Goal: Task Accomplishment & Management: Use online tool/utility

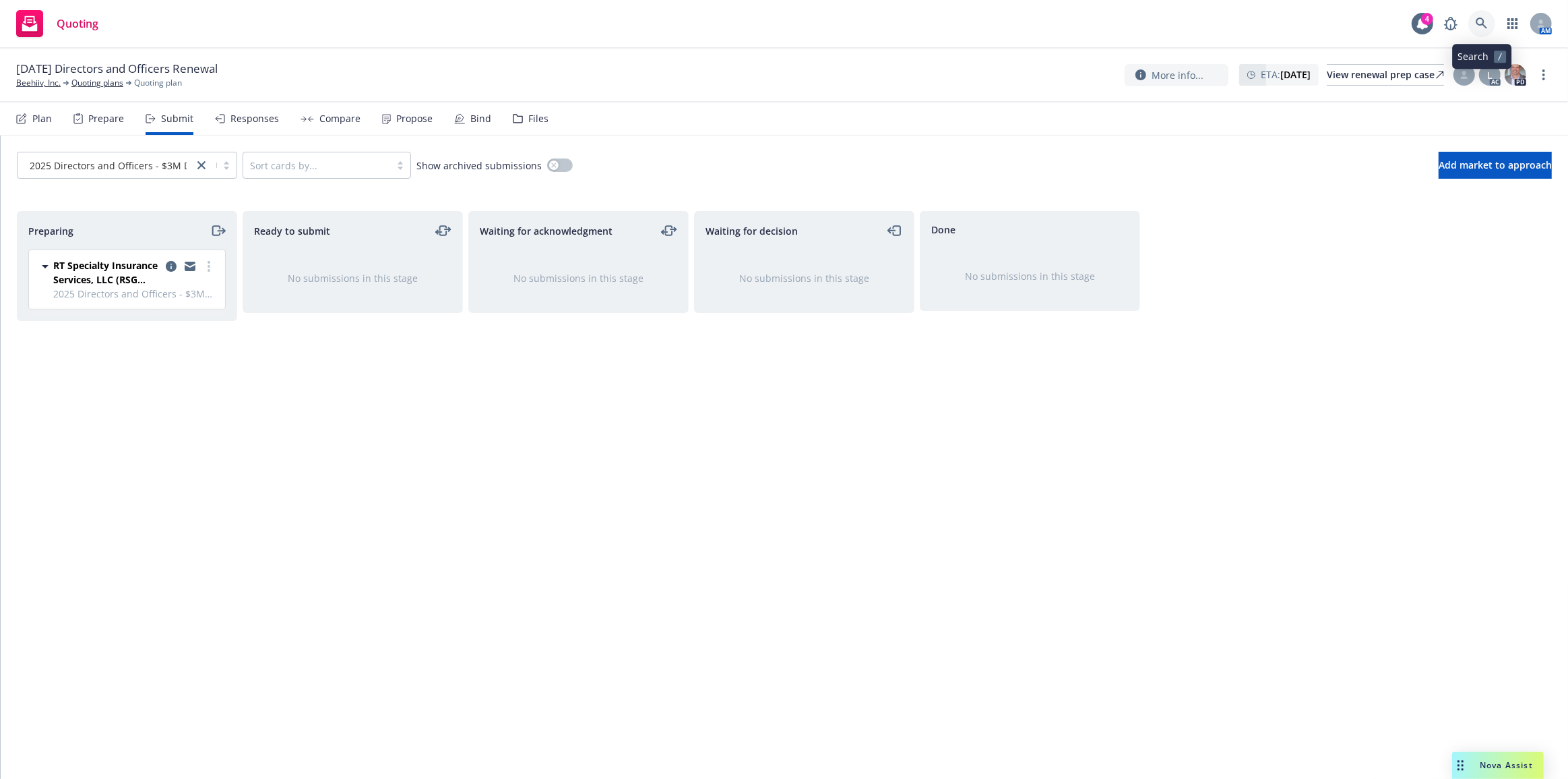
click at [1489, 27] on link at bounding box center [1482, 23] width 27 height 27
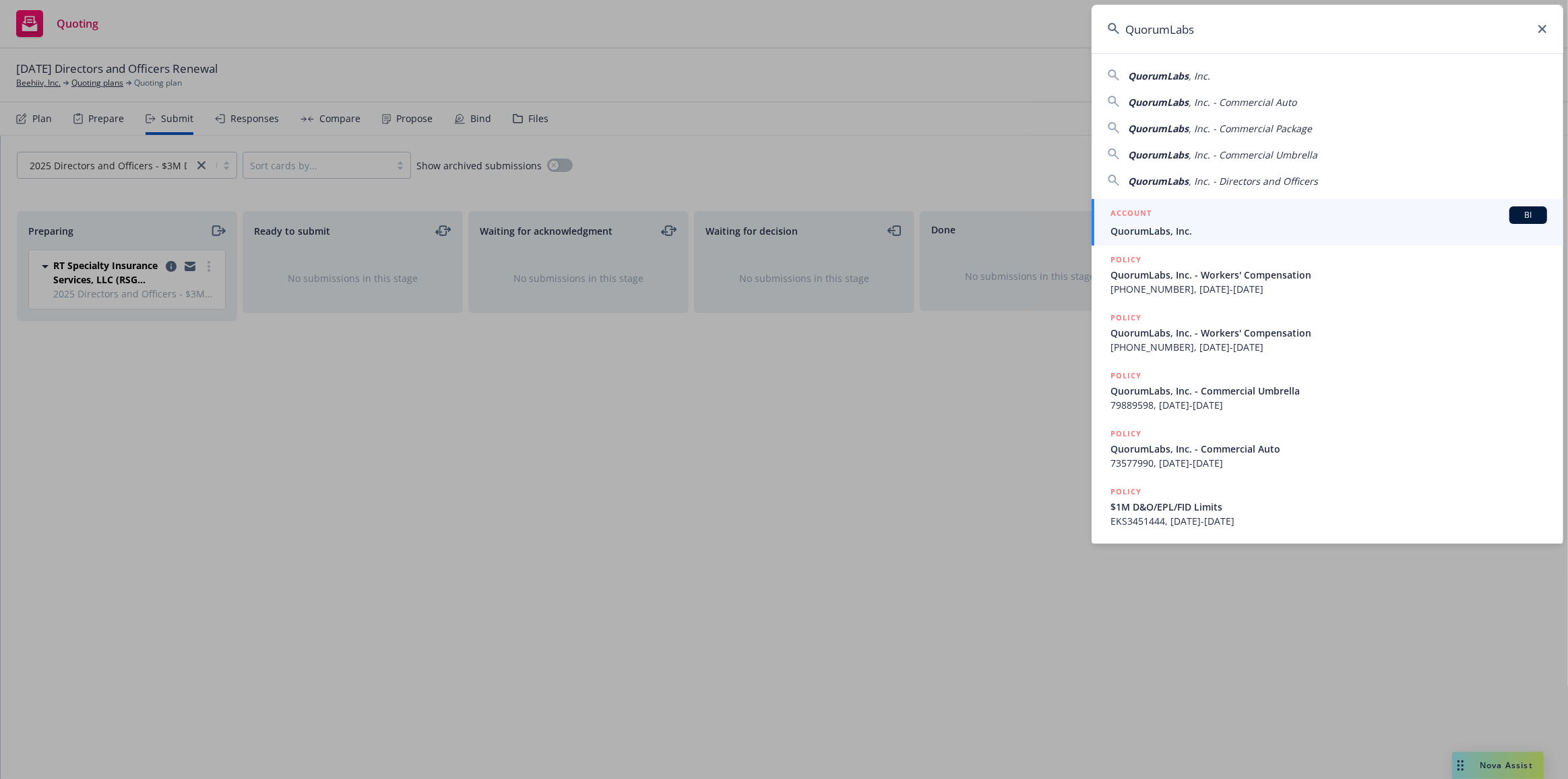
type input "QuorumLabs"
drag, startPoint x: 1203, startPoint y: 220, endPoint x: 1103, endPoint y: 237, distance: 101.4
click at [1203, 220] on div "ACCOUNT BI" at bounding box center [1329, 215] width 436 height 18
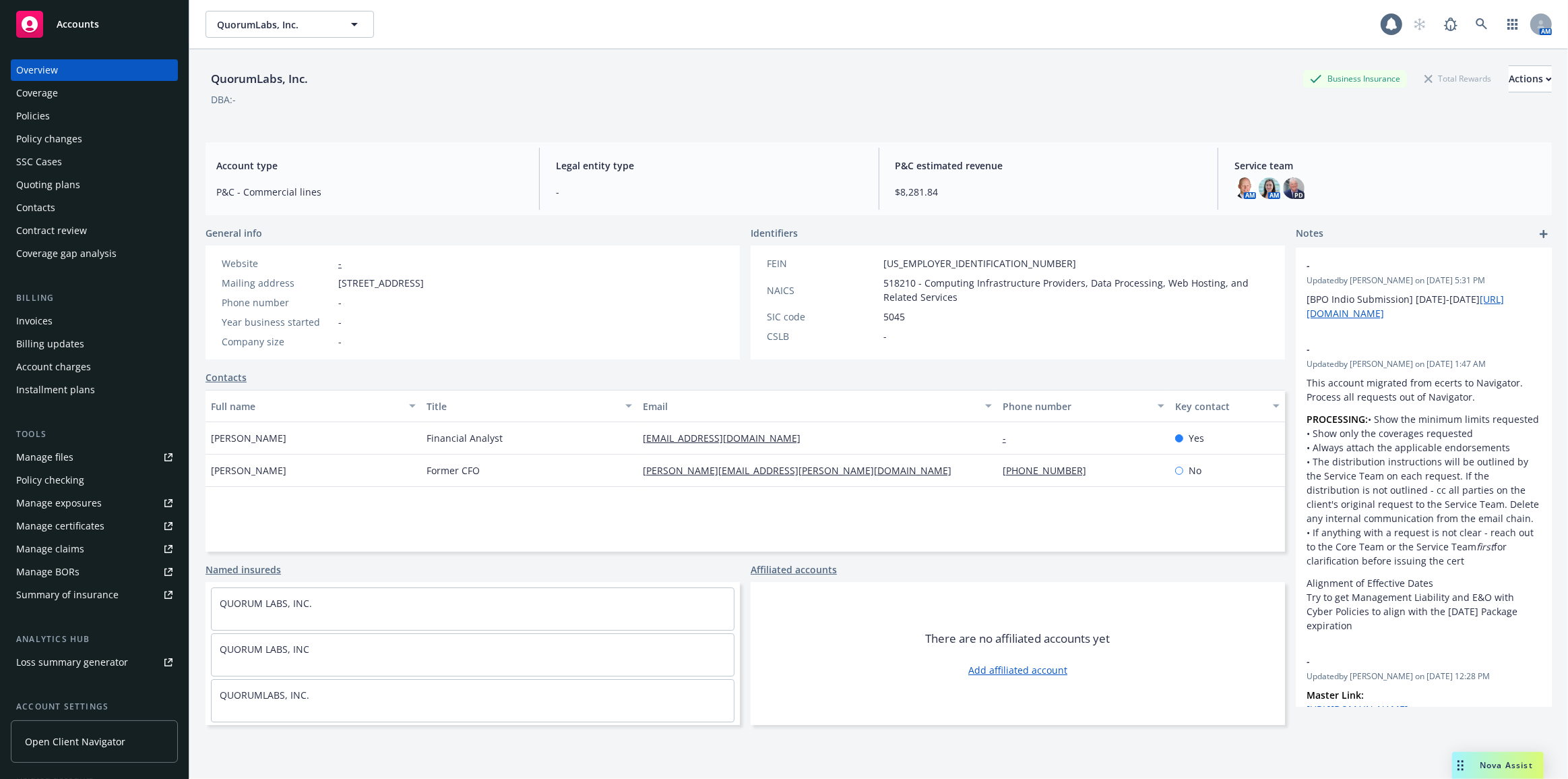
click at [120, 142] on div "Policy changes" at bounding box center [94, 139] width 157 height 22
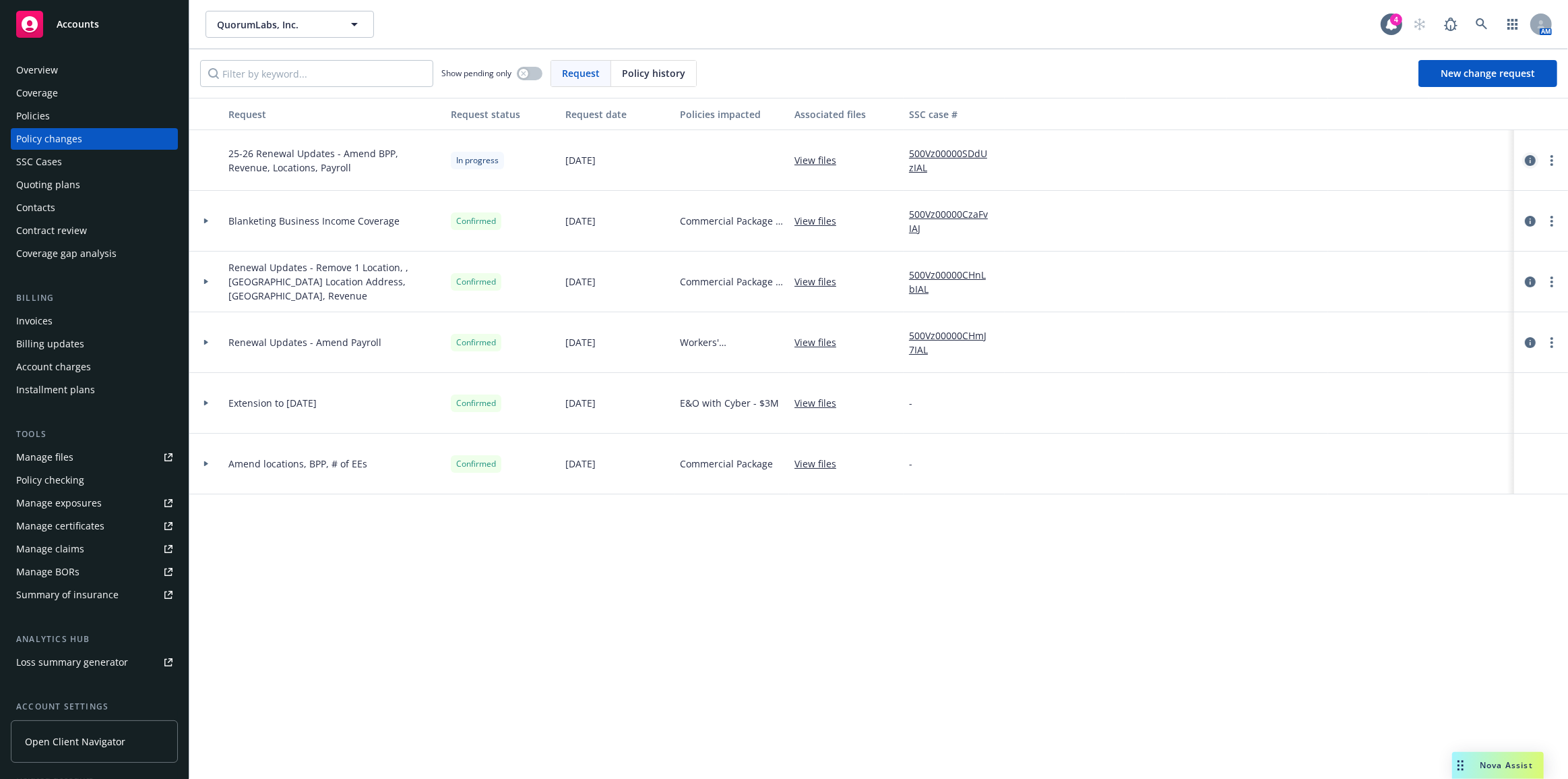
click at [1535, 158] on icon "circleInformation" at bounding box center [1530, 161] width 11 height 11
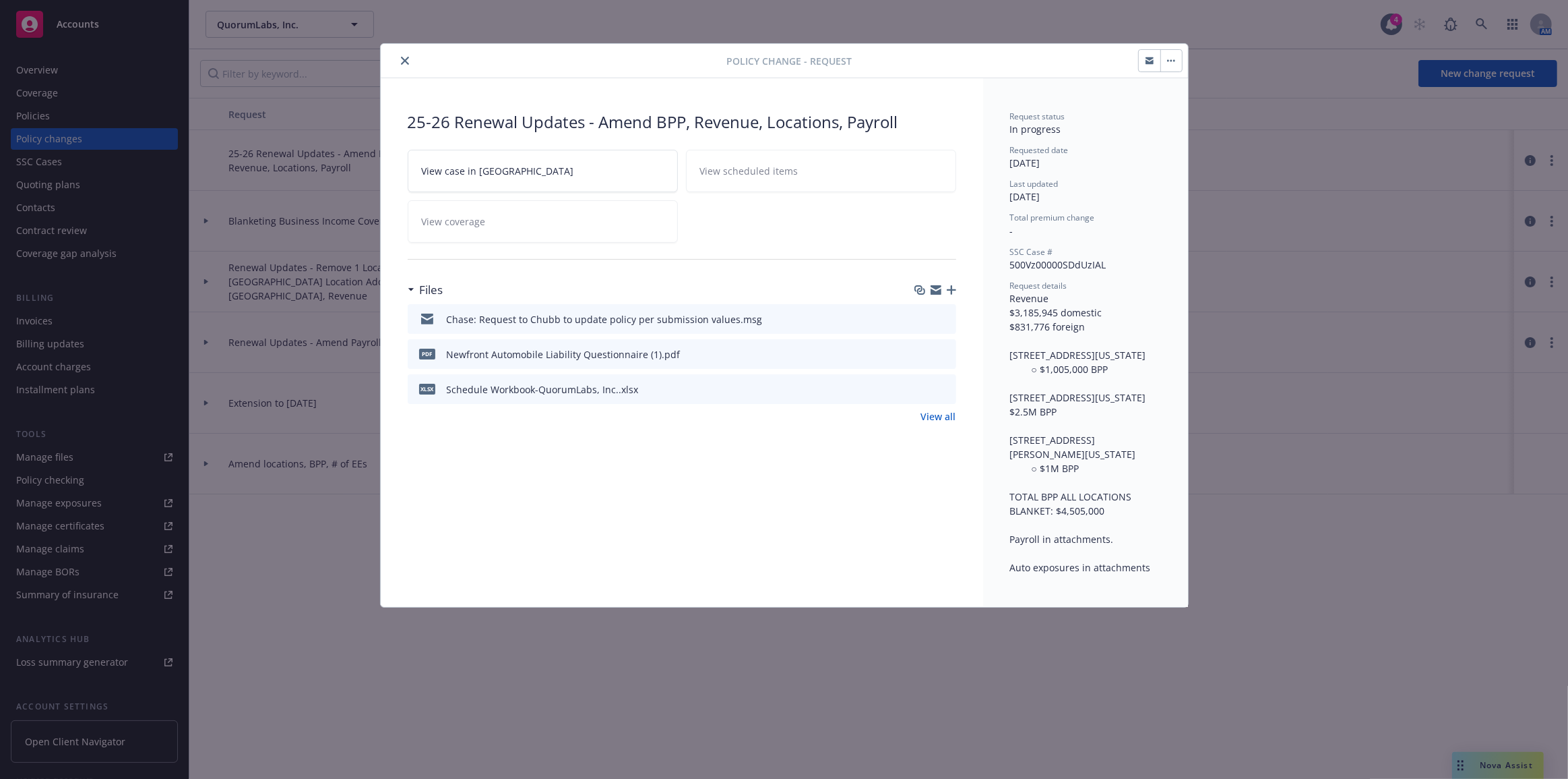
click at [954, 289] on icon "button" at bounding box center [952, 290] width 10 height 10
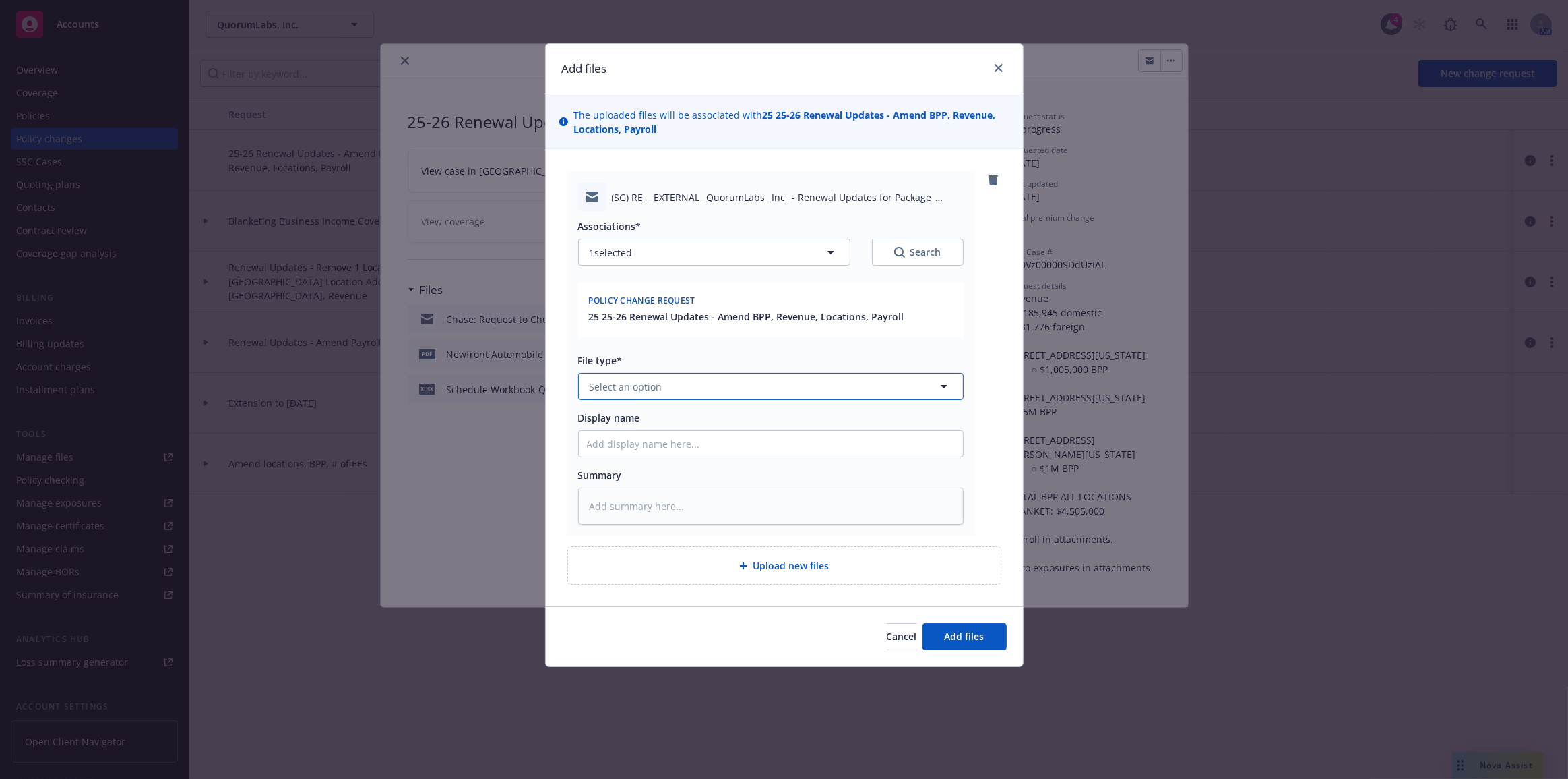
click at [772, 385] on button "Select an option" at bounding box center [771, 386] width 386 height 27
type input "wm"
click at [755, 394] on div "wm" at bounding box center [771, 386] width 386 height 27
click at [747, 384] on input "wm" at bounding box center [768, 387] width 336 height 14
type input "wn"
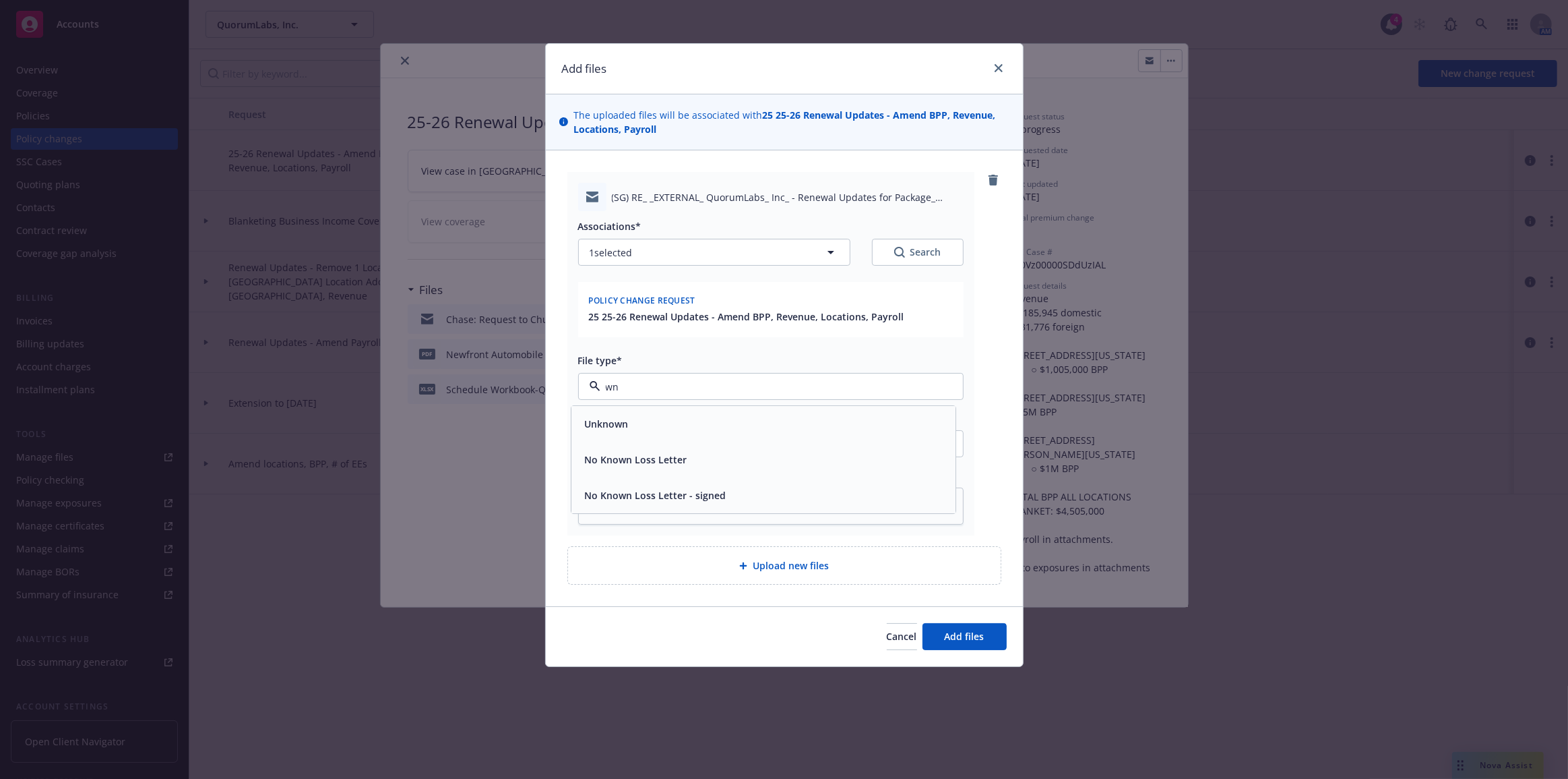
click at [748, 381] on input "wn" at bounding box center [768, 387] width 336 height 14
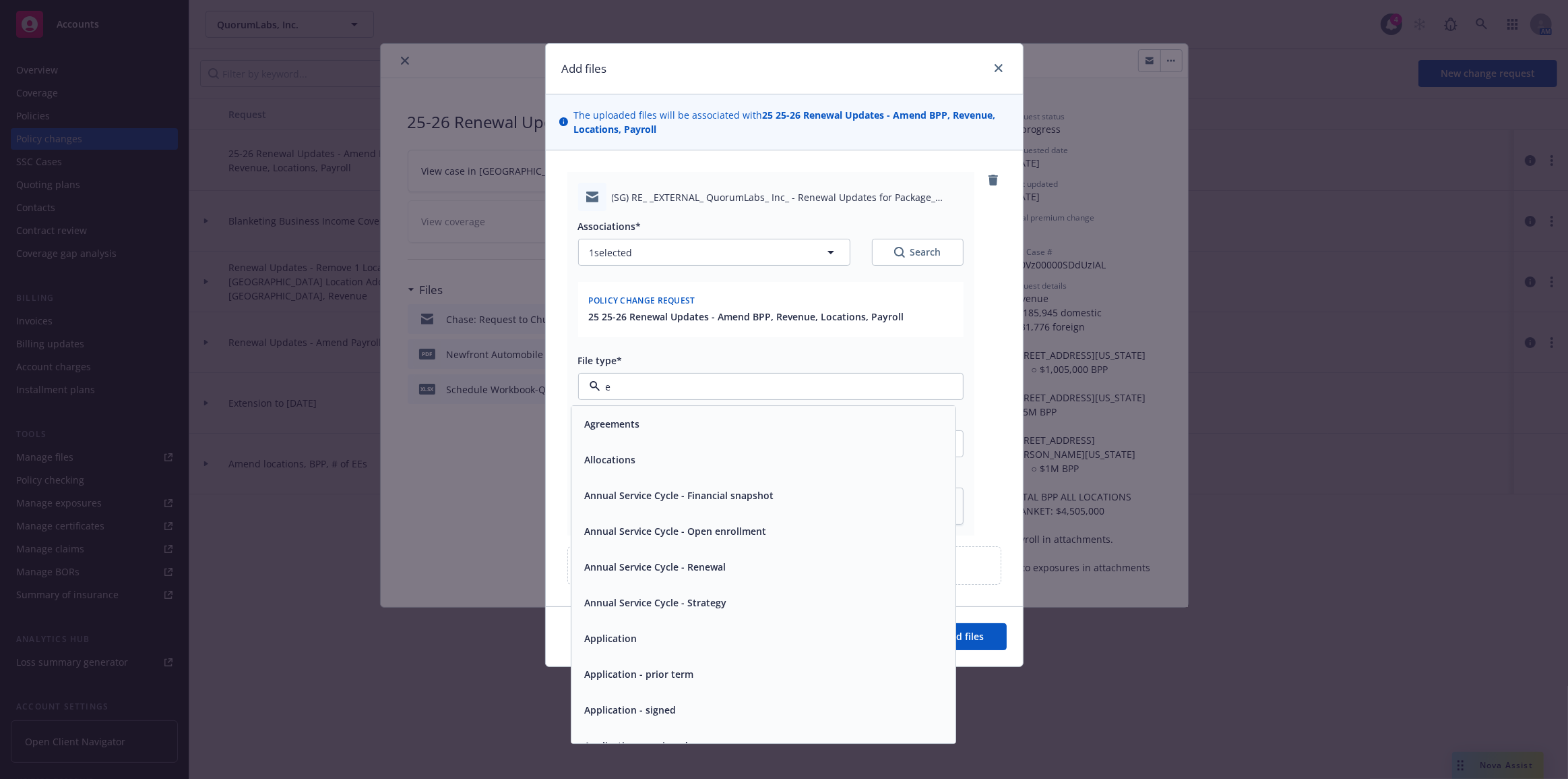
type input "em"
click at [742, 460] on div "Email" at bounding box center [763, 460] width 368 height 20
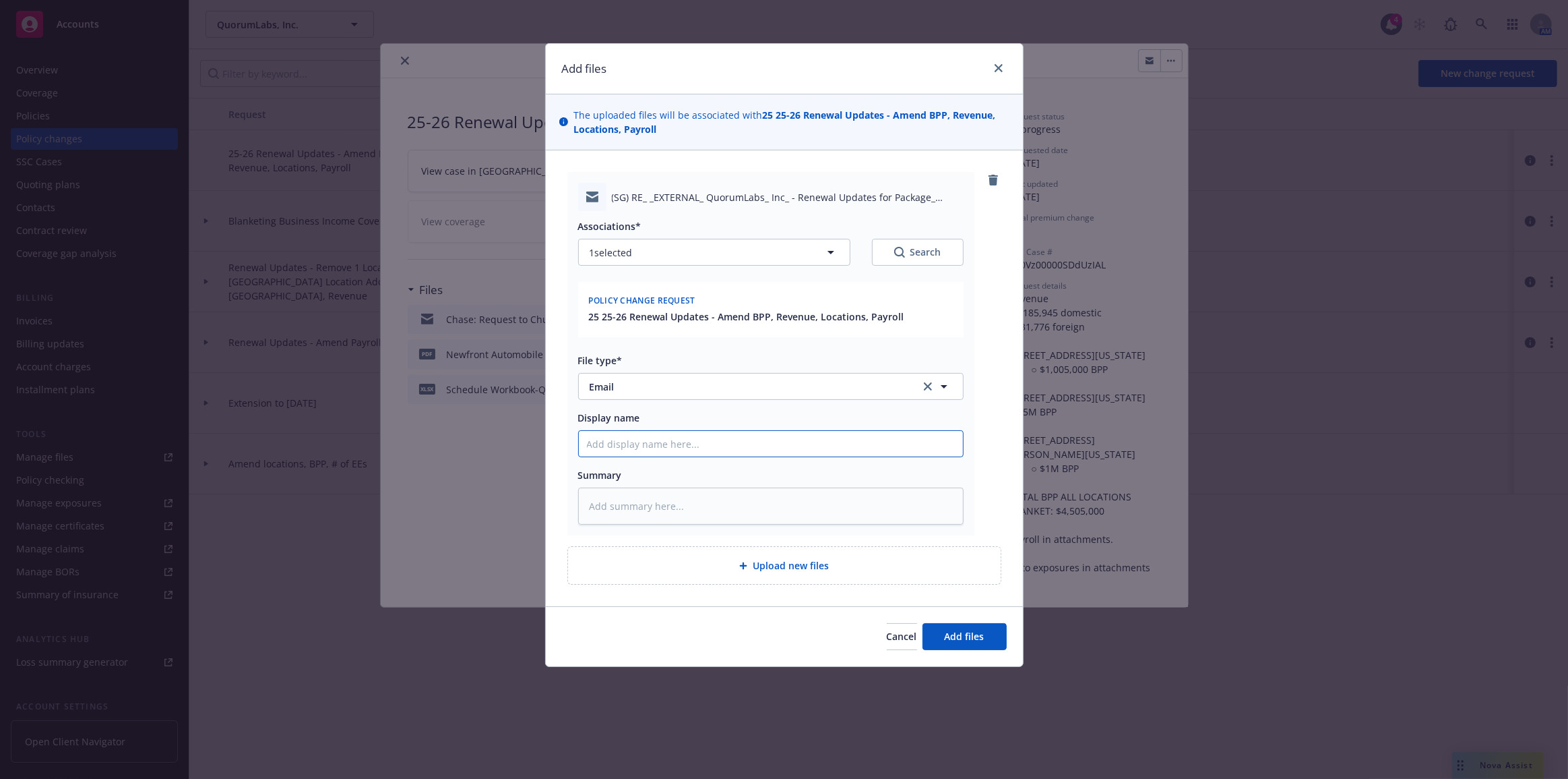
type textarea "x"
type input "C"
type textarea "x"
type input "Ch"
type textarea "x"
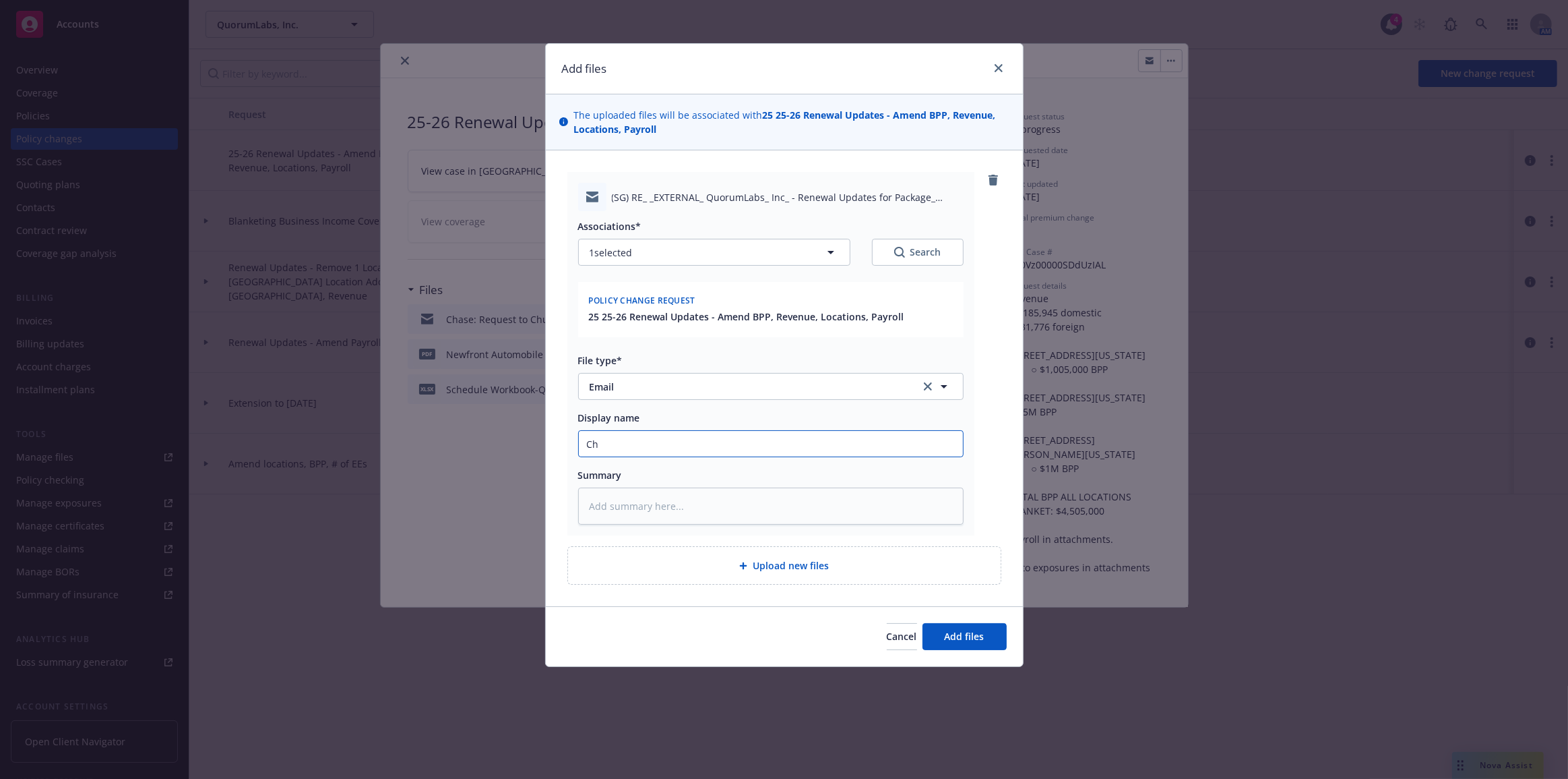
type input "Chu"
type textarea "x"
type input "Chub"
type textarea "x"
type input "Chubb"
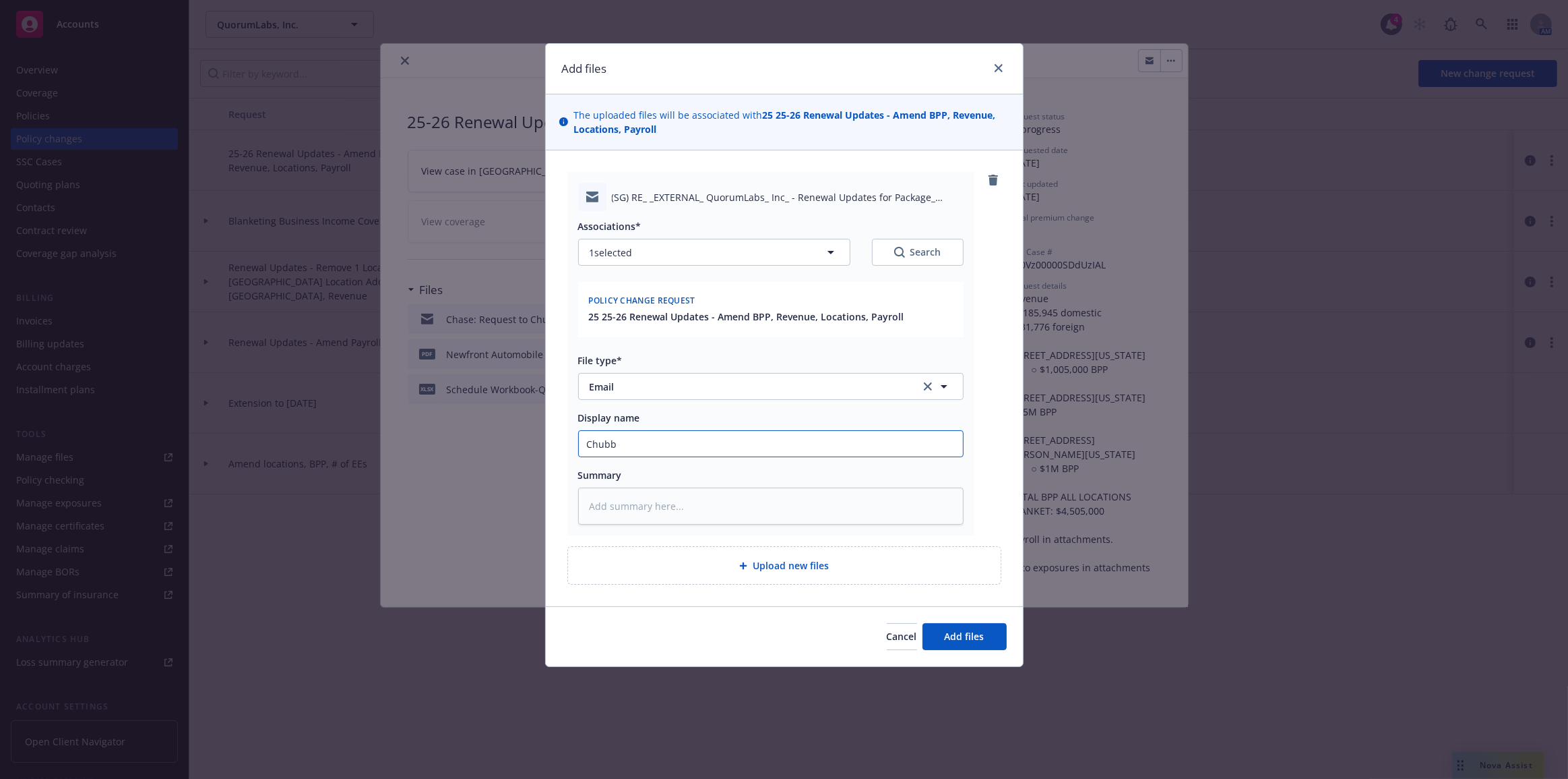
type textarea "x"
type input "Chubb:"
type textarea "x"
type input "Chubb: r"
type textarea "x"
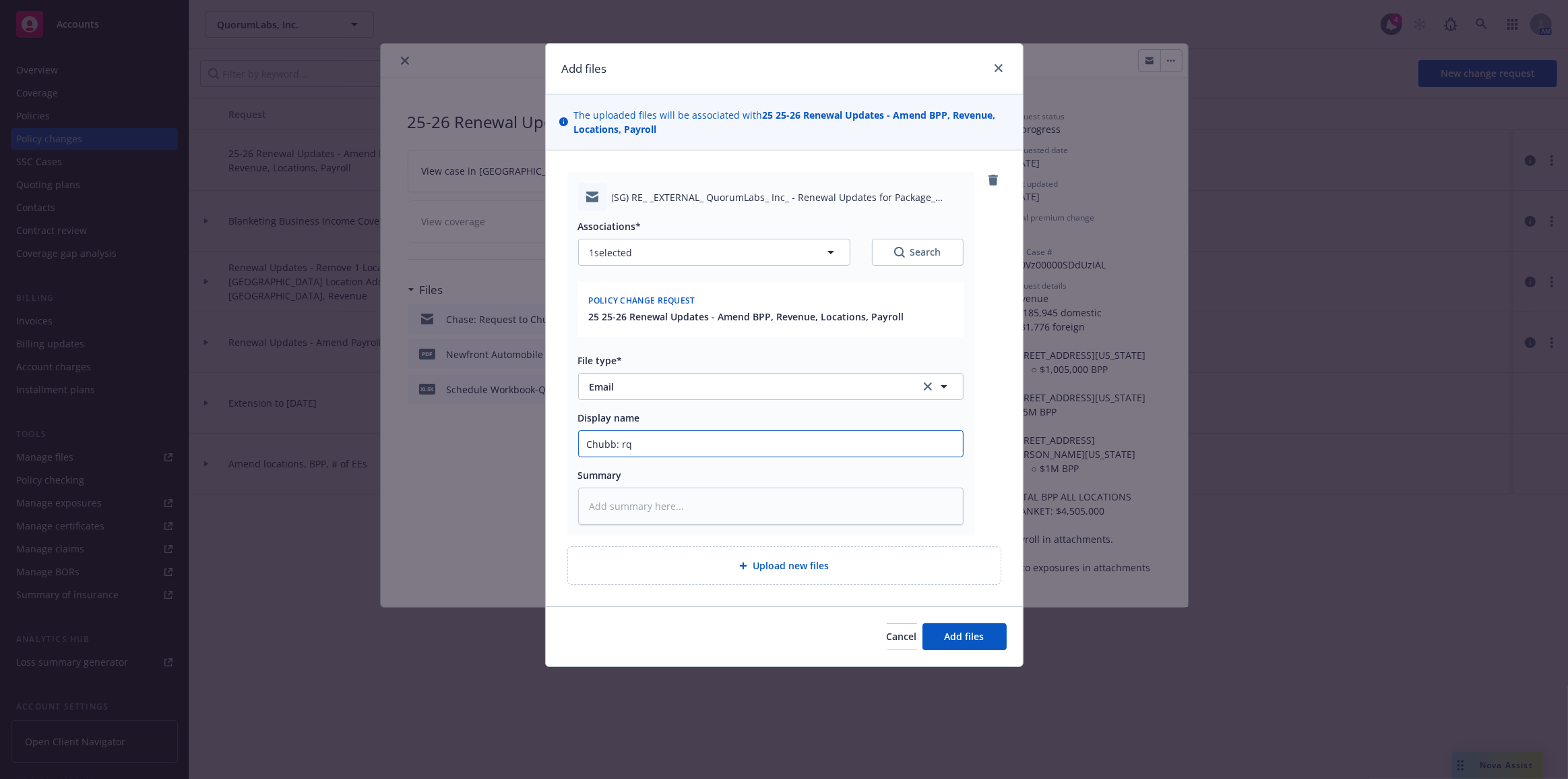
type input "Chubb: rqe"
type textarea "x"
type input "Chubb: rqeu"
type textarea "x"
type input "Chubb: rqe"
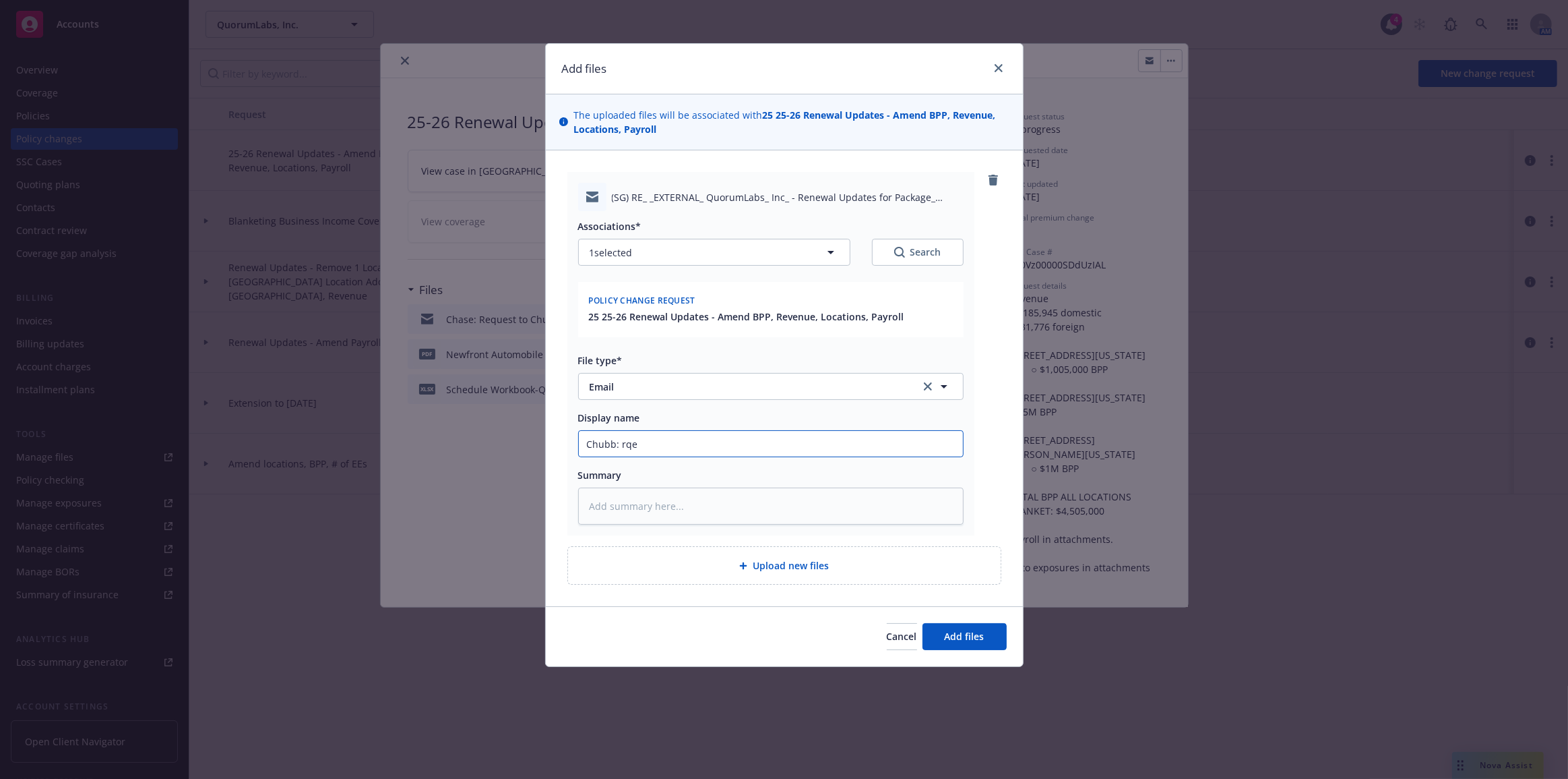
type textarea "x"
type input "Chubb: rq"
type textarea "x"
type input "Chubb: r"
type textarea "x"
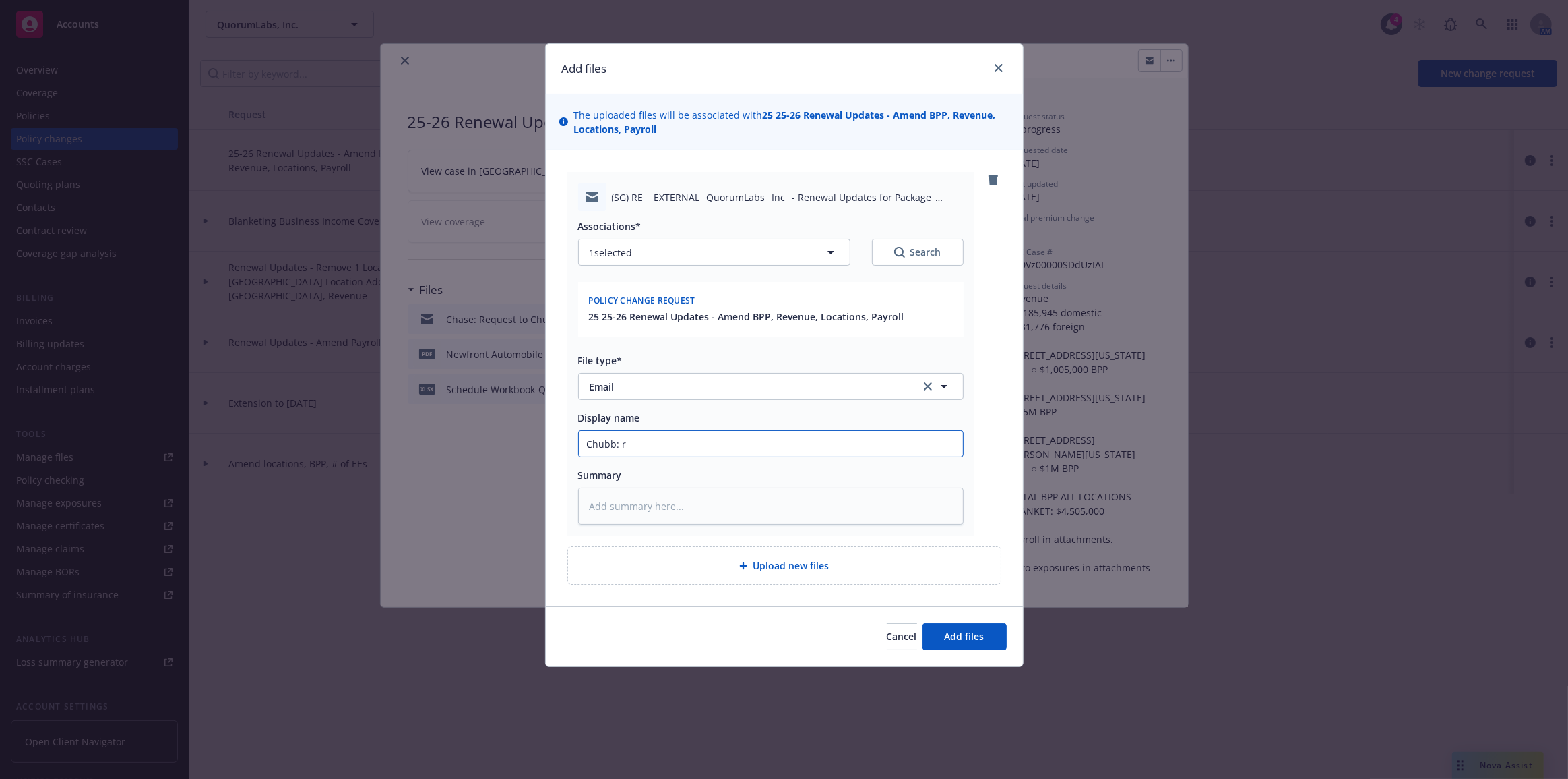
type input "Chubb: re"
type textarea "x"
type input "Chubb: req"
type textarea "x"
type input "Chubb: reque"
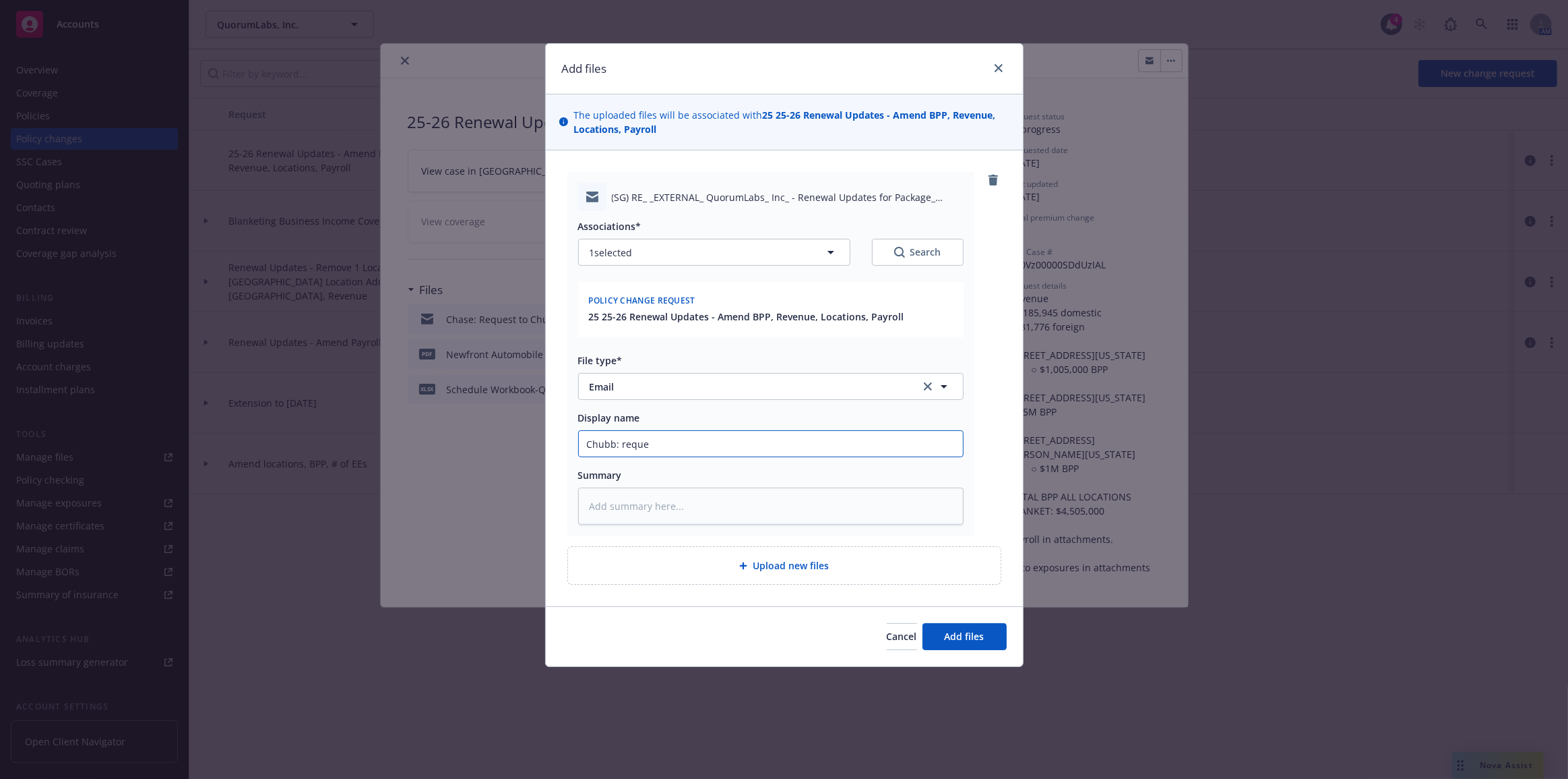
type textarea "x"
type input "Chubb: reques"
type textarea "x"
type input "Chubb: request"
type textarea "x"
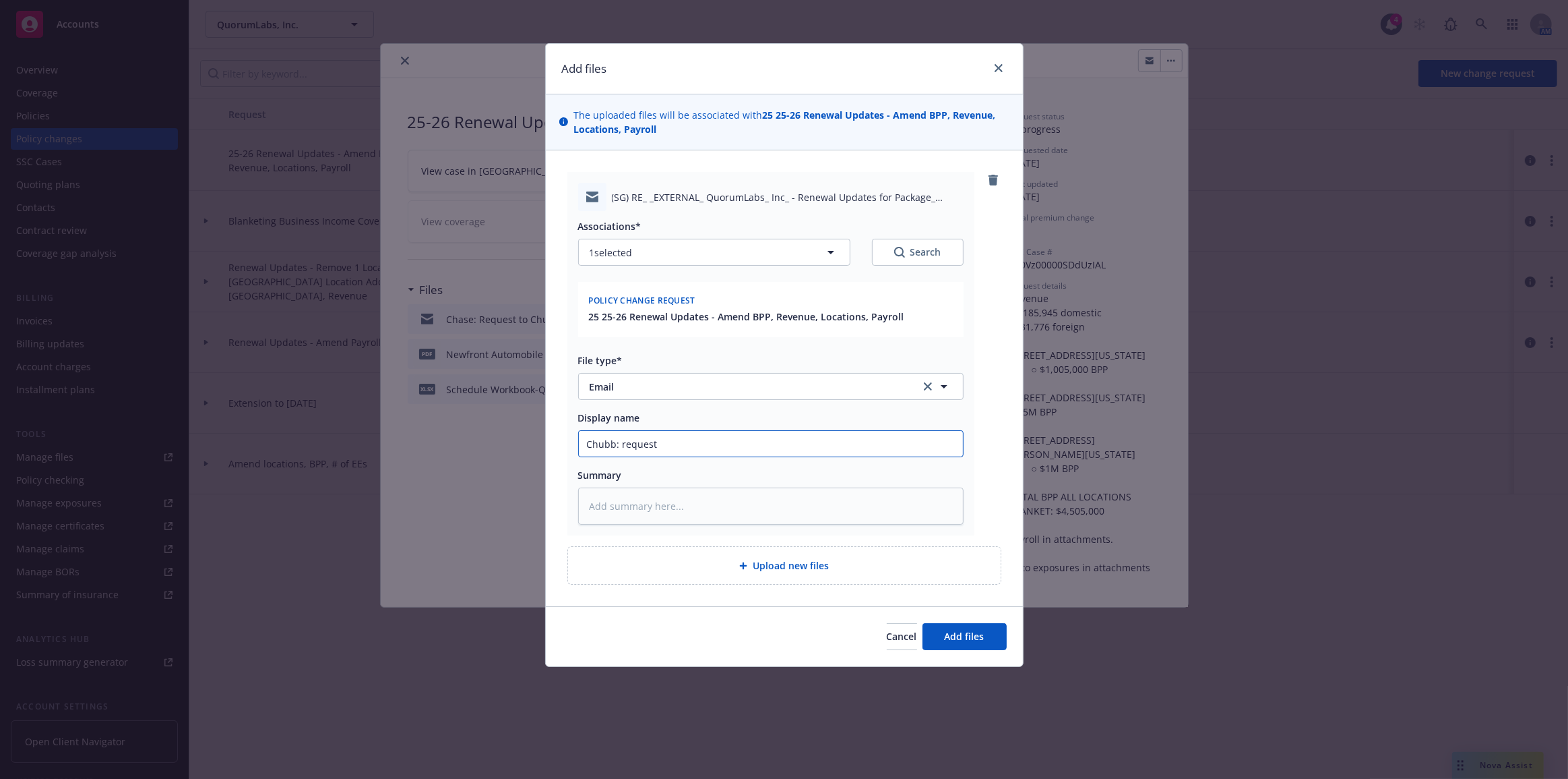
type input "Chubb: request"
type textarea "x"
type input "Chubb: request f"
type textarea "x"
type input "Chubb: request fo"
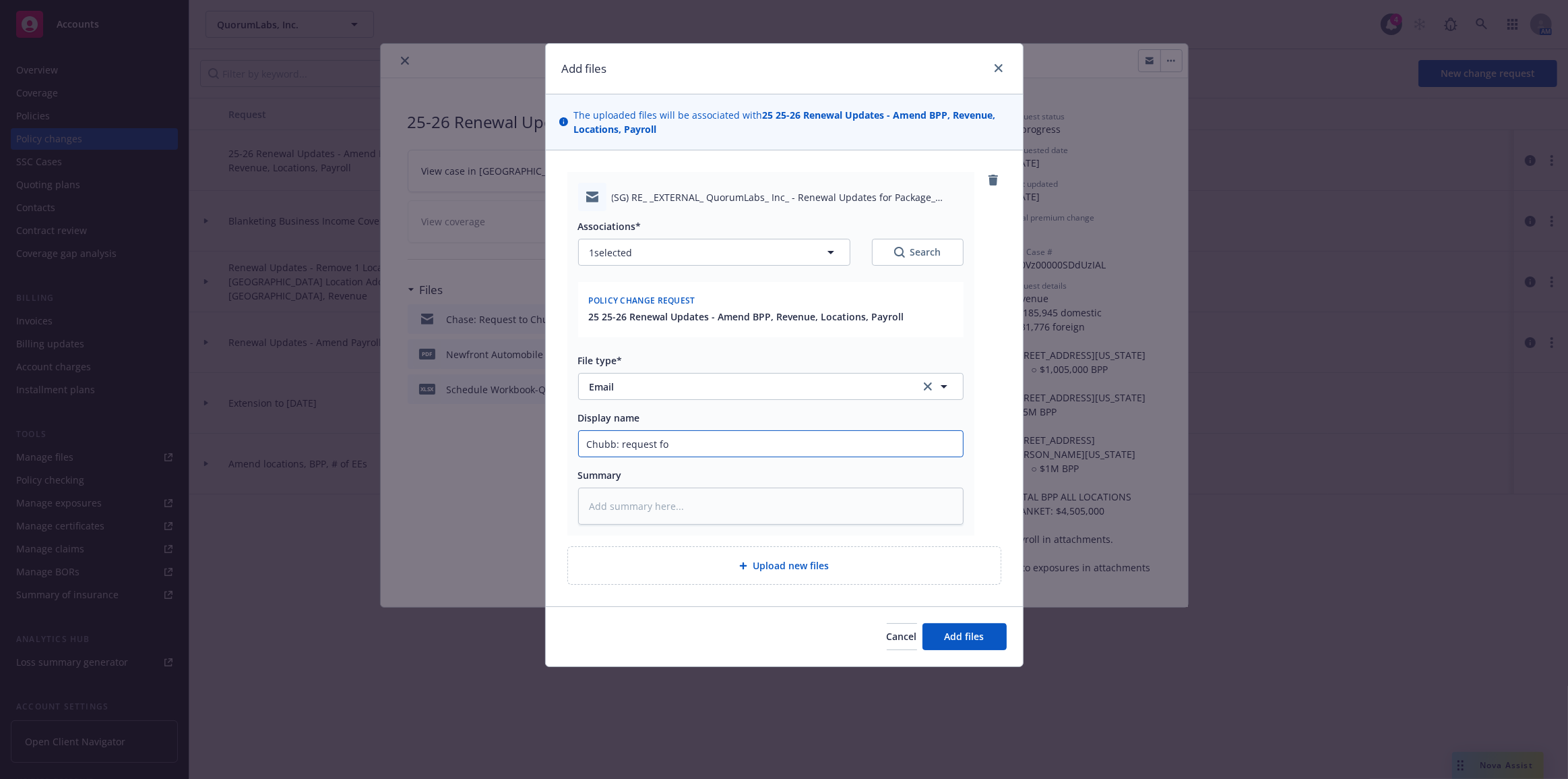
type textarea "x"
type input "Chubb: request fow"
type textarea "x"
type input "Chubb: request fowr"
type textarea "x"
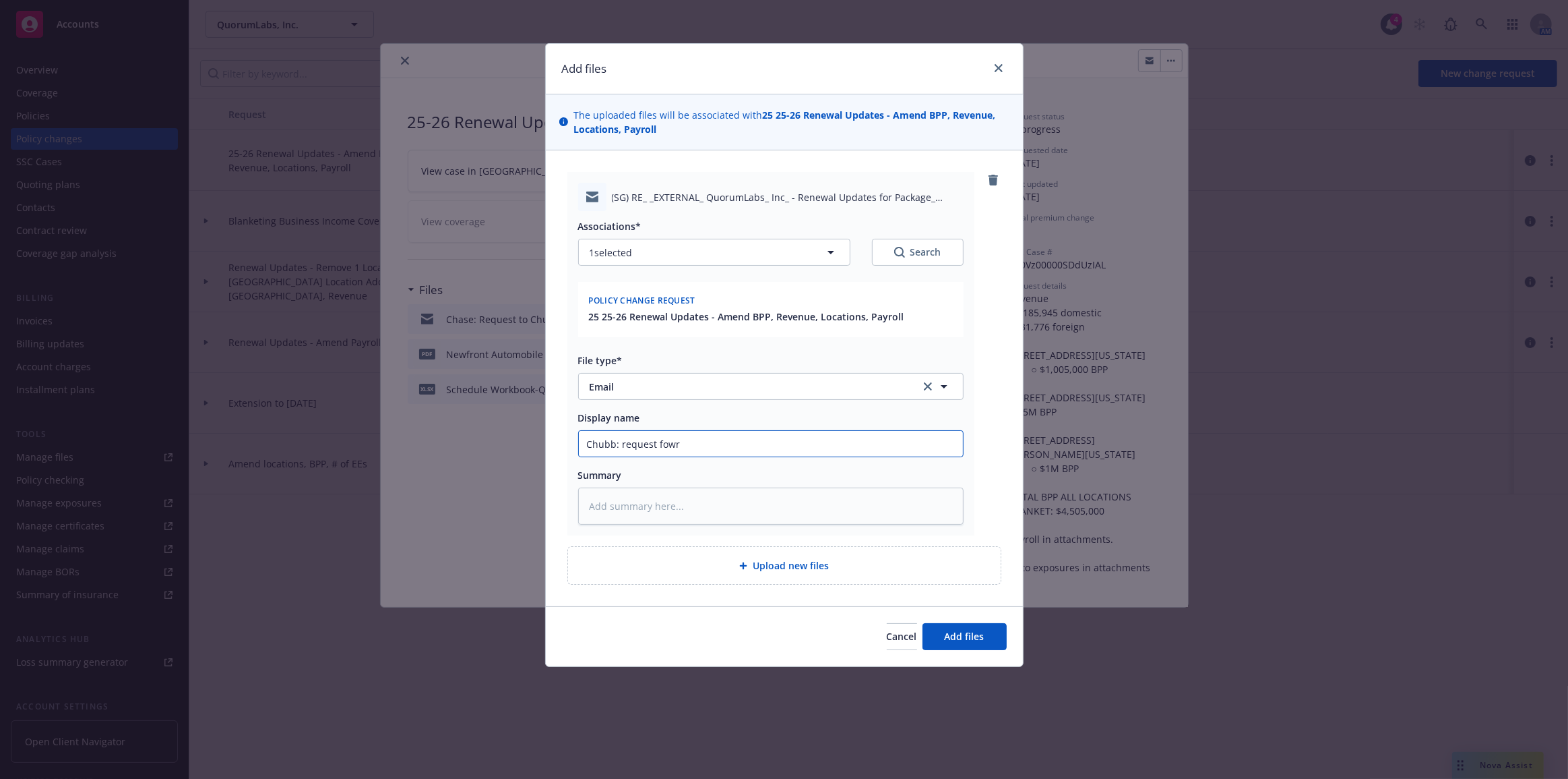
type input "Chubb: request fow"
type textarea "x"
type input "Chubb: request fo"
type textarea "x"
type input "Chubb: request for"
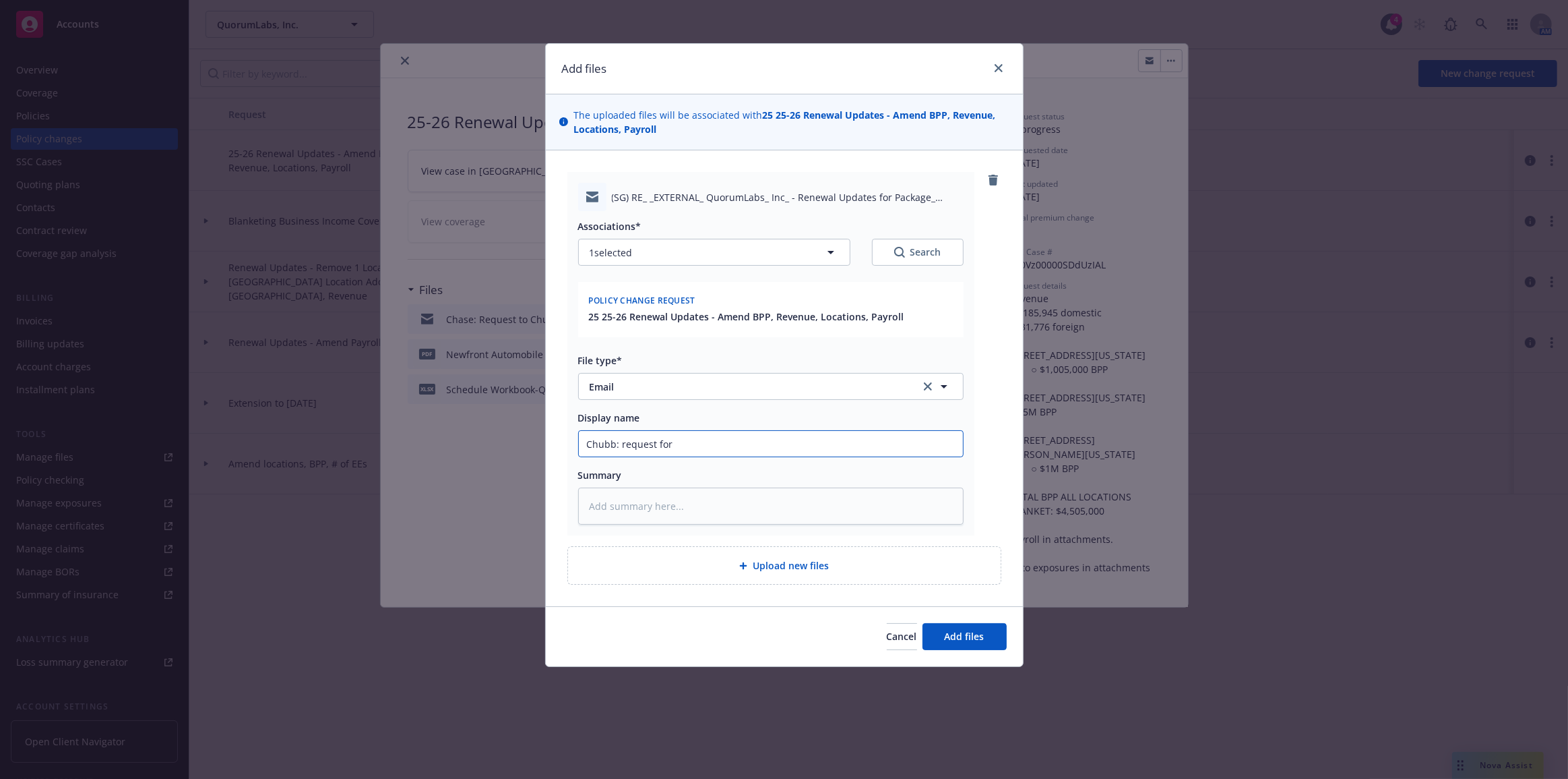
type textarea "x"
type input "Chubb: request forw"
type textarea "x"
type input "Chubb: request forwa"
type textarea "x"
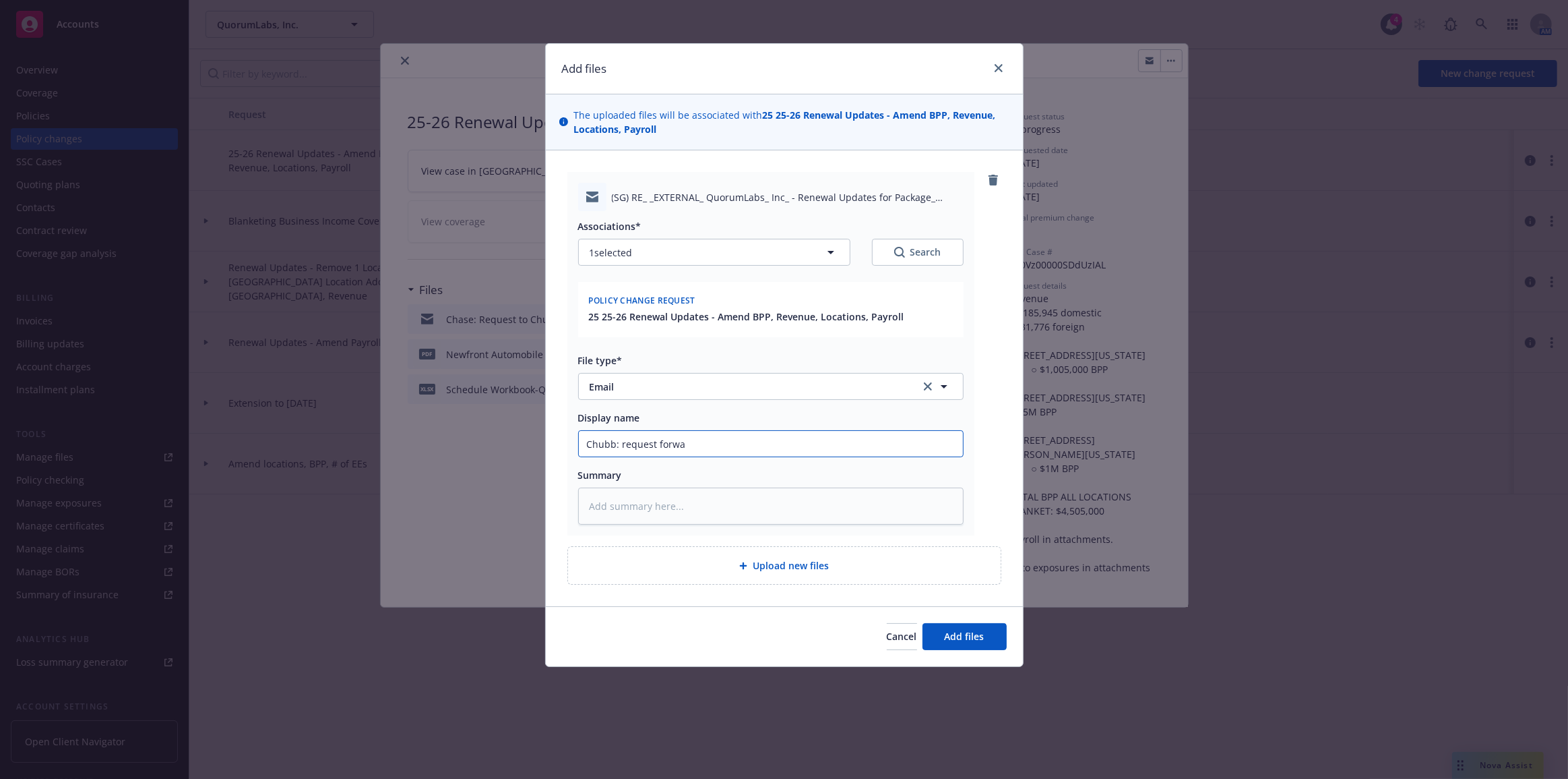
type input "Chubb: request forwar"
type textarea "x"
type input "Chubb: request forward"
type textarea "x"
type input "Chubb: request forwarde"
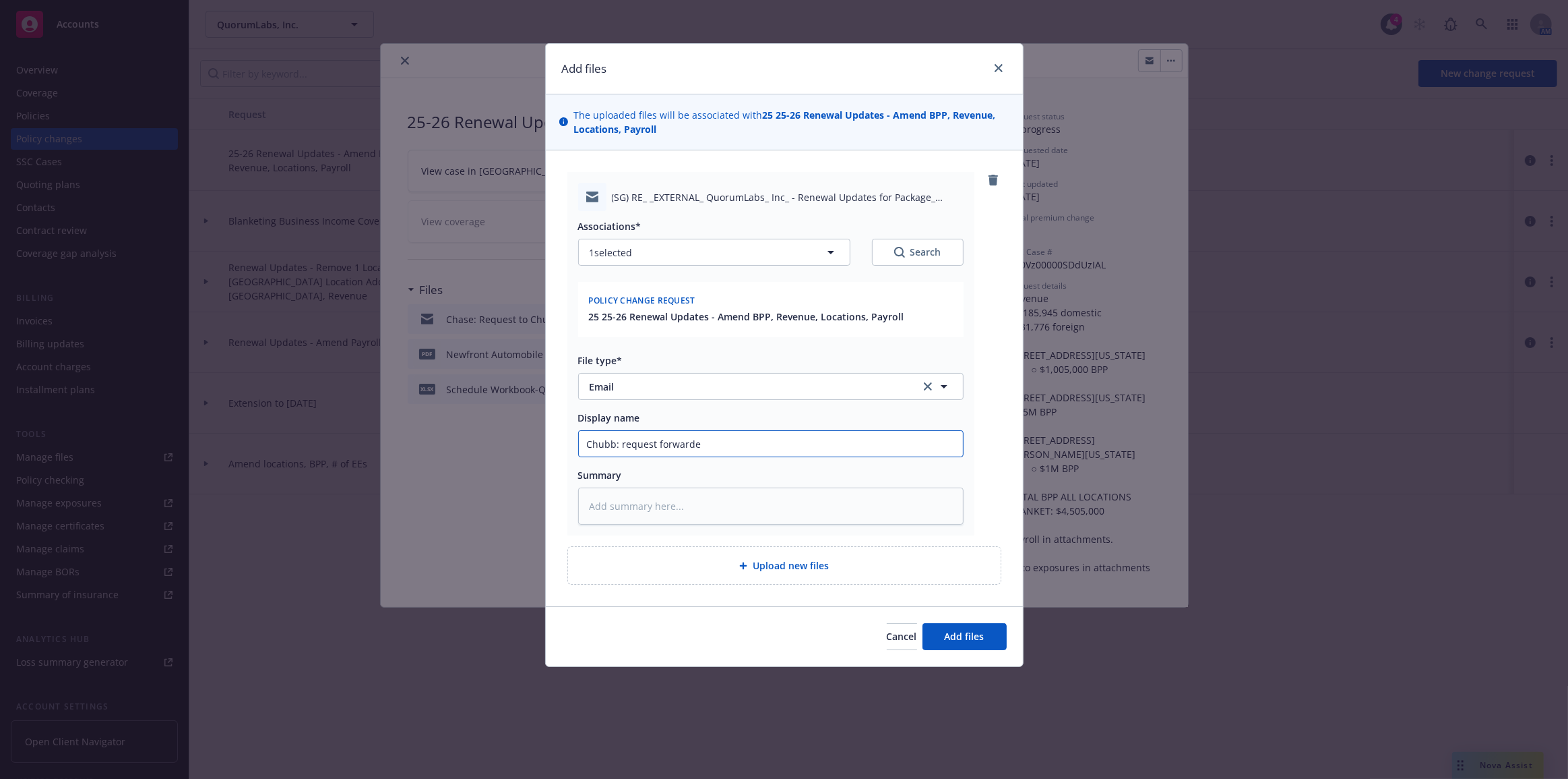
type textarea "x"
type input "Chubb: request forwarded"
type textarea "x"
type input "Chubb: request forwarded"
type textarea "x"
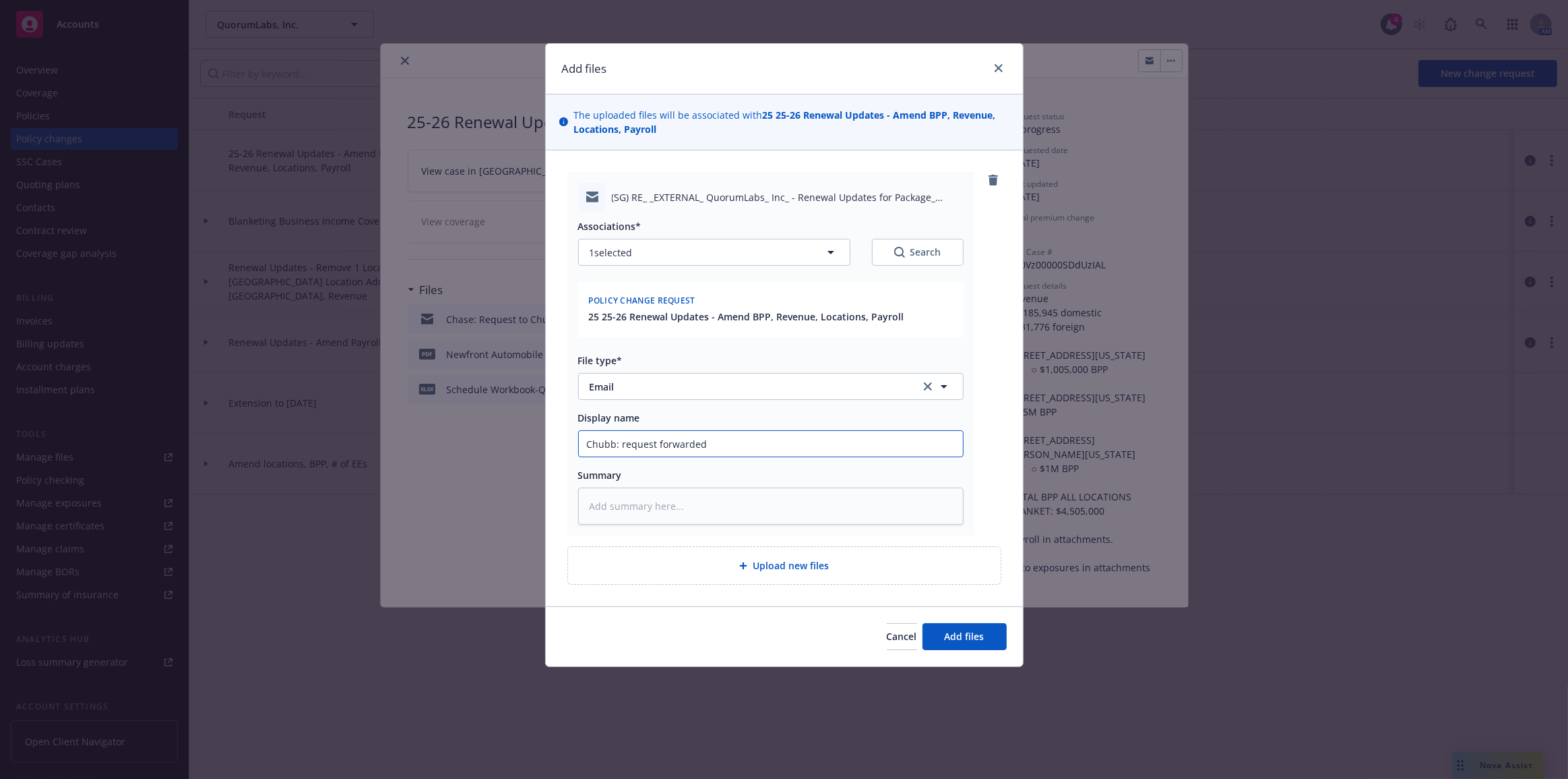
type input "Chubb: request forwarded t"
type textarea "x"
type input "Chubb: request forwarded to"
type textarea "x"
type input "Chubb: request forwarded to"
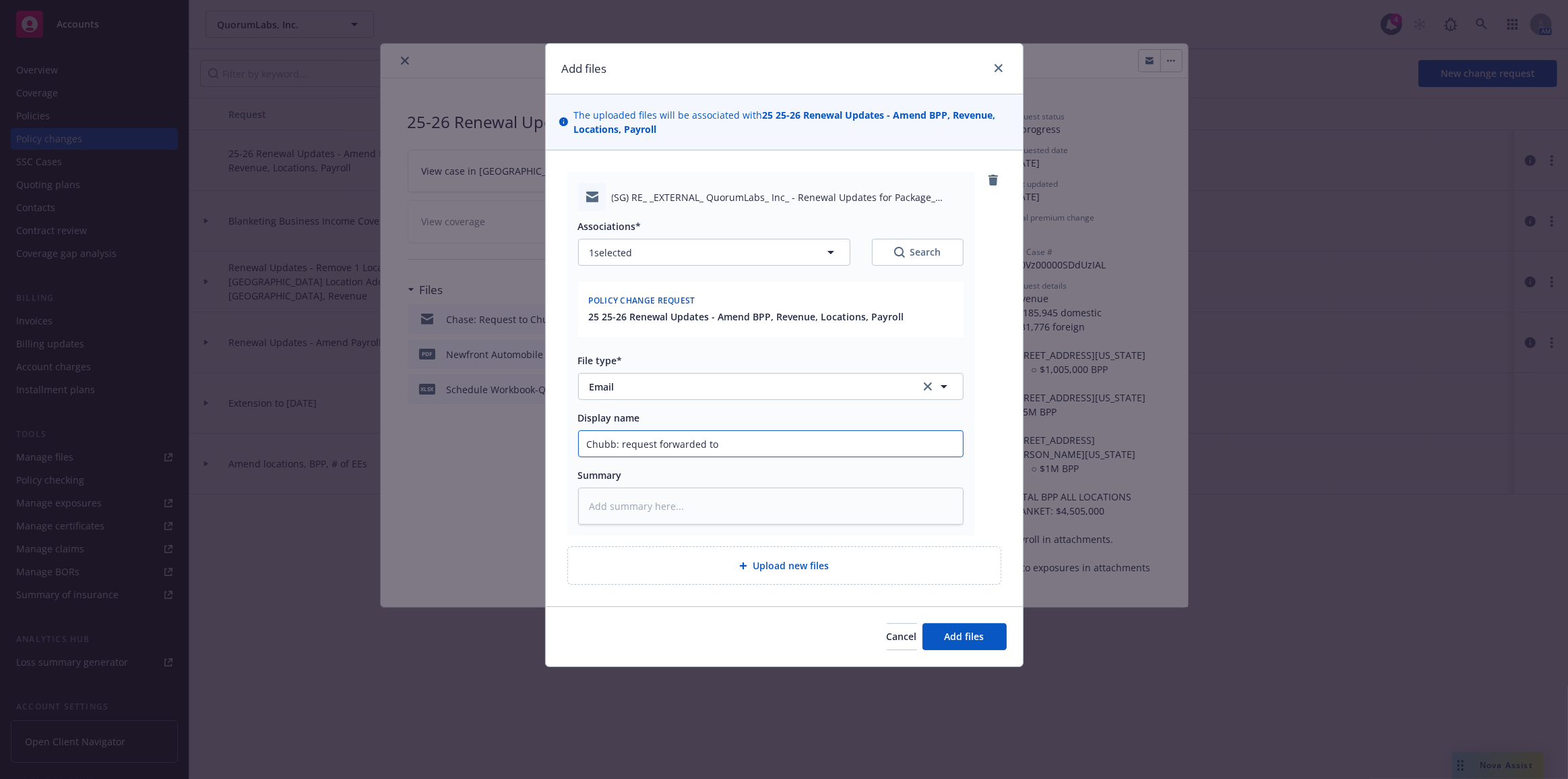
type textarea "x"
type input "Chubb: request forwarded to e"
type textarea "x"
type input "Chubb: request forwarded to en"
type textarea "x"
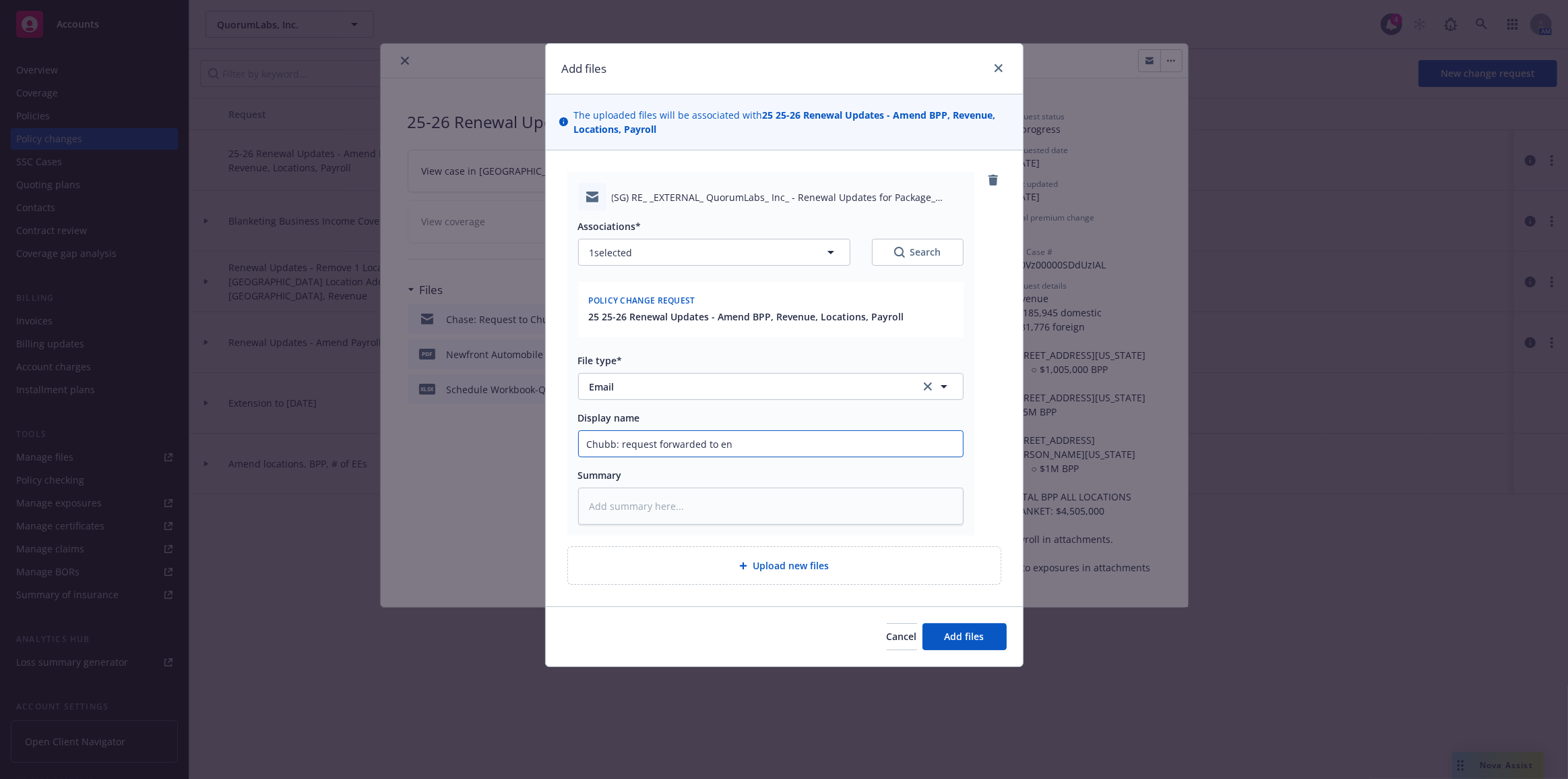
type input "Chubb: request forwarded to end"
type textarea "x"
type input "Chubb: request forwarded to endt"
type textarea "x"
type input "Chubb: request forwarded to endt"
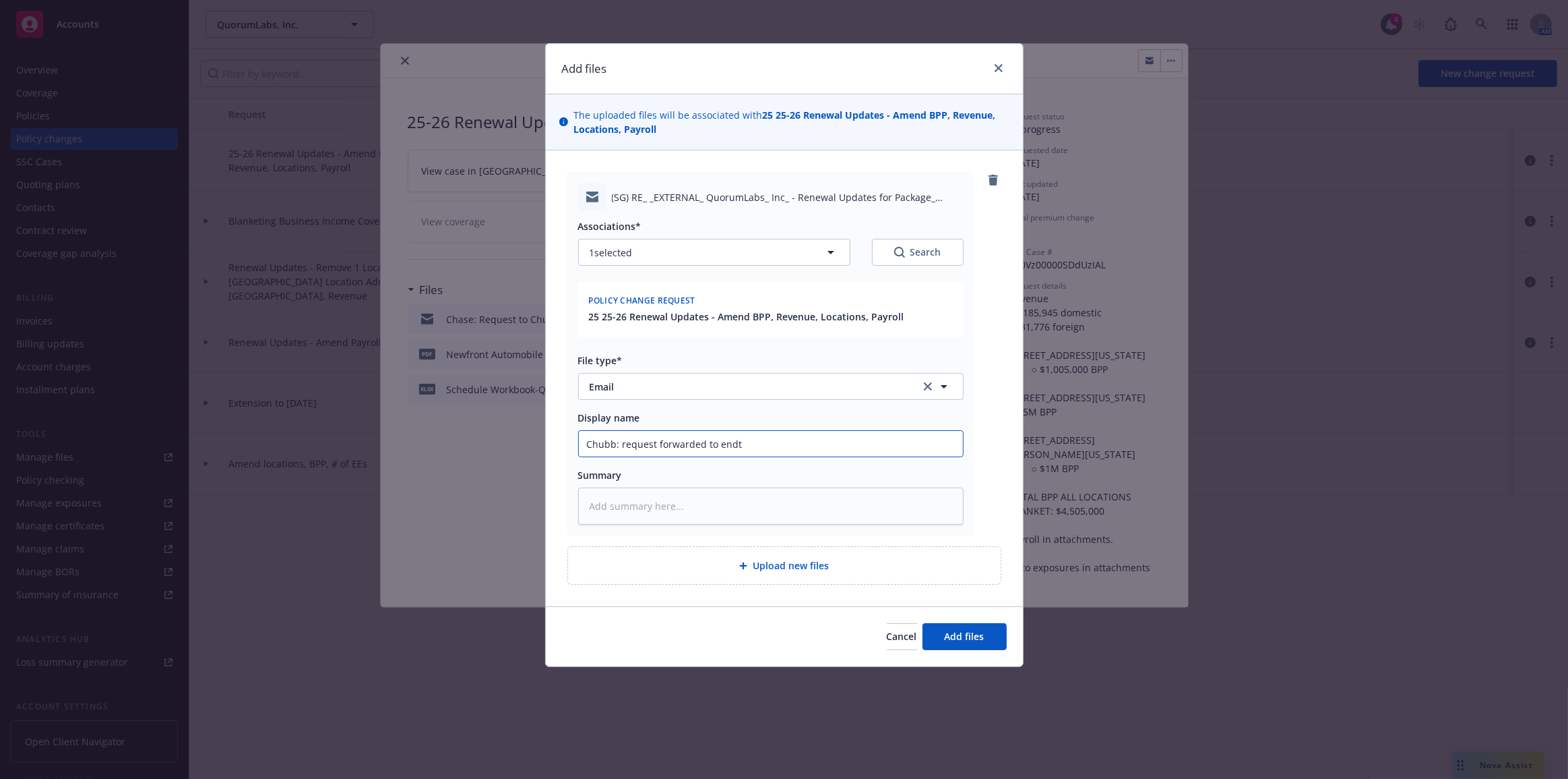
type textarea "x"
type input "Chubb: request forwarded to endt t"
type textarea "x"
type input "Chubb: request forwarded to endt te"
type textarea "x"
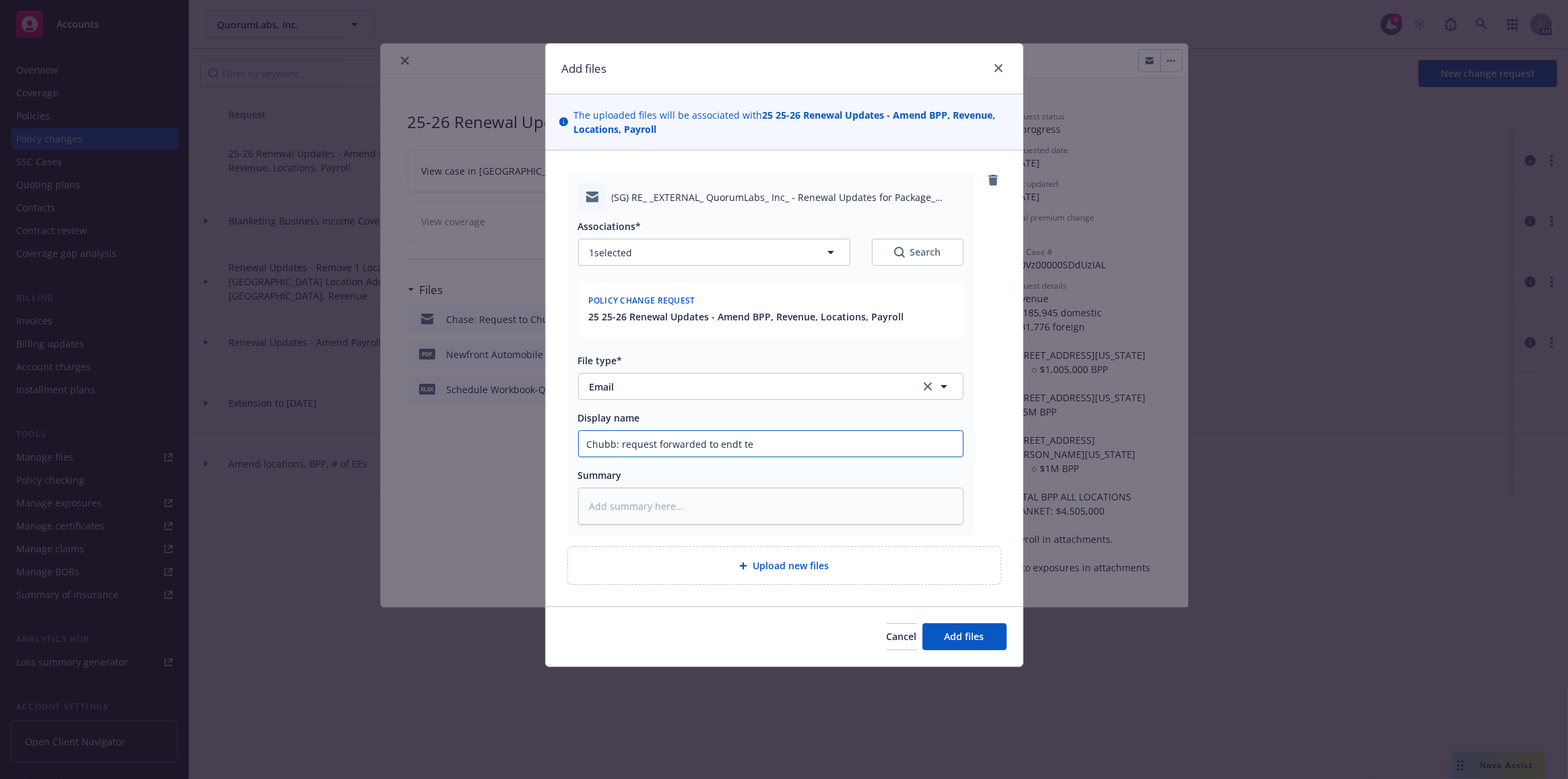
type input "Chubb: request forwarded to endt tea"
type textarea "x"
type input "Chubb: request forwarded to endt team"
click at [923, 623] on button "Add files" at bounding box center [965, 636] width 84 height 27
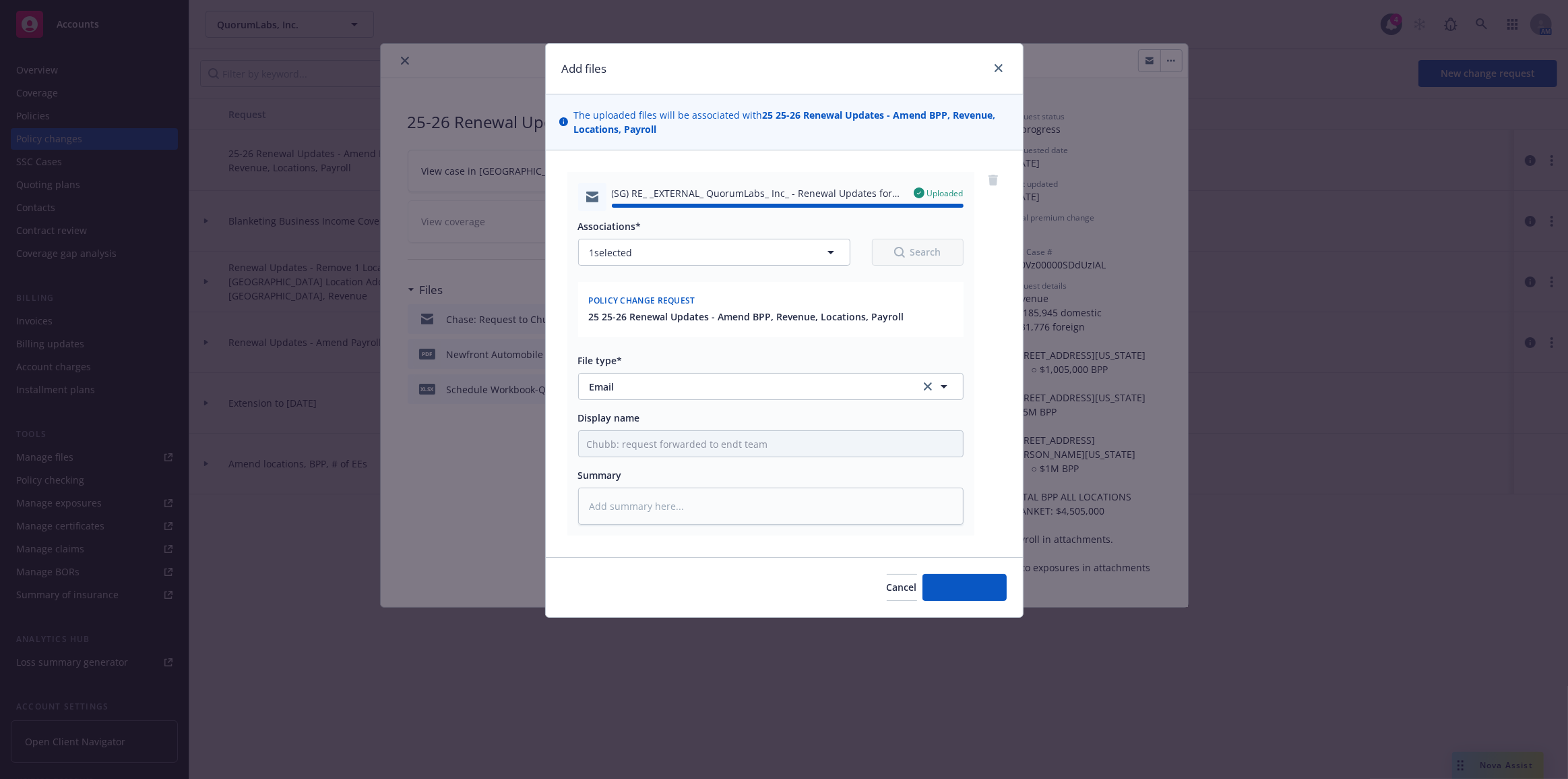
type textarea "x"
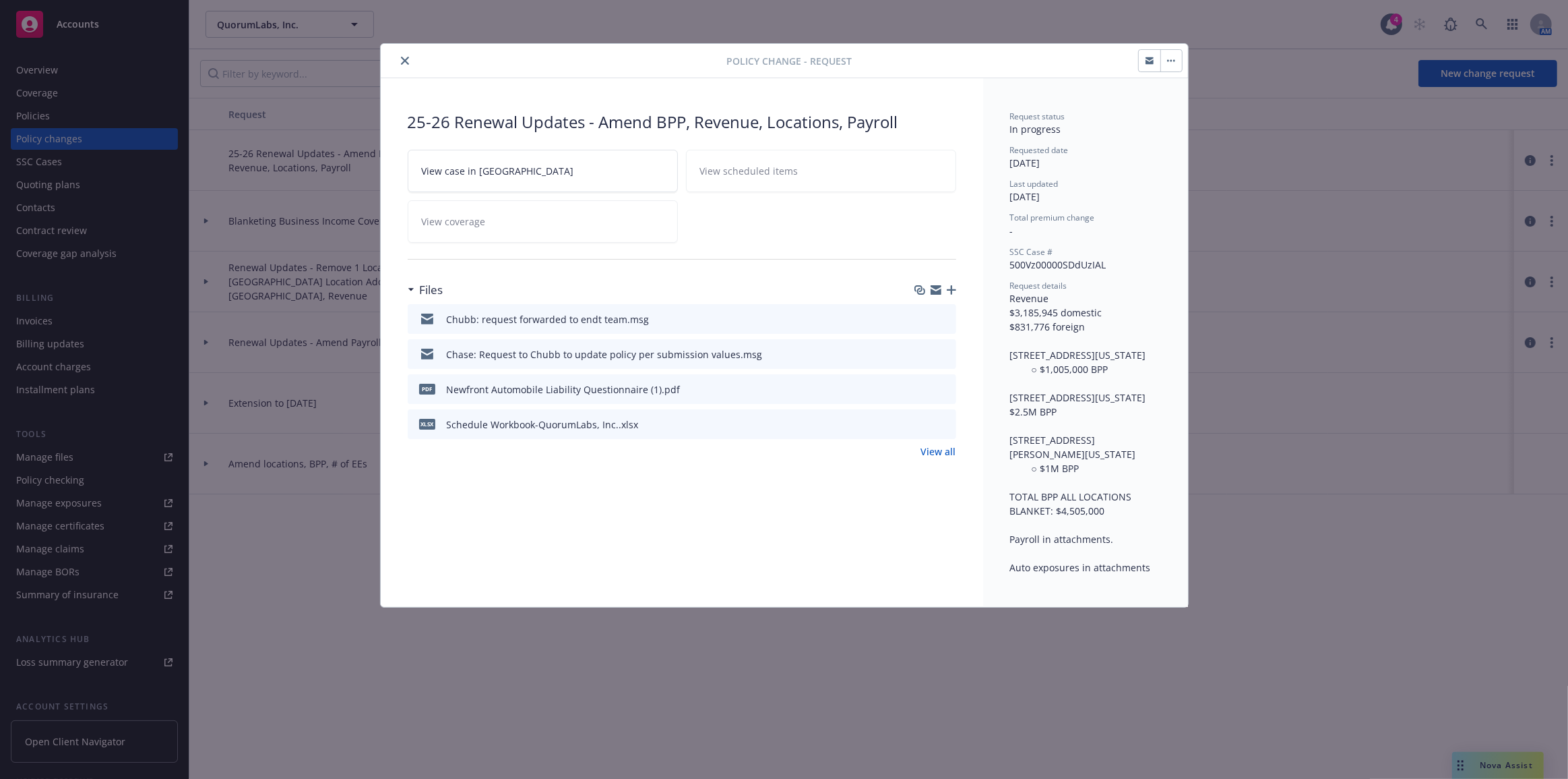
drag, startPoint x: 407, startPoint y: 60, endPoint x: 449, endPoint y: 58, distance: 42.0
click at [408, 61] on icon "close" at bounding box center [405, 61] width 8 height 8
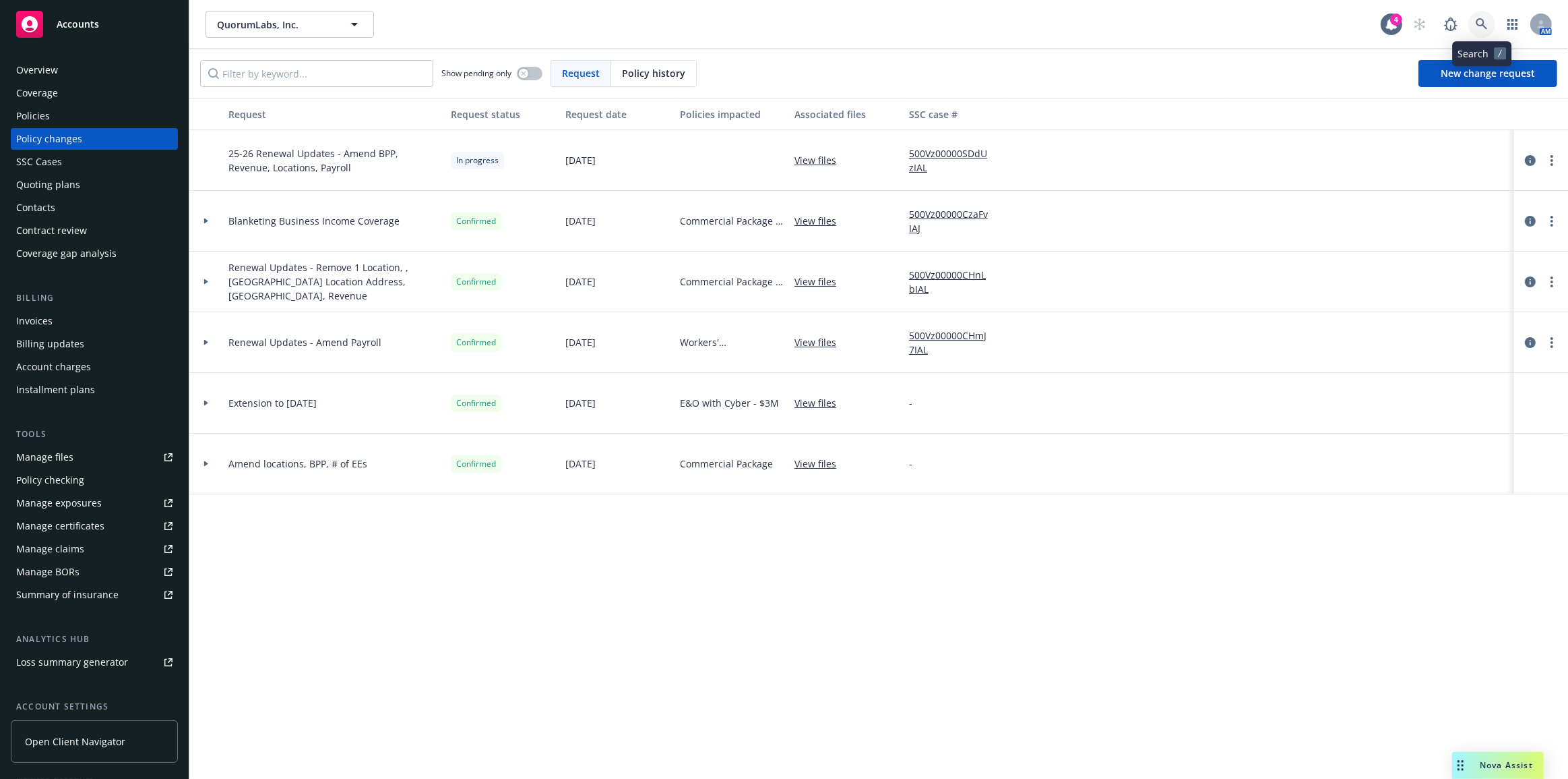
click at [1481, 23] on icon at bounding box center [1482, 25] width 12 height 12
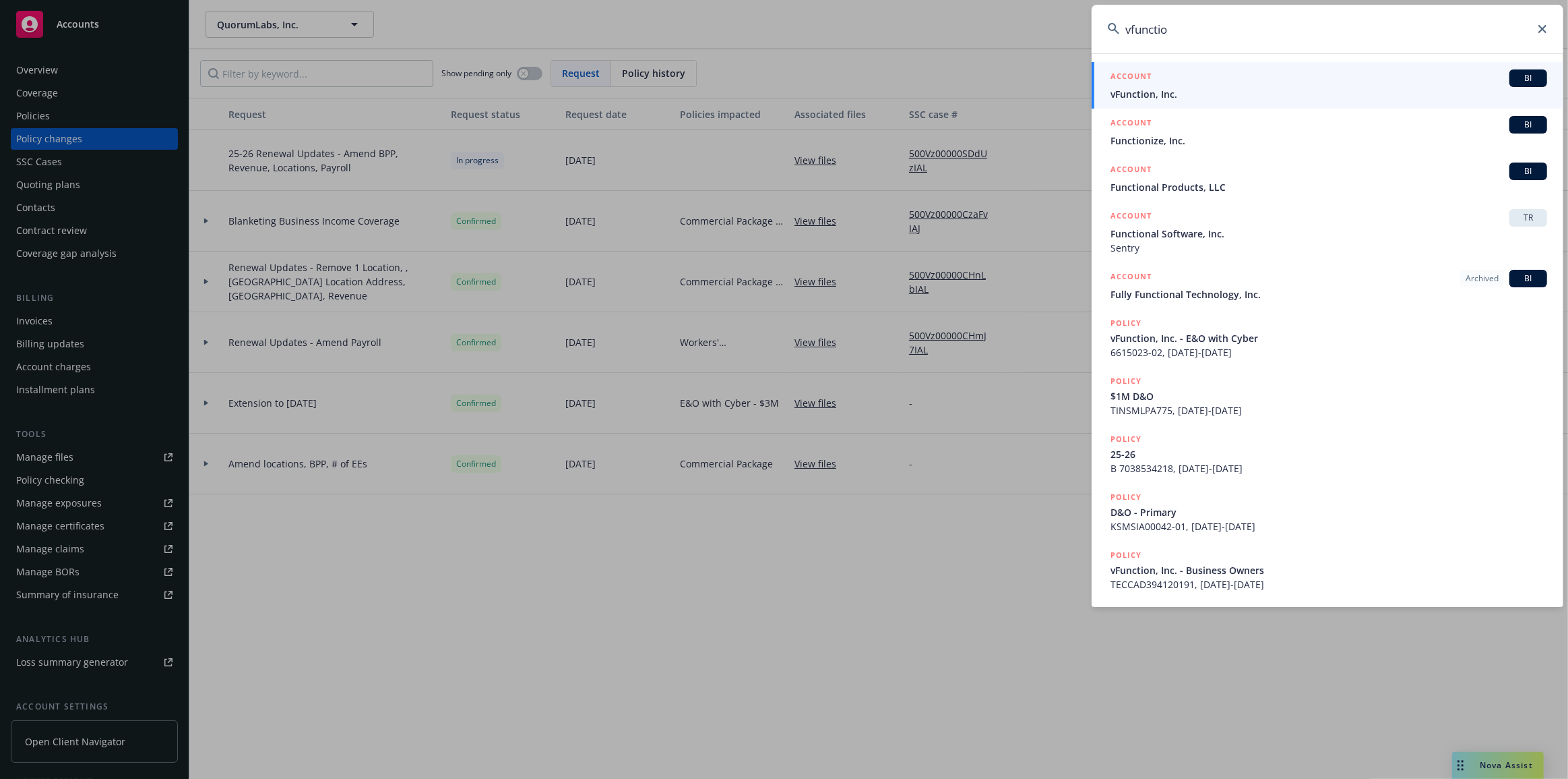
type input "vfunction"
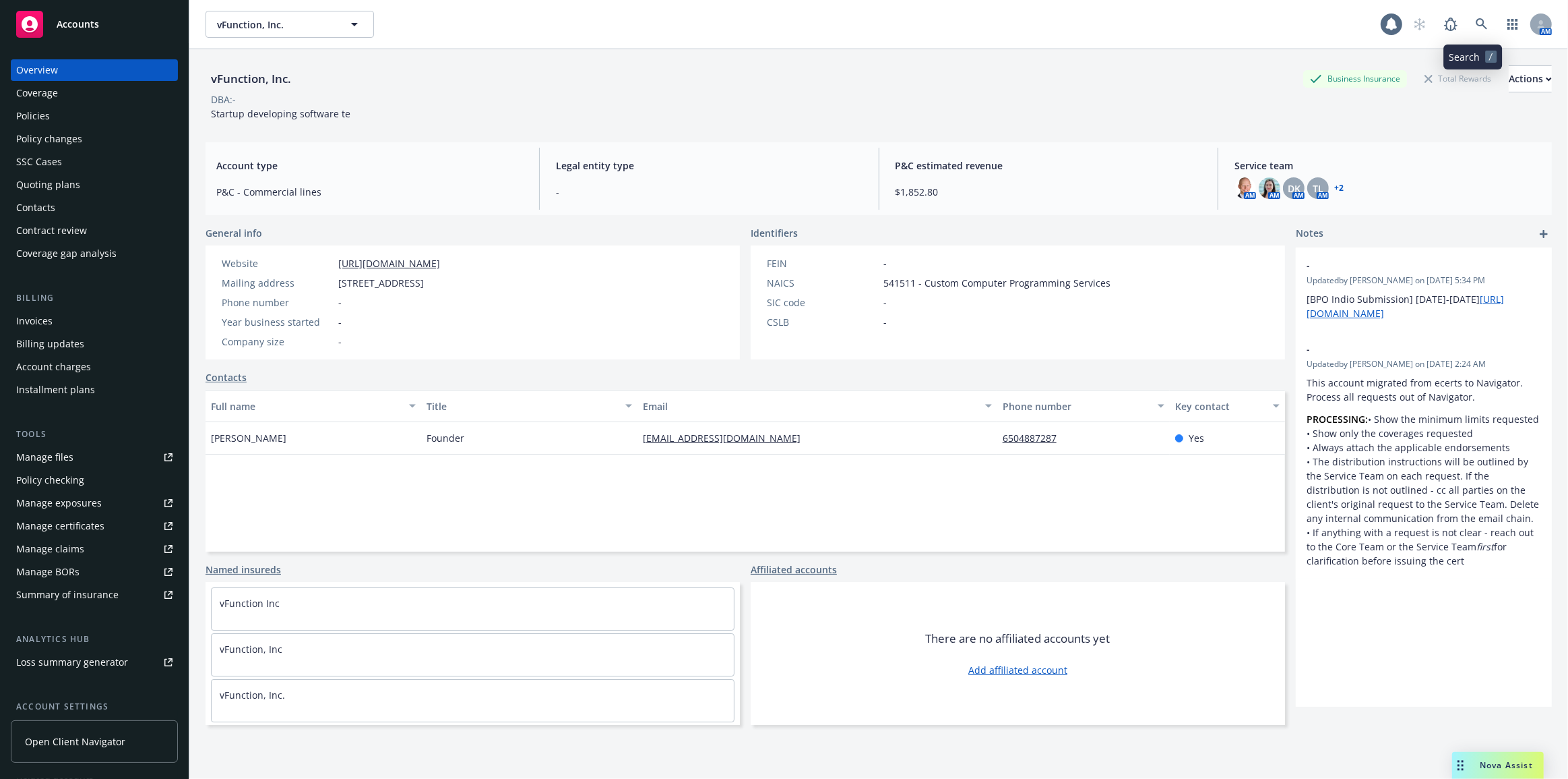
click at [11, 105] on link "Policies" at bounding box center [94, 116] width 167 height 22
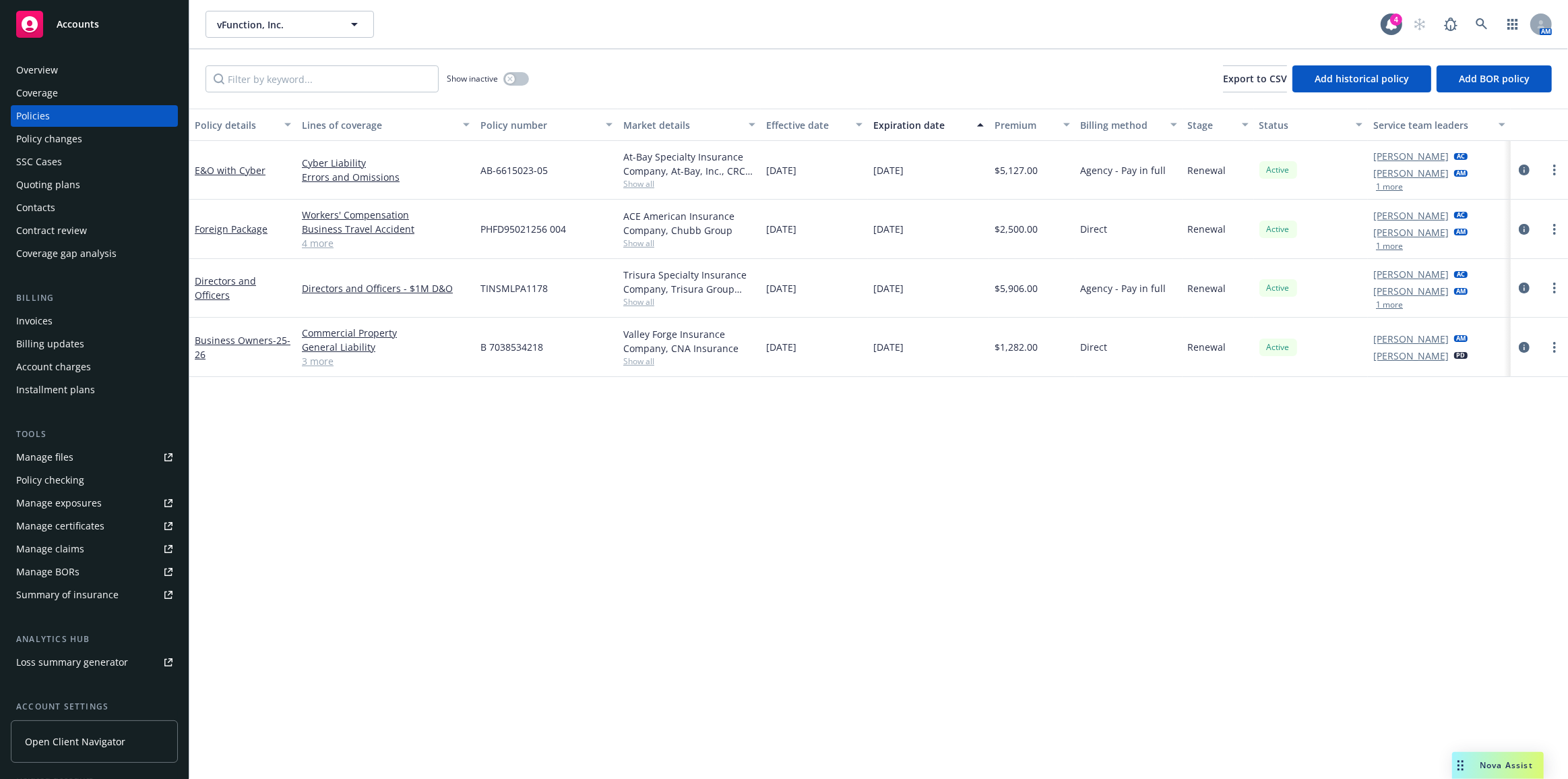
click at [257, 222] on div "Foreign Package" at bounding box center [243, 229] width 96 height 14
click at [257, 230] on link "Foreign Package" at bounding box center [231, 229] width 73 height 13
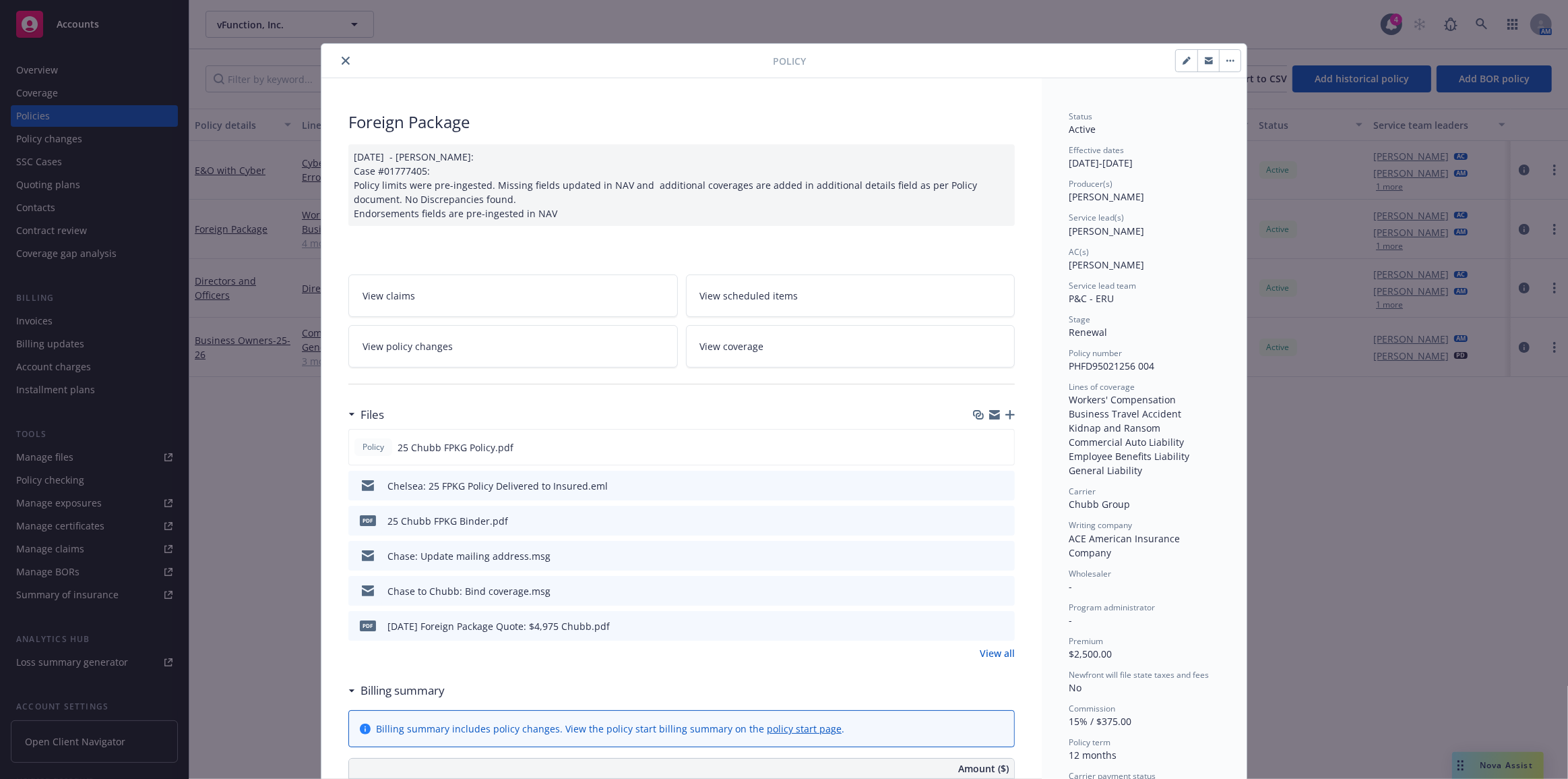
click at [995, 663] on div "Files Policy 25 Chubb FPKG Policy.pdf Chelsea: 25 FPKG Policy Delivered to Insu…" at bounding box center [681, 538] width 666 height 276
click at [995, 656] on link "View all" at bounding box center [997, 653] width 35 height 14
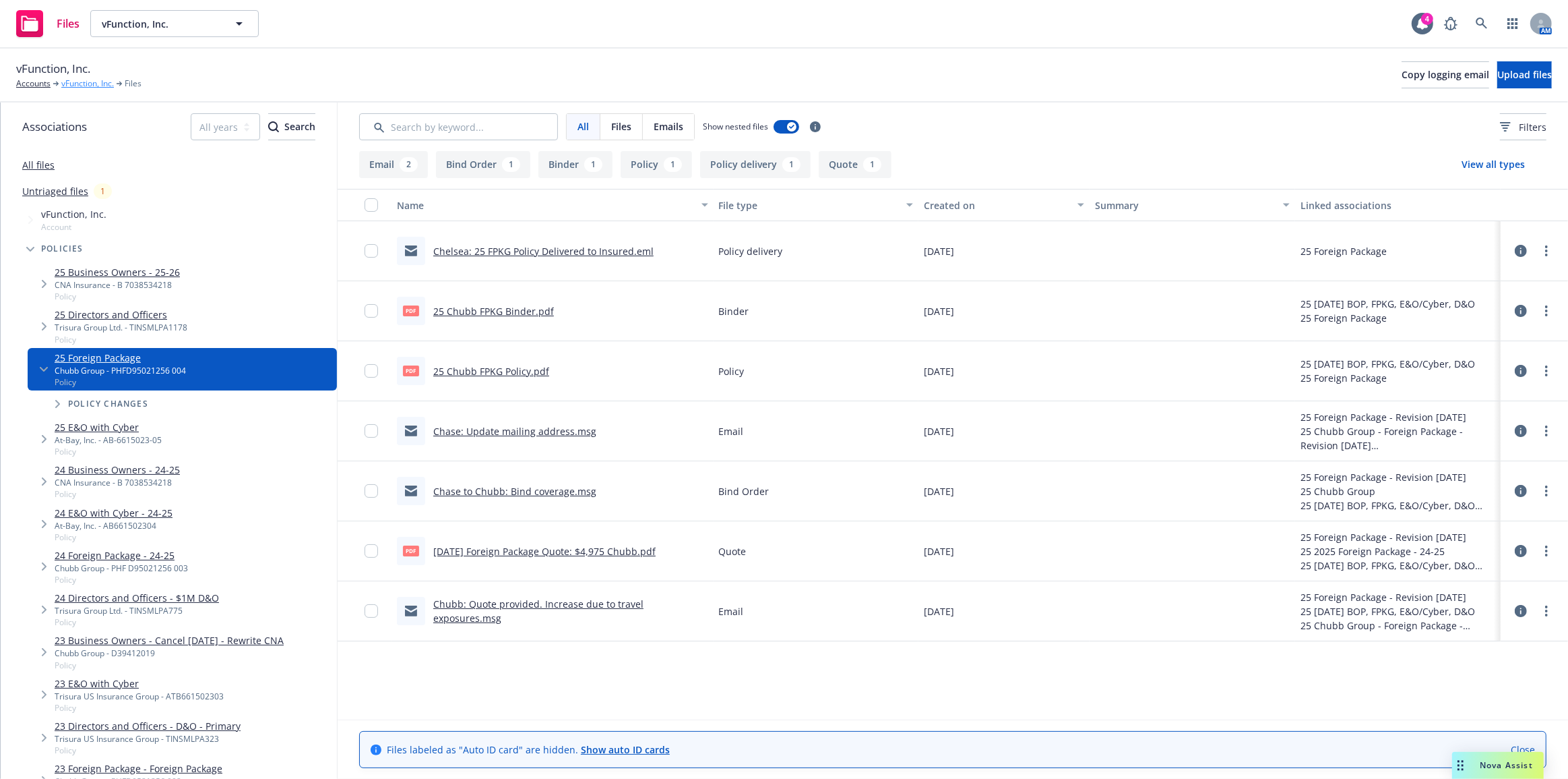
click at [80, 77] on link "vFunction, Inc." at bounding box center [88, 84] width 53 height 12
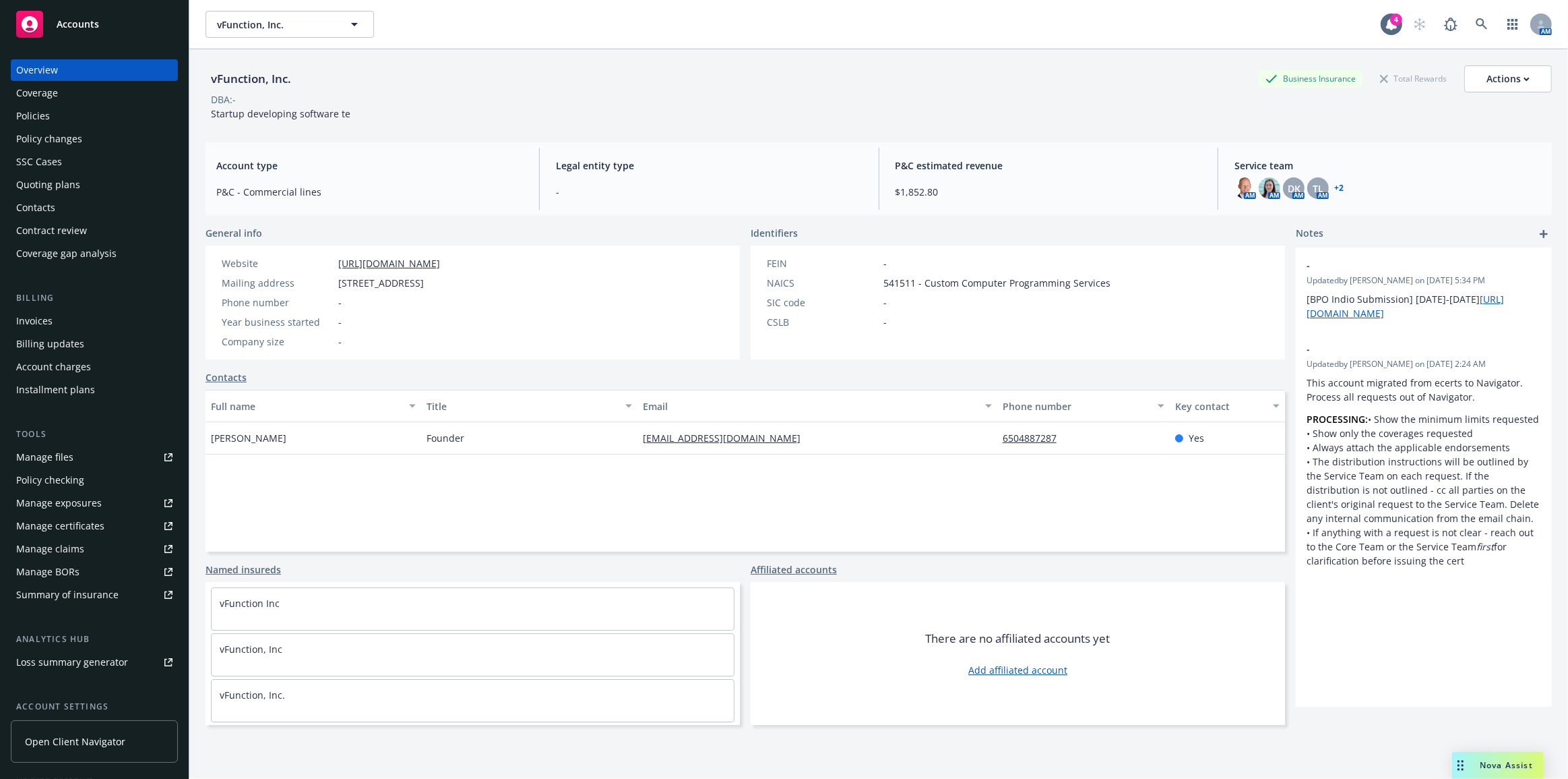
click at [141, 116] on div "Policies" at bounding box center [94, 116] width 157 height 22
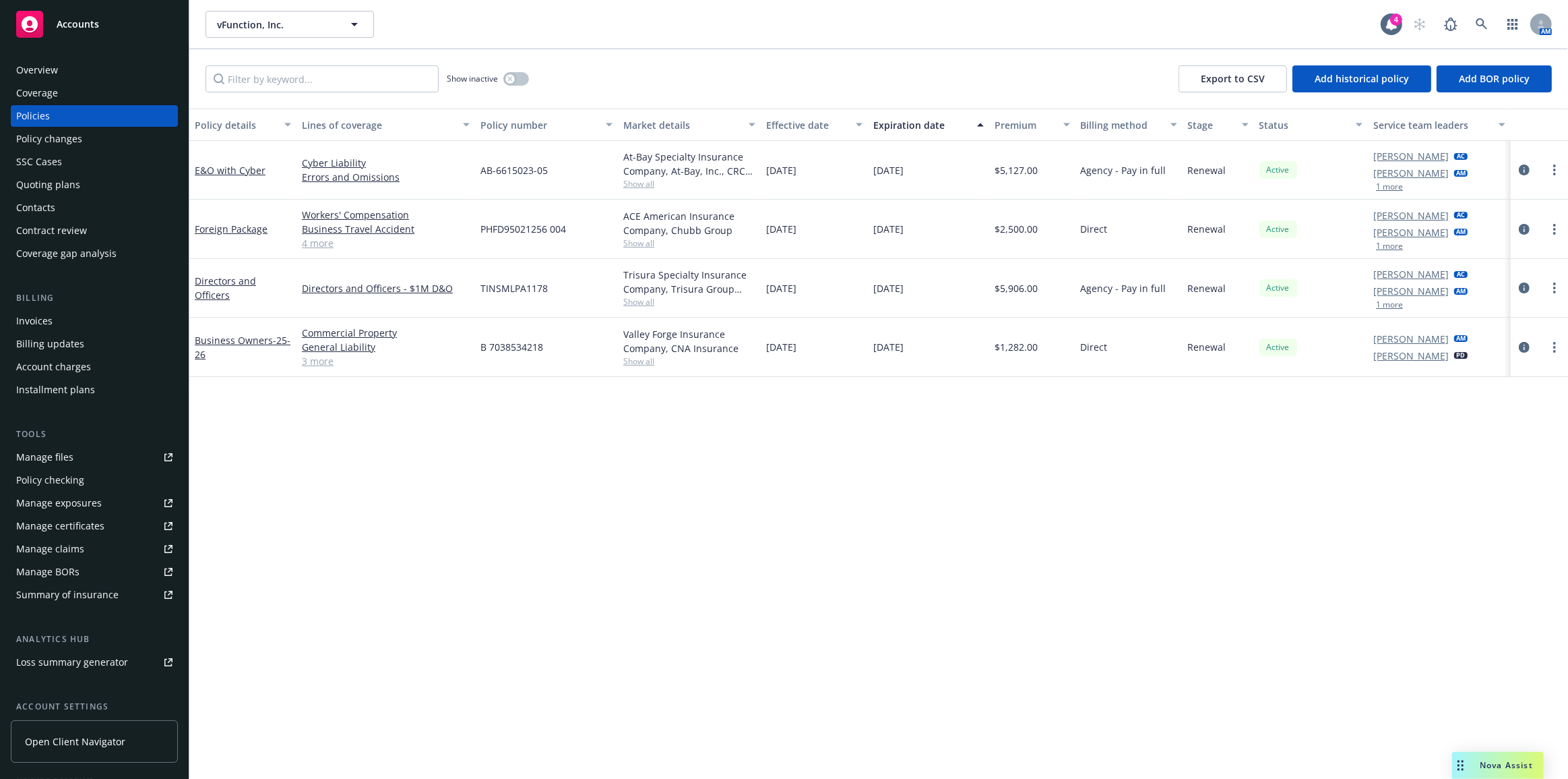
click at [510, 227] on span "PHFD95021256 004" at bounding box center [523, 229] width 86 height 14
copy span "PHFD95021256"
click at [540, 229] on span "PHFD95021256 004" at bounding box center [523, 229] width 86 height 14
drag, startPoint x: 467, startPoint y: 229, endPoint x: 482, endPoint y: 227, distance: 15.1
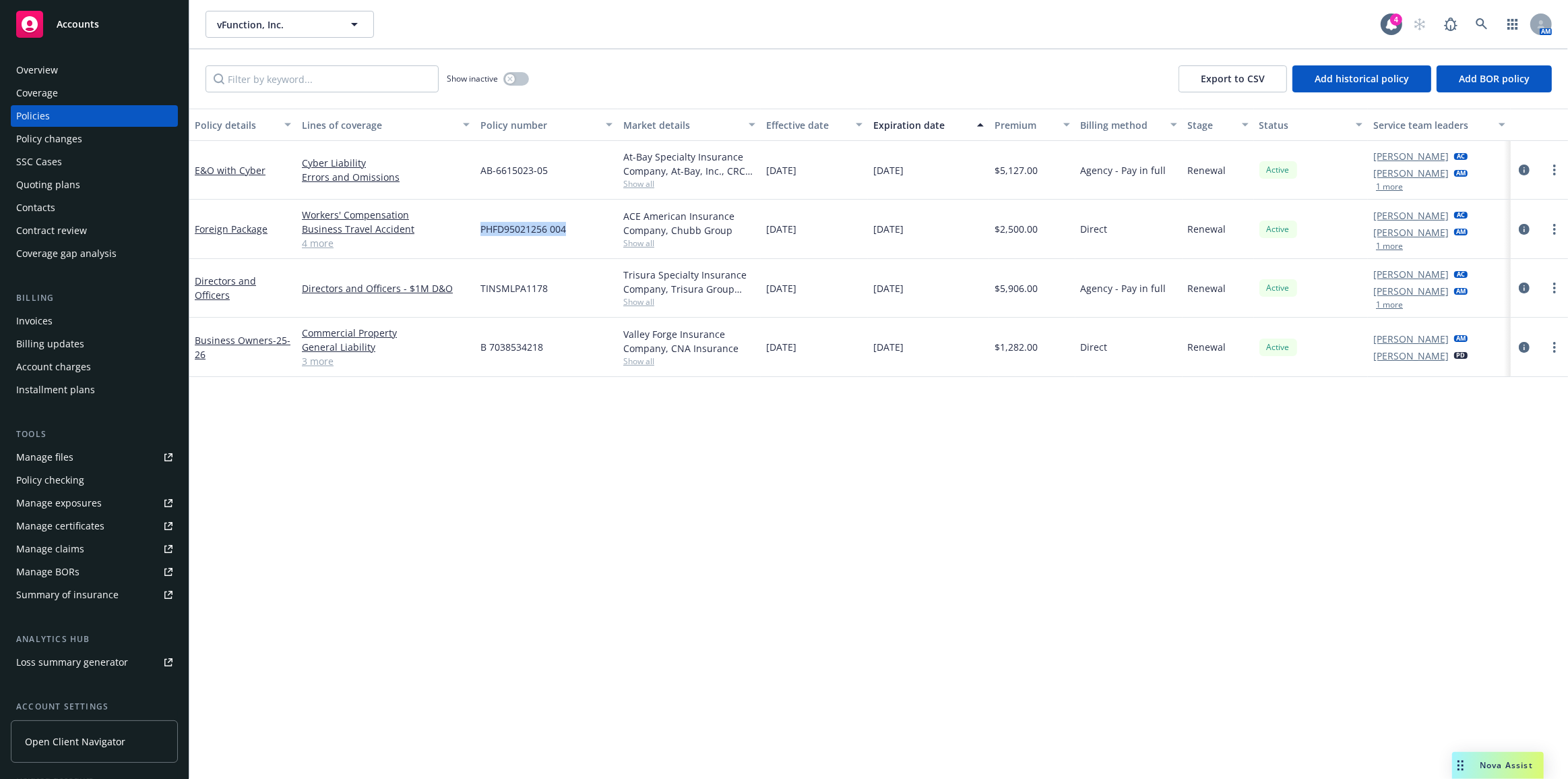
click at [482, 227] on div "PHFD95021256 004" at bounding box center [547, 229] width 143 height 60
drag, startPoint x: 965, startPoint y: 520, endPoint x: 910, endPoint y: 628, distance: 121.2
click at [965, 522] on div "Policy details Lines of coverage Policy number Market details Effective date Ex…" at bounding box center [879, 444] width 1379 height 671
drag, startPoint x: 280, startPoint y: 43, endPoint x: 280, endPoint y: 32, distance: 11.0
click at [280, 43] on div "vFunction, Inc. vFunction, Inc. 4 AM" at bounding box center [879, 24] width 1379 height 49
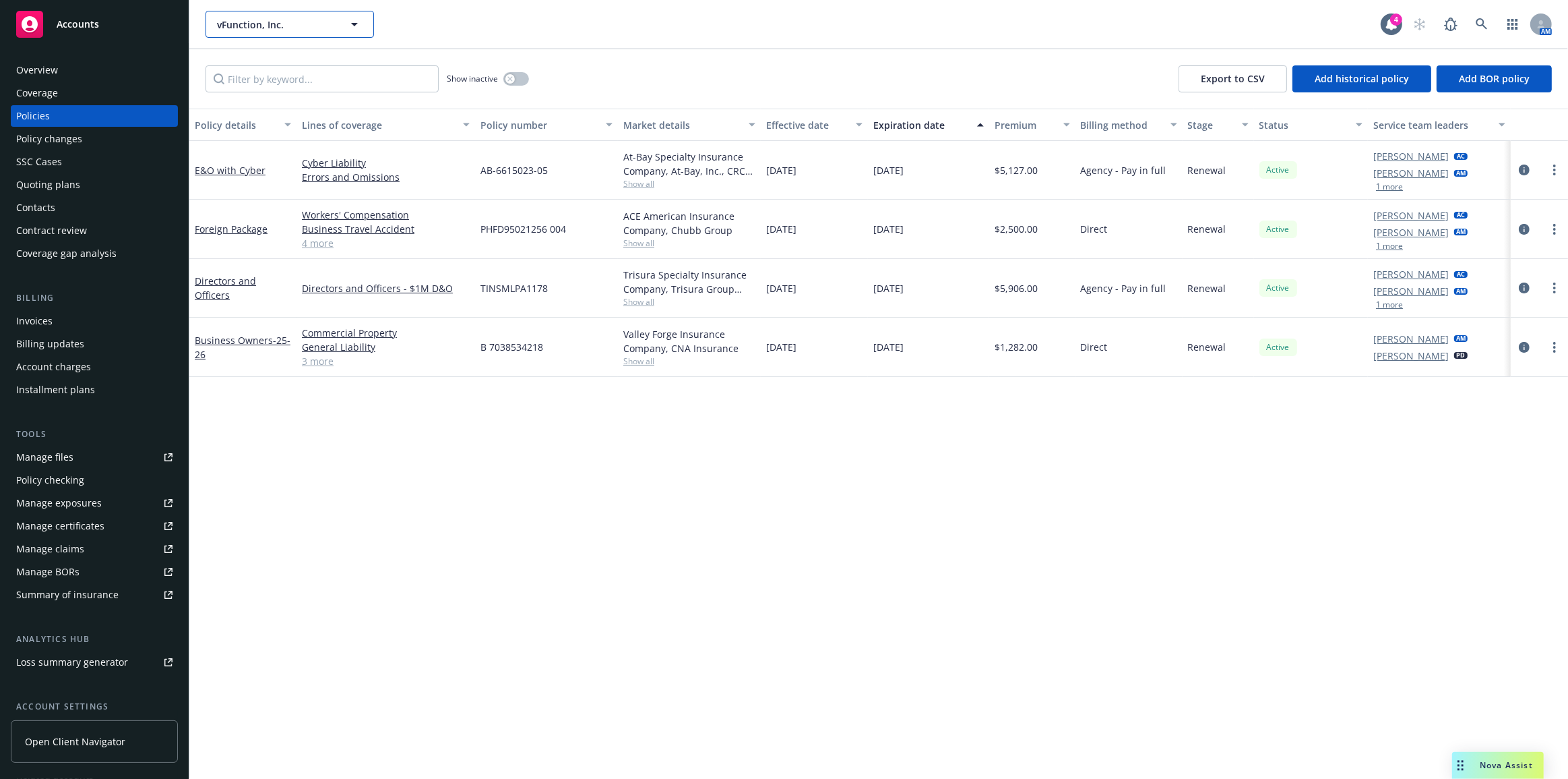
click at [280, 32] on button "vFunction, Inc." at bounding box center [289, 24] width 168 height 27
click at [216, 25] on div "cotk" at bounding box center [289, 24] width 168 height 27
type input "cork protection"
click at [285, 57] on strong "Cork Protection Inc. f/k/a/ DVx Roost, Co." at bounding box center [280, 69] width 119 height 27
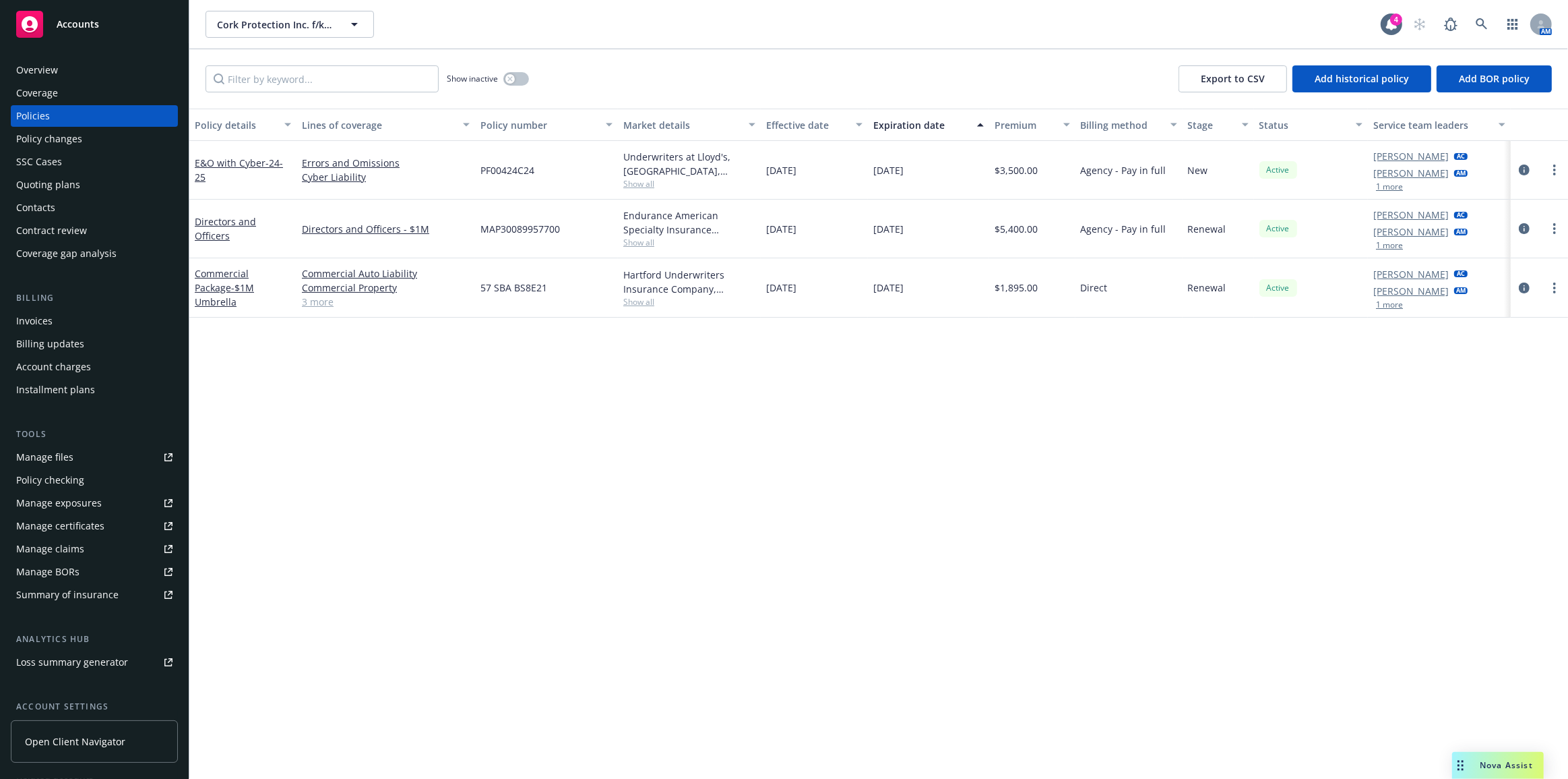
click at [142, 183] on div "Quoting plans" at bounding box center [94, 185] width 157 height 22
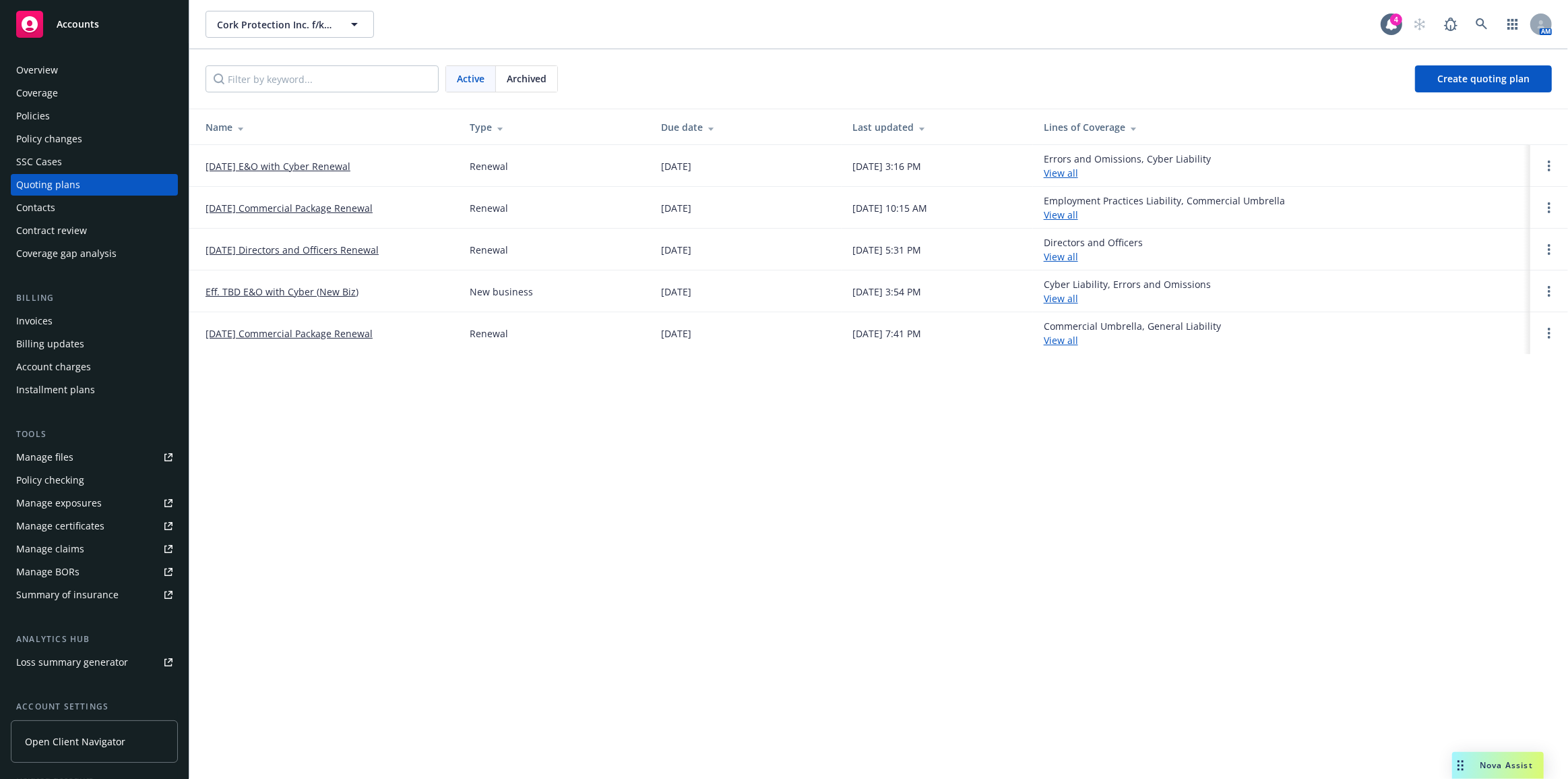
click at [120, 107] on div "Policies" at bounding box center [94, 116] width 157 height 22
click at [239, 162] on link "10/31/25 E&O with Cyber Renewal" at bounding box center [278, 166] width 145 height 14
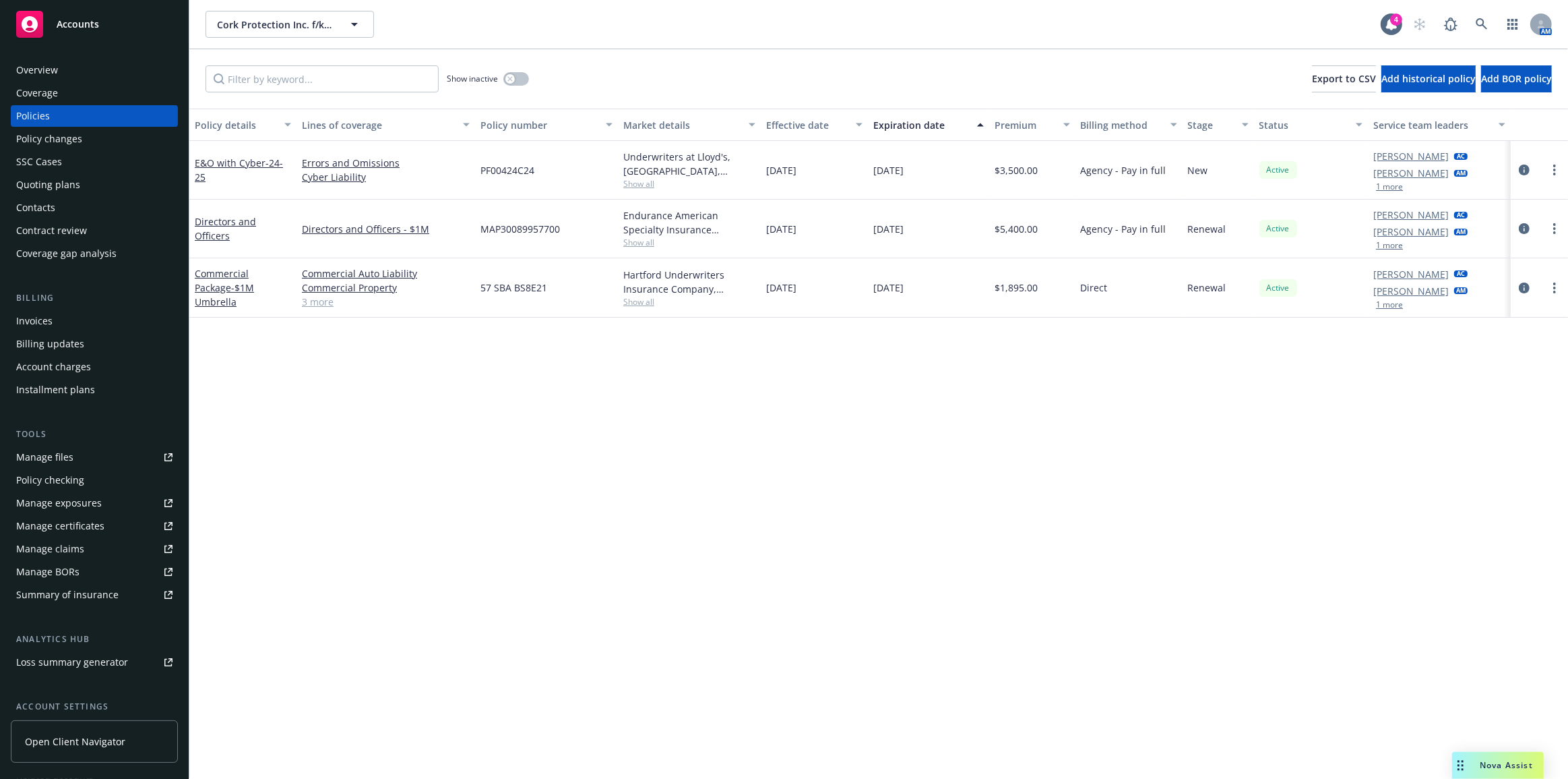
drag, startPoint x: 318, startPoint y: 363, endPoint x: 330, endPoint y: 351, distance: 17.0
click at [320, 363] on div "Policy details Lines of coverage Policy number Market details Effective date Ex…" at bounding box center [879, 444] width 1379 height 671
click at [266, 161] on span "- 24-25" at bounding box center [239, 170] width 88 height 27
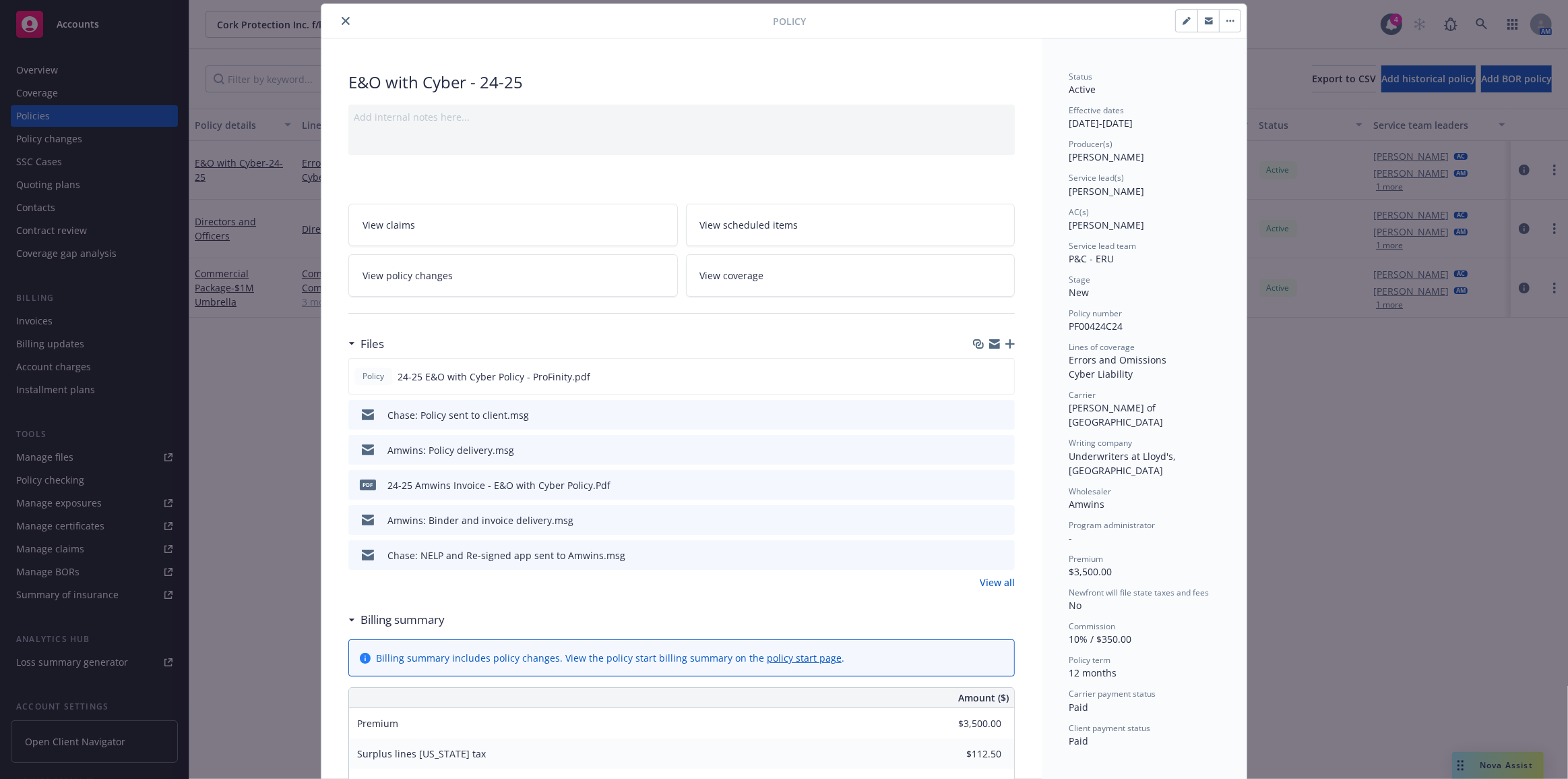
scroll to position [61, 0]
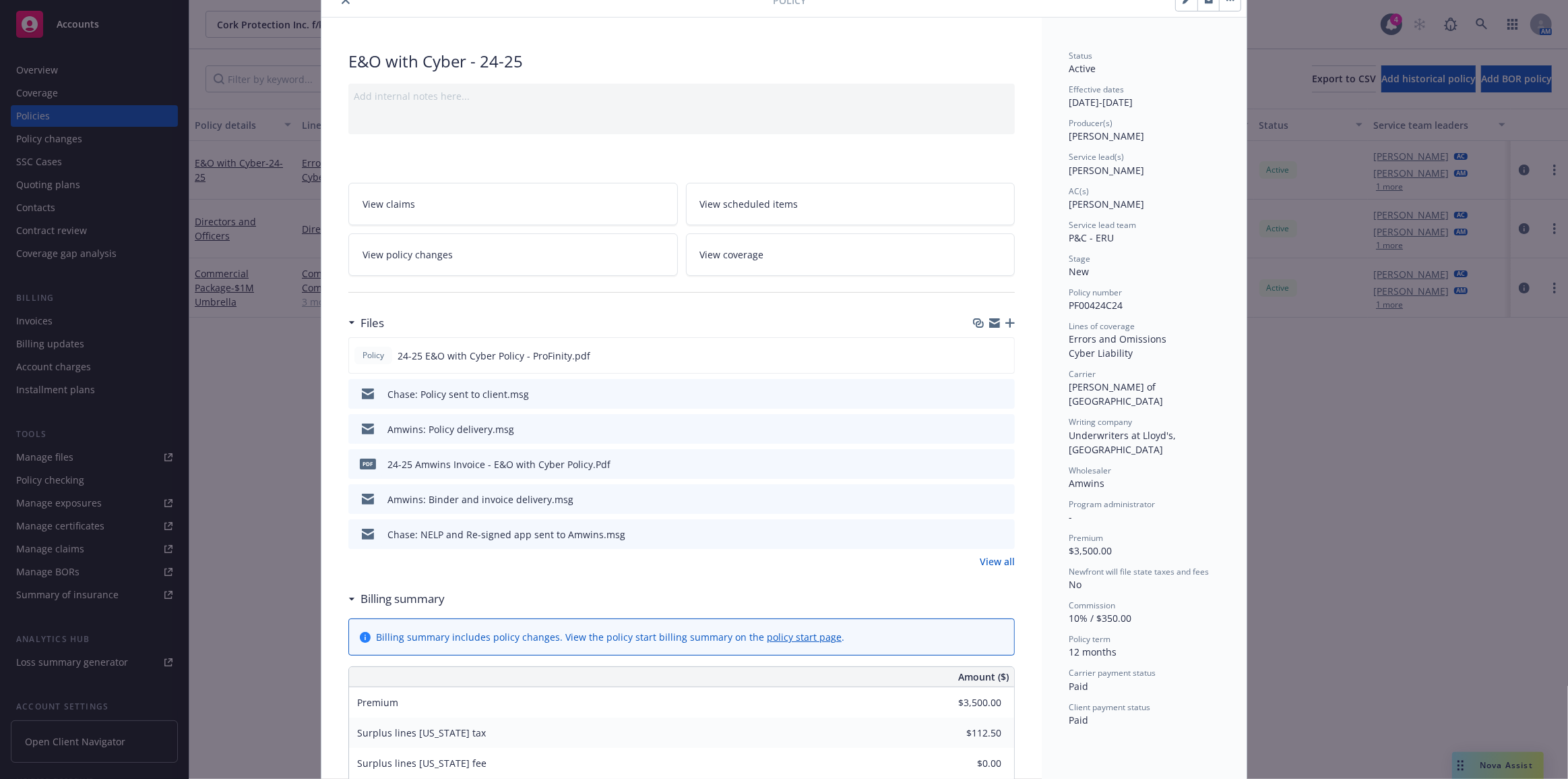
click at [1004, 427] on button "preview file" at bounding box center [1002, 429] width 15 height 12
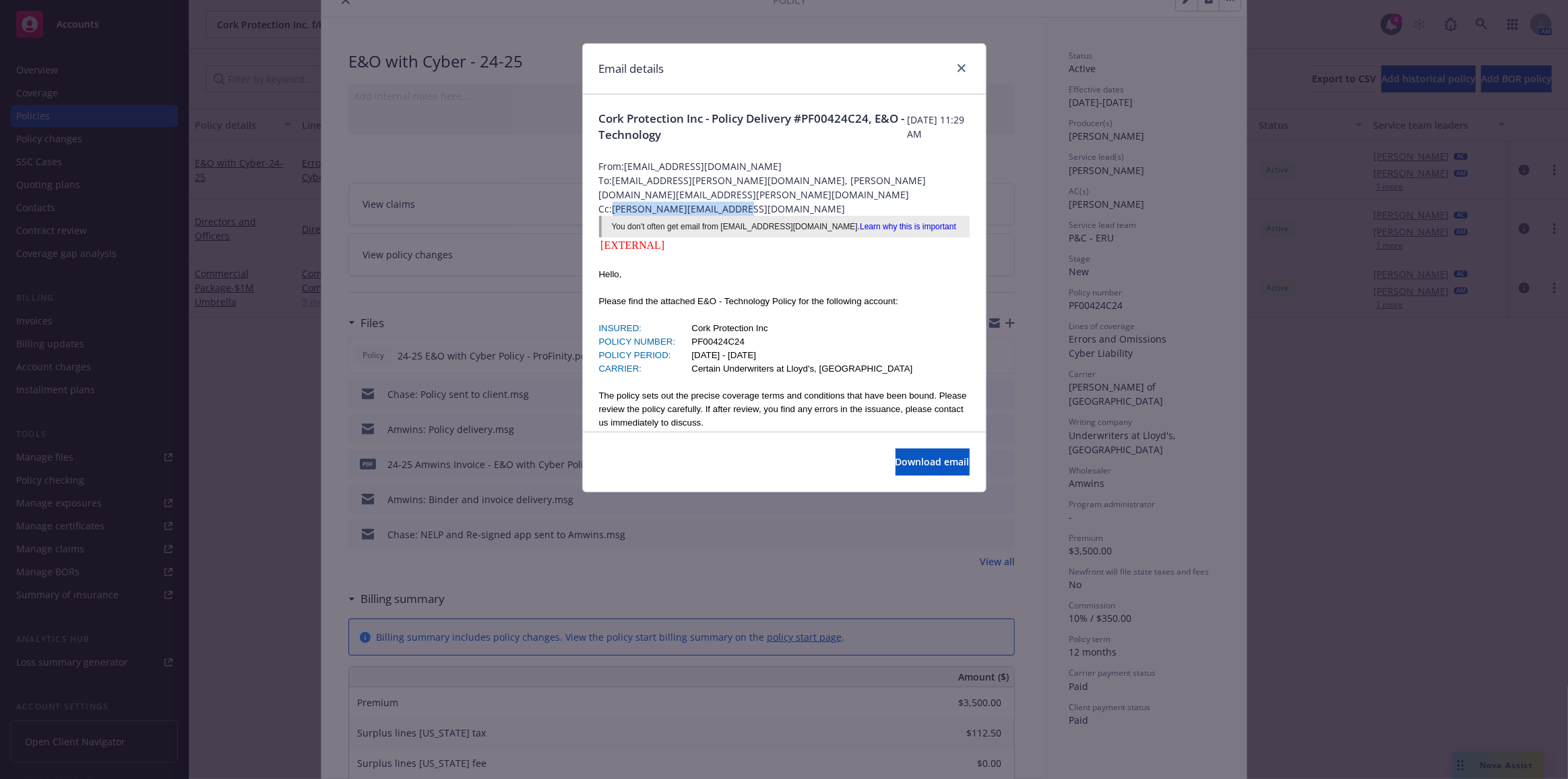
drag, startPoint x: 738, startPoint y: 200, endPoint x: 614, endPoint y: 196, distance: 124.1
click at [614, 202] on span "Cc: katrina.saflor@amwins.com" at bounding box center [785, 209] width 371 height 14
click at [959, 68] on icon "close" at bounding box center [962, 68] width 8 height 8
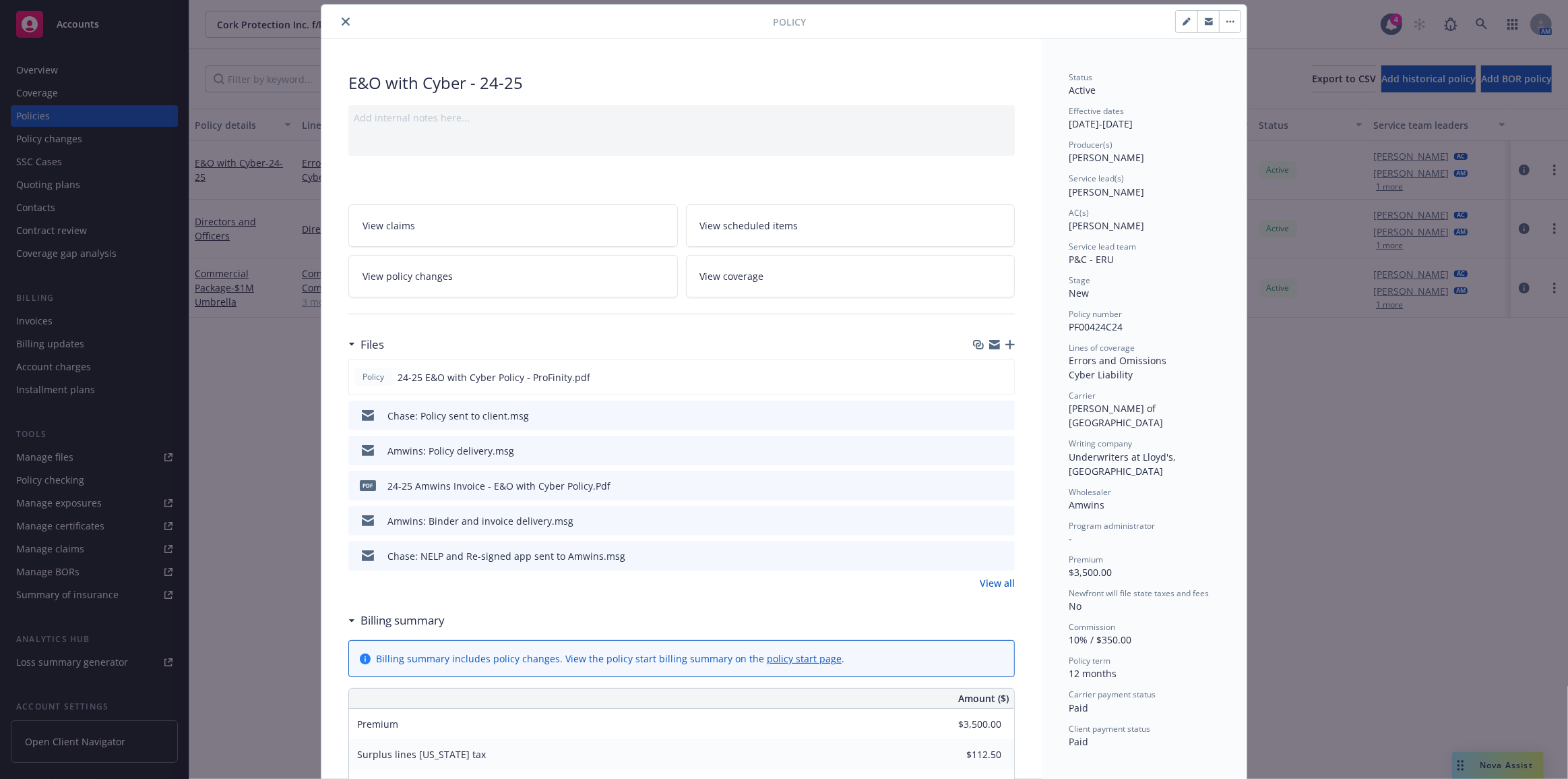
scroll to position [0, 0]
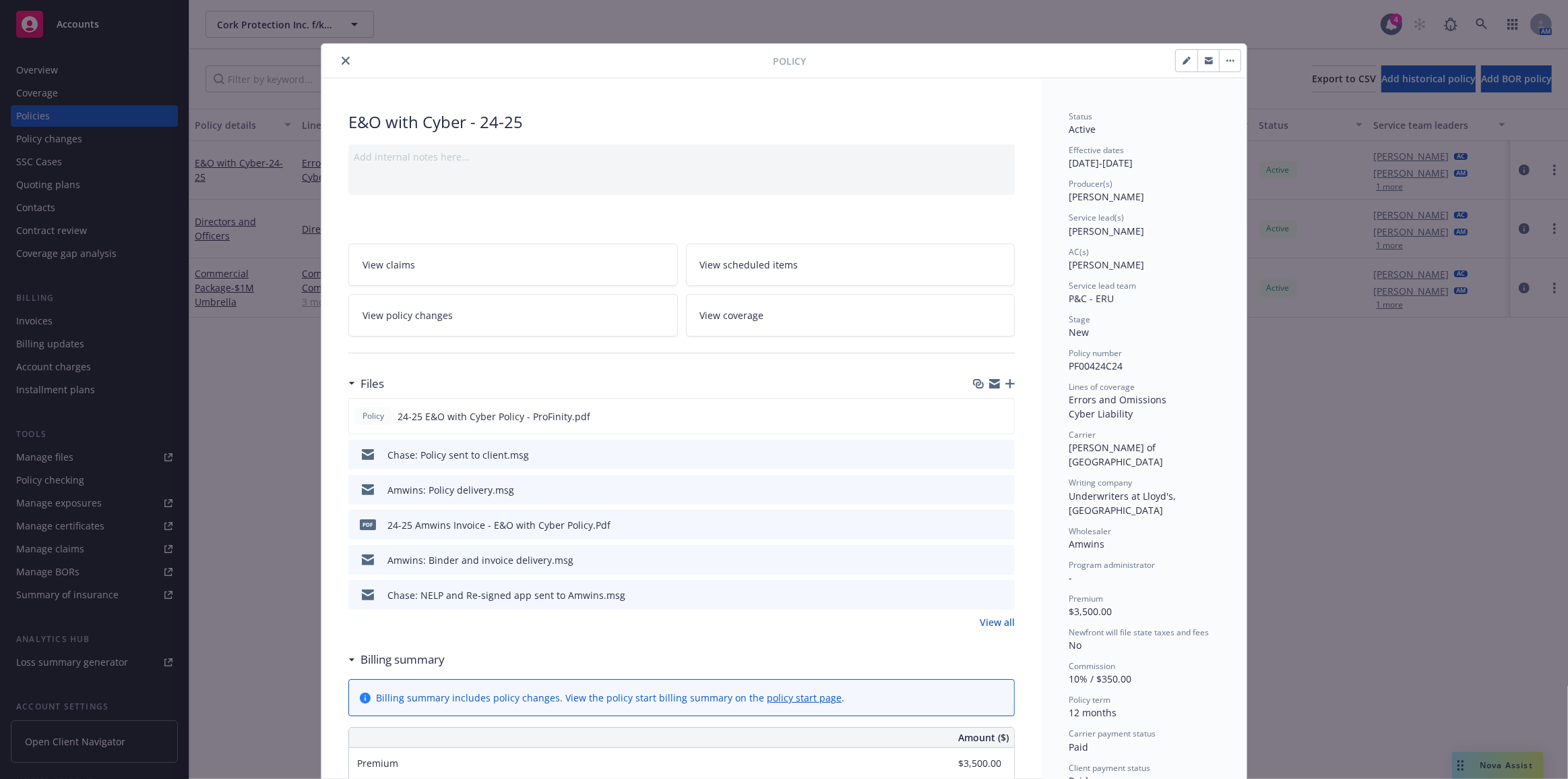
drag, startPoint x: 337, startPoint y: 60, endPoint x: 276, endPoint y: 68, distance: 61.5
click at [341, 60] on icon "close" at bounding box center [345, 61] width 8 height 8
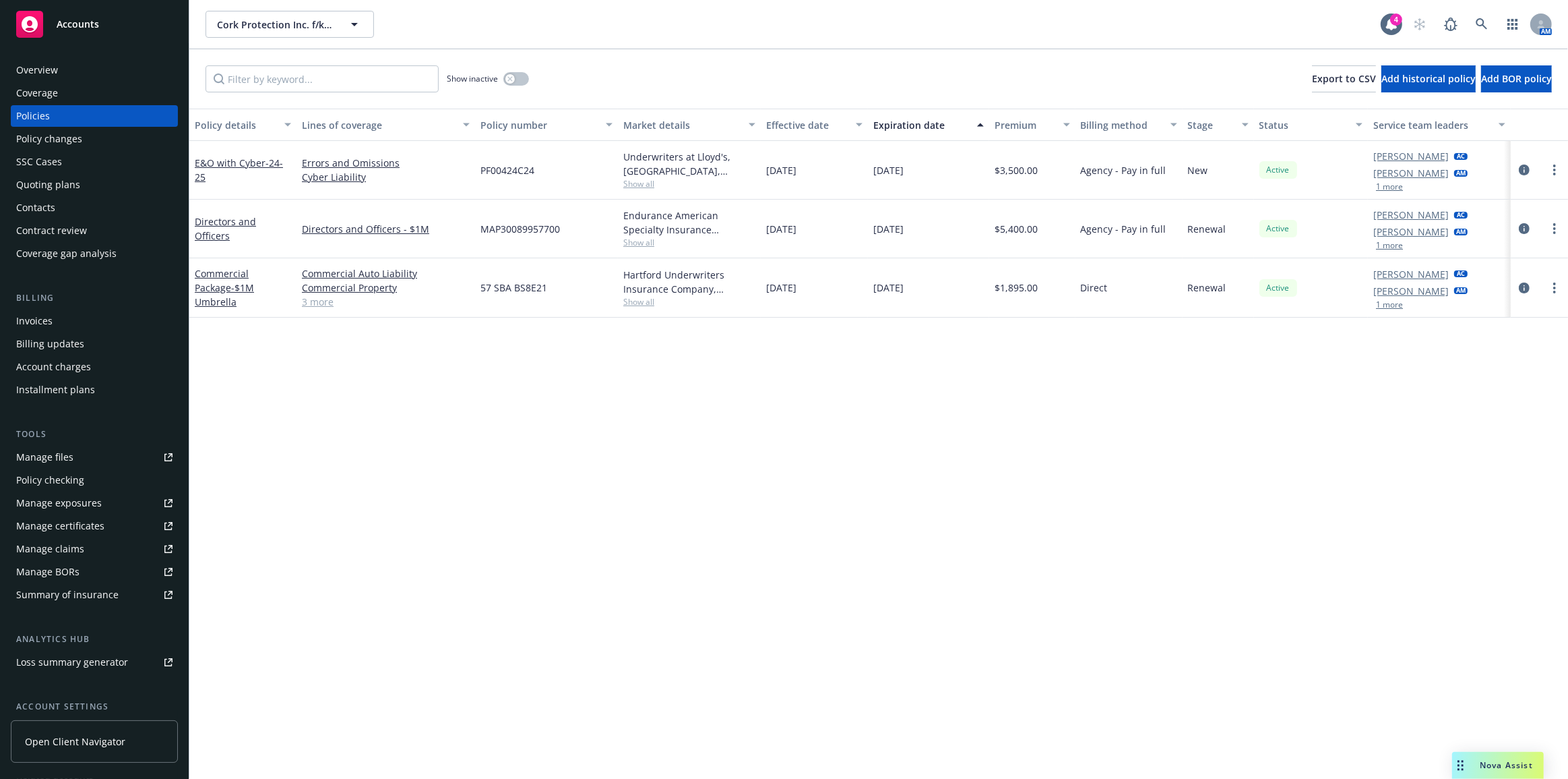
click at [492, 168] on span "PF00424C24" at bounding box center [507, 170] width 54 height 14
copy span "PF00424C24"
drag, startPoint x: 574, startPoint y: 363, endPoint x: 590, endPoint y: 387, distance: 28.8
click at [574, 363] on div "Policy details Lines of coverage Policy number Market details Effective date Ex…" at bounding box center [879, 444] width 1379 height 671
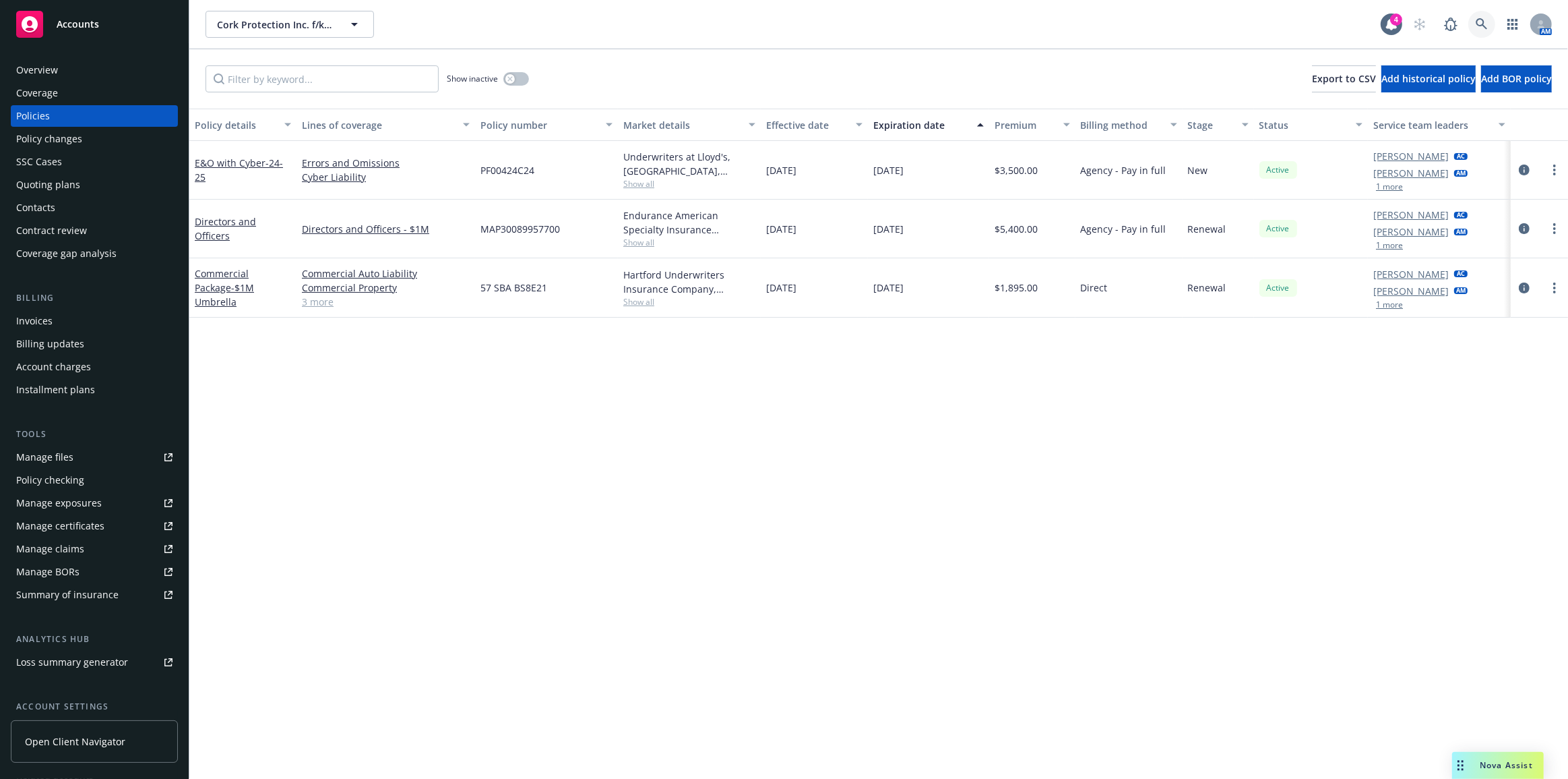
click at [1484, 29] on icon at bounding box center [1482, 25] width 12 height 12
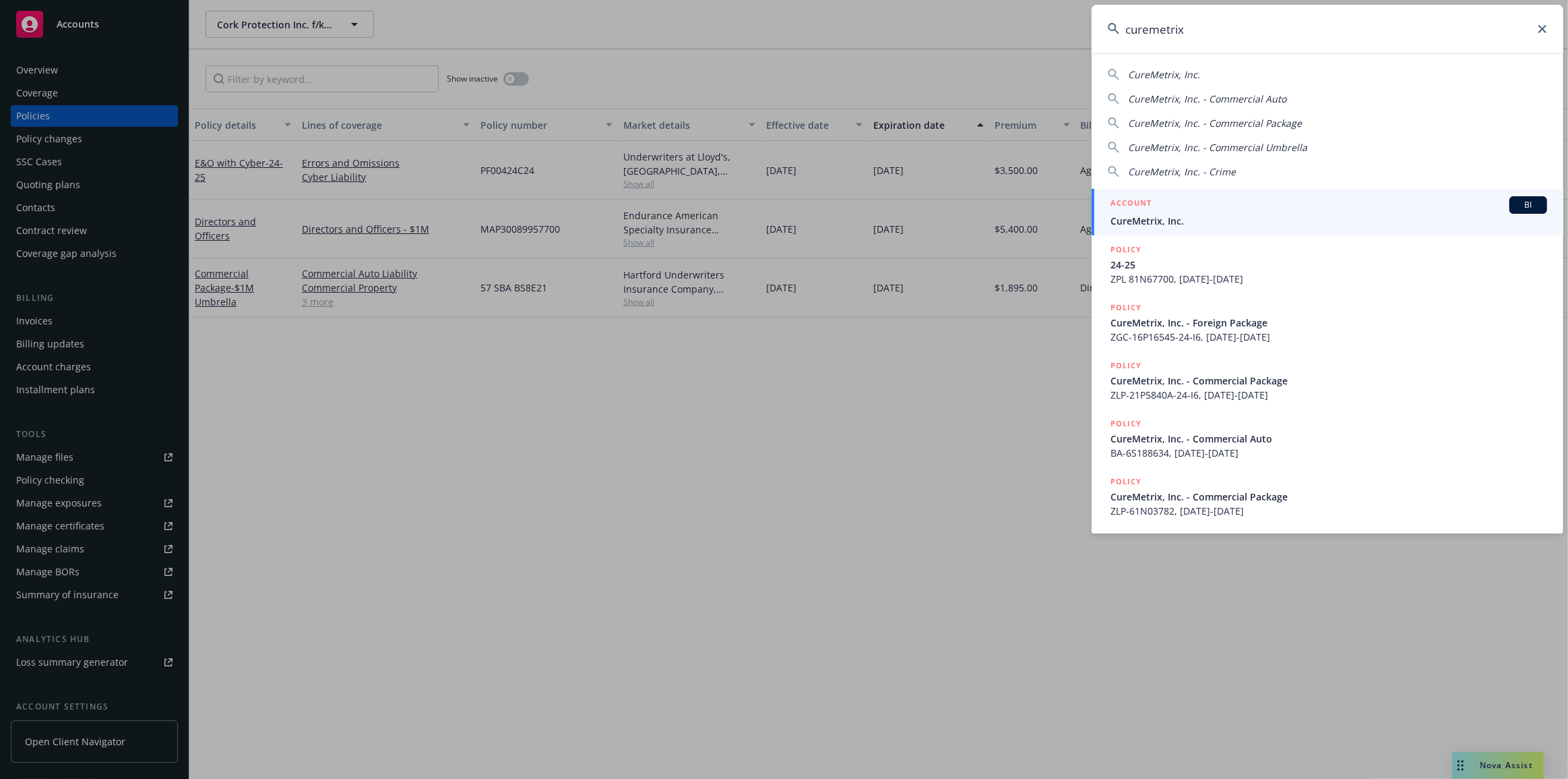
type input "curemetrix"
click at [1451, 210] on div "ACCOUNT BI" at bounding box center [1329, 205] width 436 height 18
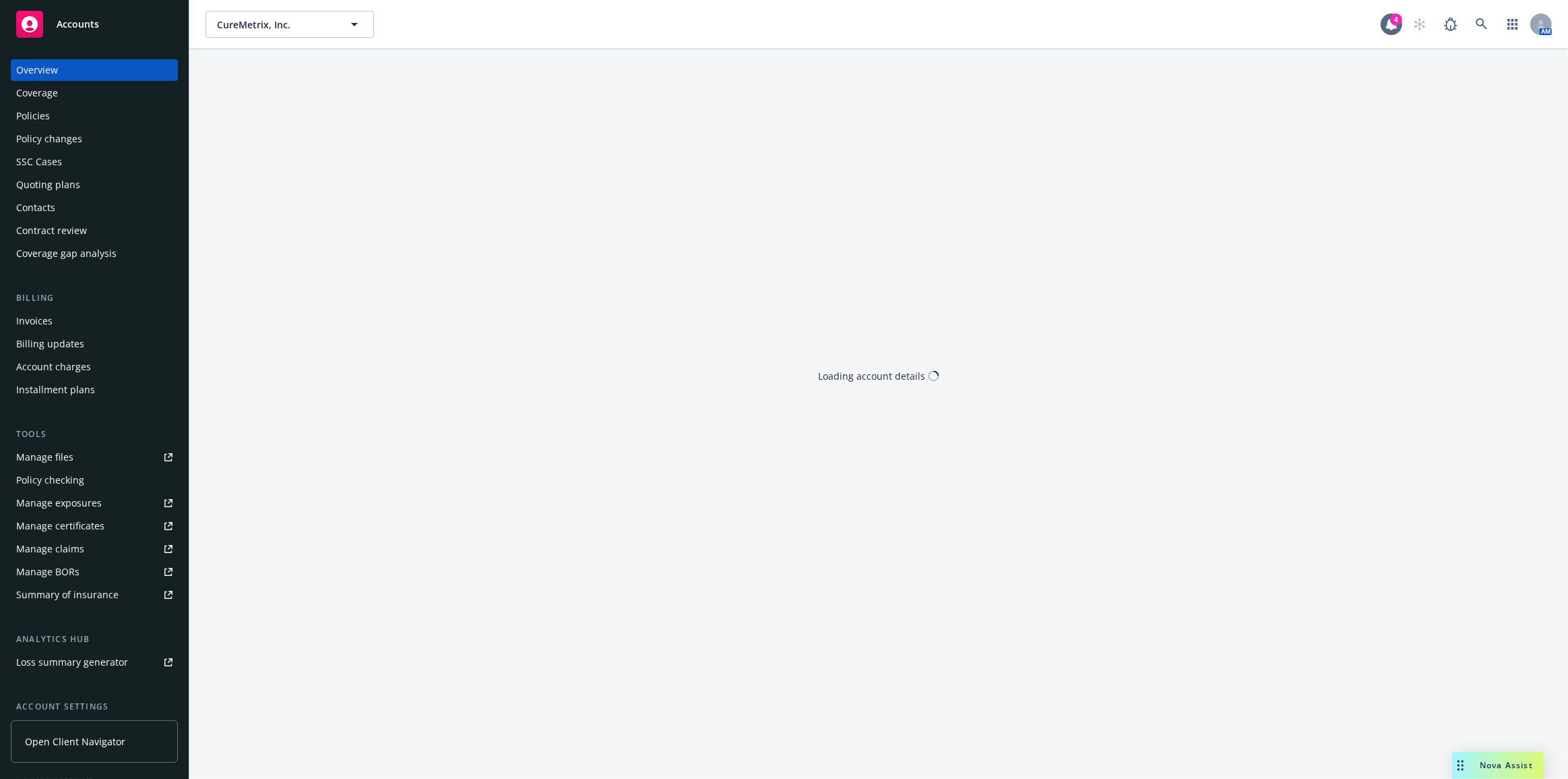
click at [38, 121] on div "Policies" at bounding box center [33, 116] width 34 height 22
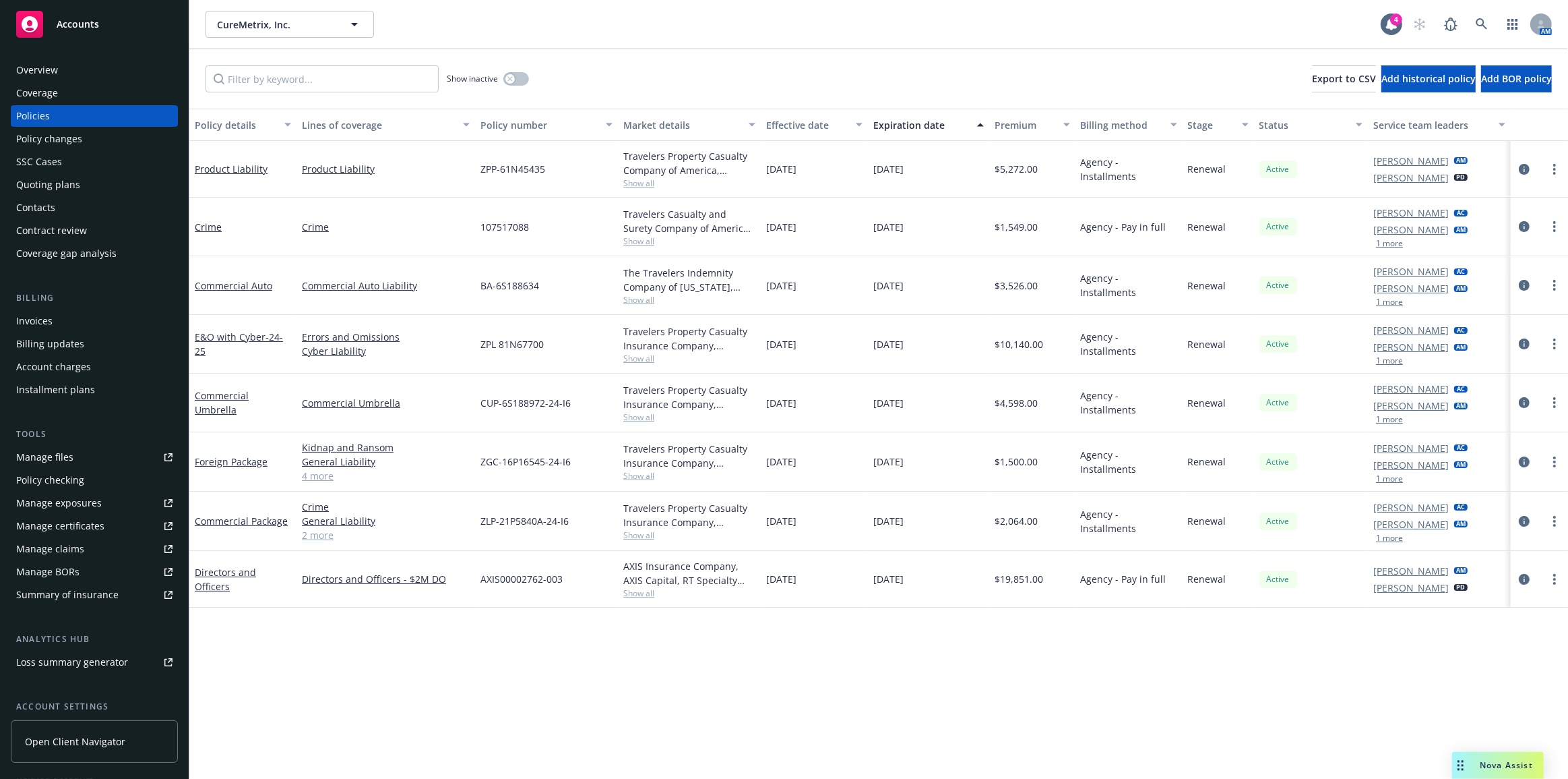
click at [434, 607] on div "Policy details Lines of coverage Policy number Market details Effective date Ex…" at bounding box center [879, 444] width 1379 height 671
drag, startPoint x: 131, startPoint y: 180, endPoint x: 255, endPoint y: 184, distance: 124.1
click at [131, 180] on div "Quoting plans" at bounding box center [94, 185] width 157 height 22
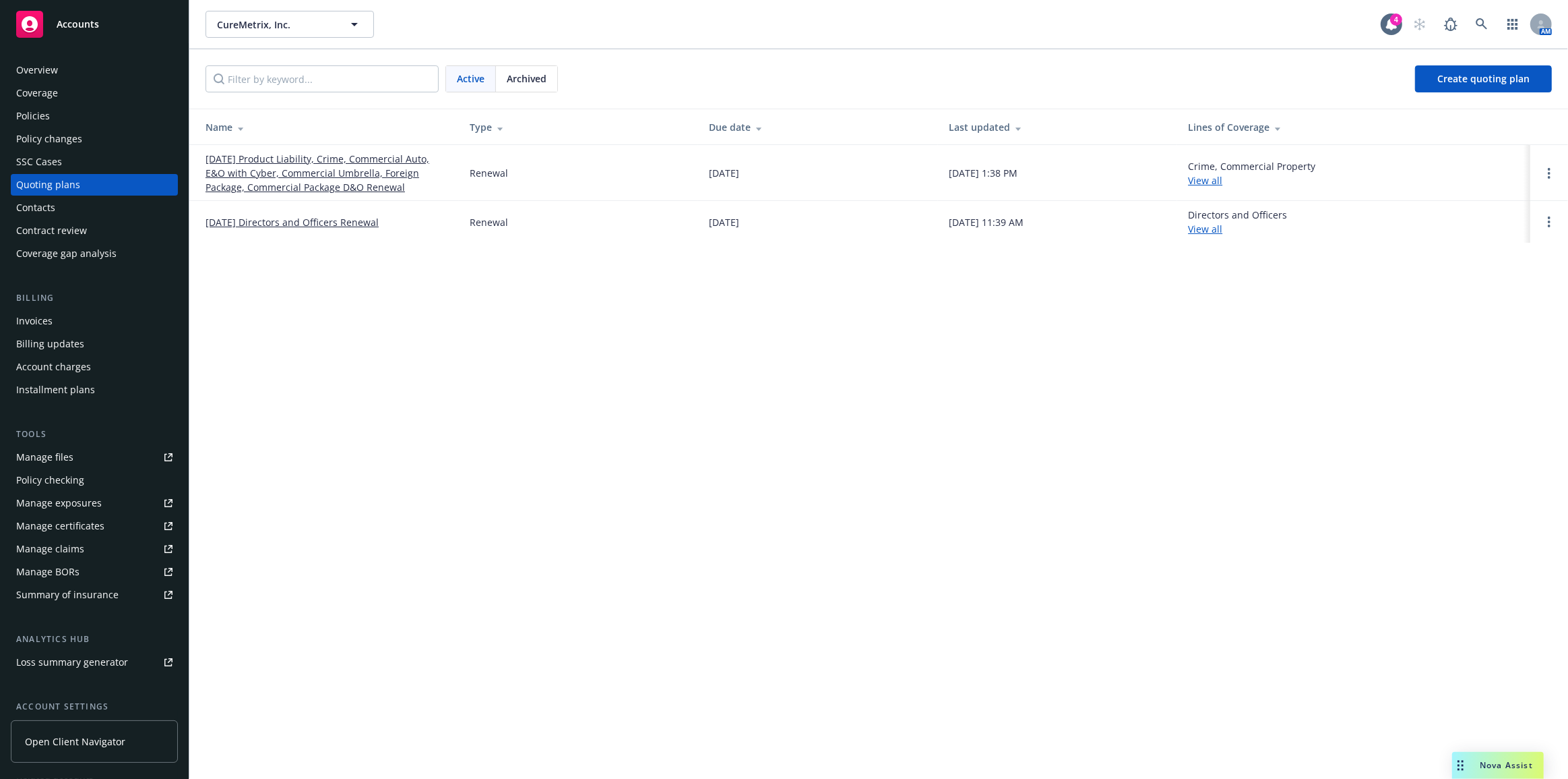
click at [250, 222] on link "11/01/25 Directors and Officers Renewal" at bounding box center [291, 222] width 173 height 14
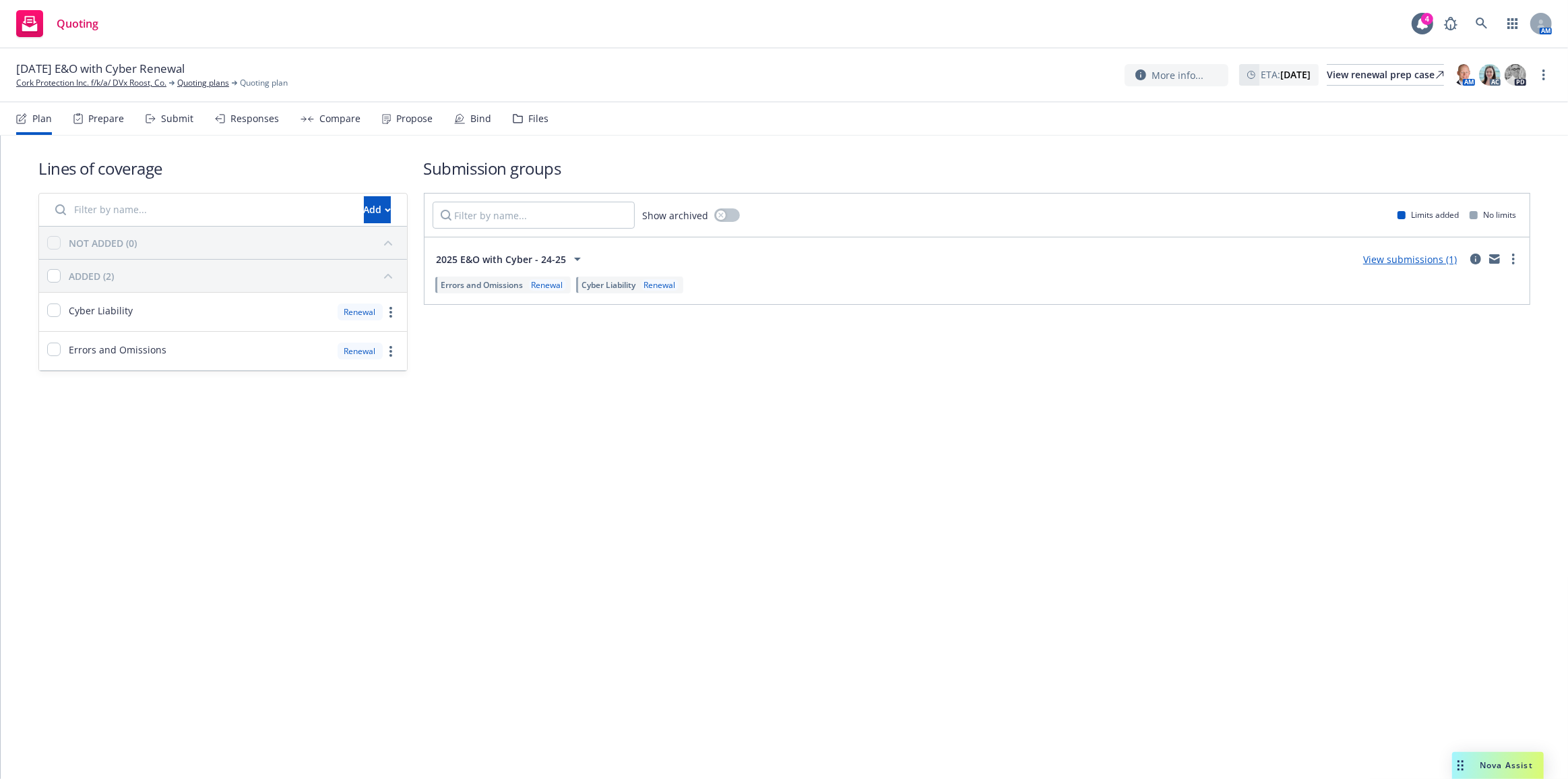
click at [1363, 63] on div "More info... ETA : [DATE] View renewal prep case AM AC PD" at bounding box center [1326, 75] width 403 height 24
click at [1366, 73] on div "View renewal prep case" at bounding box center [1385, 75] width 117 height 21
click at [1346, 73] on div "View renewal prep case" at bounding box center [1385, 75] width 117 height 21
drag, startPoint x: 629, startPoint y: 159, endPoint x: 51, endPoint y: 79, distance: 583.5
click at [51, 79] on link "CureMetrix, Inc." at bounding box center [46, 83] width 60 height 12
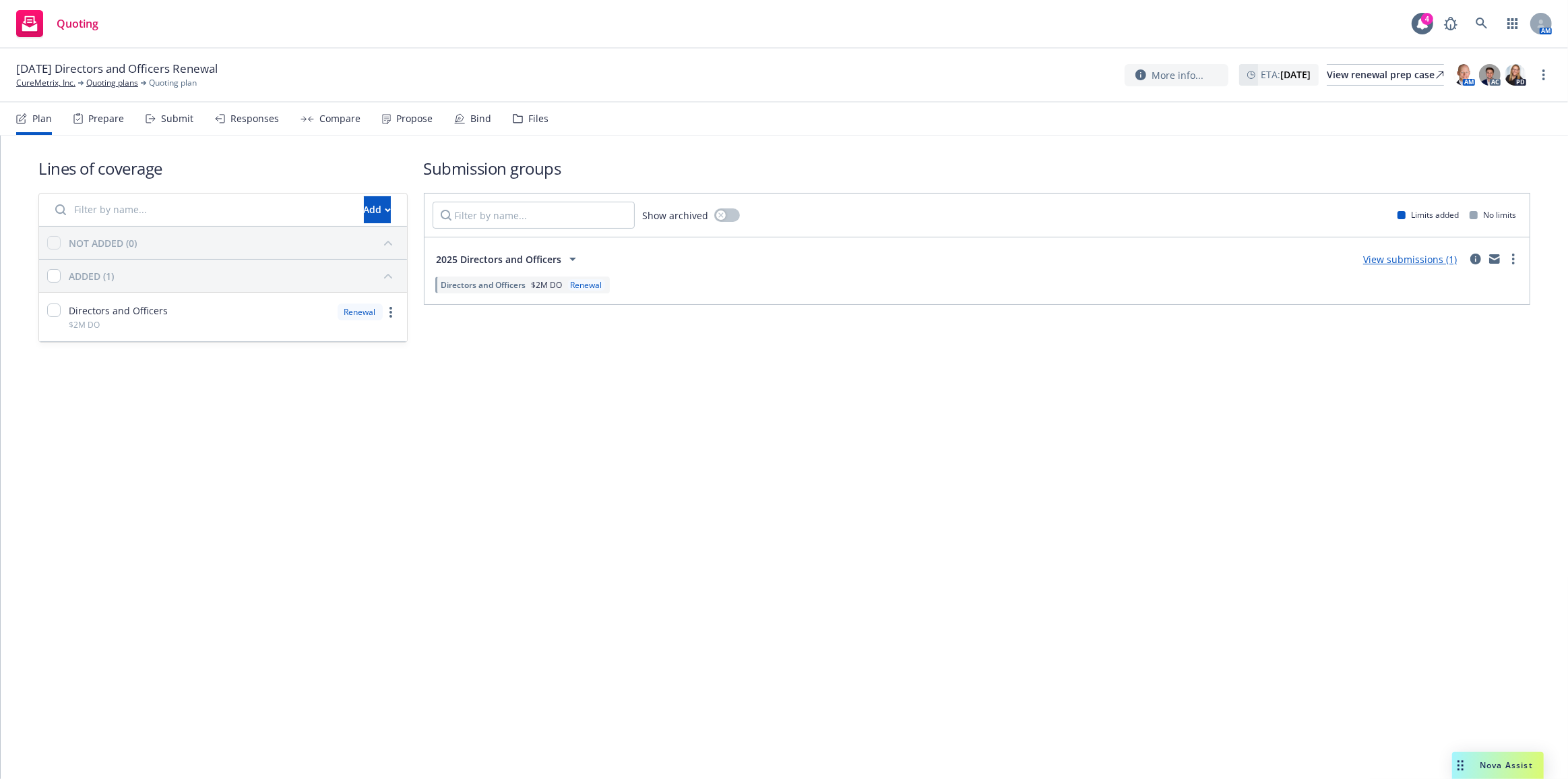
click at [1431, 259] on link "View submissions (1)" at bounding box center [1410, 259] width 94 height 13
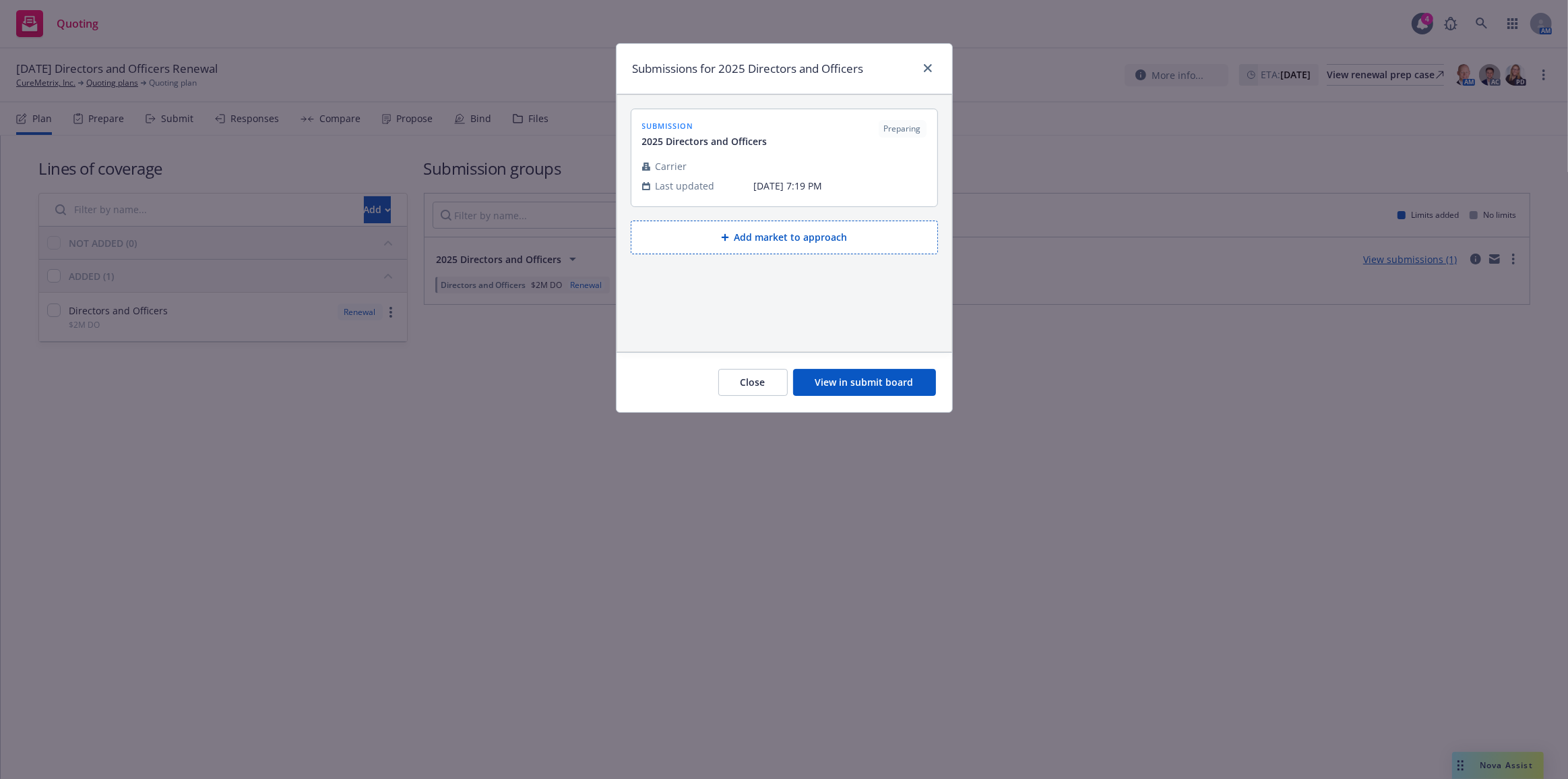
click at [802, 388] on button "View in submit board" at bounding box center [865, 382] width 143 height 27
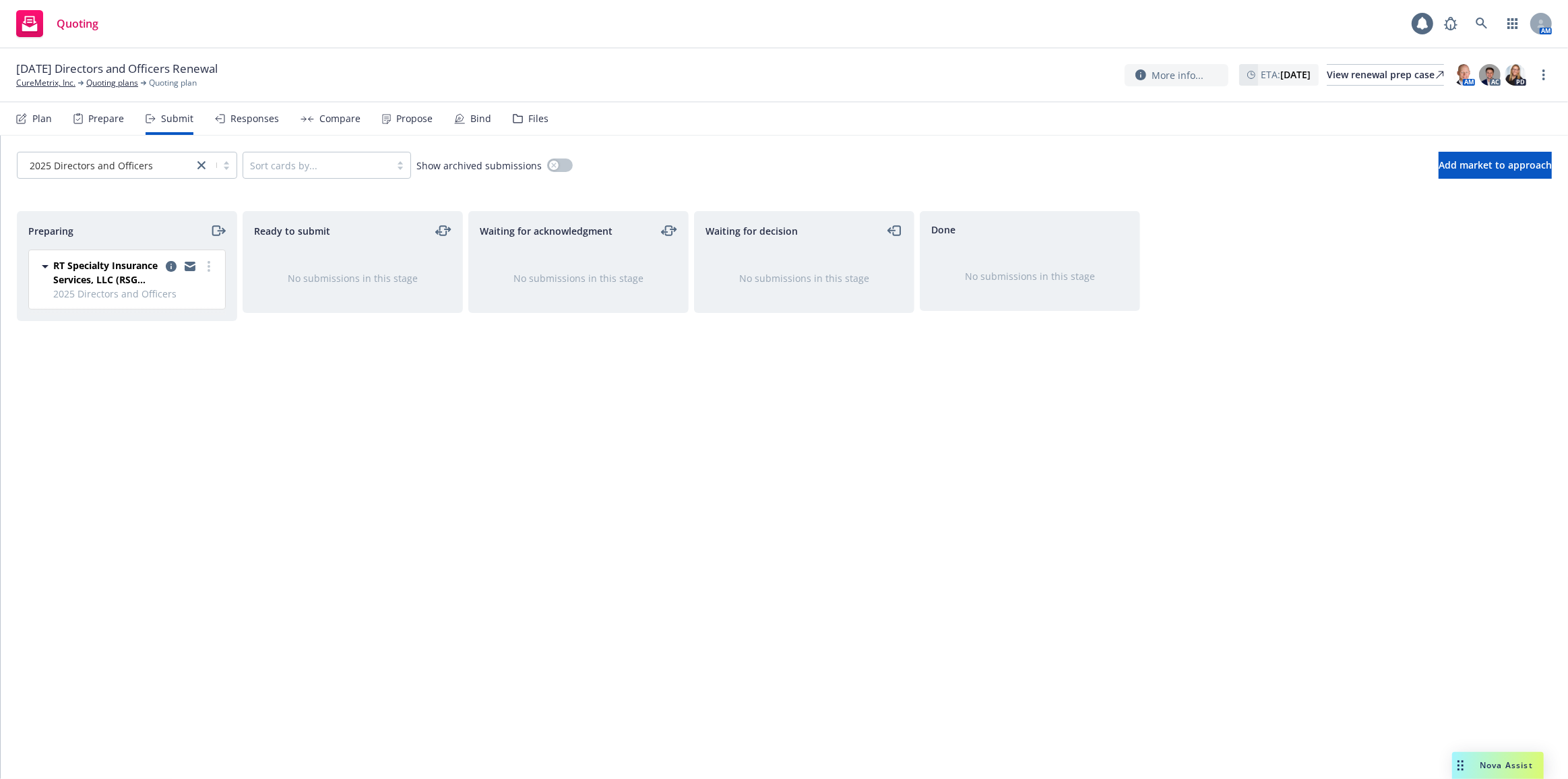
click at [533, 117] on div "Files" at bounding box center [538, 119] width 21 height 11
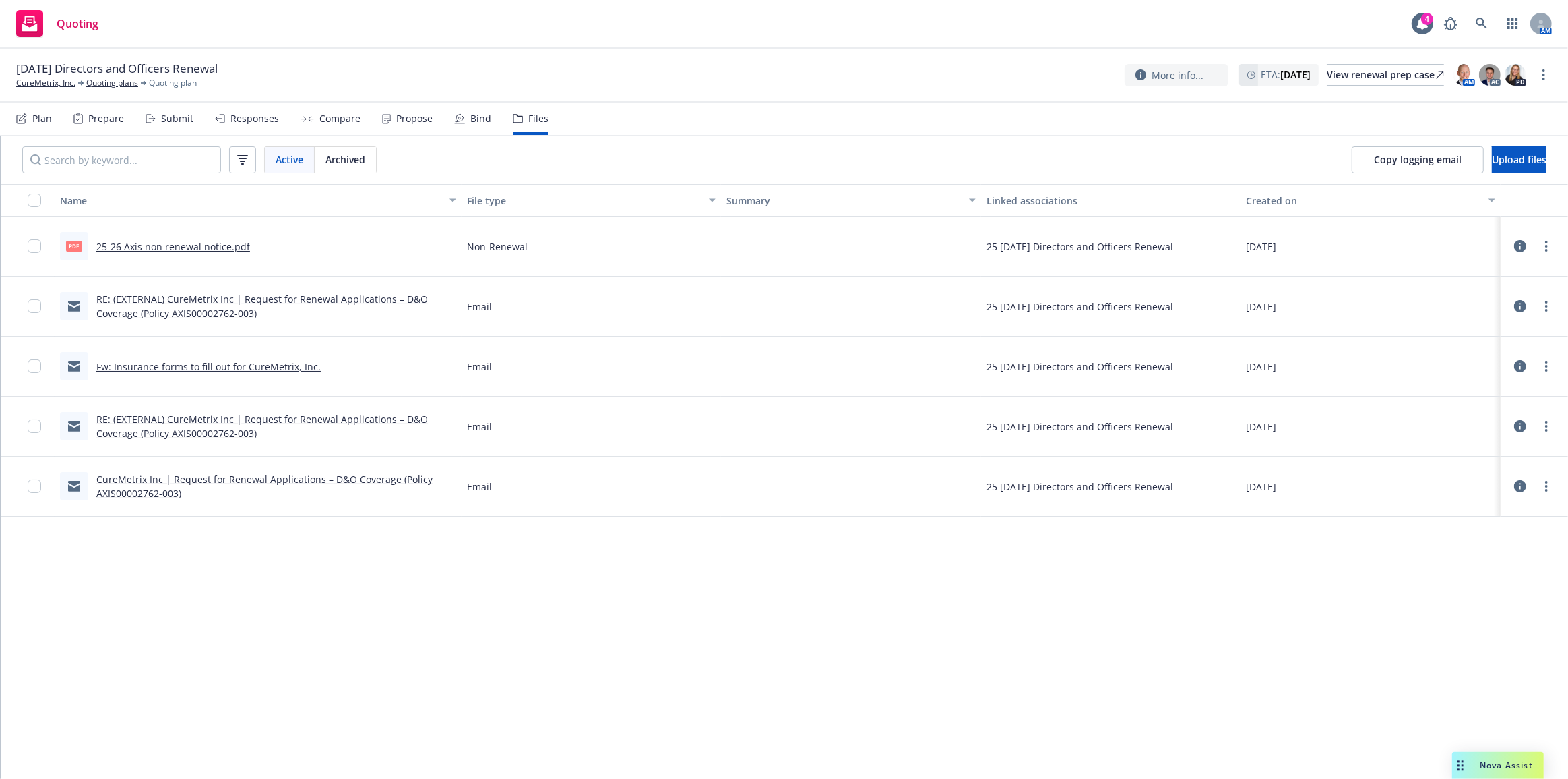
click at [228, 299] on link "RE: (EXTERNAL) CureMetrix Inc | Request for Renewal Applications – D&O Coverage…" at bounding box center [262, 306] width 332 height 27
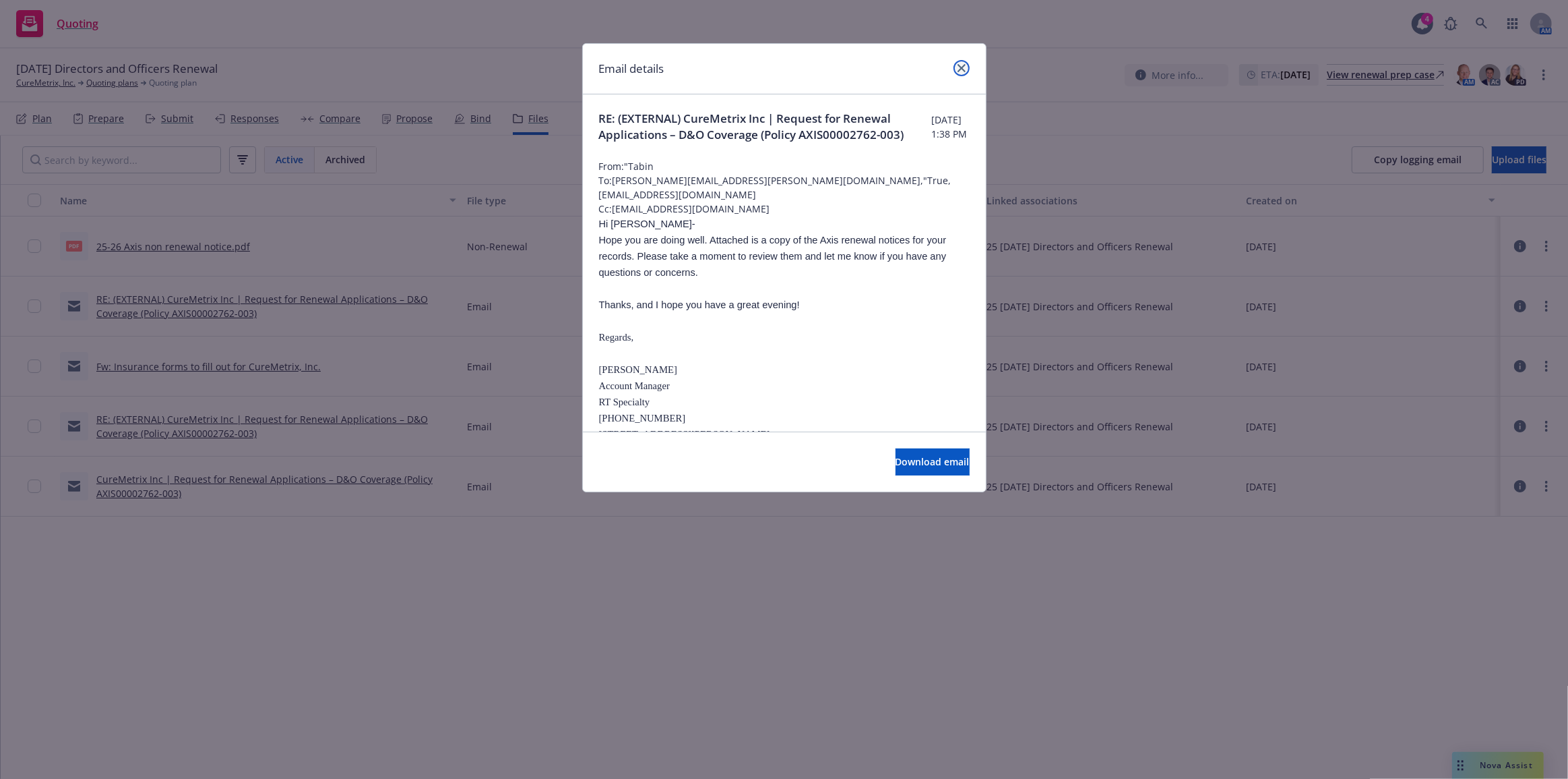
click at [961, 68] on icon "close" at bounding box center [962, 68] width 8 height 8
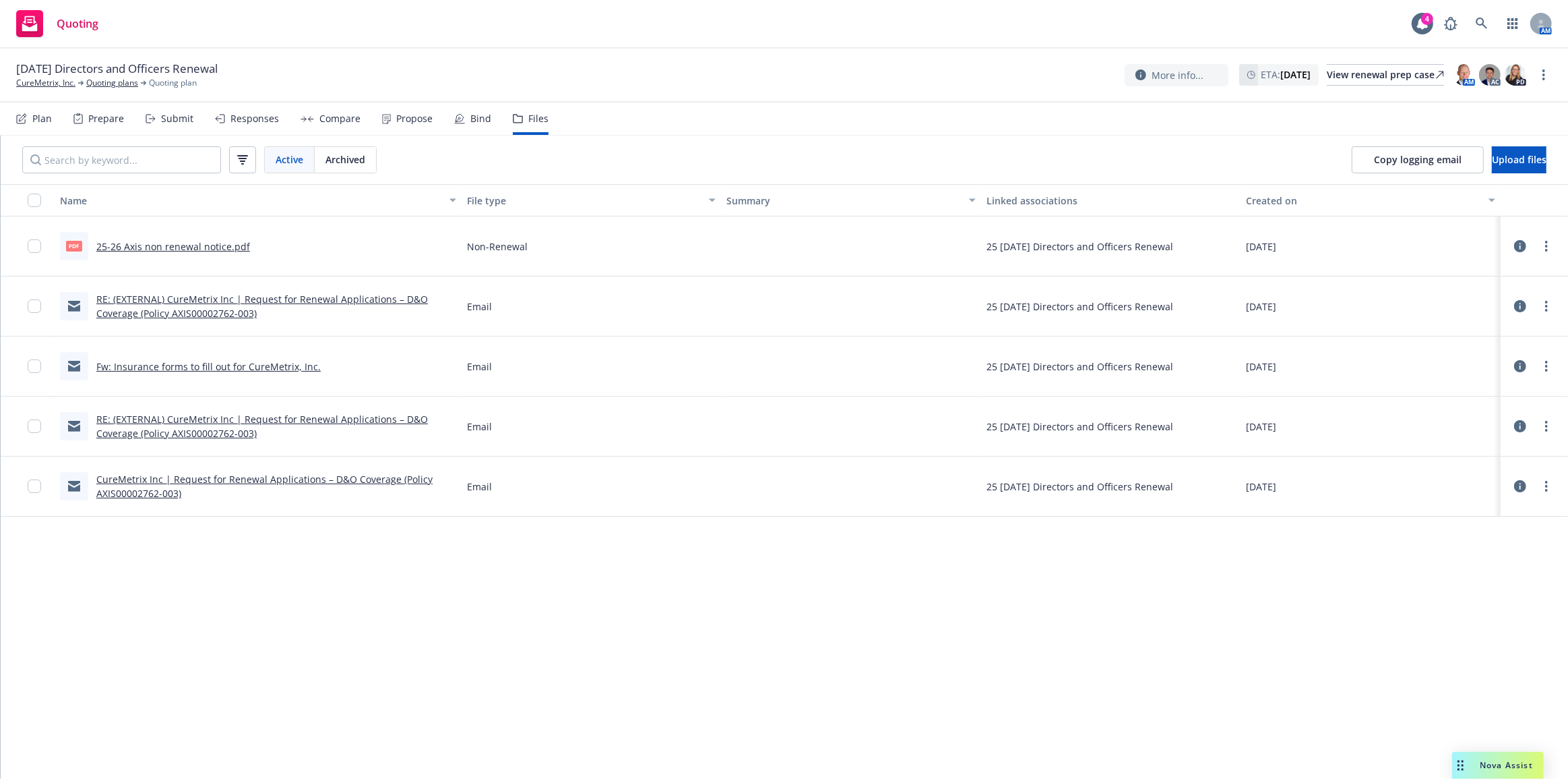
click at [169, 123] on div "Submit" at bounding box center [177, 119] width 32 height 11
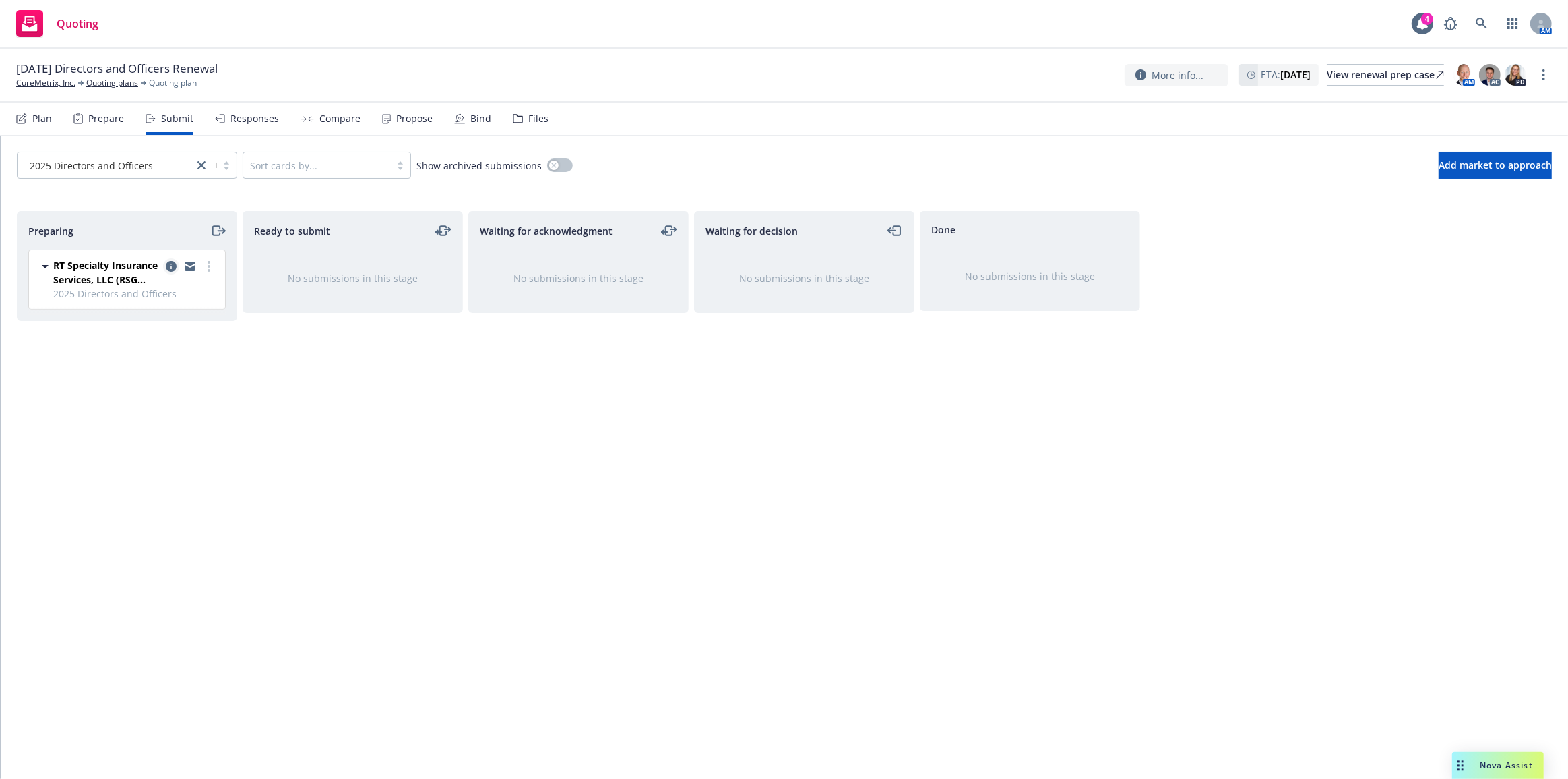
click at [170, 265] on icon "copy logging email" at bounding box center [171, 266] width 11 height 11
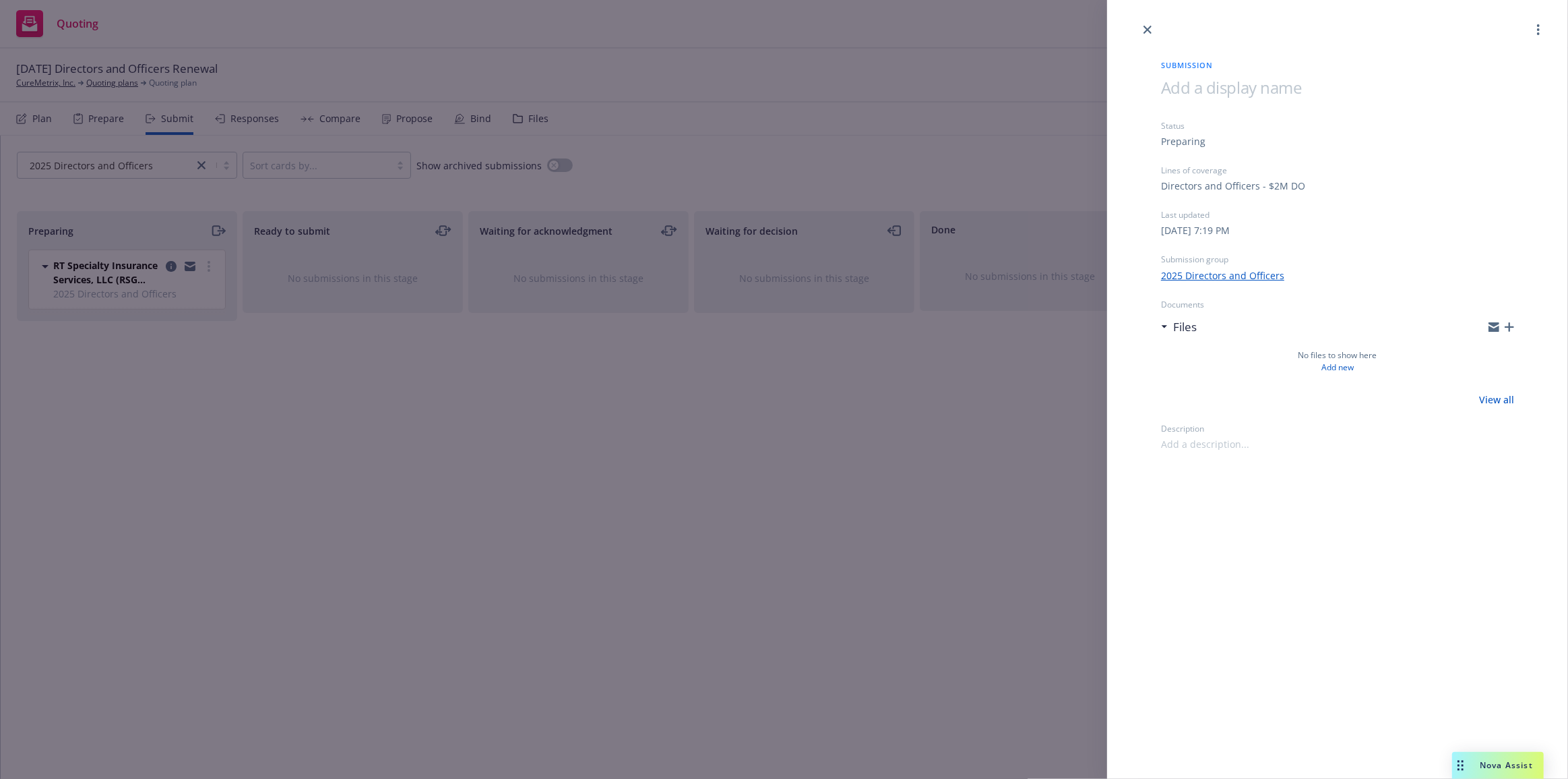
click at [1510, 327] on icon "button" at bounding box center [1510, 327] width 10 height 10
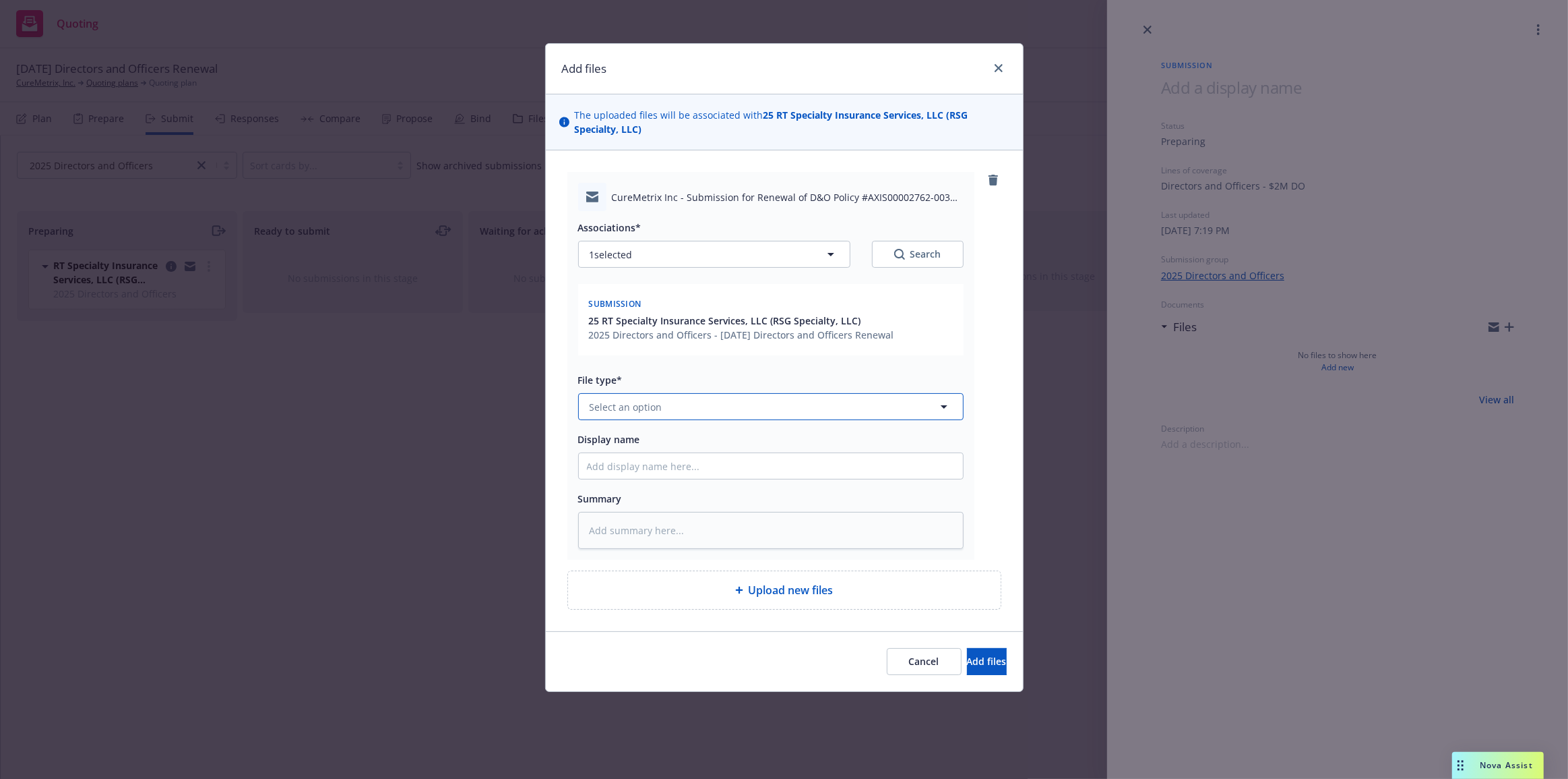
click at [877, 413] on button "Select an option" at bounding box center [771, 406] width 386 height 27
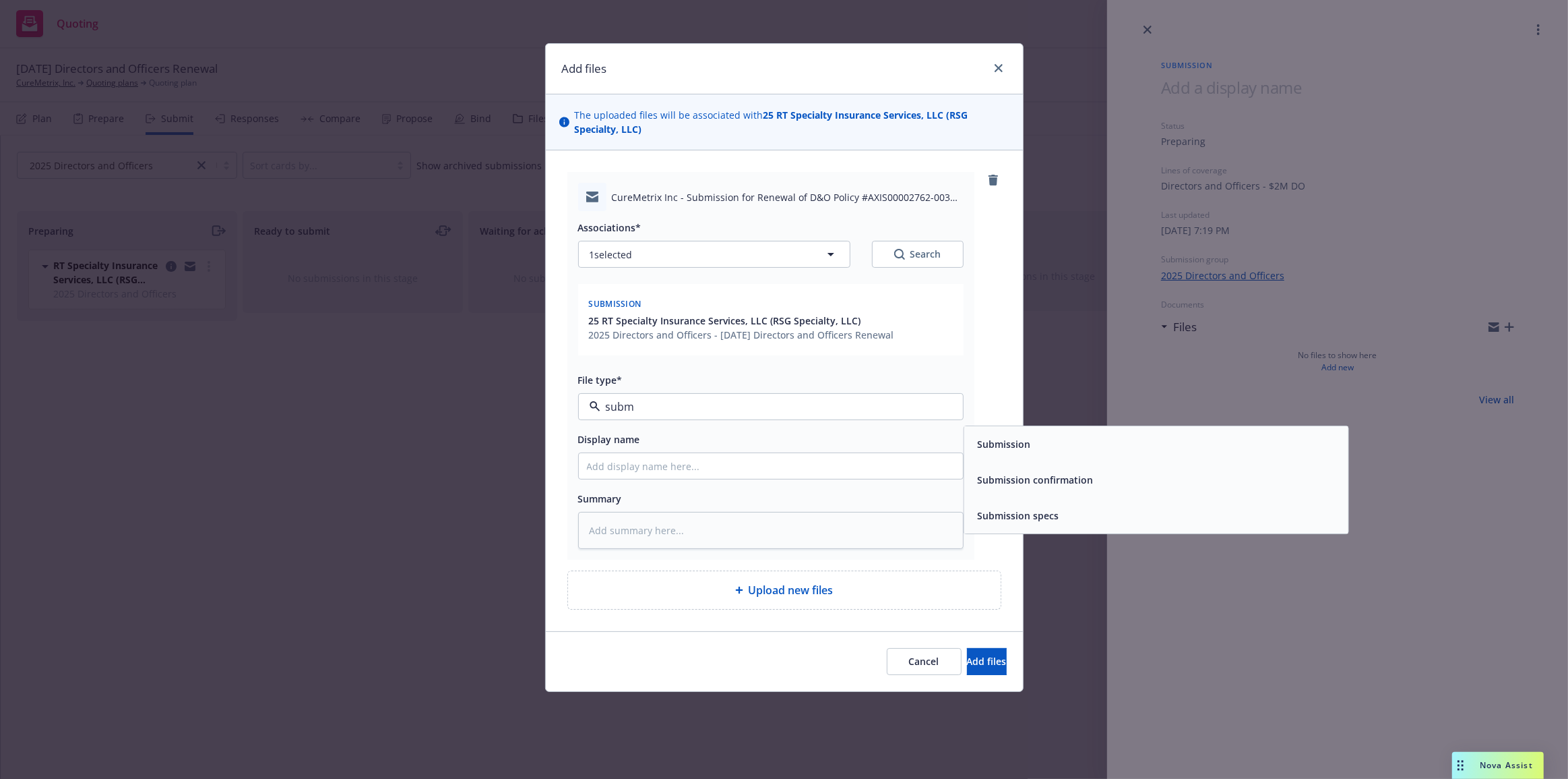
type input "submi"
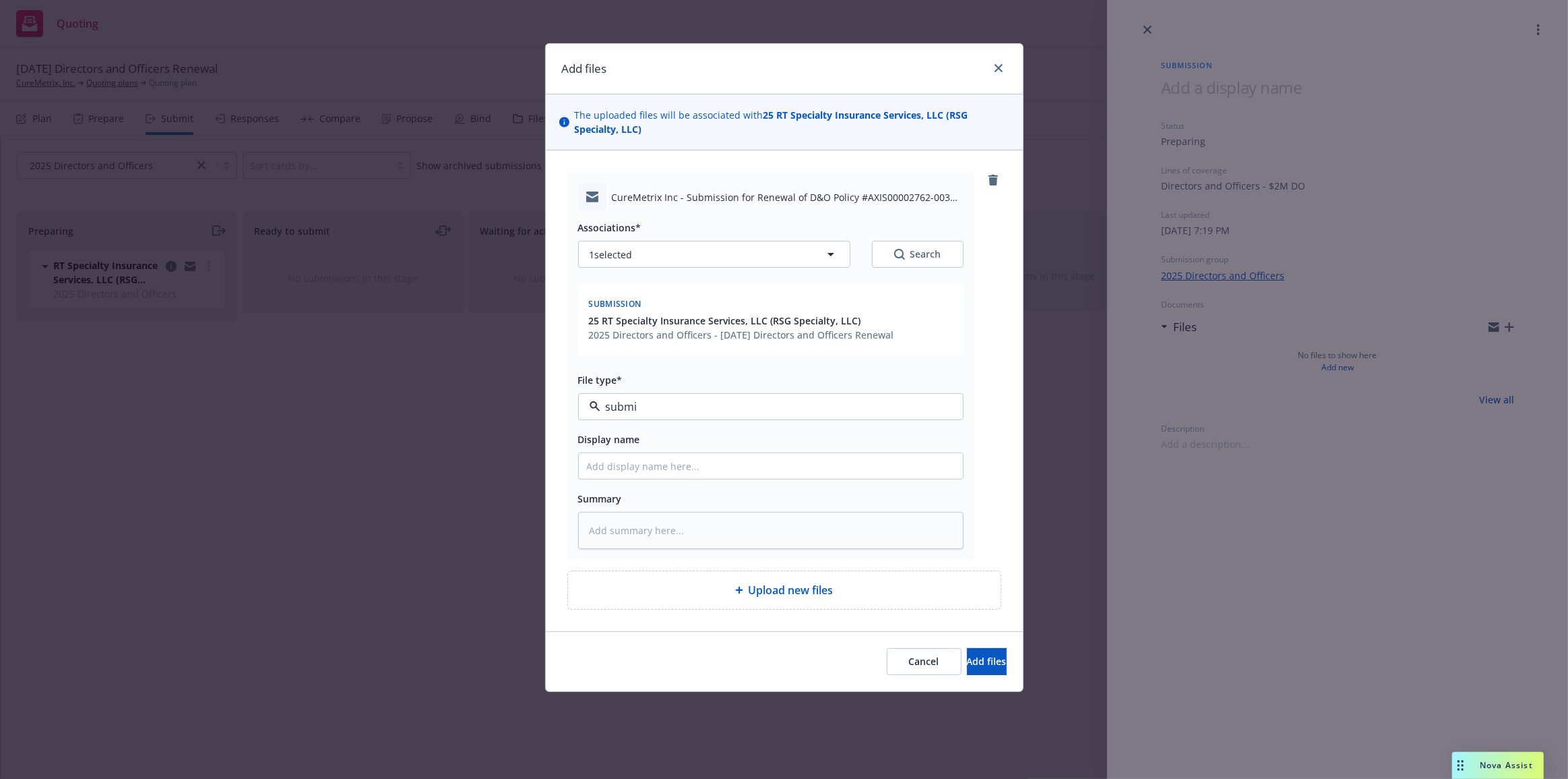
type textarea "x"
type input "C"
type textarea "x"
type input "Ch"
type textarea "x"
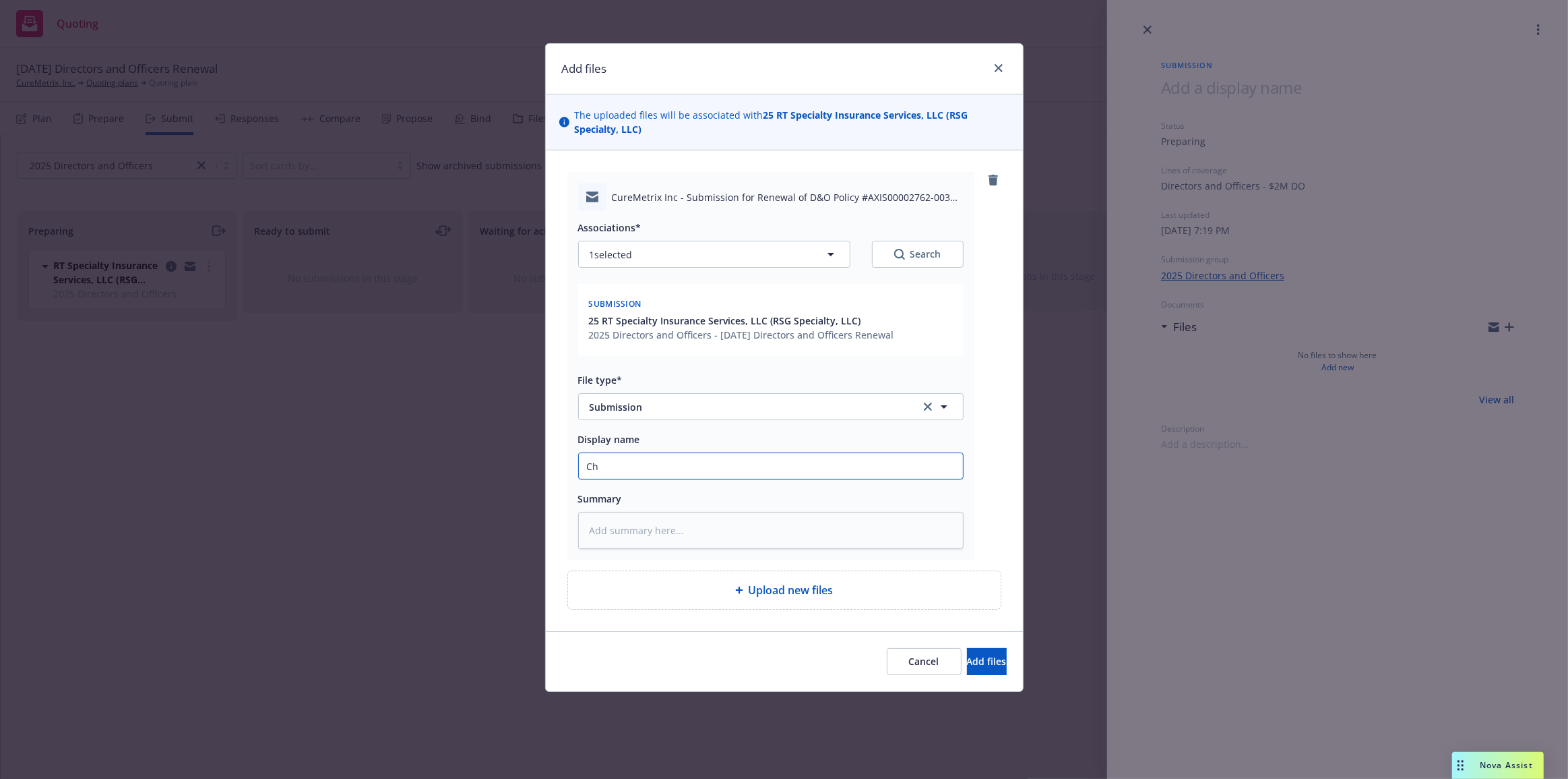
type input "Cha"
type textarea "x"
type input "Chas"
type textarea "x"
type input "Chase"
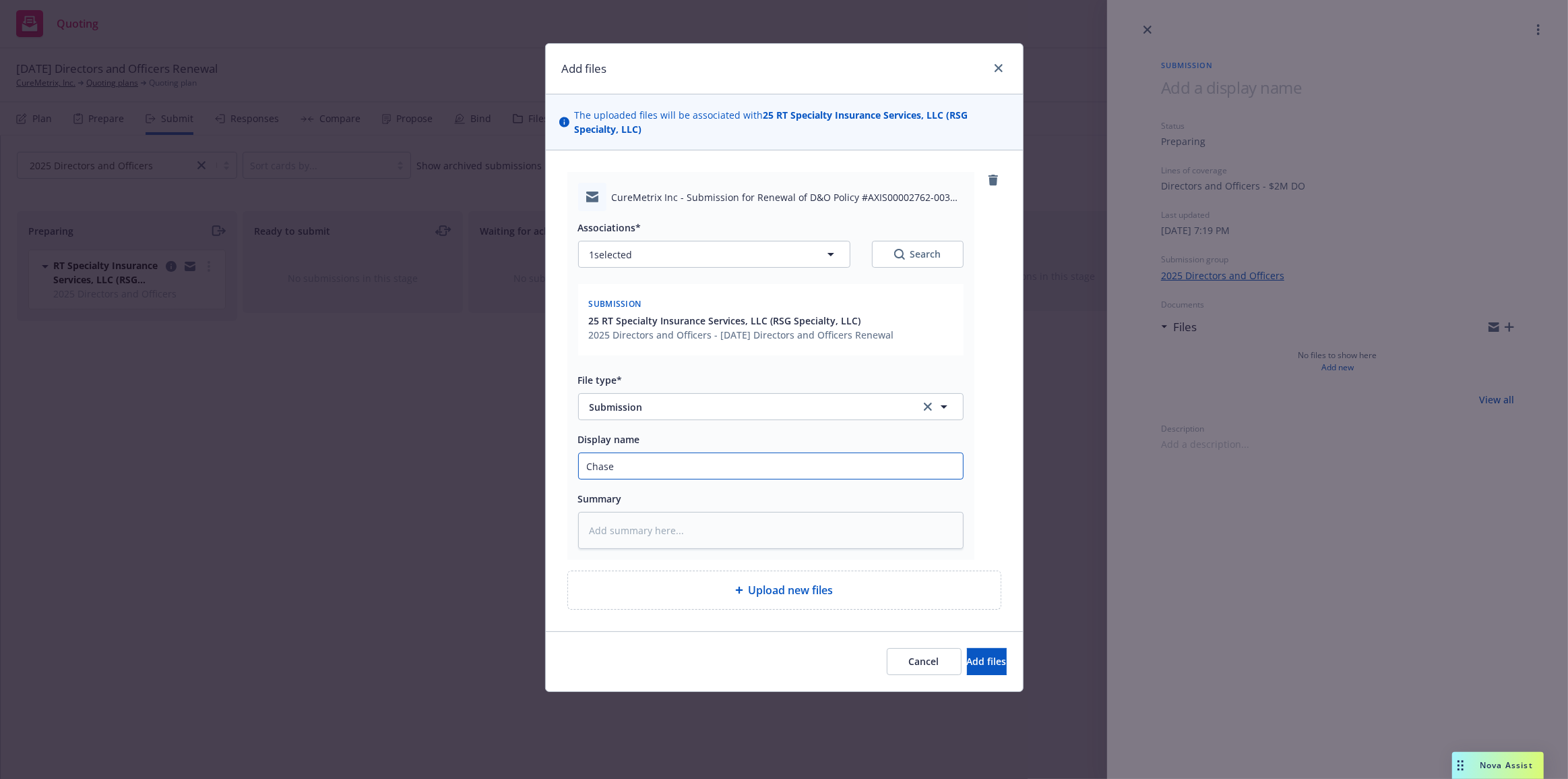
type textarea "x"
type input "Chase:"
type textarea "x"
type input "Chase:"
type textarea "x"
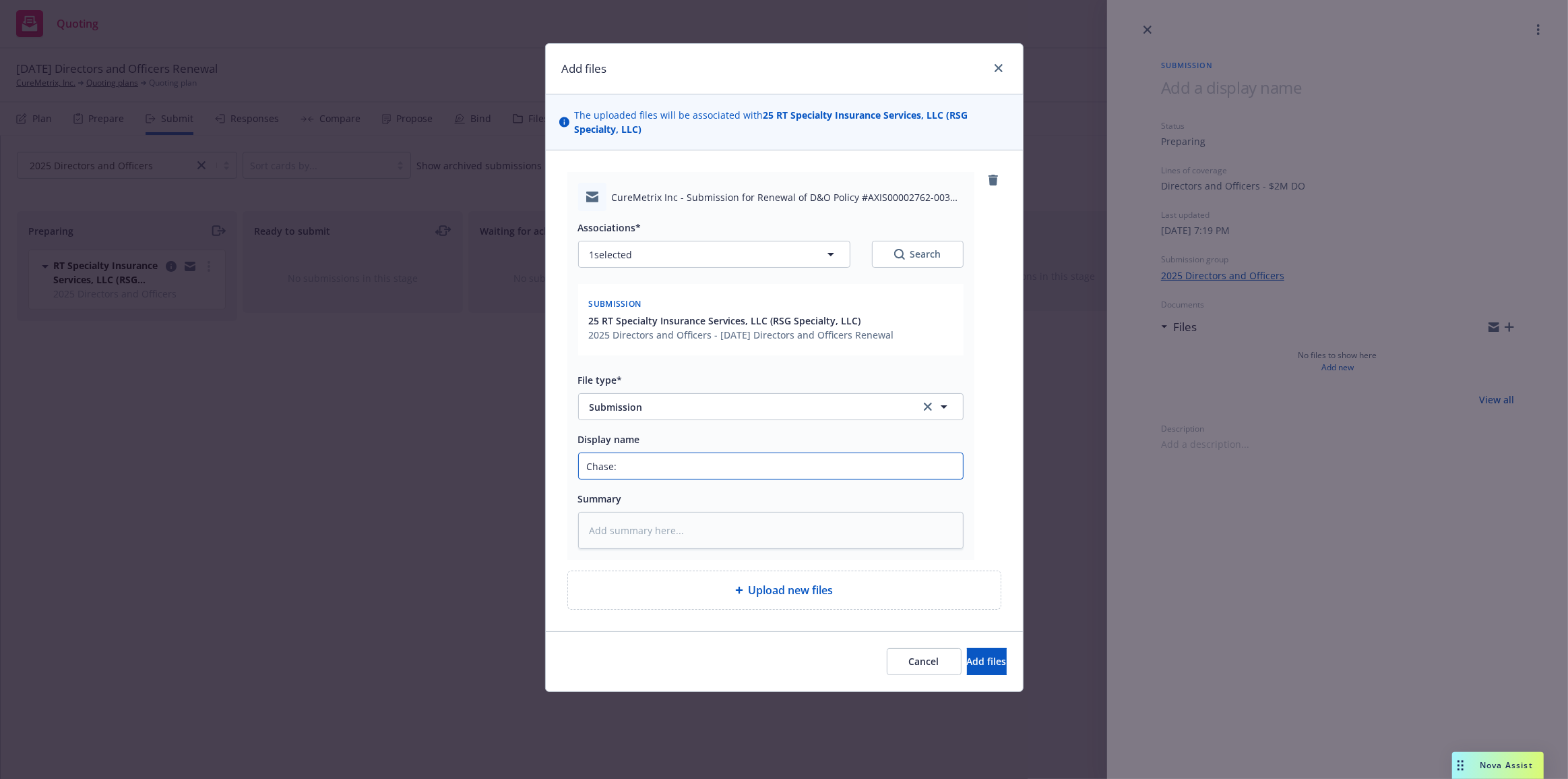
type input "Chase: S"
type textarea "x"
type input "Chase: Su"
type textarea "x"
type input "Chase: Sub"
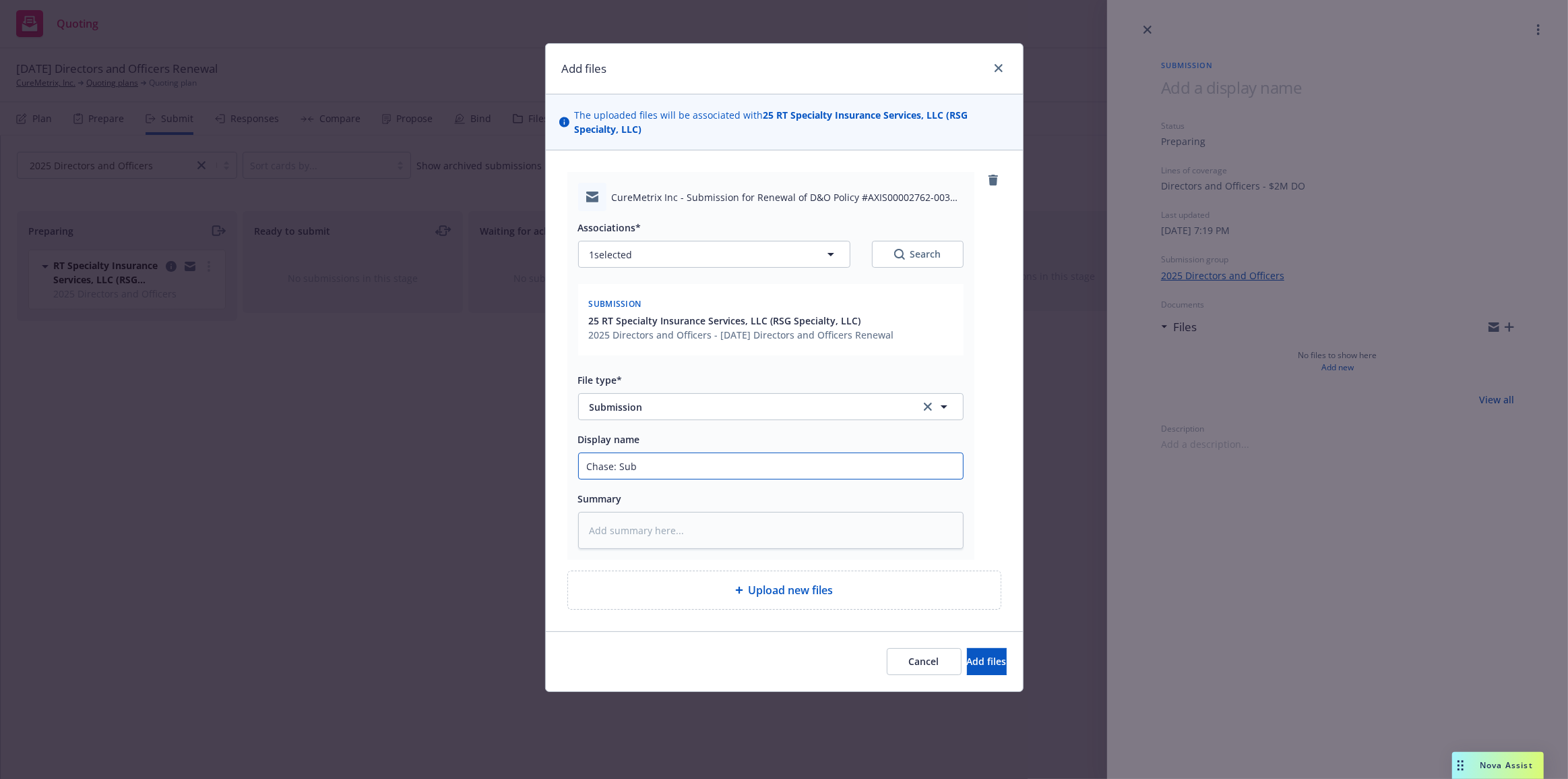
type textarea "x"
type input "Chase: Subm"
type textarea "x"
type input "Chase: Submi"
type textarea "x"
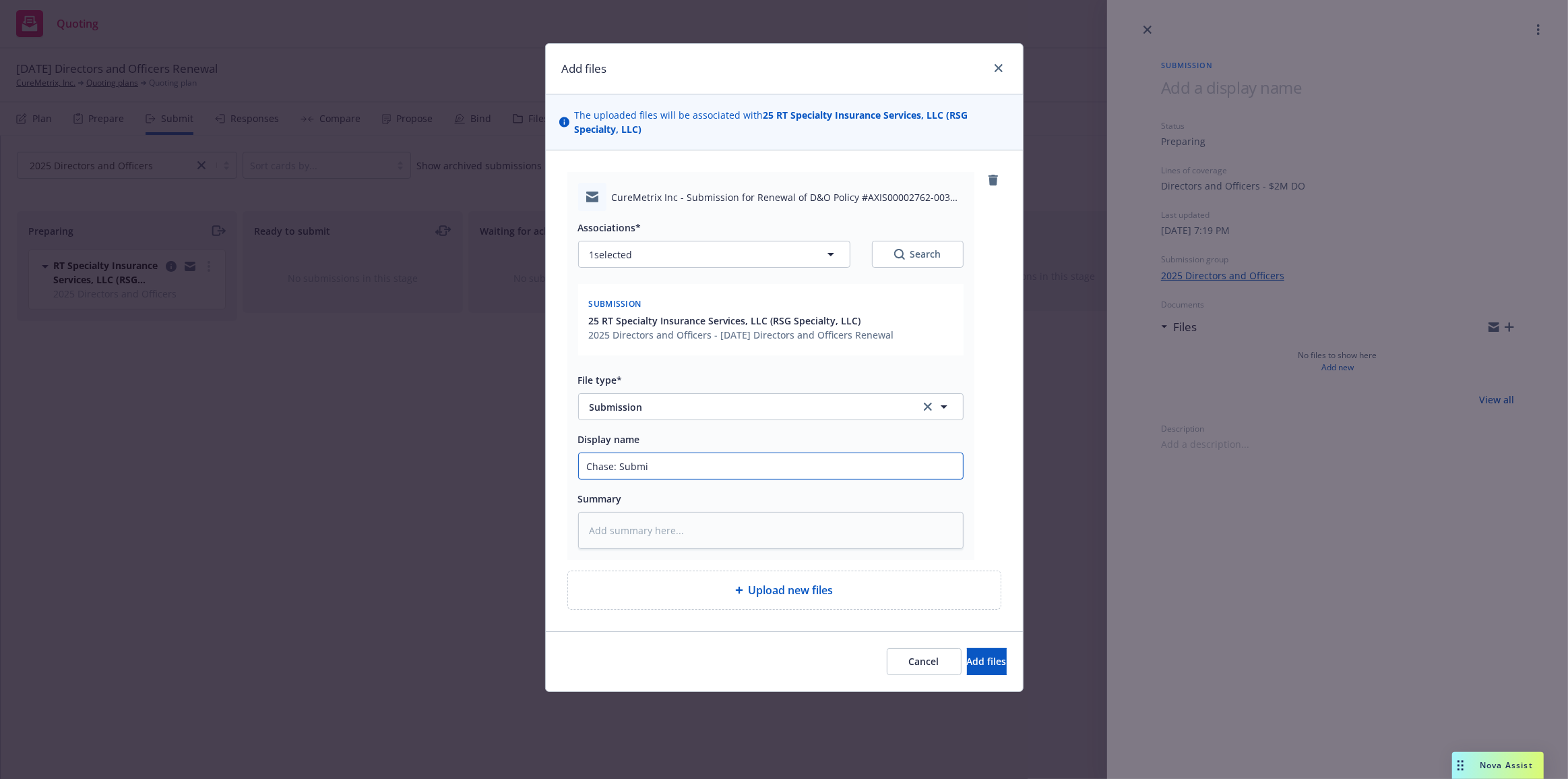
type input "Chase: Submis"
type textarea "x"
type input "Chase: Submiss"
type textarea "x"
type input "Chase: Submissi"
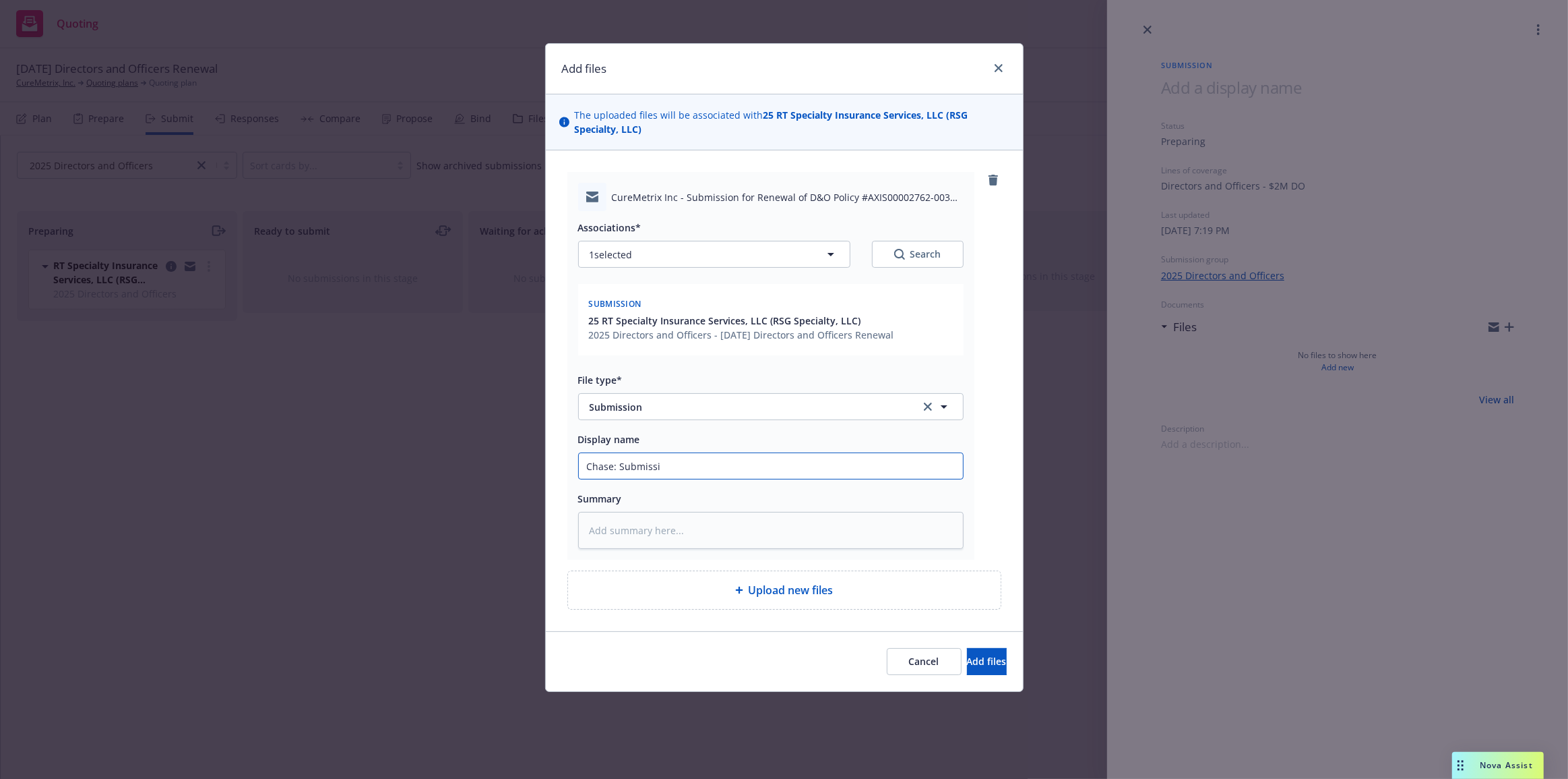
type textarea "x"
type input "Chase: Submissio"
type textarea "x"
type input "Chase: Submission"
type textarea "x"
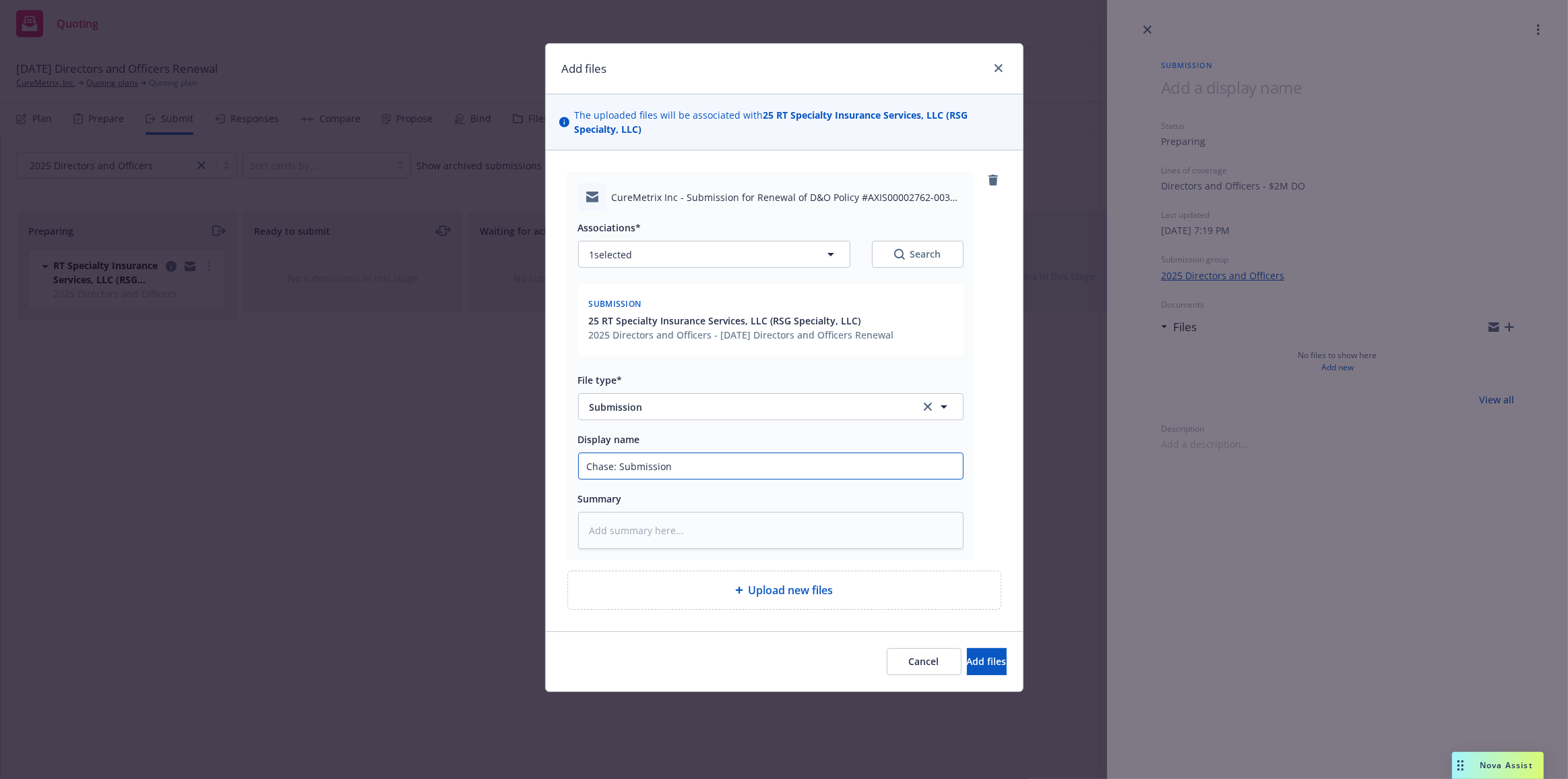
type input "Chase: Submission"
type textarea "x"
type input "Chase: Submission s"
type textarea "x"
type input "Chase: Submission se"
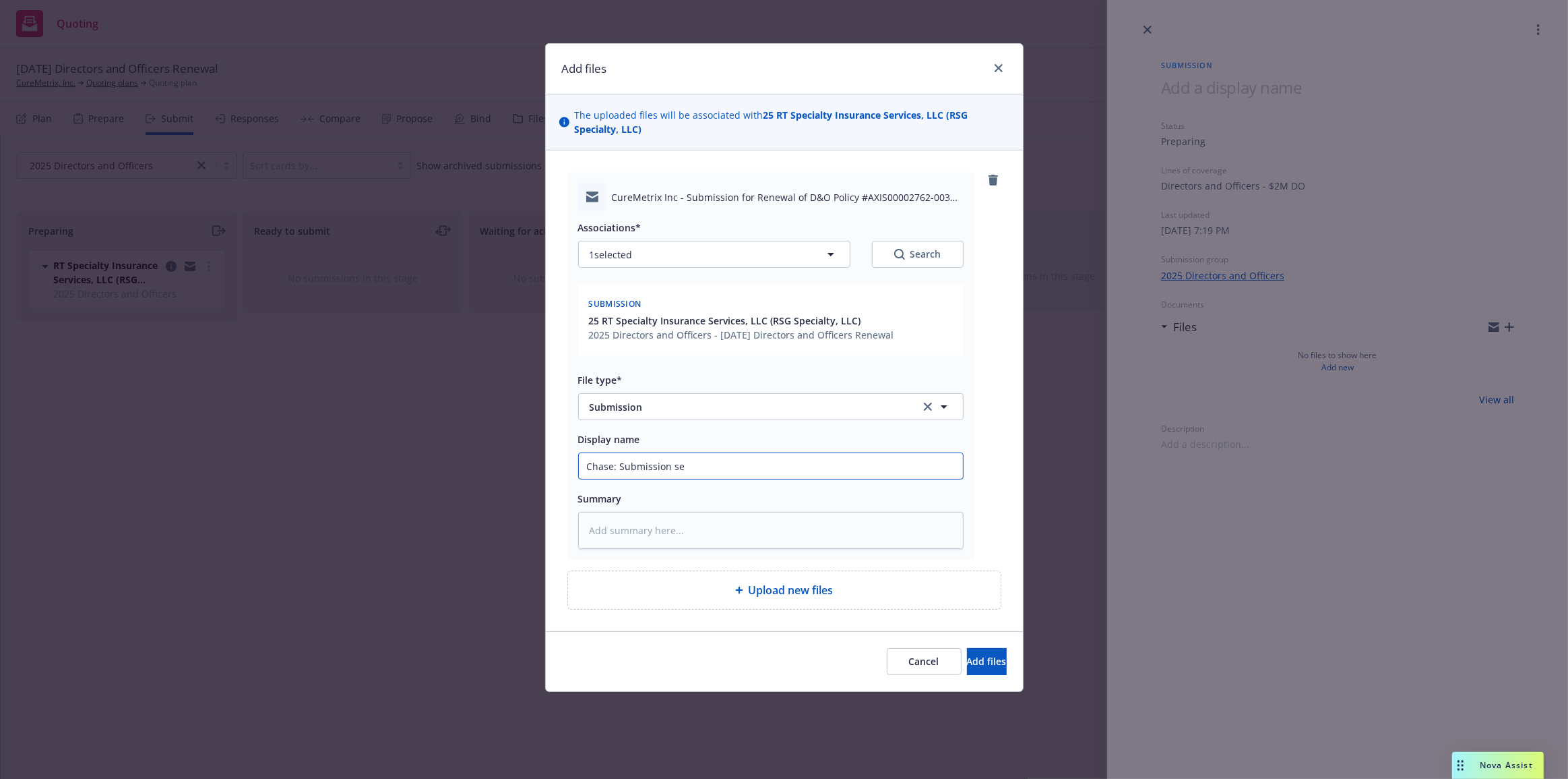
type textarea "x"
type input "Chase: Submission sen"
type textarea "x"
type input "Chase: Submission sent"
type textarea "x"
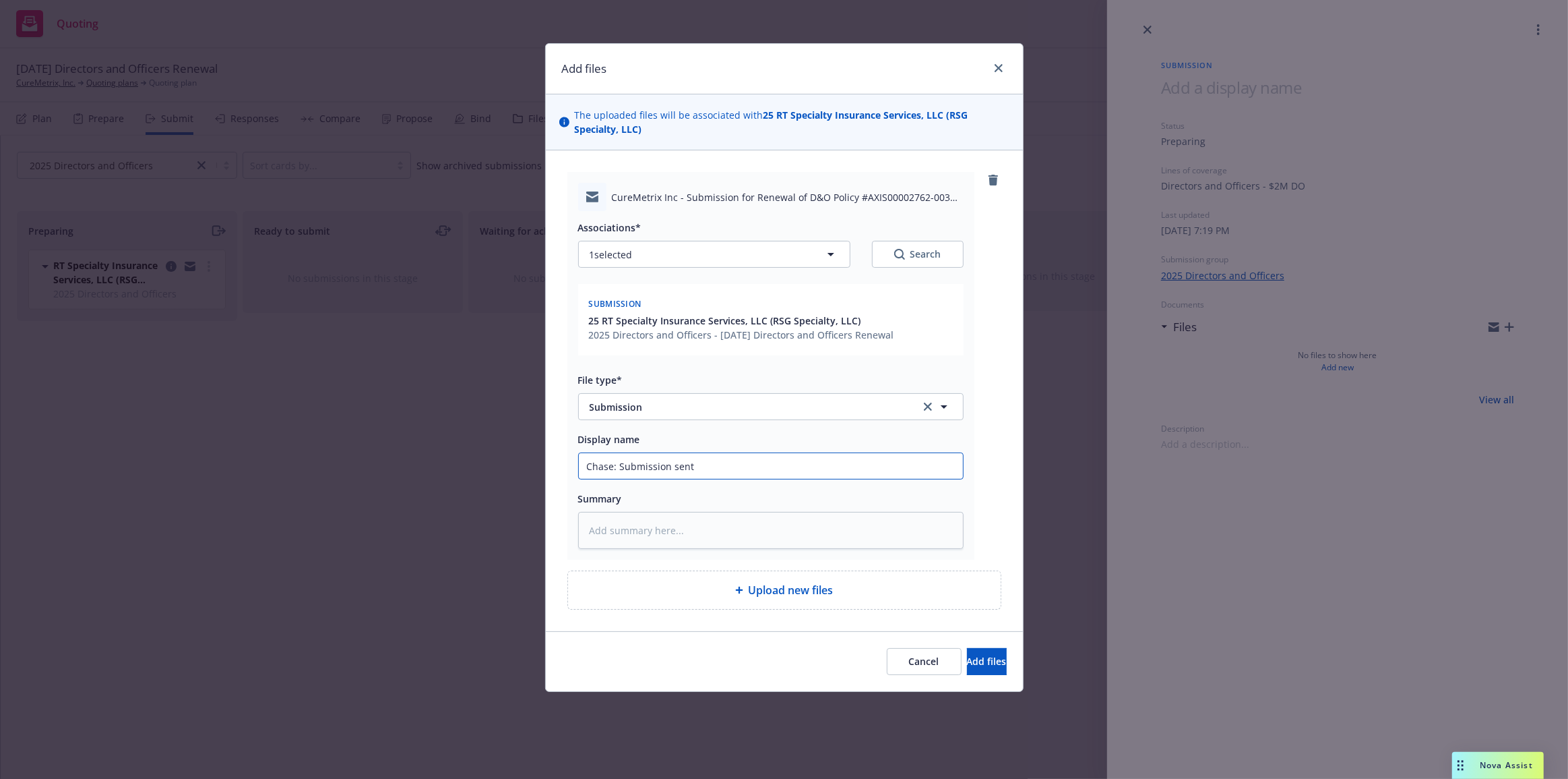
type input "Chase: Submission sent"
type textarea "x"
type input "Chase: Submission sent t"
type textarea "x"
type input "Chase: Submission sent to"
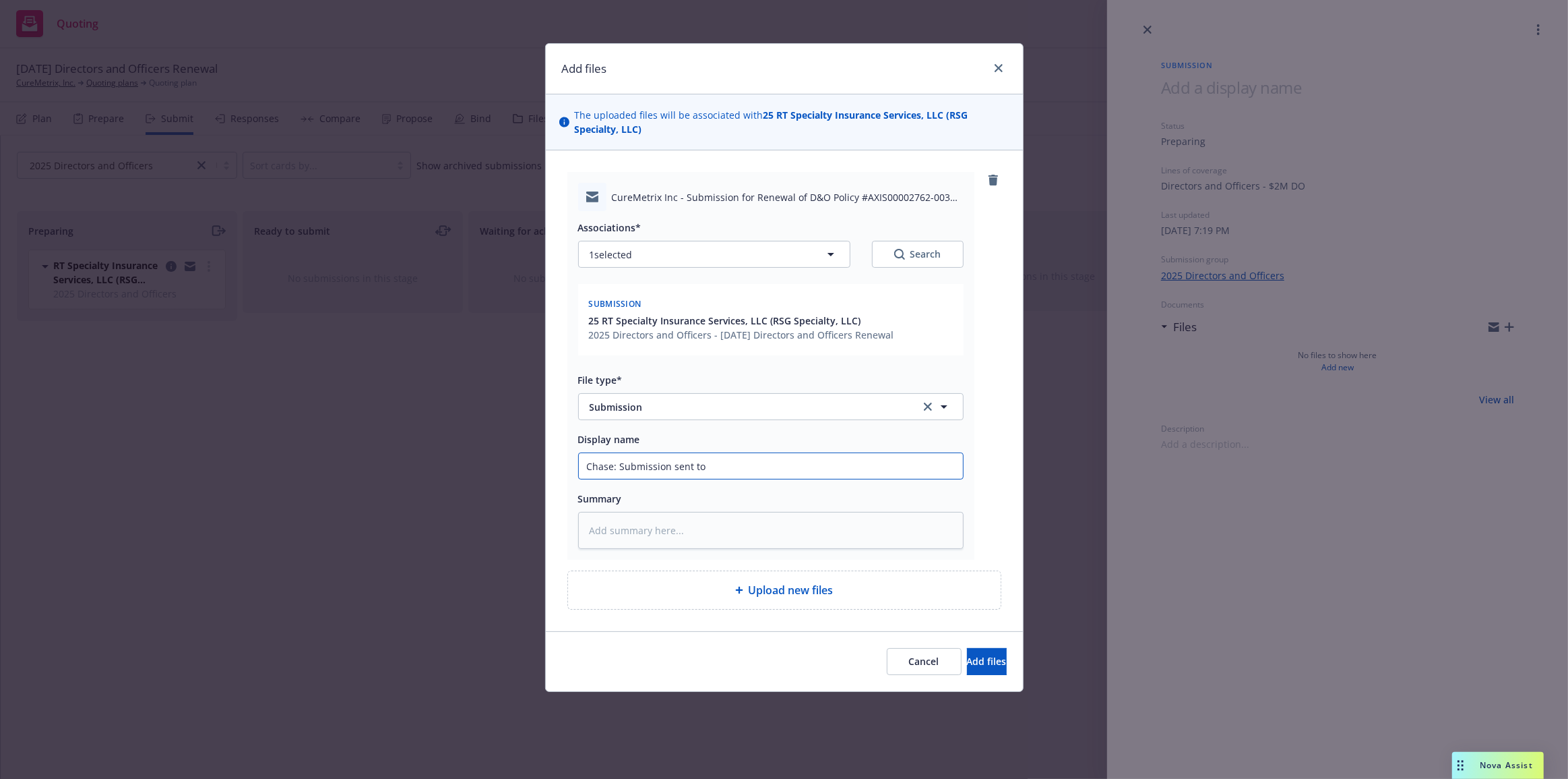
type textarea "x"
type input "Chase: Submission sent to"
type textarea "x"
type input "Chase: Submission sent to R"
type textarea "x"
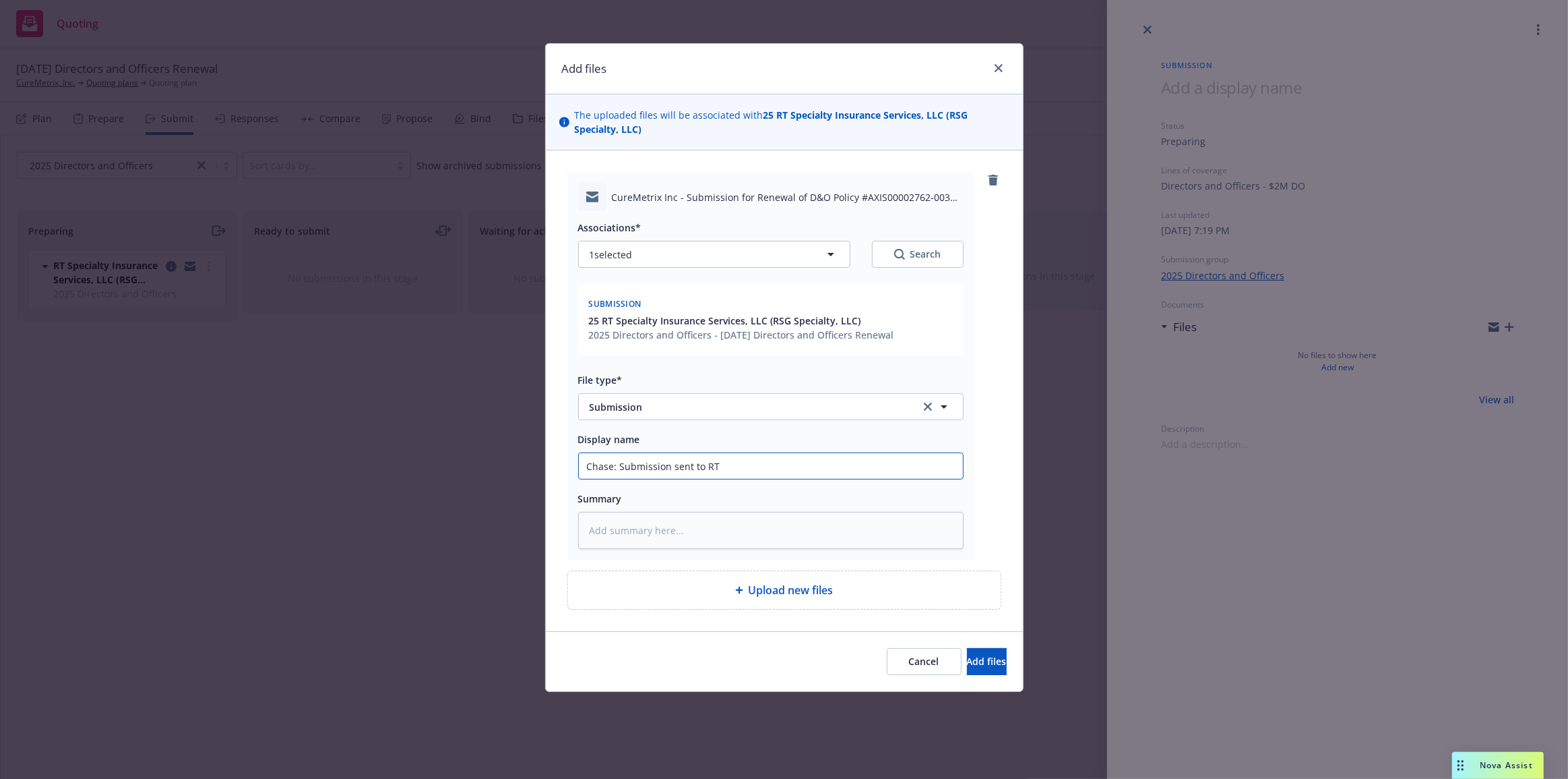
type input "Chase: Submission sent to RT"
click at [967, 648] on button "Add files" at bounding box center [987, 661] width 40 height 27
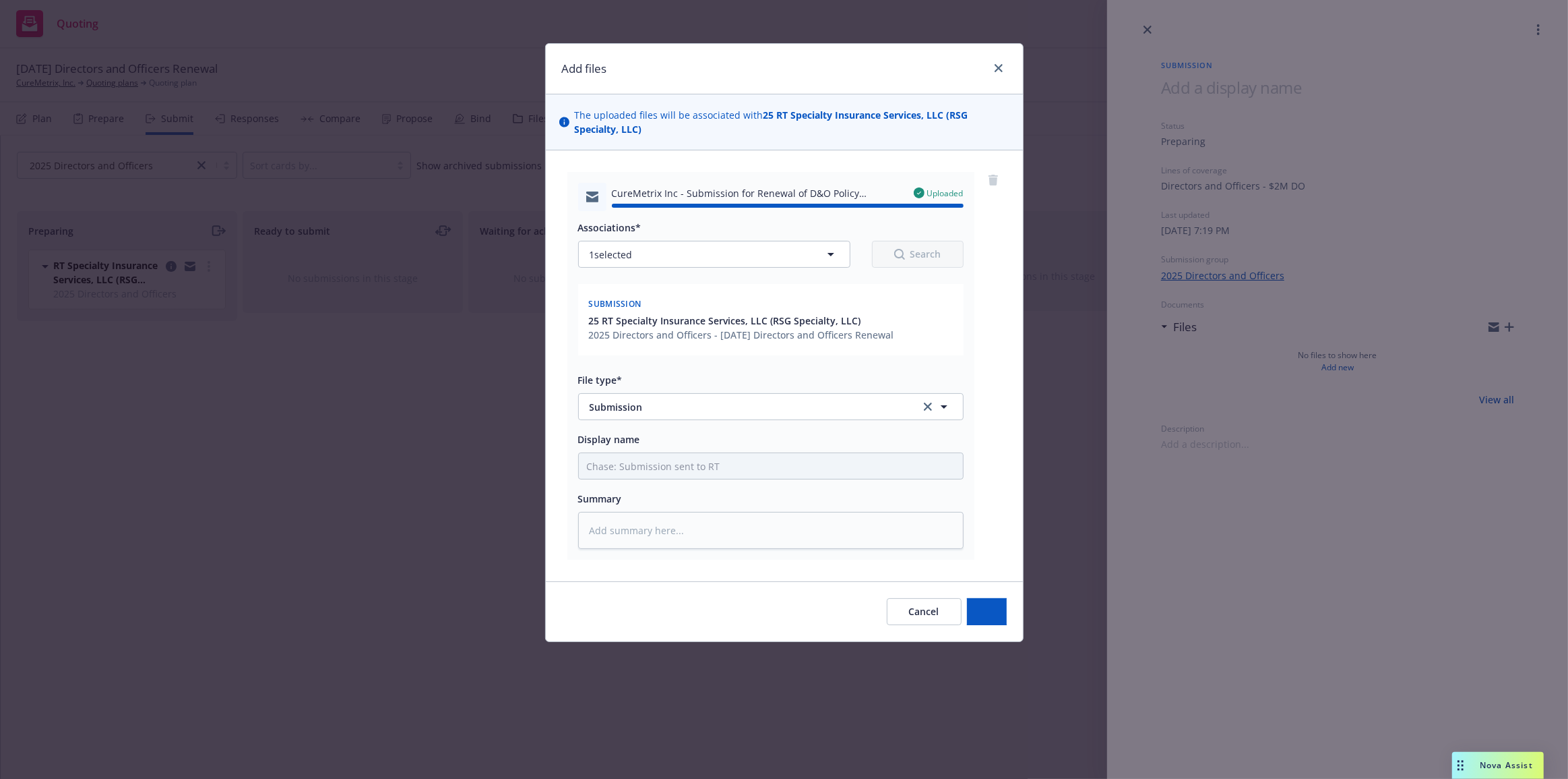
type textarea "x"
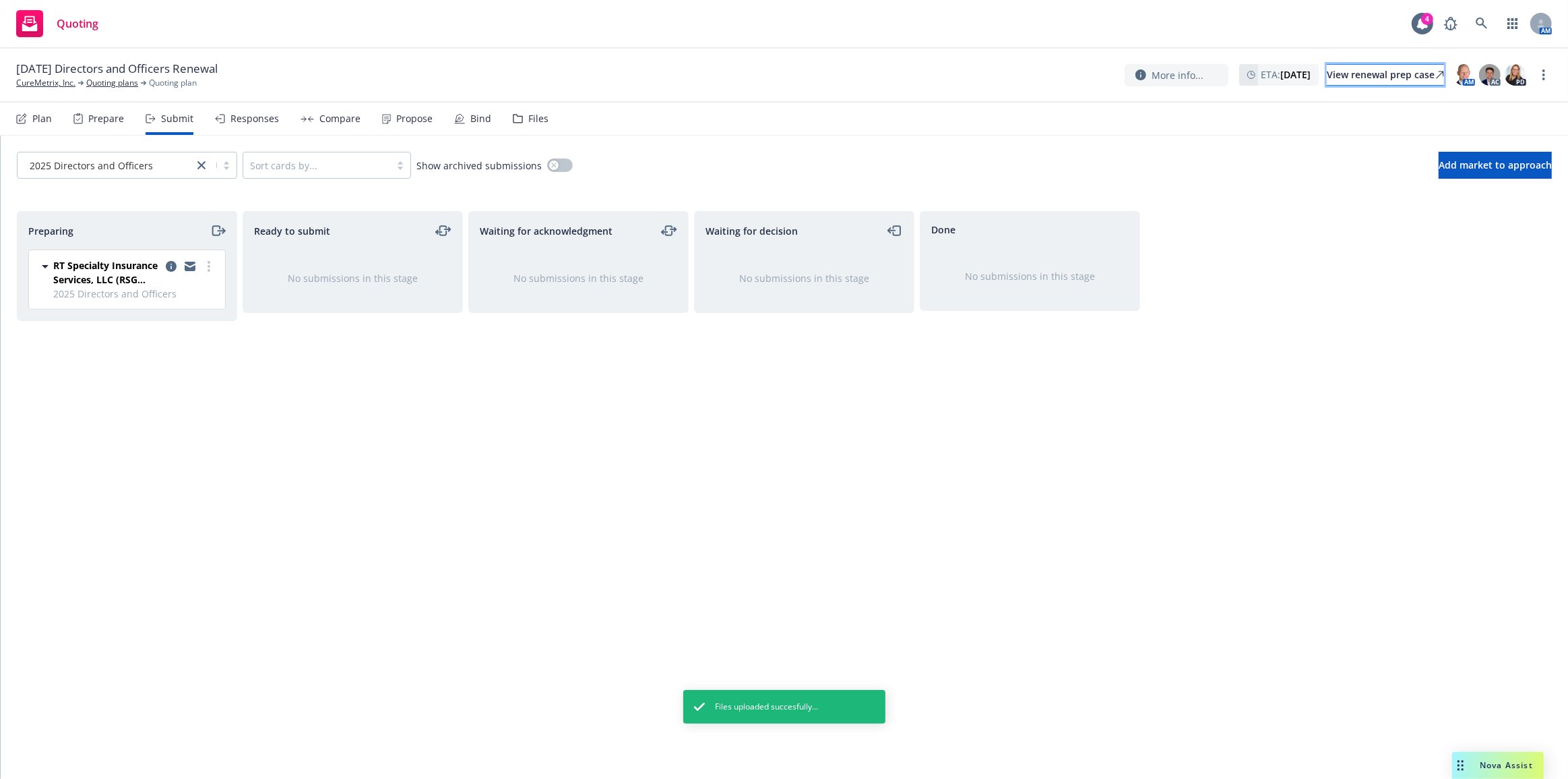
click at [1334, 79] on div "View renewal prep case" at bounding box center [1385, 75] width 117 height 21
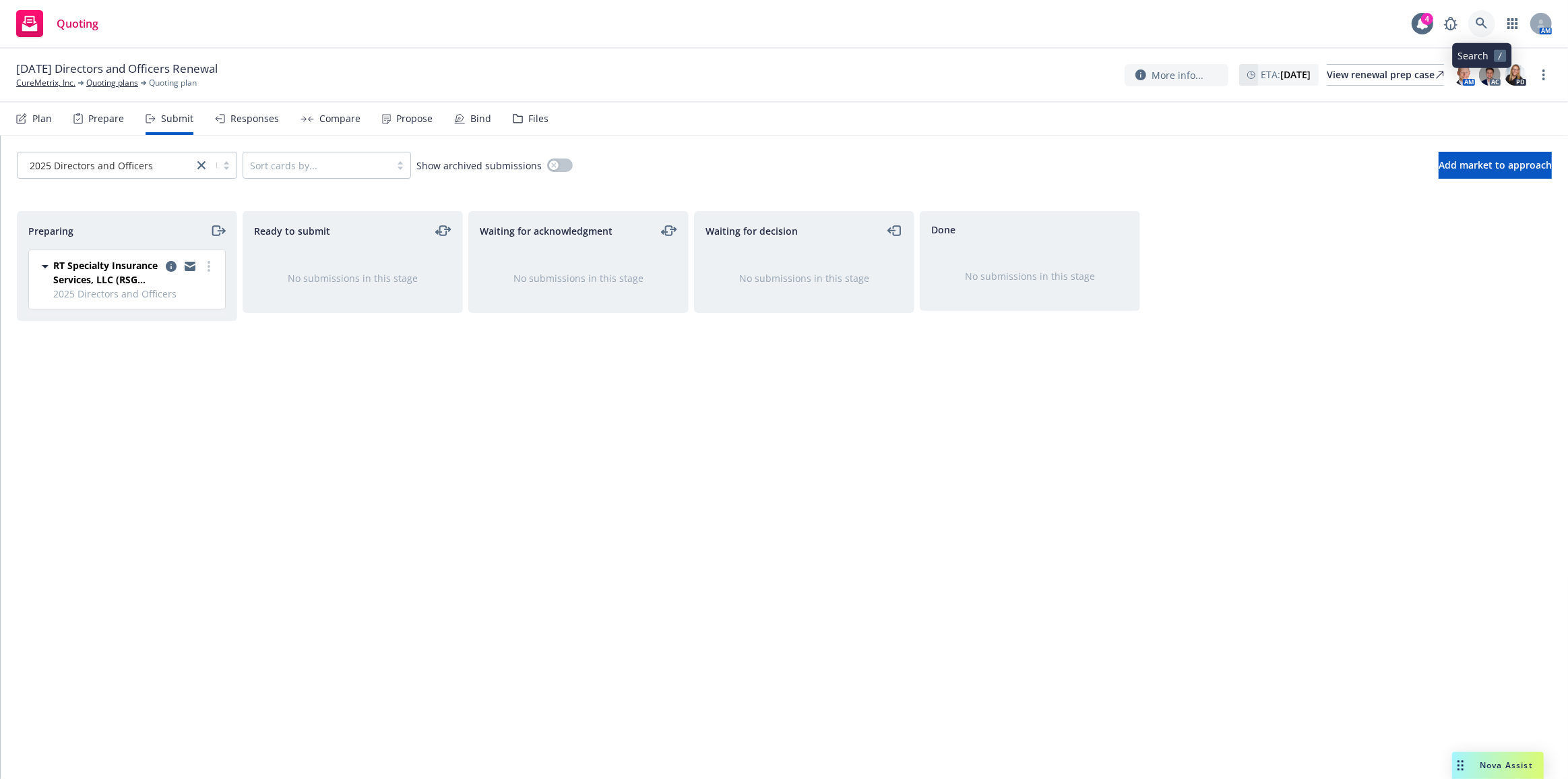
click at [1488, 29] on icon at bounding box center [1482, 24] width 12 height 12
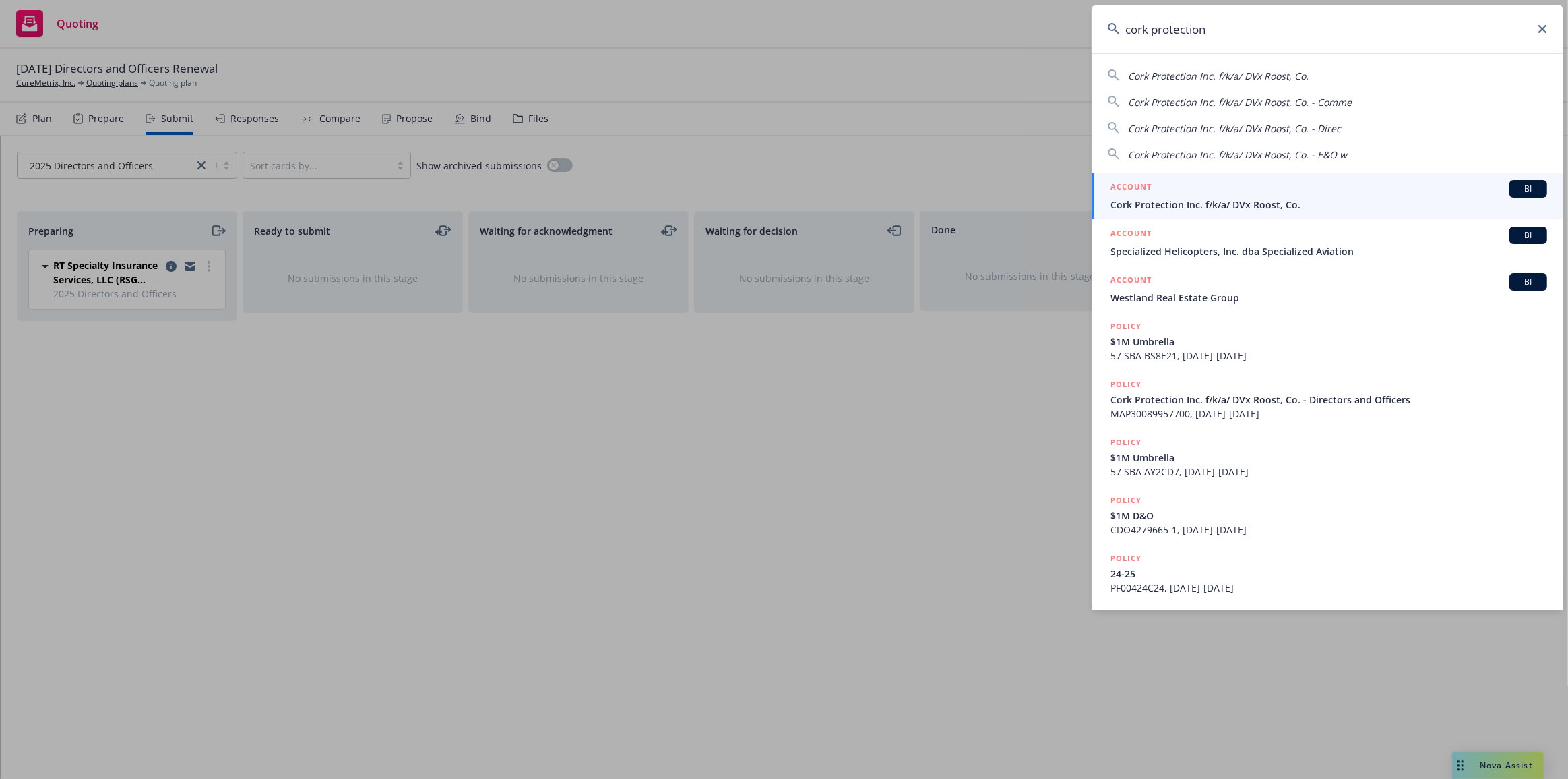
type input "cork protection"
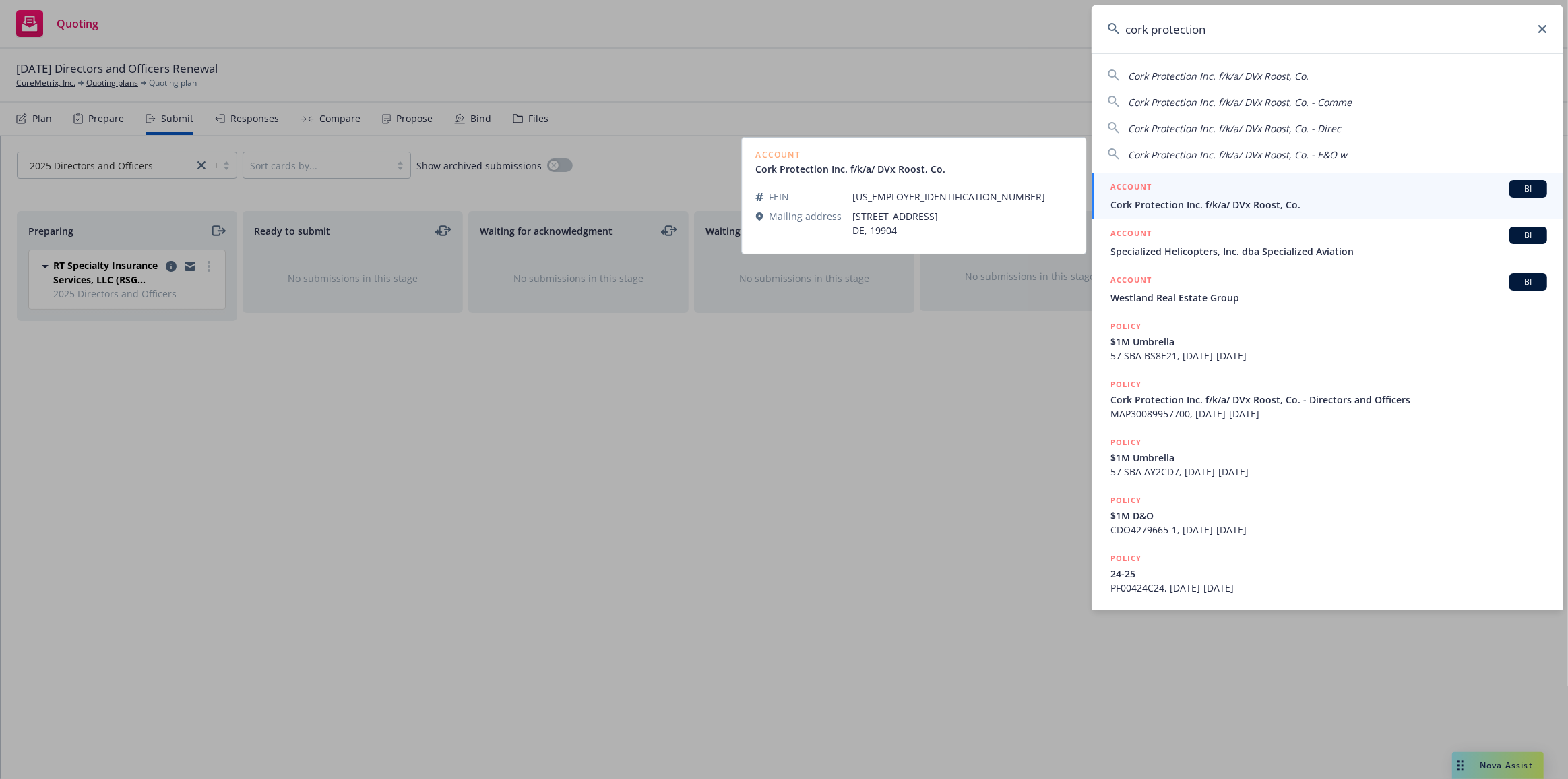
click at [1435, 175] on link "ACCOUNT BI Cork Protection Inc. f/k/a/ DVx Roost, Co." at bounding box center [1328, 196] width 472 height 47
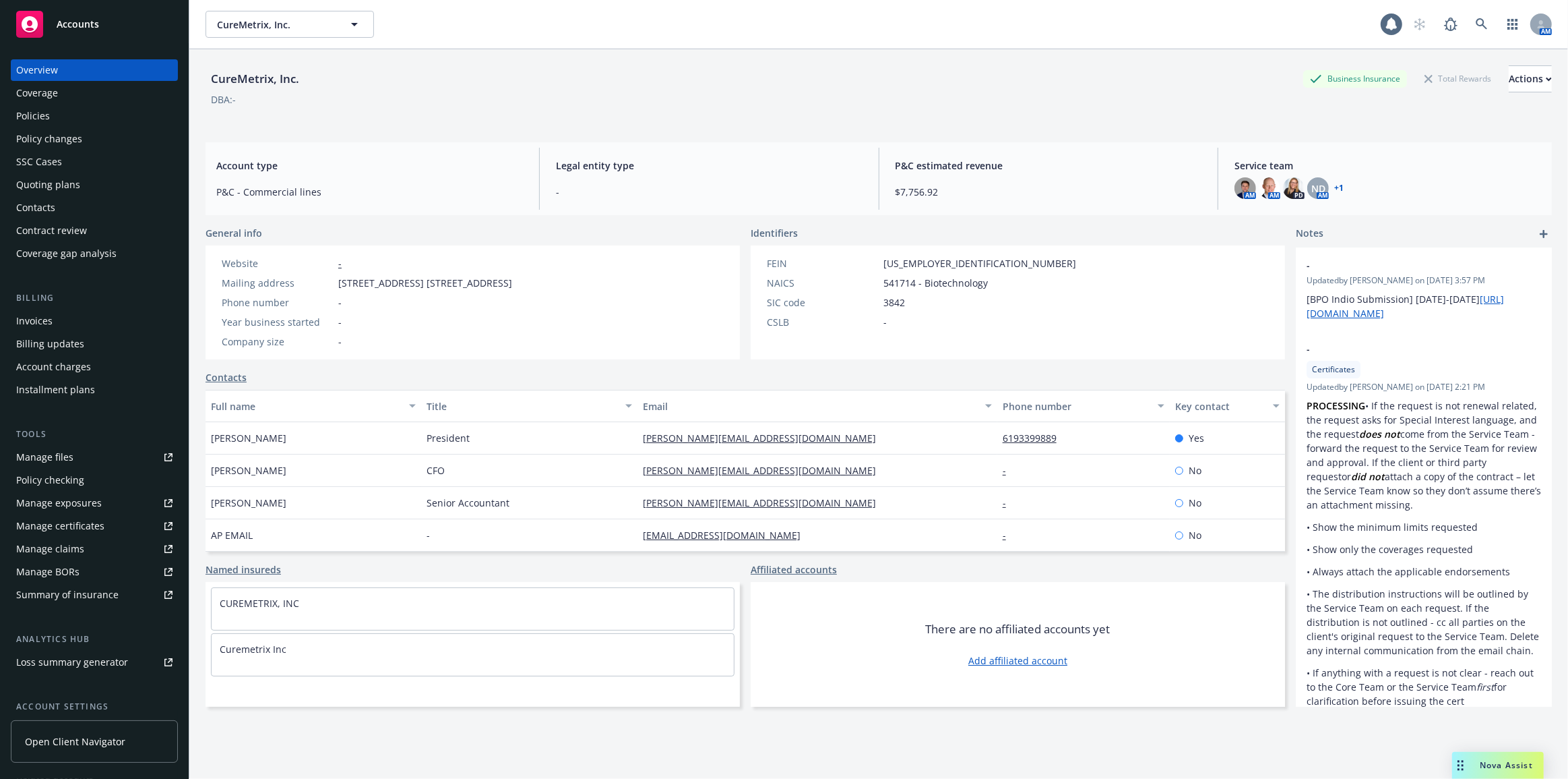
click at [92, 99] on div "Coverage" at bounding box center [94, 93] width 157 height 22
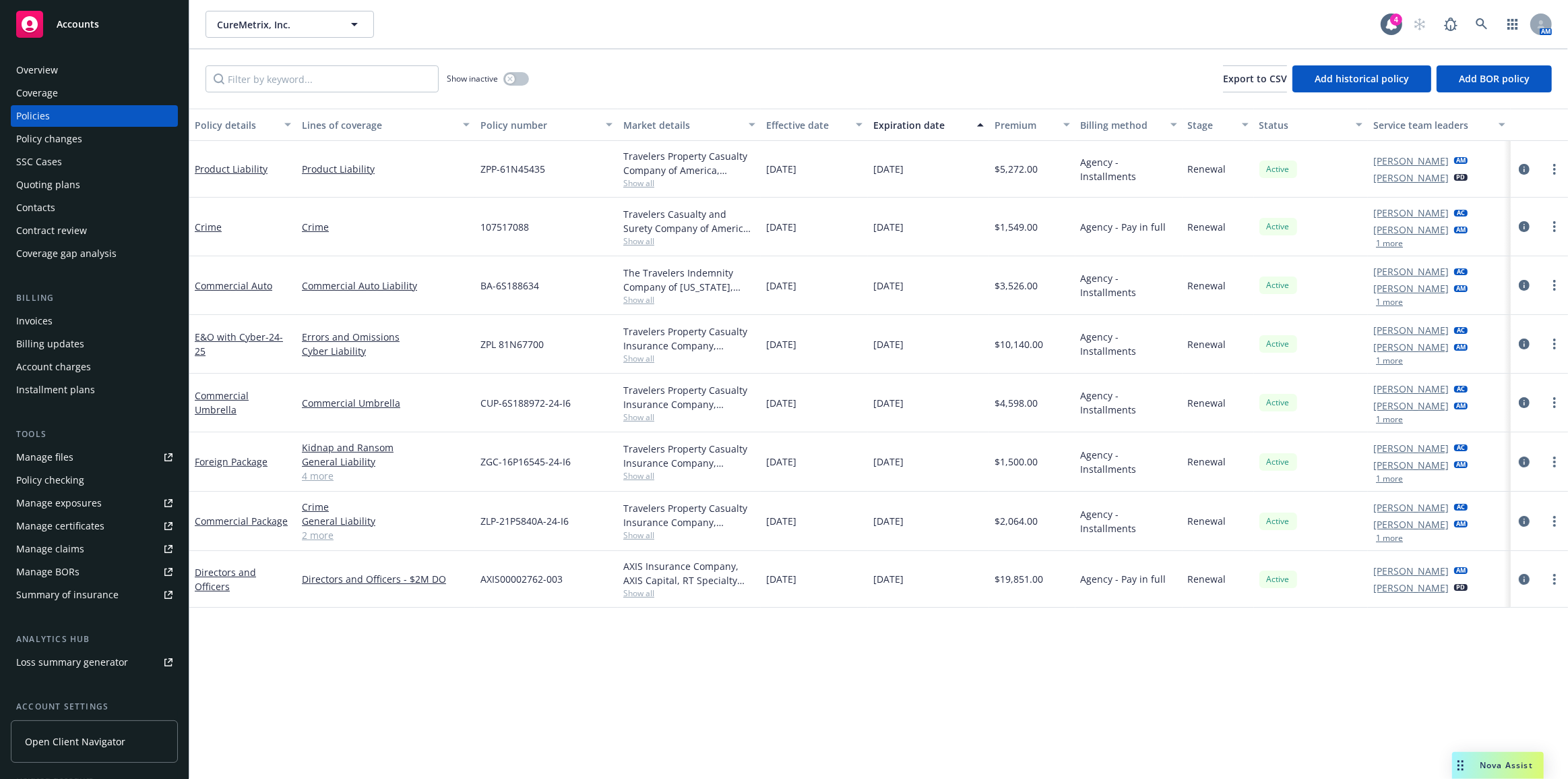
click at [513, 576] on span "AXIS00002762-003" at bounding box center [521, 578] width 82 height 14
copy span "AXIS00002762-003"
drag, startPoint x: 618, startPoint y: 640, endPoint x: 700, endPoint y: 663, distance: 85.2
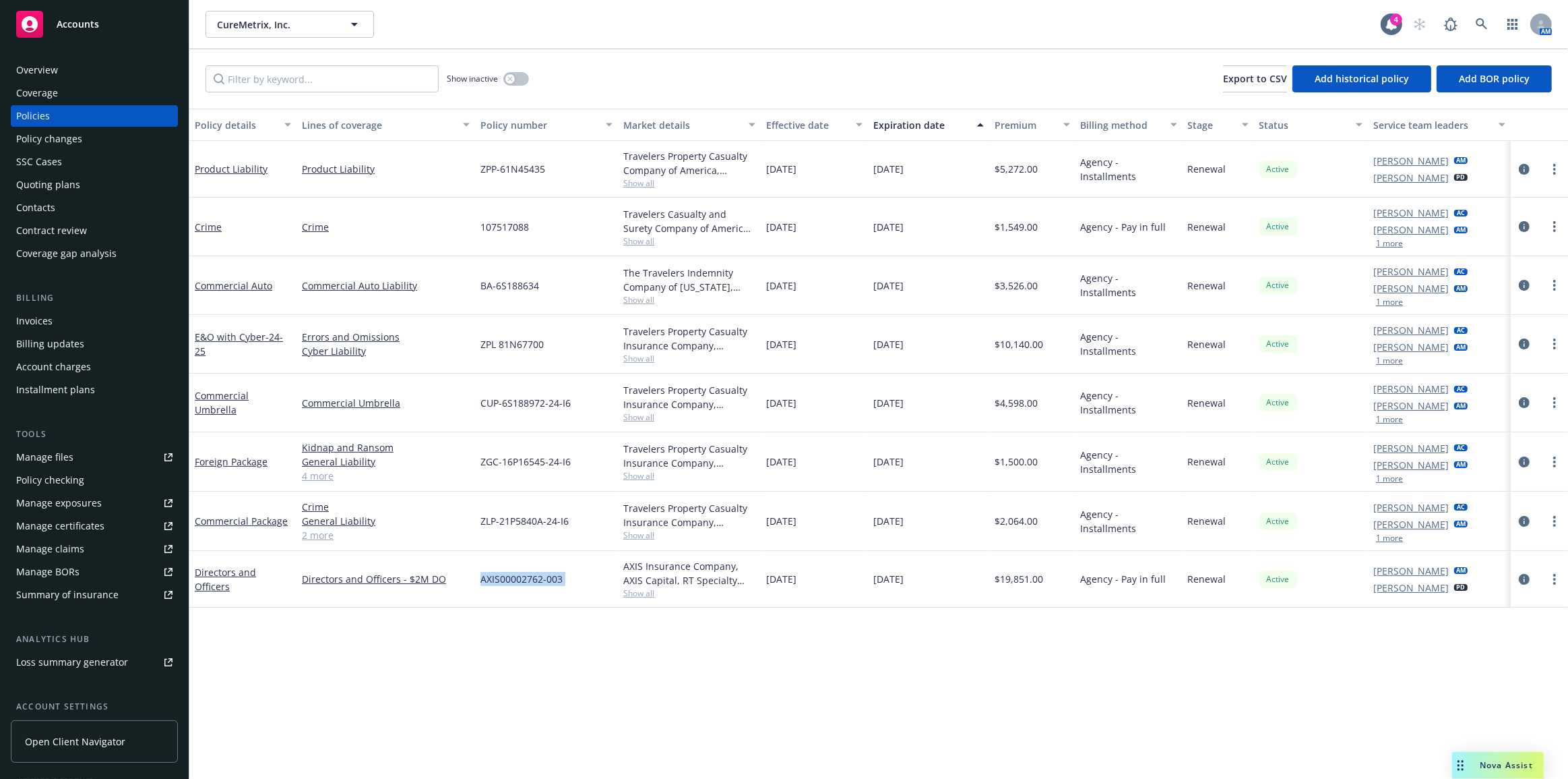
click at [618, 640] on div "Policy details Lines of coverage Policy number Market details Effective date Ex…" at bounding box center [879, 444] width 1379 height 671
click at [88, 128] on div "Policy changes" at bounding box center [94, 139] width 157 height 22
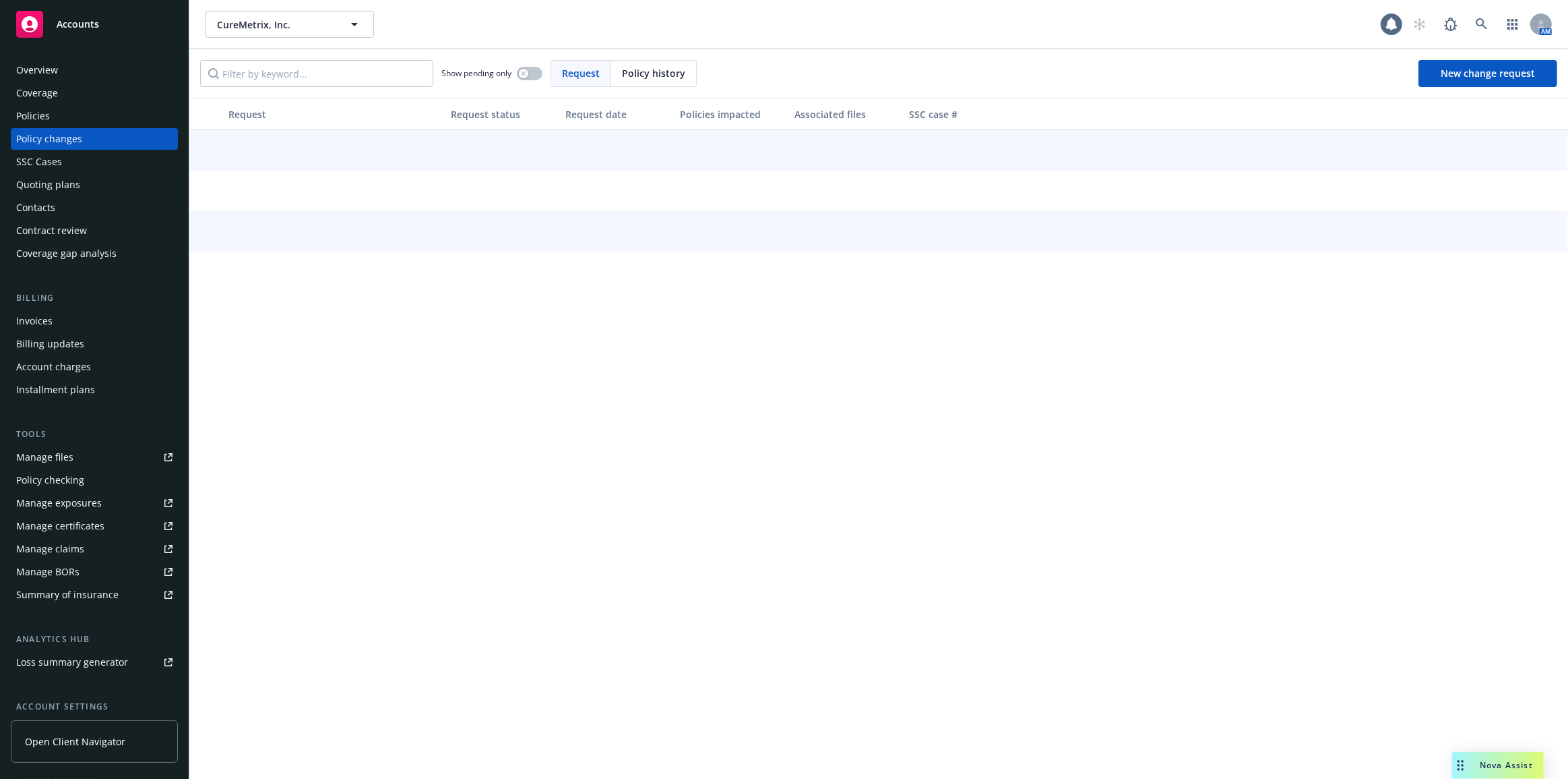
click at [89, 125] on div "Policies" at bounding box center [94, 116] width 157 height 22
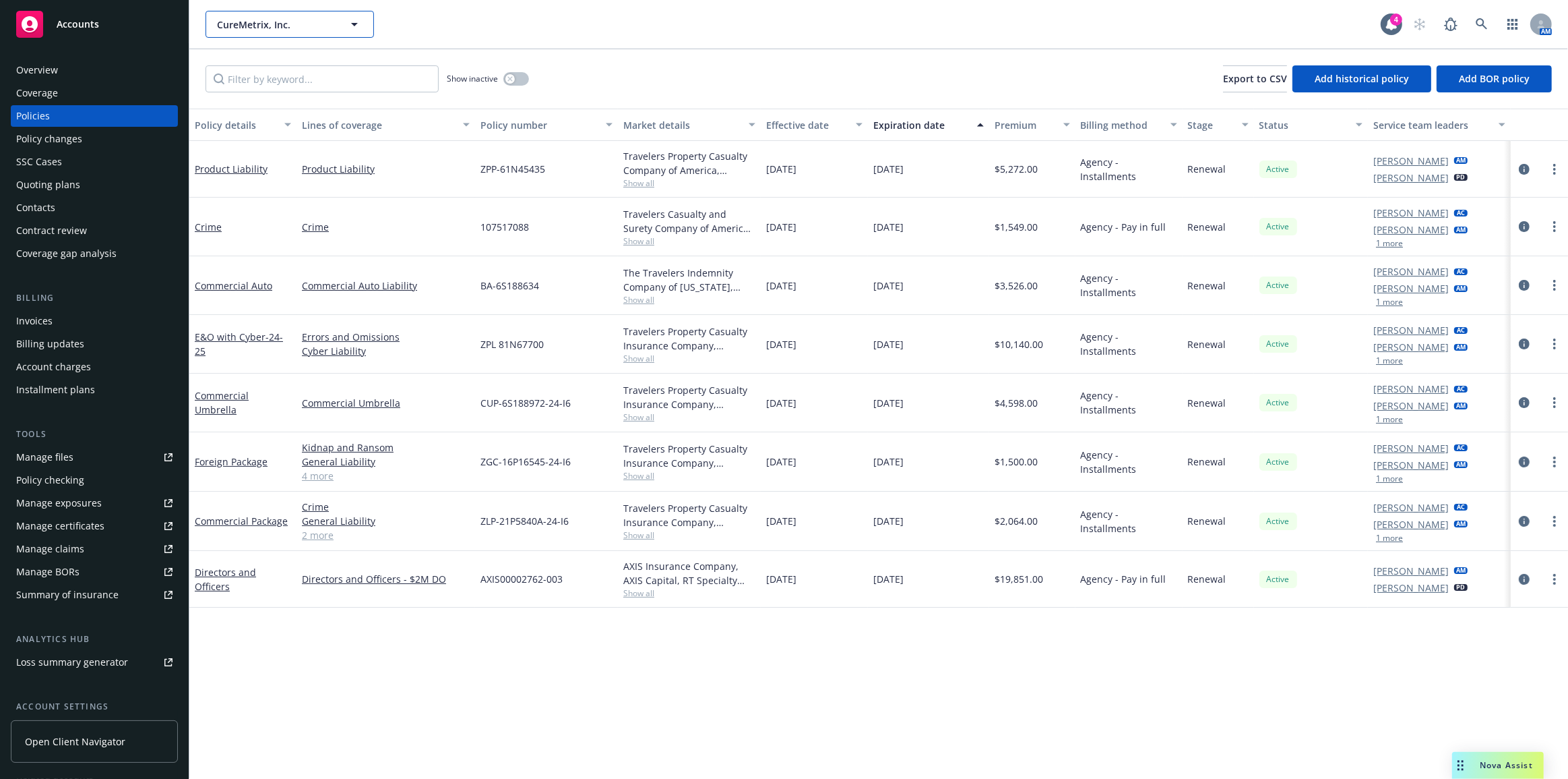
click at [331, 16] on button "CureMetrix, Inc." at bounding box center [289, 24] width 168 height 27
paste input "Delve Bio"
type input "Delve Bio"
click at [328, 51] on div "Delve Bio Type Commercial" at bounding box center [289, 62] width 166 height 36
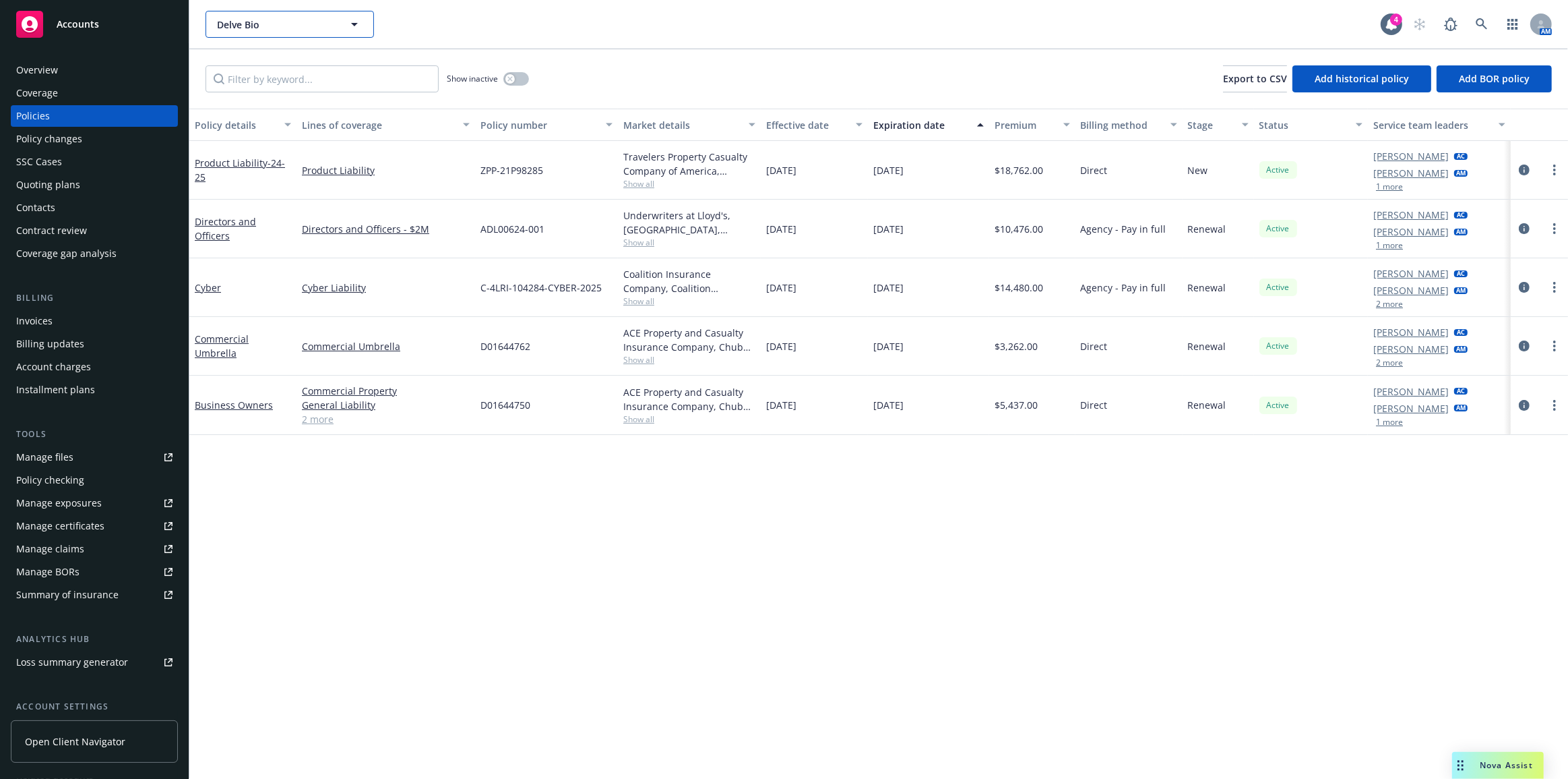
click at [343, 33] on button "Delve Bio" at bounding box center [289, 24] width 168 height 27
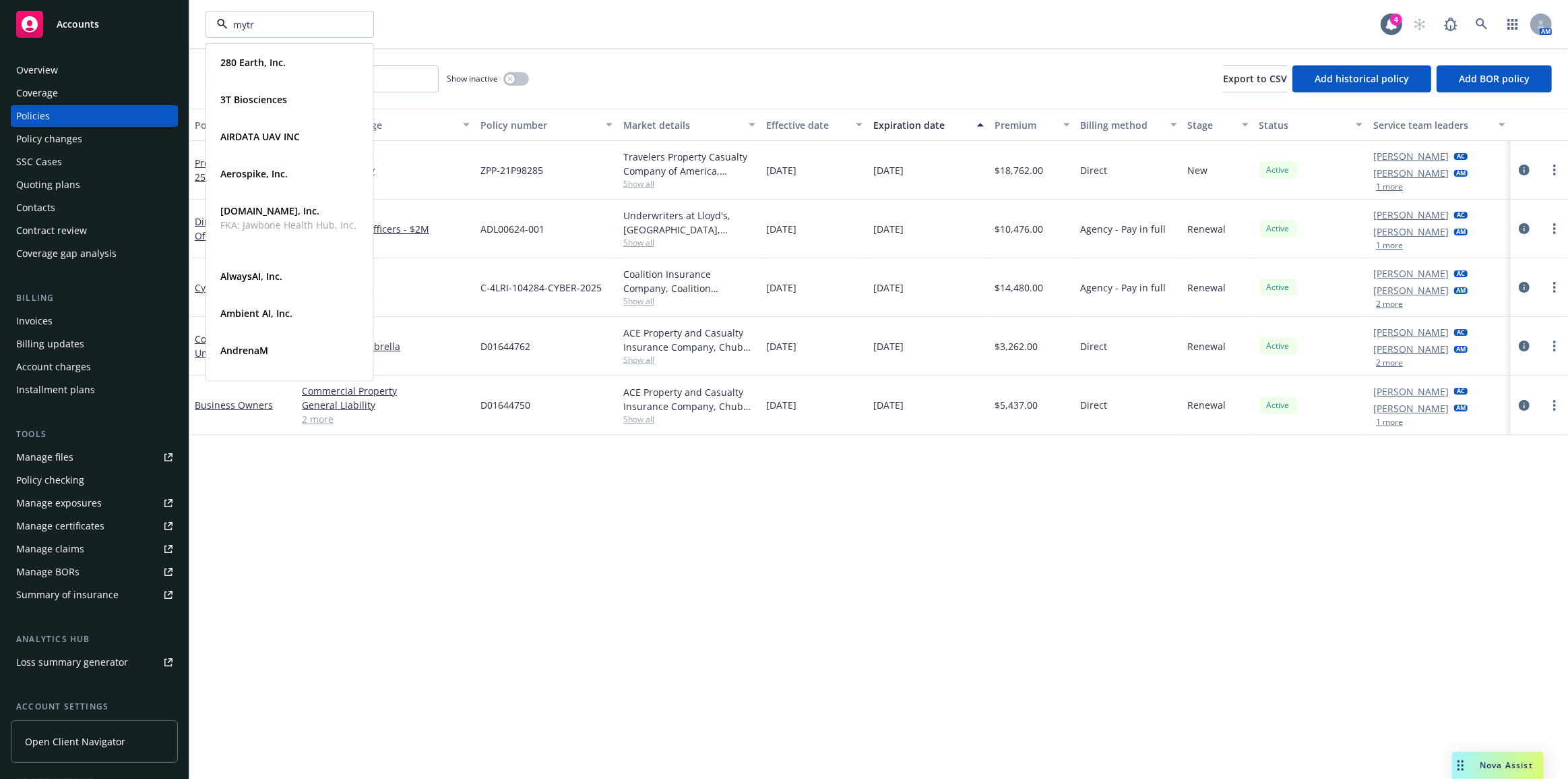
type input "mytra"
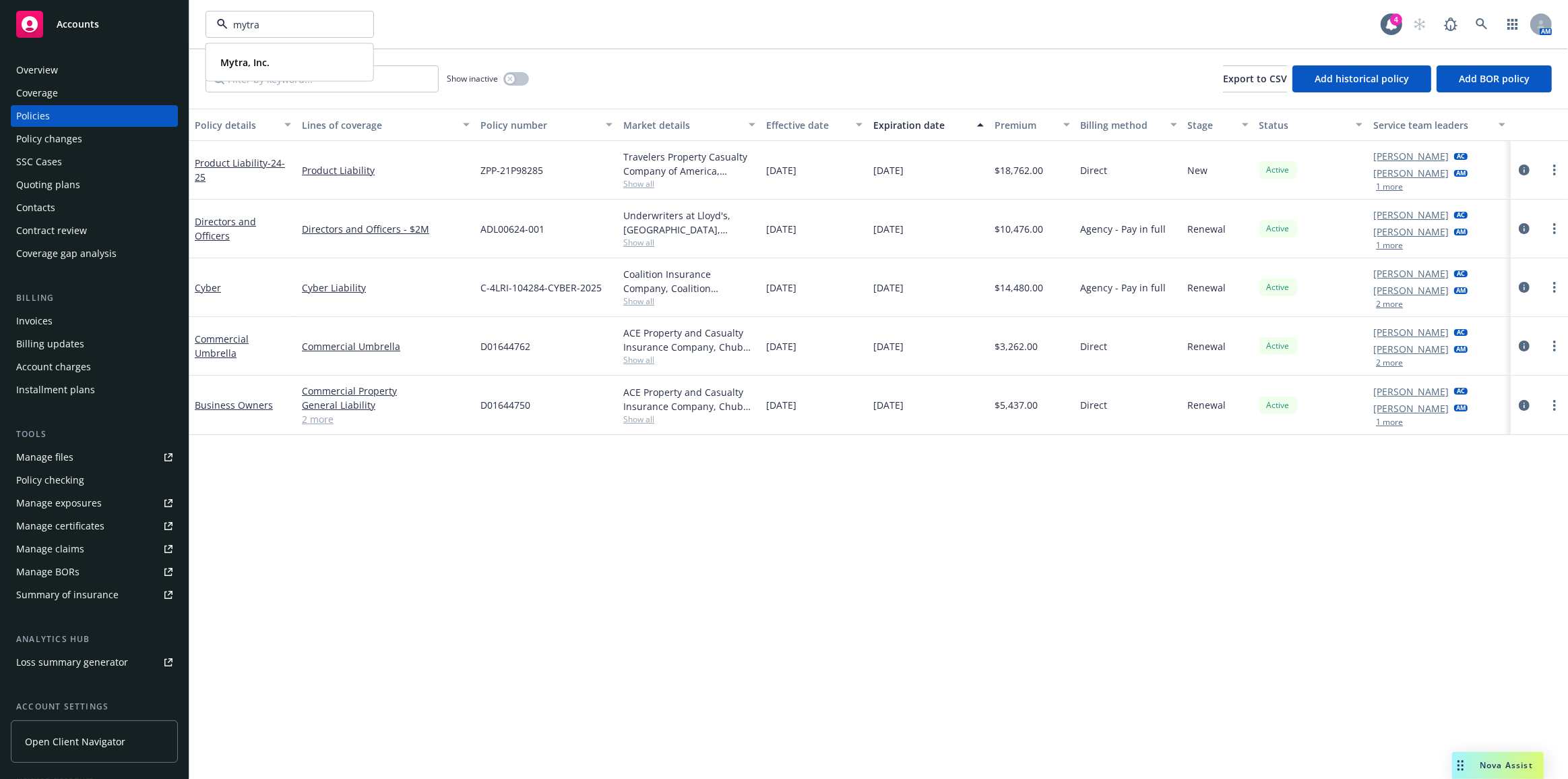
click at [329, 60] on div "Mytra, Inc." at bounding box center [289, 62] width 150 height 20
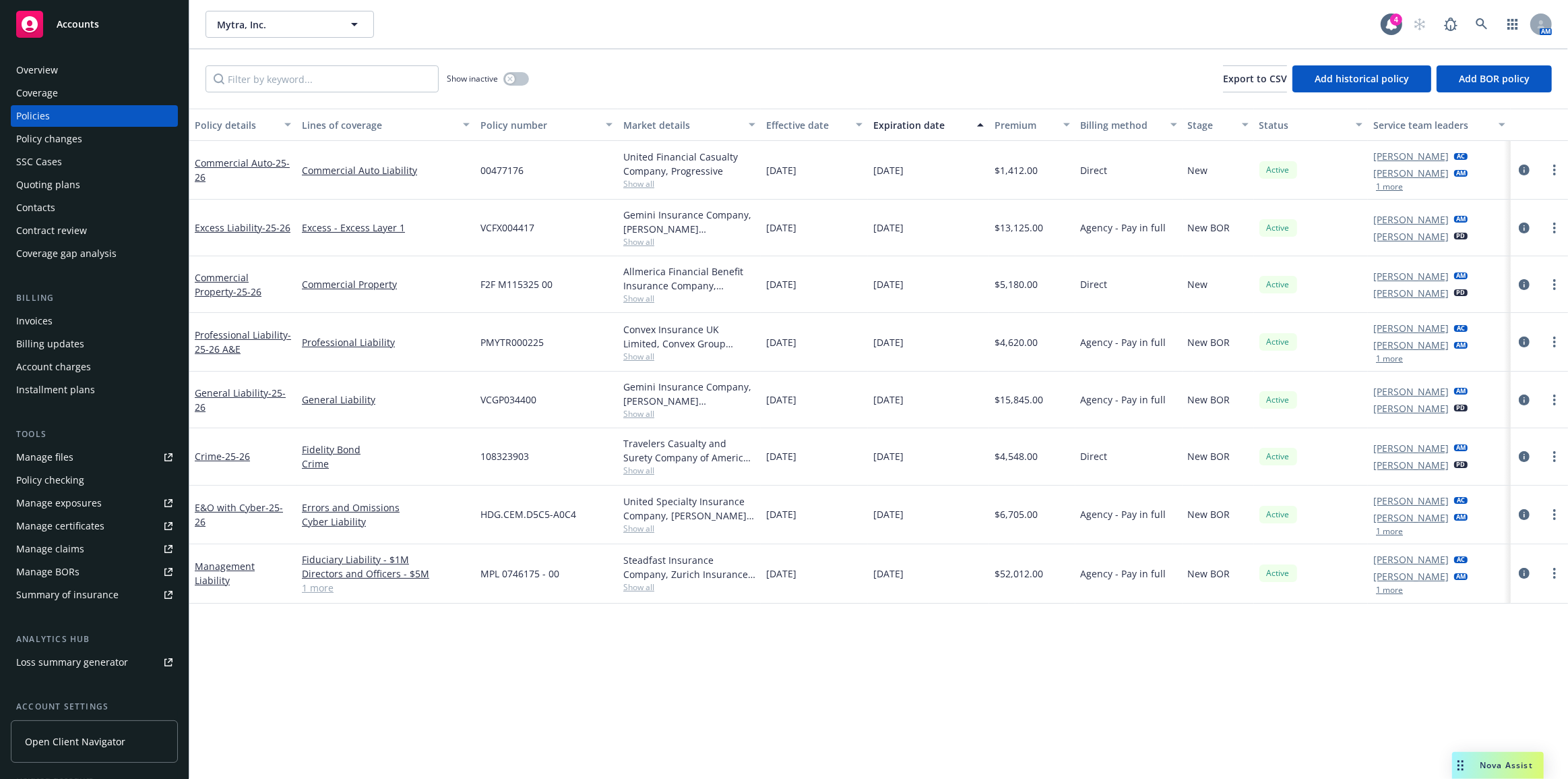
click at [90, 186] on div "Quoting plans" at bounding box center [94, 185] width 157 height 22
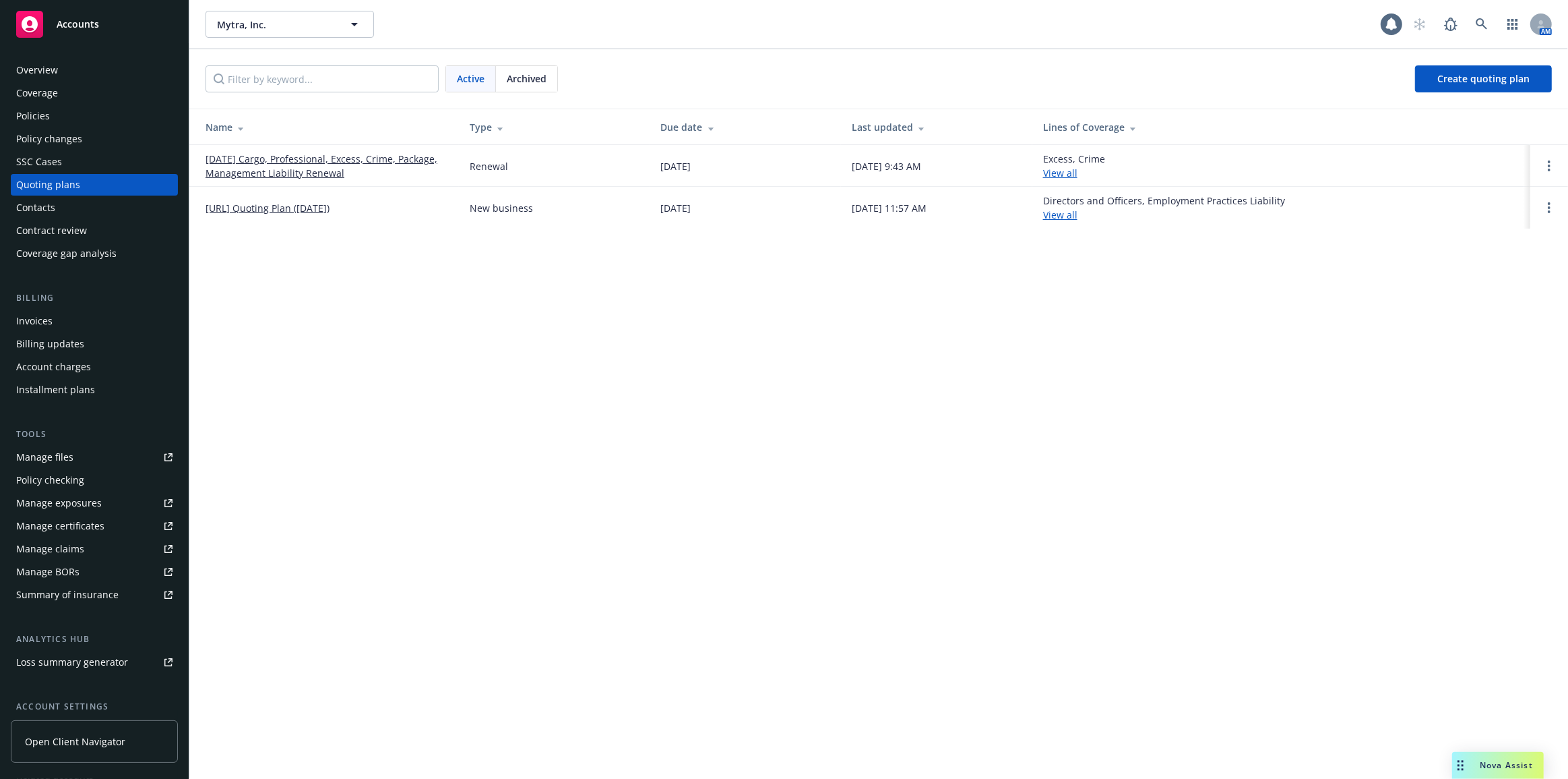
click at [324, 171] on link "[DATE] Cargo, Professional, Excess, Crime, Package, Management Liability Renewal" at bounding box center [326, 166] width 243 height 28
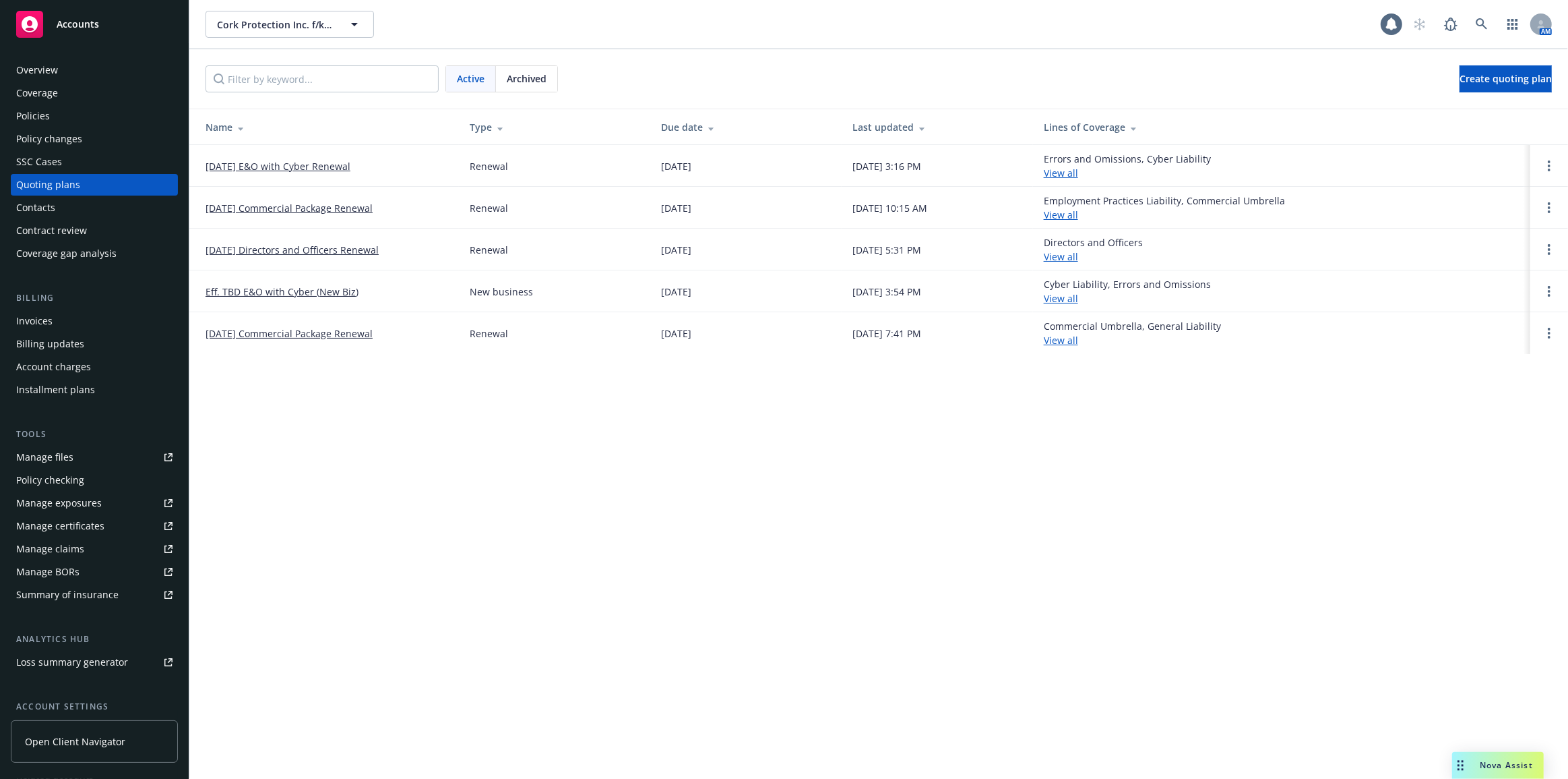
click at [228, 168] on link "[DATE] E&O with Cyber Renewal" at bounding box center [278, 166] width 145 height 14
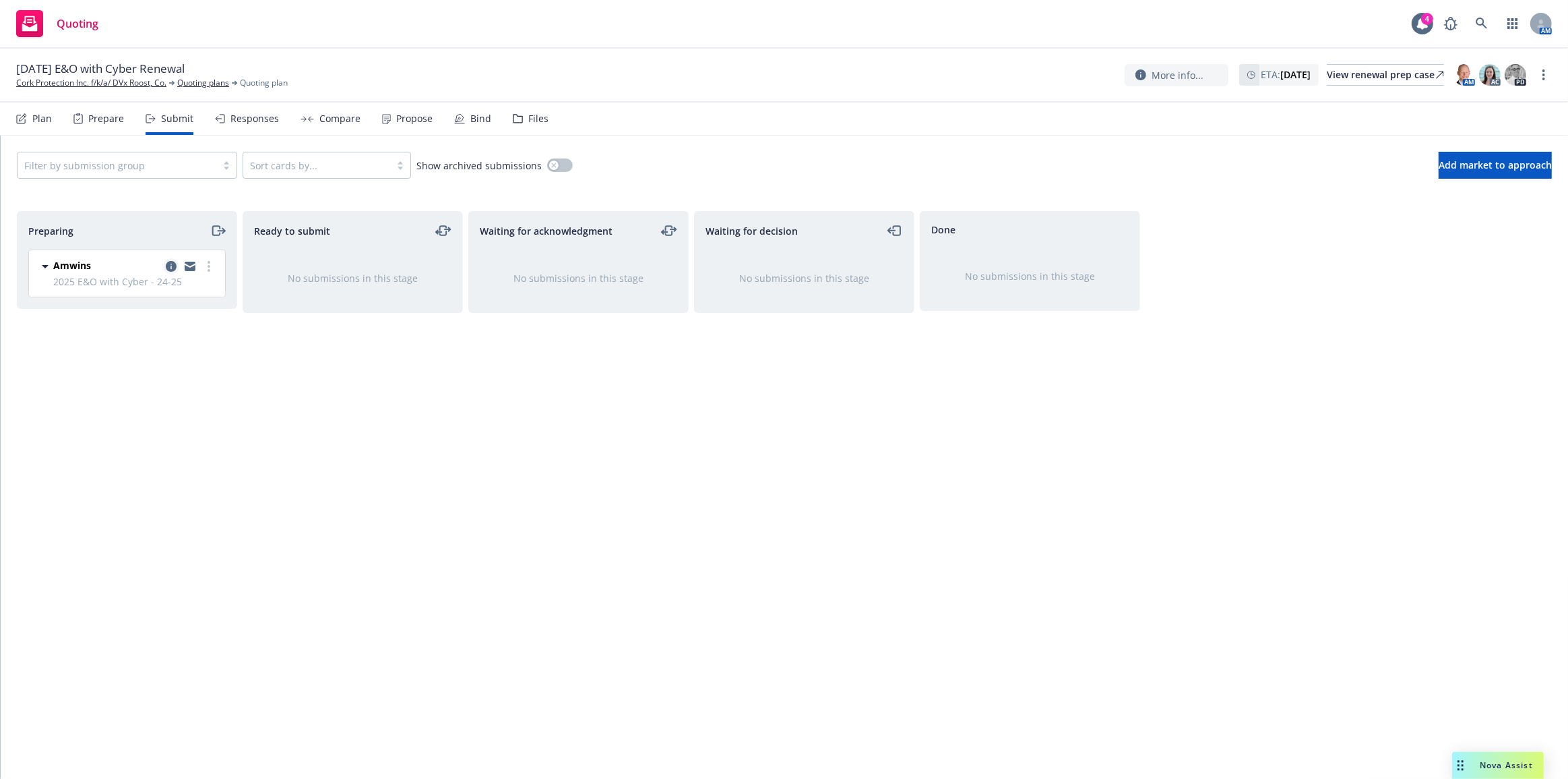
click at [168, 264] on icon "copy logging email" at bounding box center [171, 266] width 11 height 11
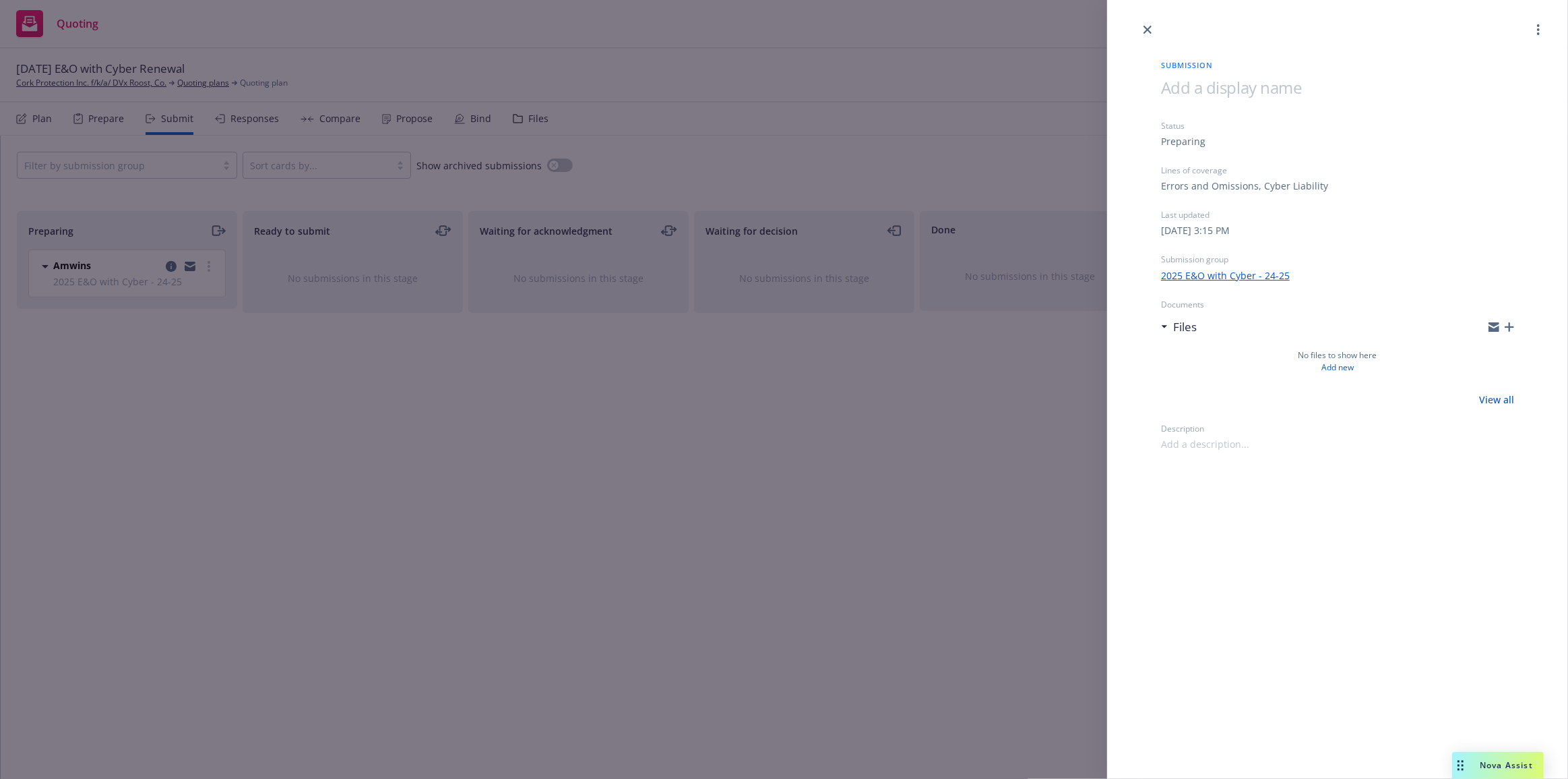
click at [1512, 324] on icon "button" at bounding box center [1510, 327] width 10 height 10
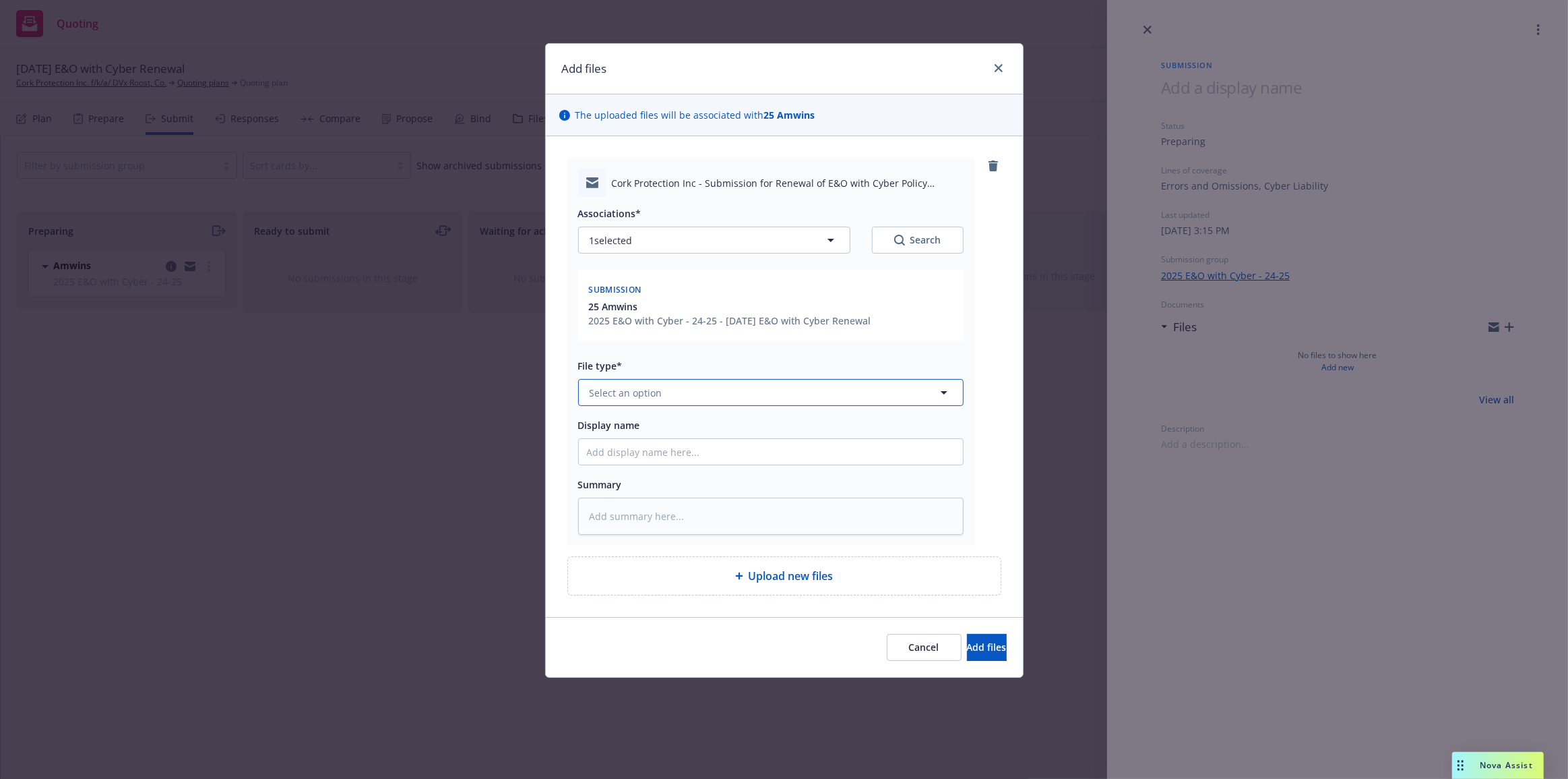
click at [714, 402] on button "Select an option" at bounding box center [771, 392] width 386 height 27
type input "em"
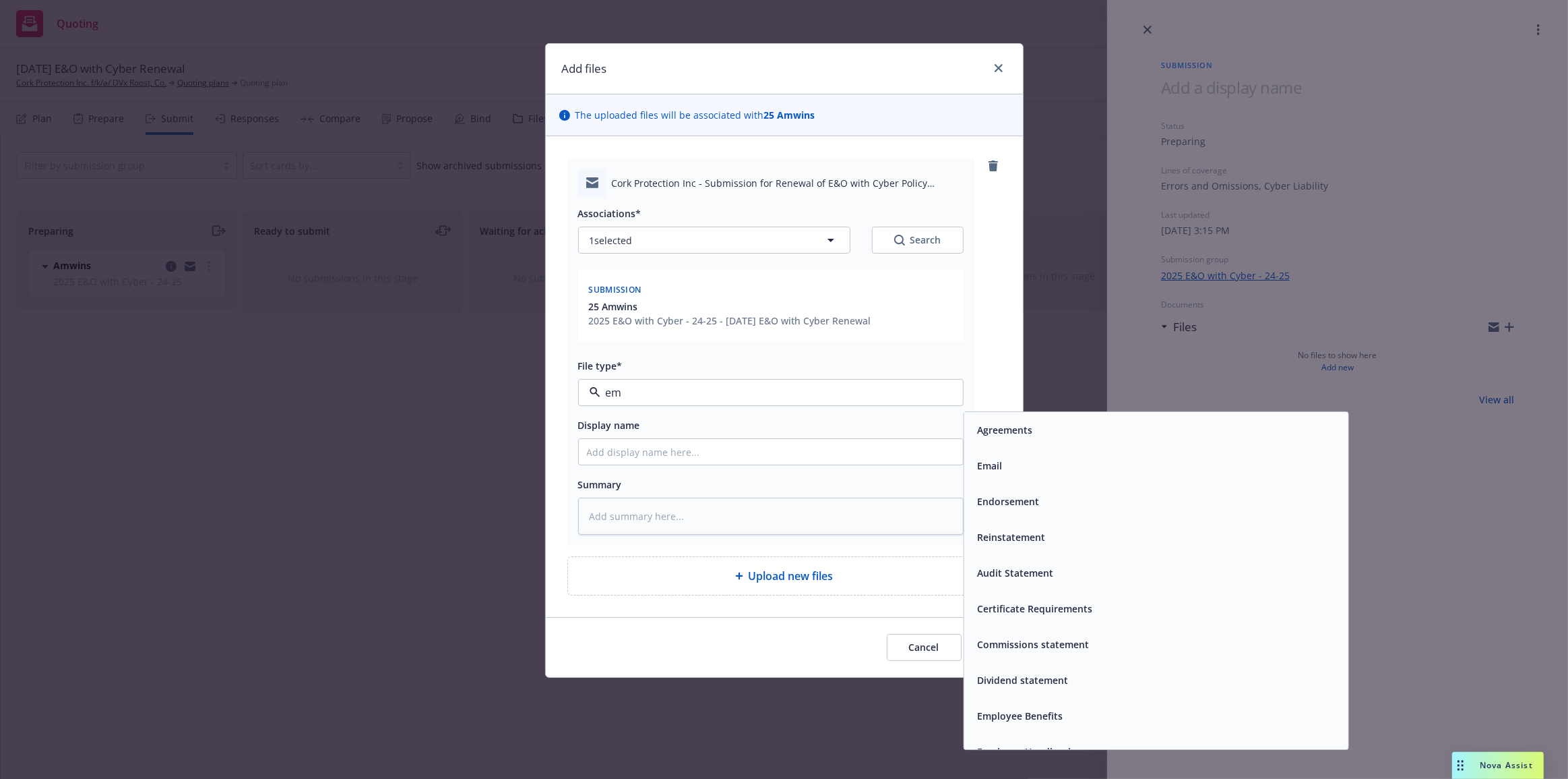
click at [1003, 464] on div "Email" at bounding box center [989, 466] width 33 height 20
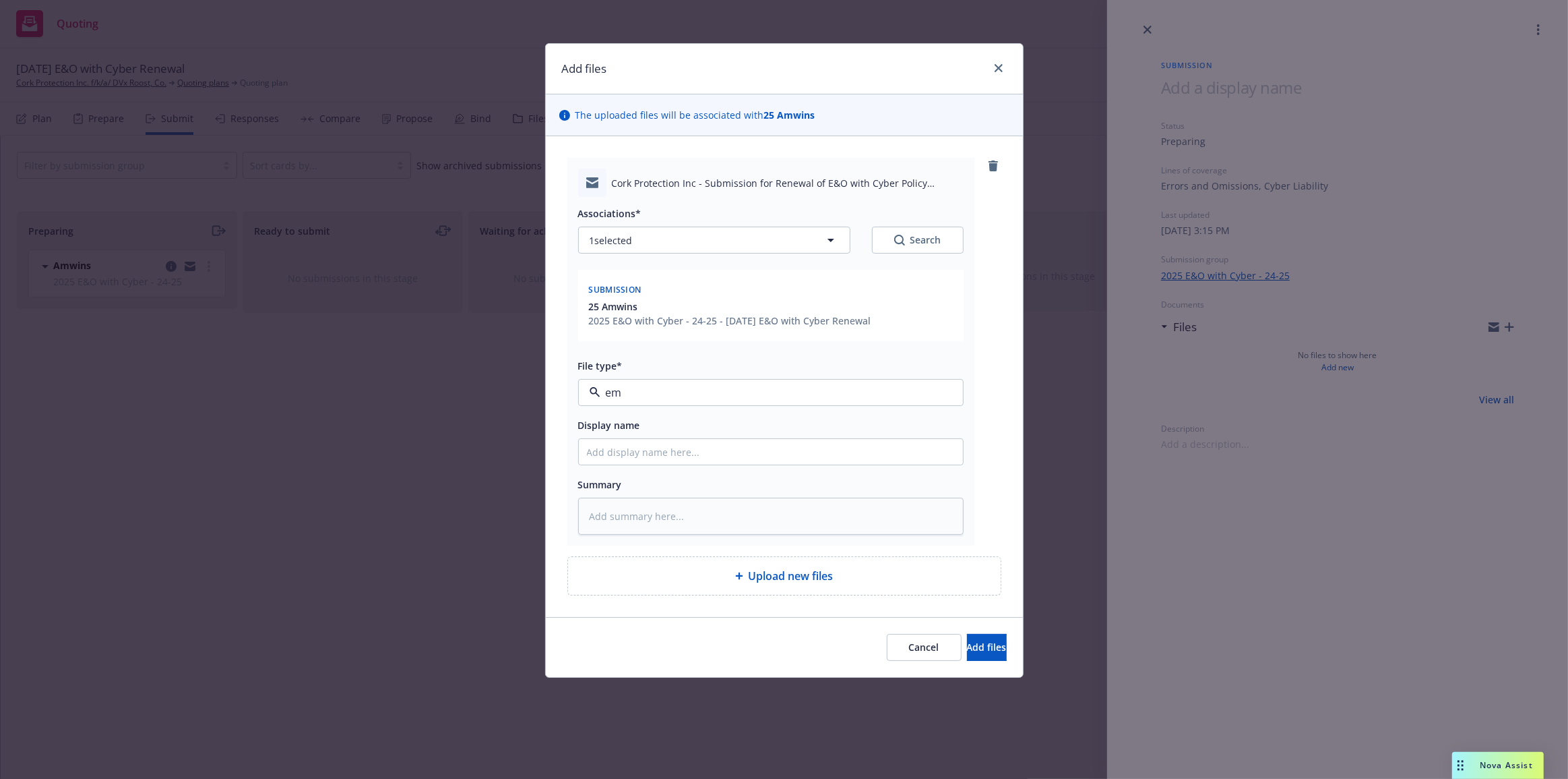
type textarea "x"
click at [787, 387] on span "Email" at bounding box center [746, 393] width 312 height 14
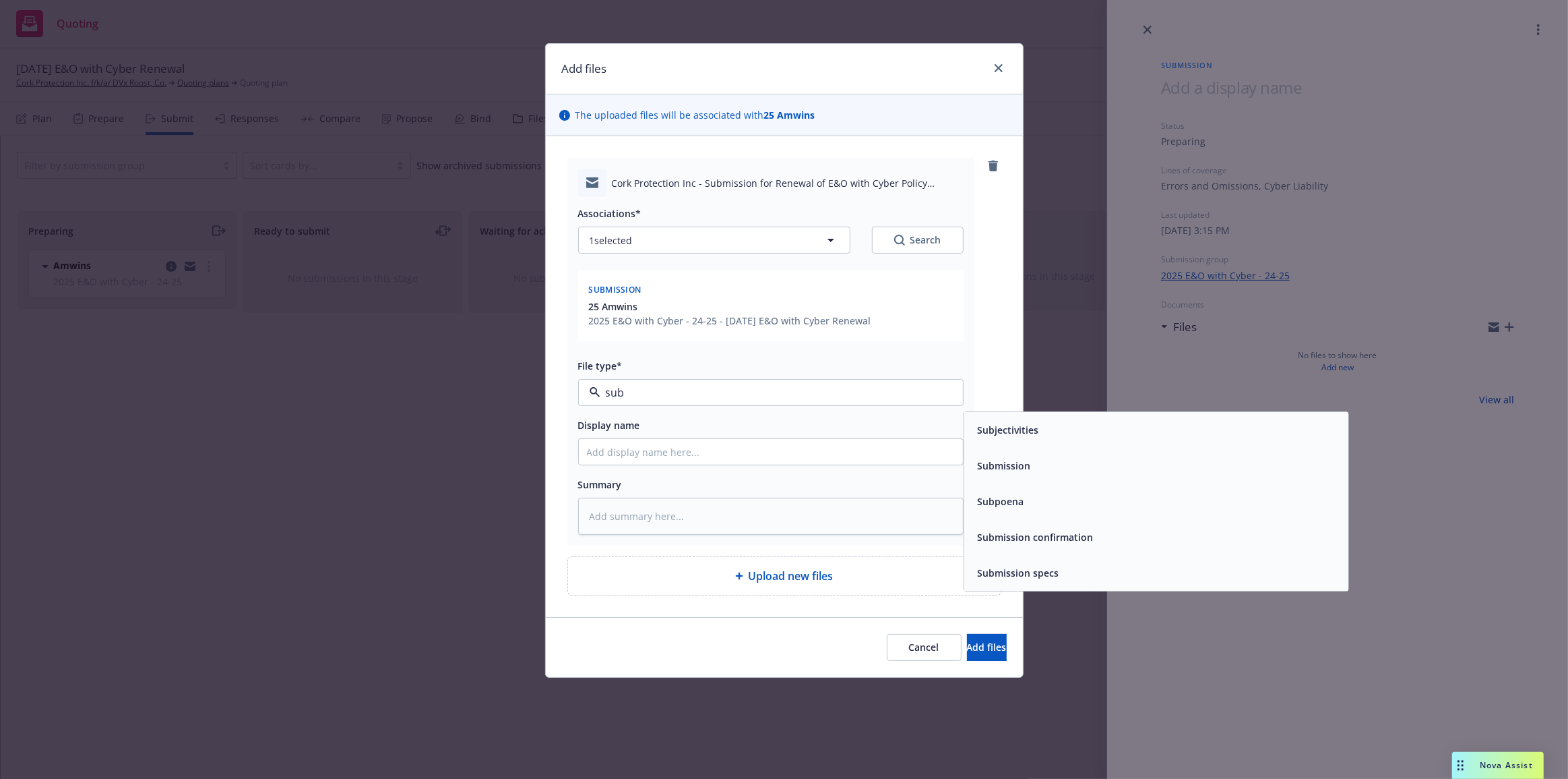
type input "subm"
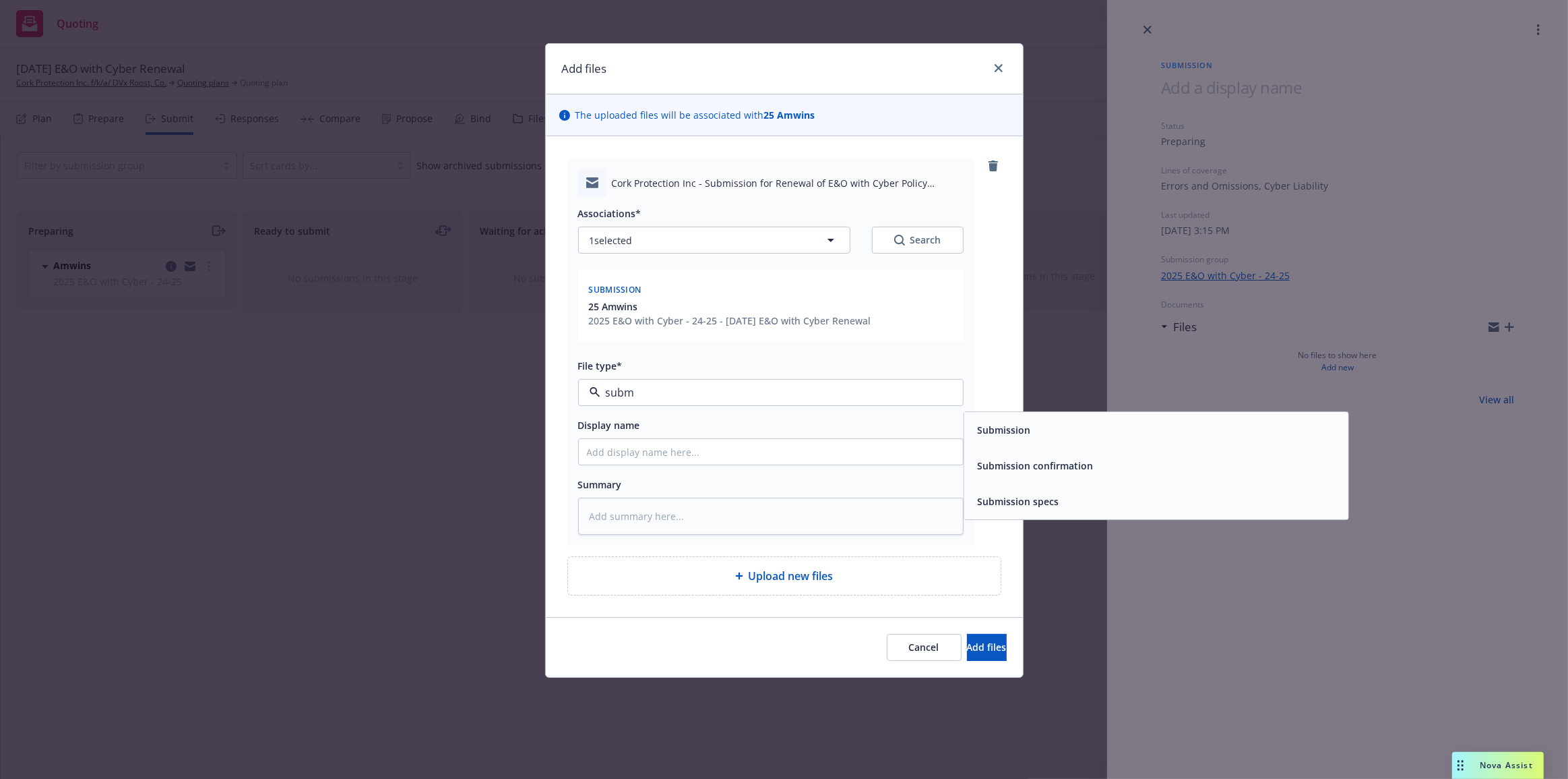
click at [1019, 431] on span "Submission" at bounding box center [1004, 431] width 53 height 14
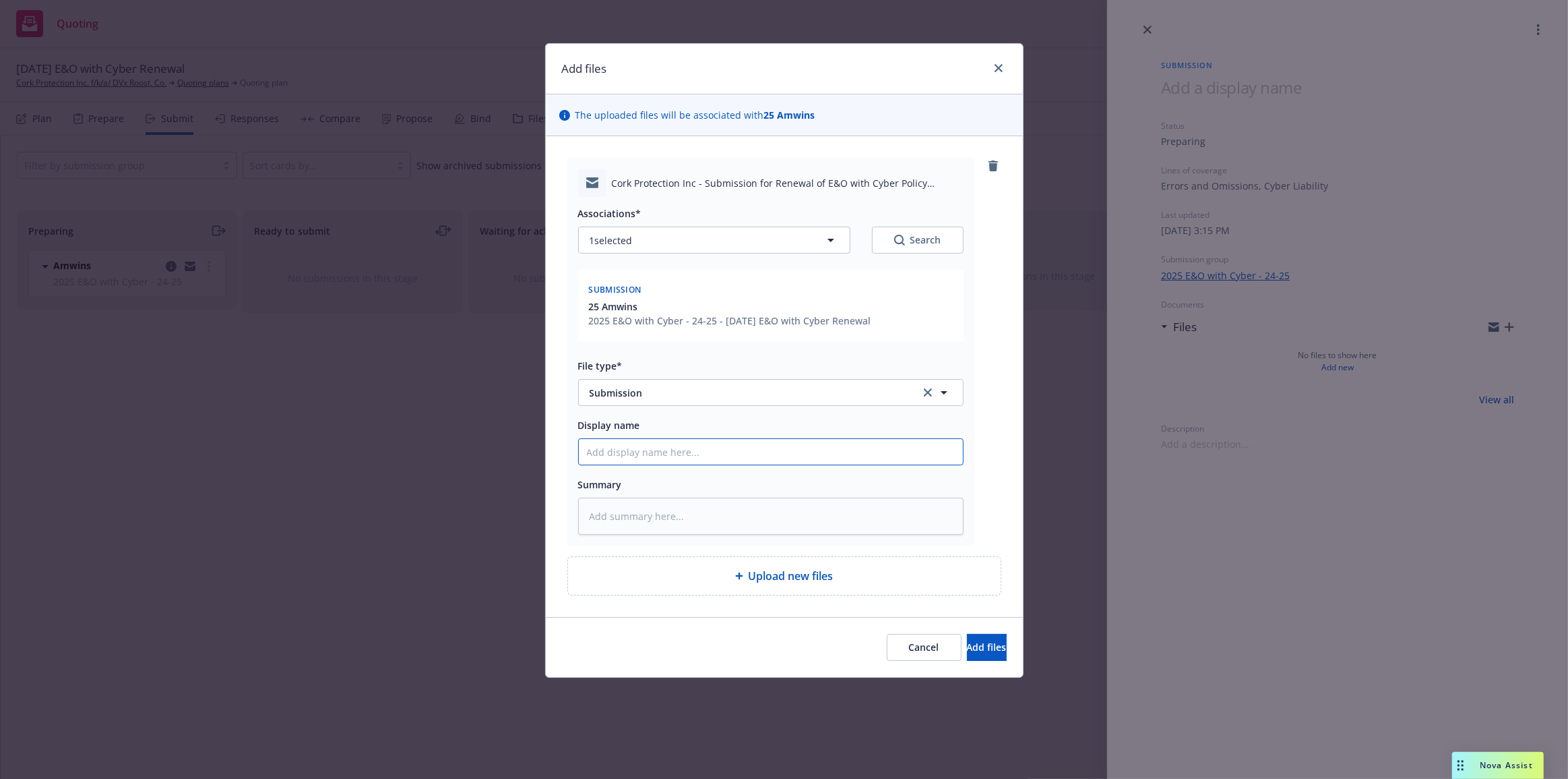
click at [792, 454] on input "Display name" at bounding box center [771, 451] width 384 height 25
type textarea "x"
type input "C"
type textarea "x"
type input "Ch"
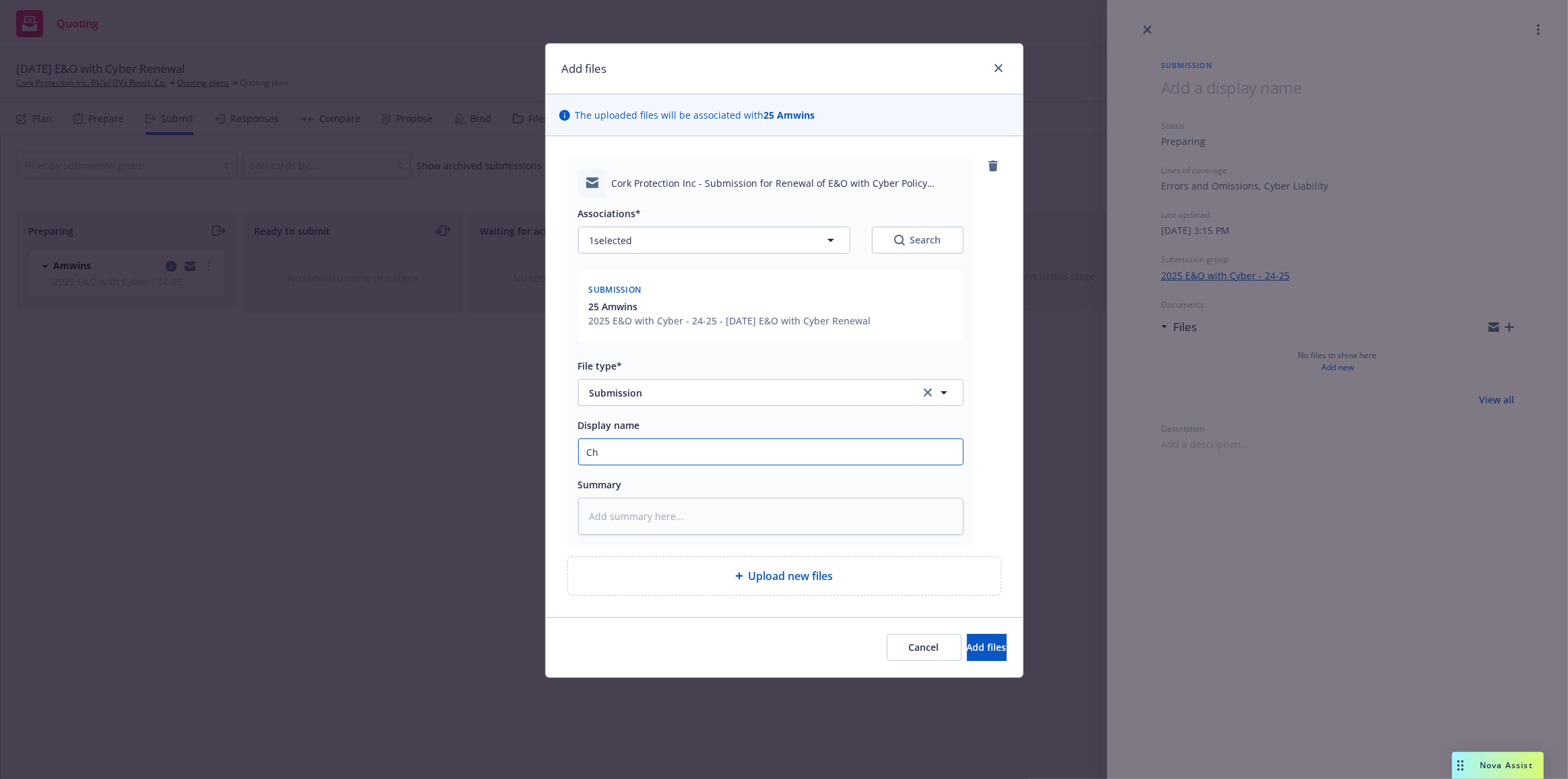
type textarea "x"
type input "Cha"
type textarea "x"
type input "Chase"
type textarea "x"
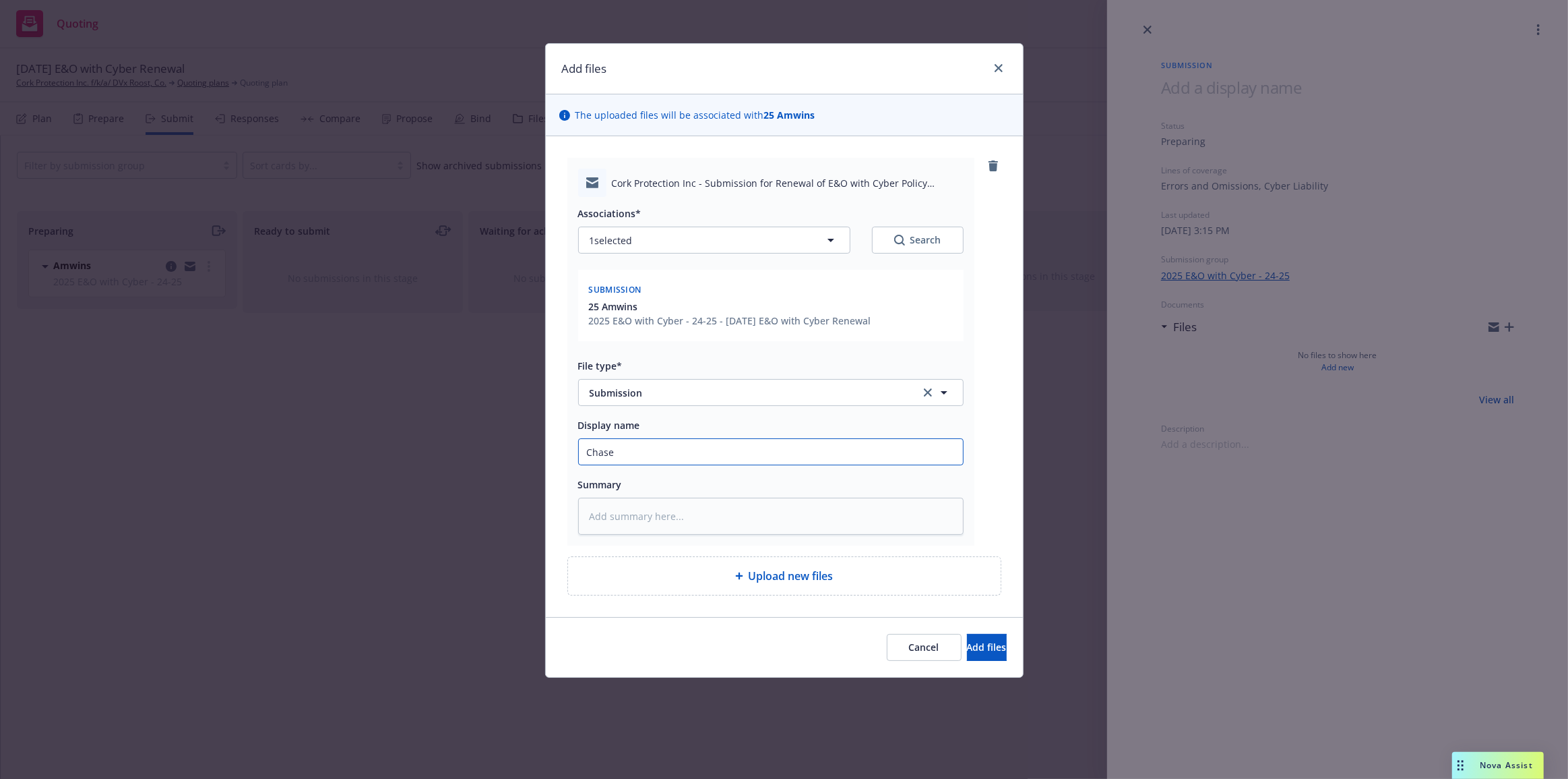
type input "Chase:"
type textarea "x"
type input "Chase:"
type textarea "x"
type input "Chase: S"
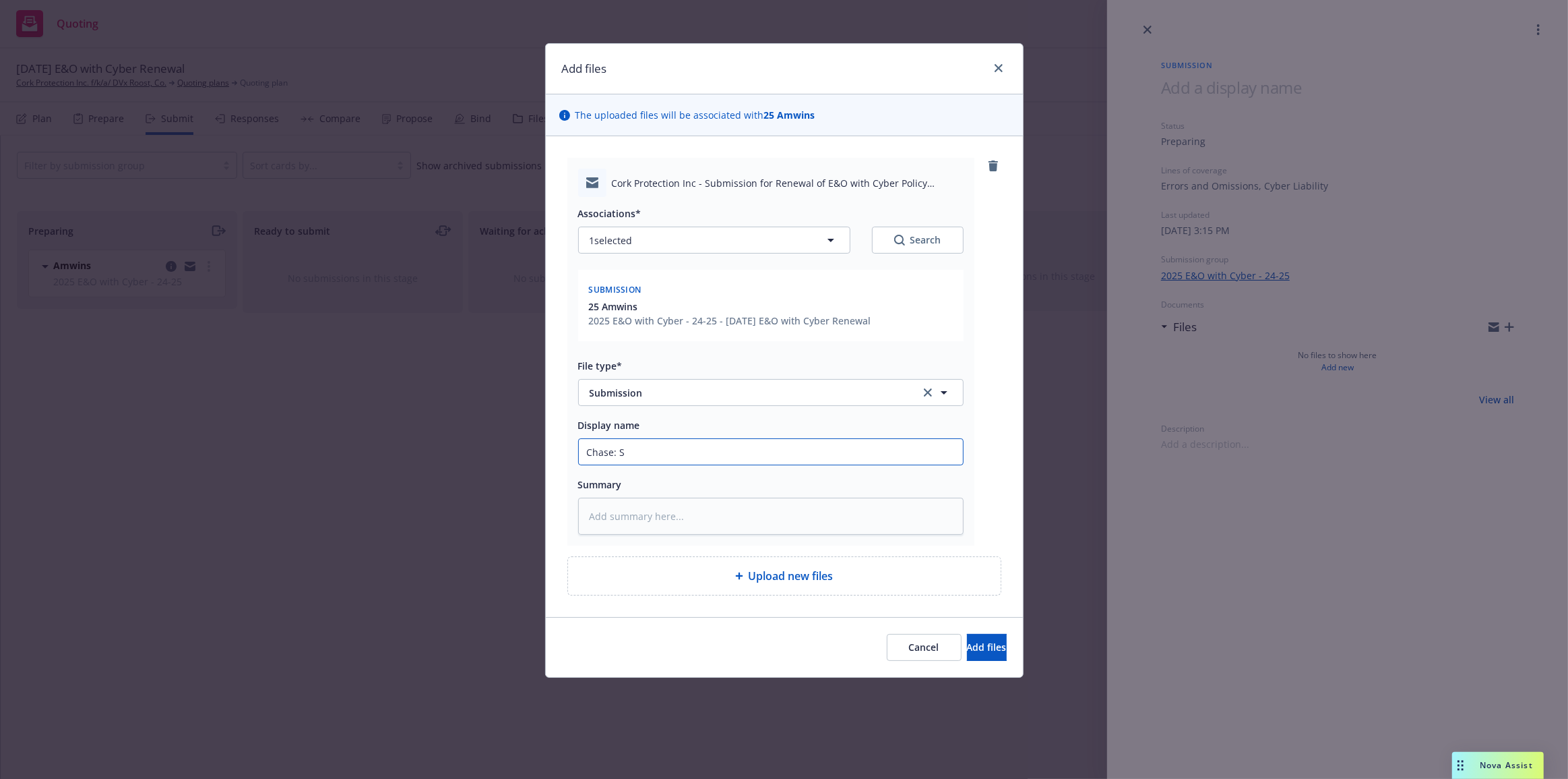
type textarea "x"
type input "Chase: Su"
type textarea "x"
type input "Chase: Sub"
type textarea "x"
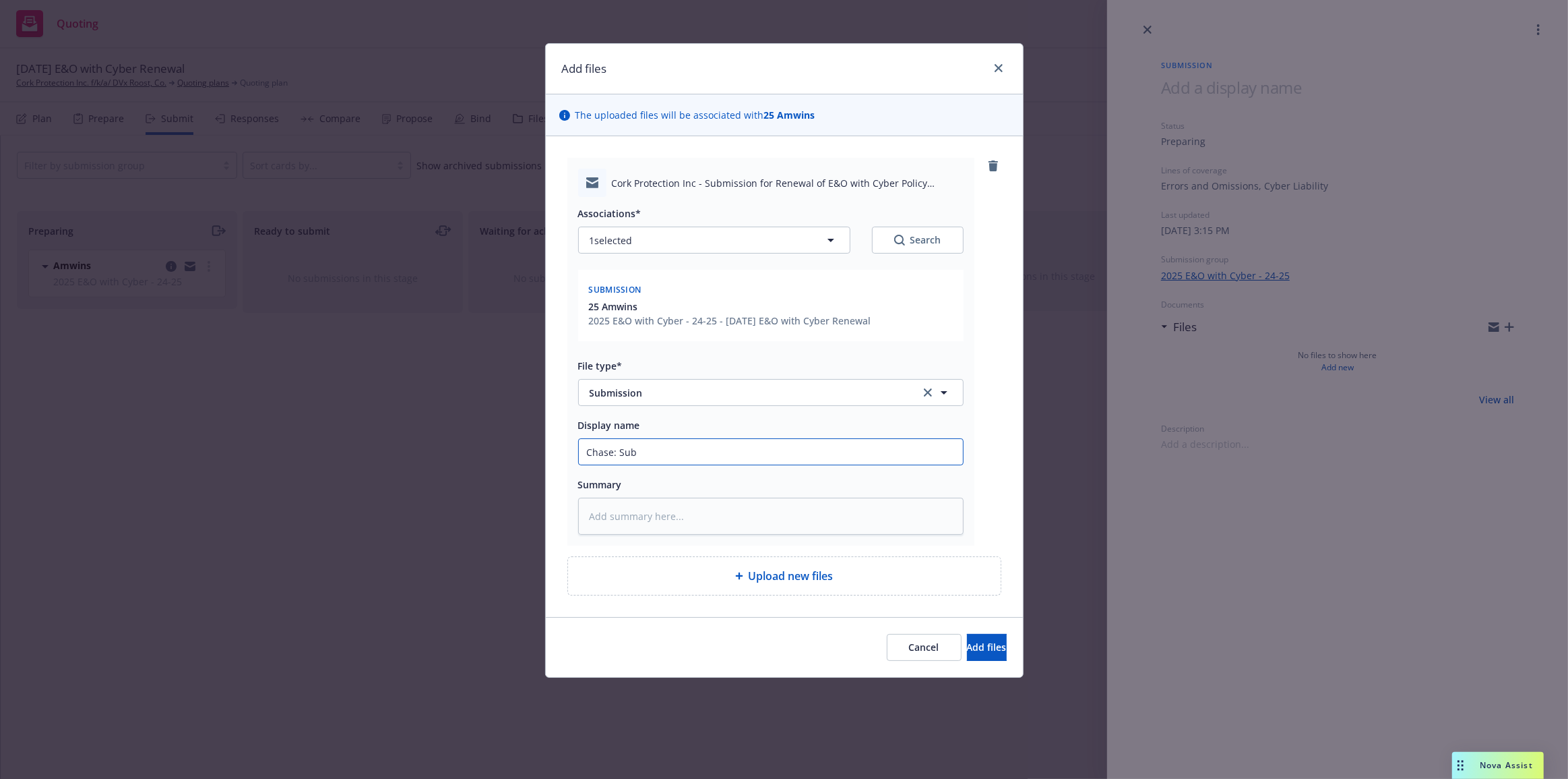
type input "Chase: Subm"
type textarea "x"
type input "Chase: Submi"
type textarea "x"
type input "Chase: Submis"
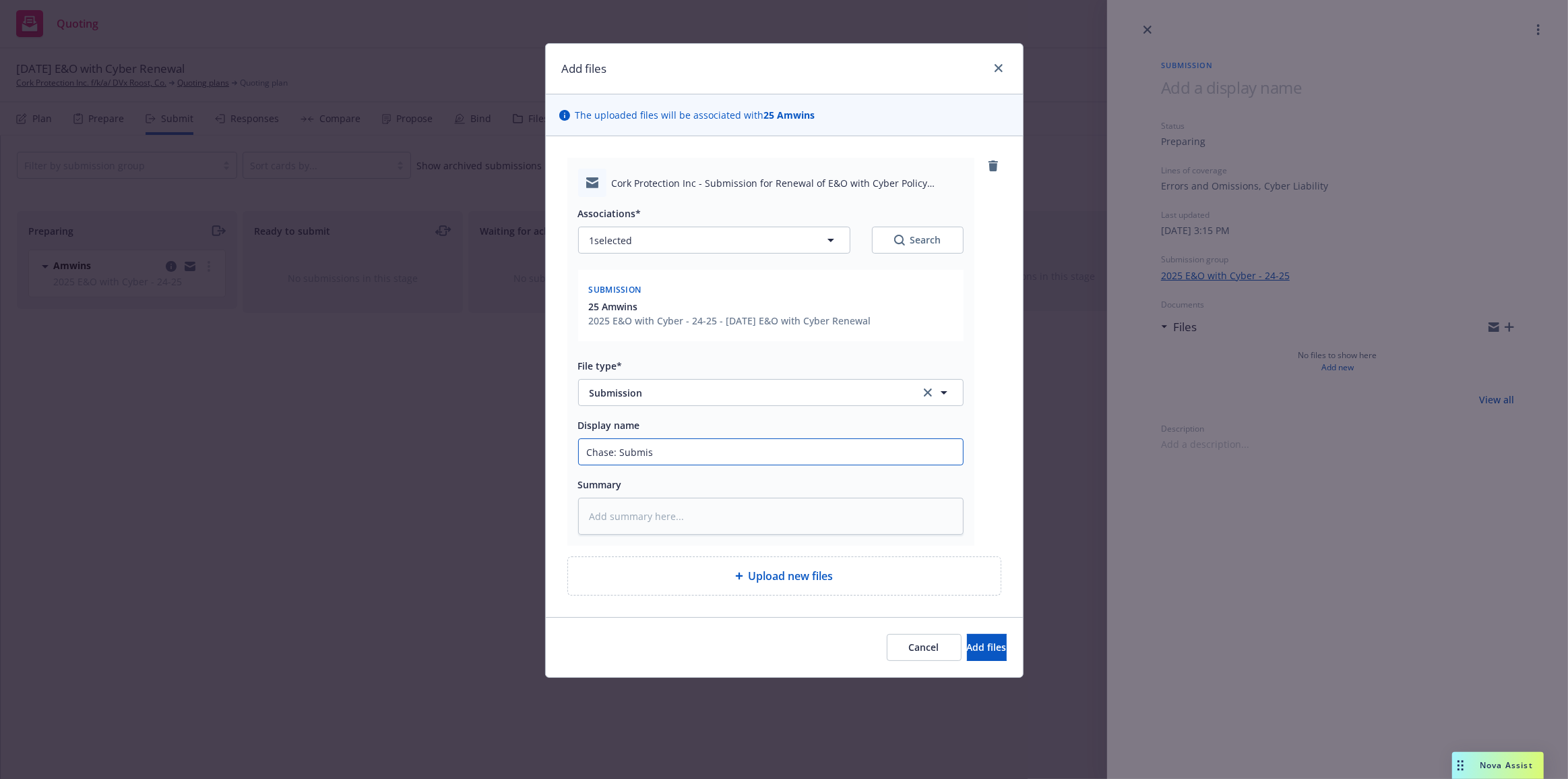
type textarea "x"
type input "Chase: Submiss"
type textarea "x"
type input "Chase: Submissi"
type textarea "x"
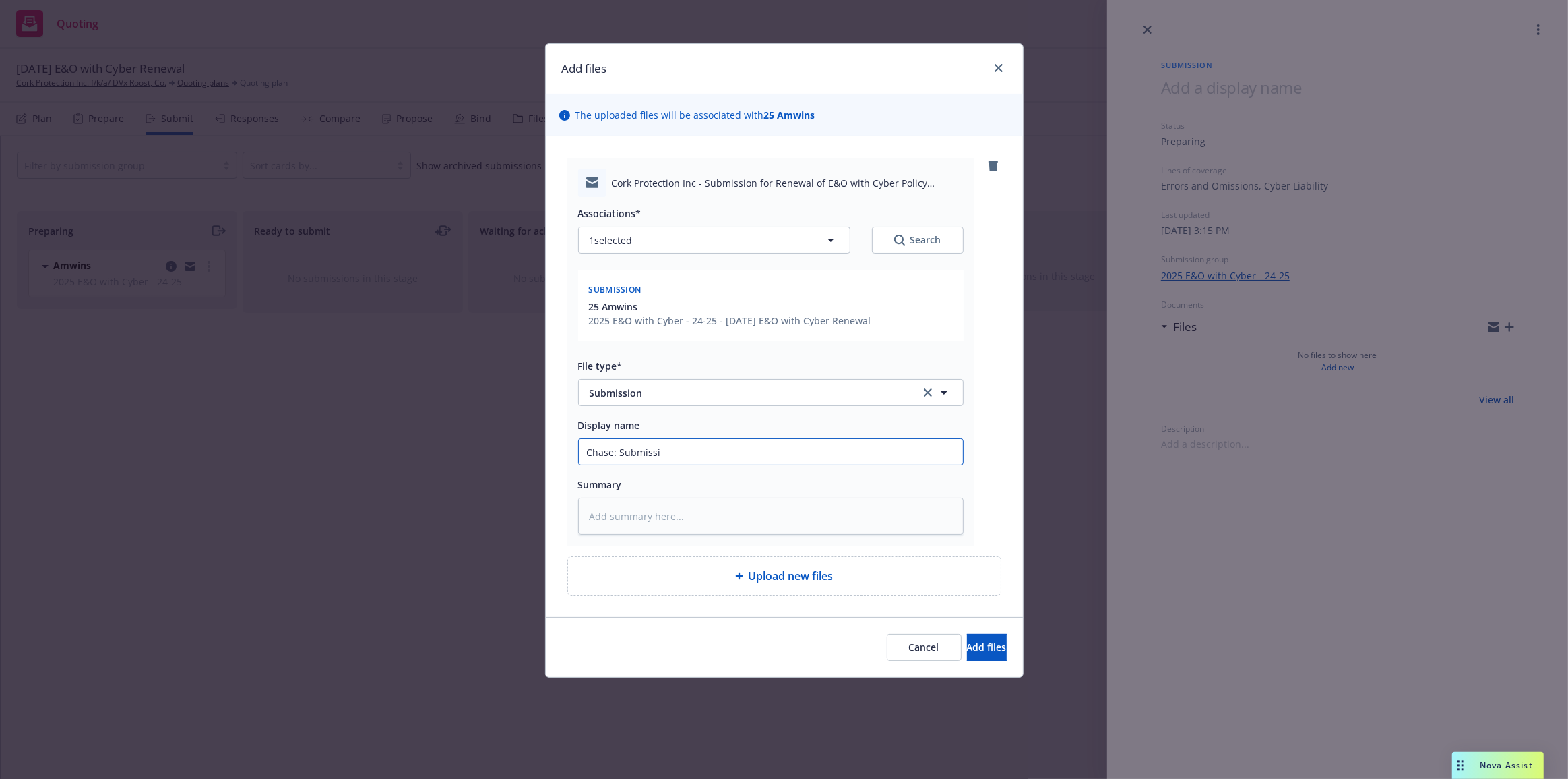
type input "Chase: Submissio"
type textarea "x"
type input "Chase: Submission"
type textarea "x"
type input "Chase: Submission"
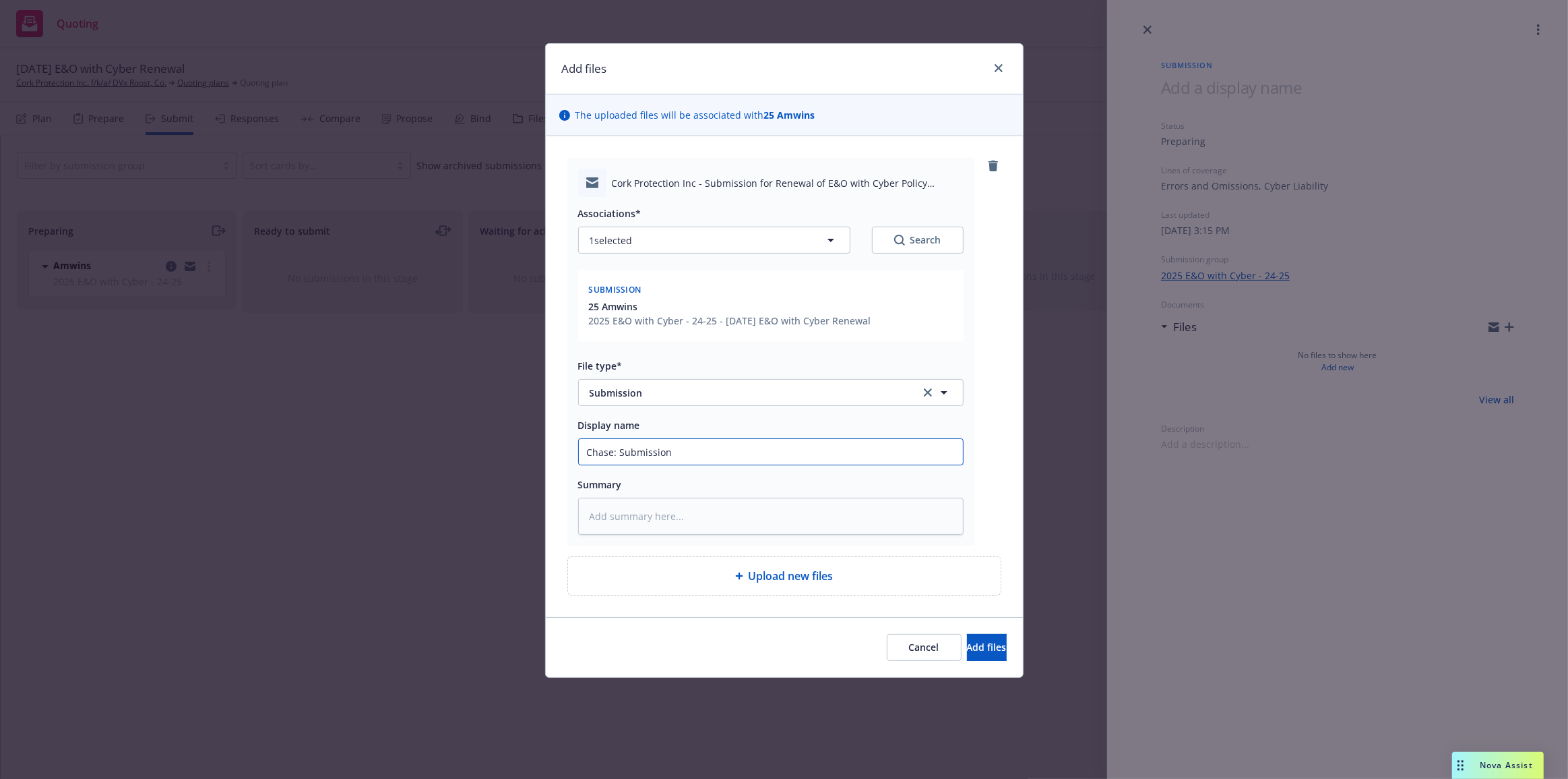
type textarea "x"
type input "Chase: Submission s"
type textarea "x"
type input "Chase: Submission se"
type textarea "x"
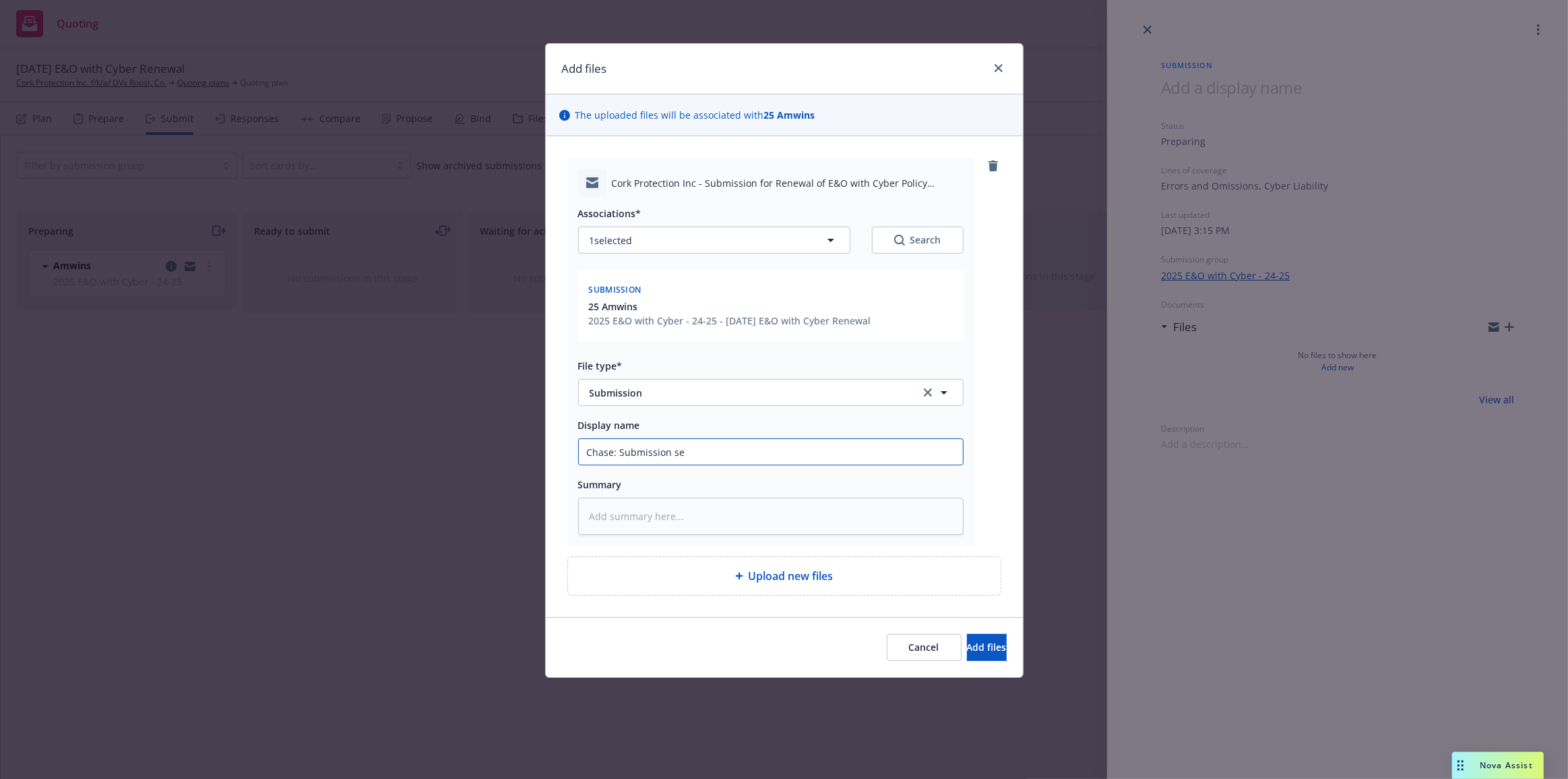
type input "Chase: Submission sen"
type textarea "x"
type input "Chase: Submission sent"
type textarea "x"
type input "Chase: Submission sent"
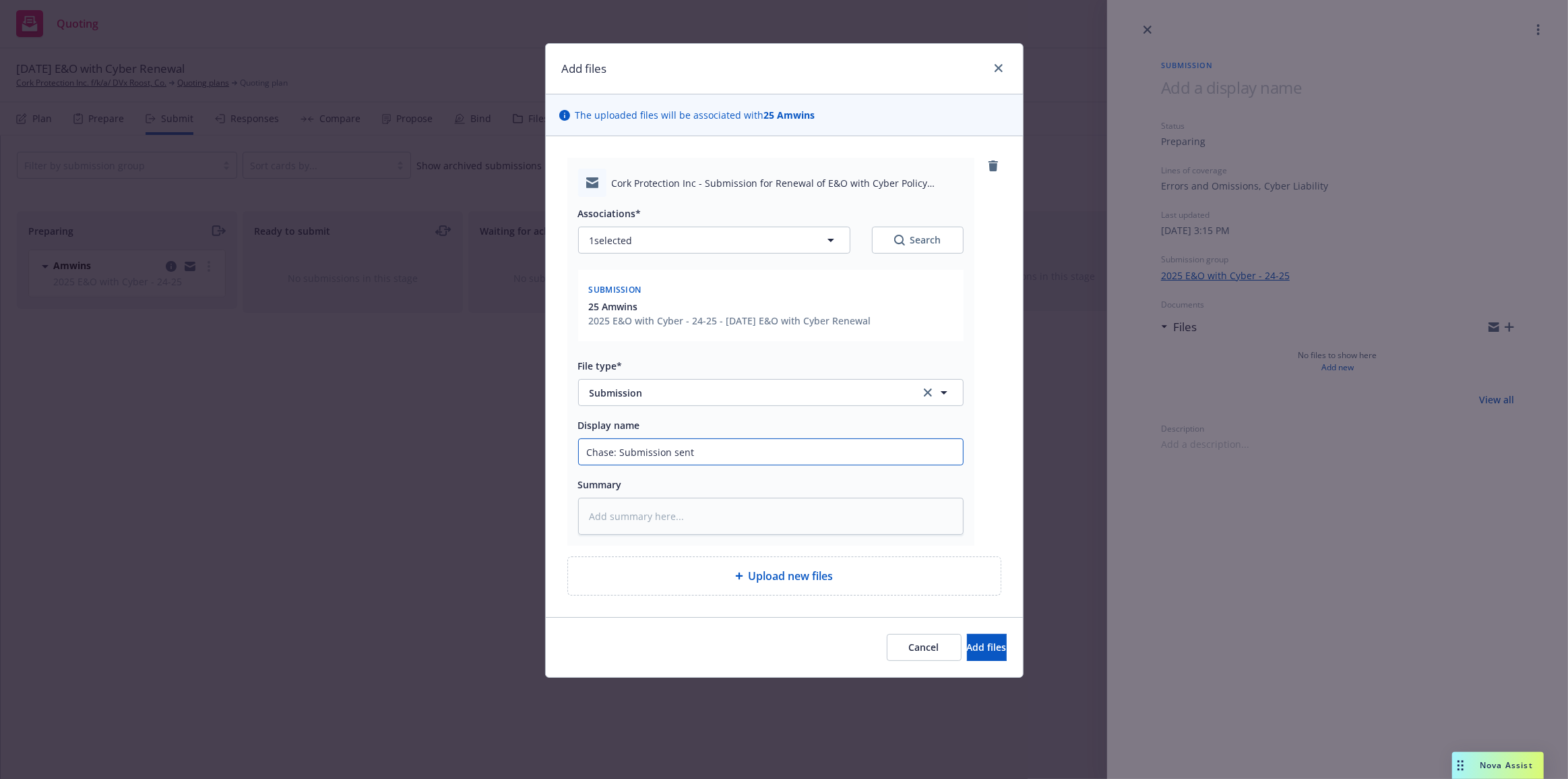
type textarea "x"
type input "Chase: Submission sent t"
type textarea "x"
type input "Chase: Submission sent to"
type textarea "x"
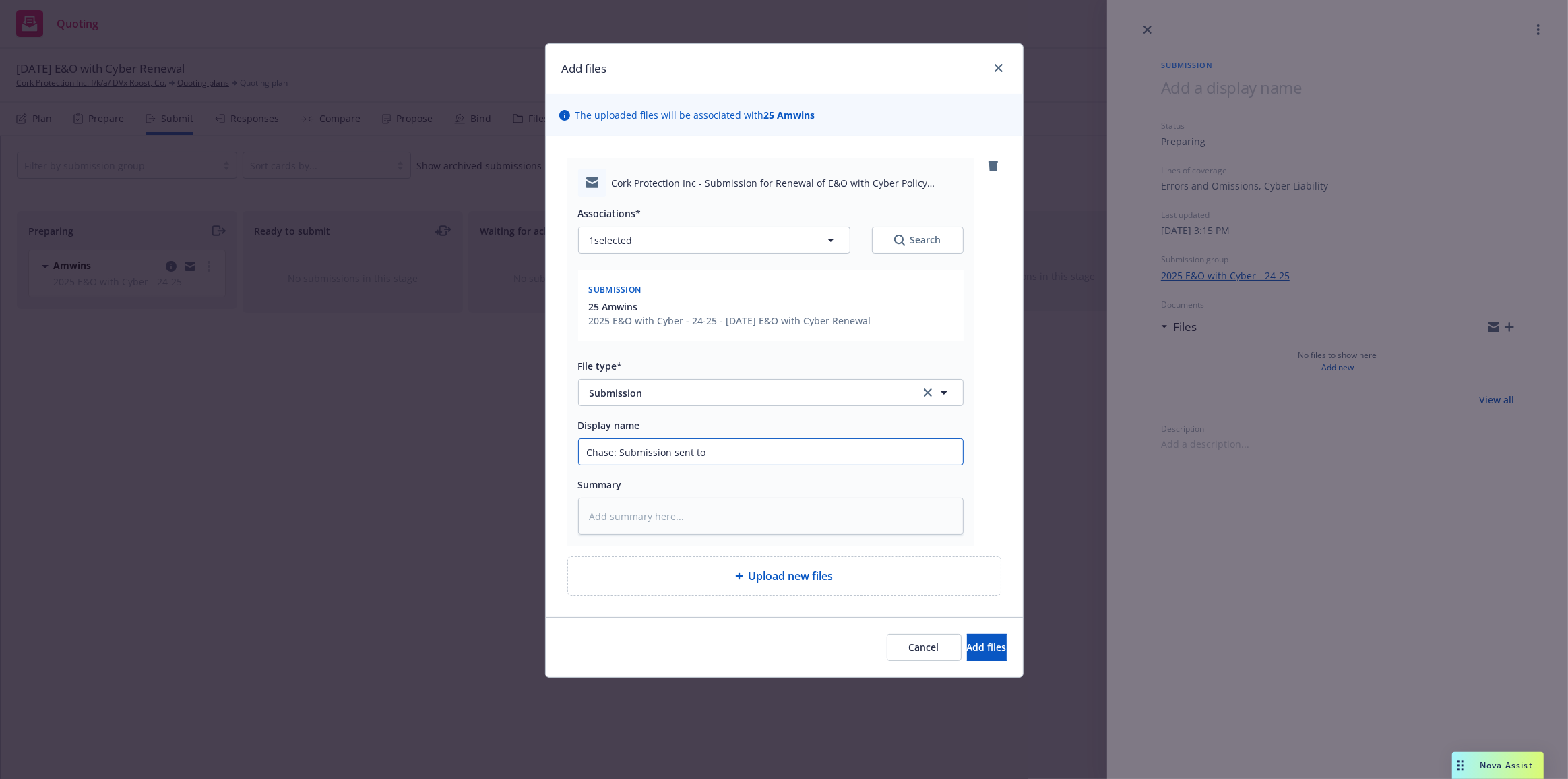
type input "Chase: Submission sent to"
type textarea "x"
type input "Chase: Submission sent to A"
type textarea "x"
type input "Chase: Submission sent to Am"
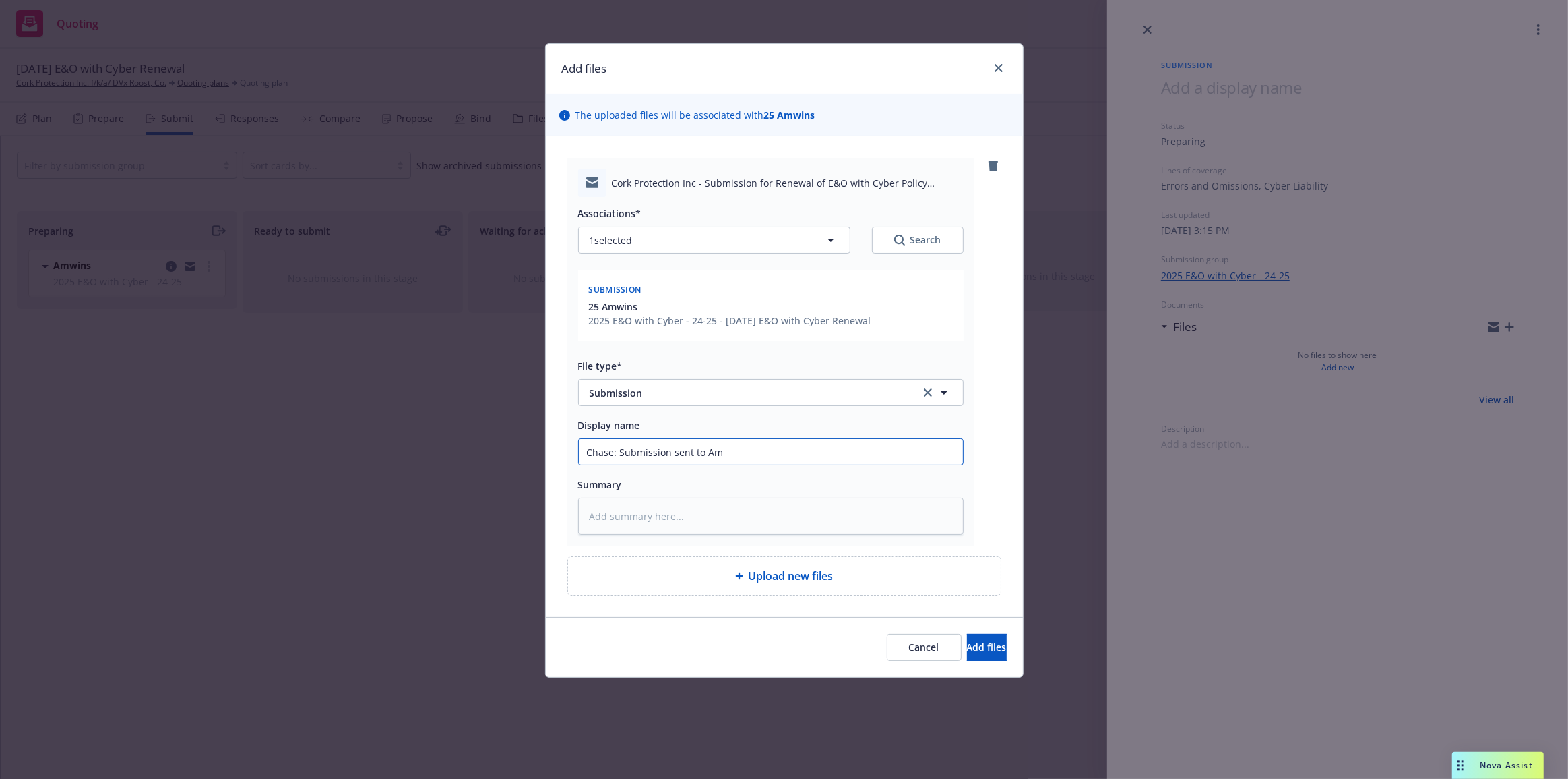
type textarea "x"
type input "Chase: Submission sent to Amw"
type textarea "x"
type input "Chase: Submission sent to Amwi"
type textarea "x"
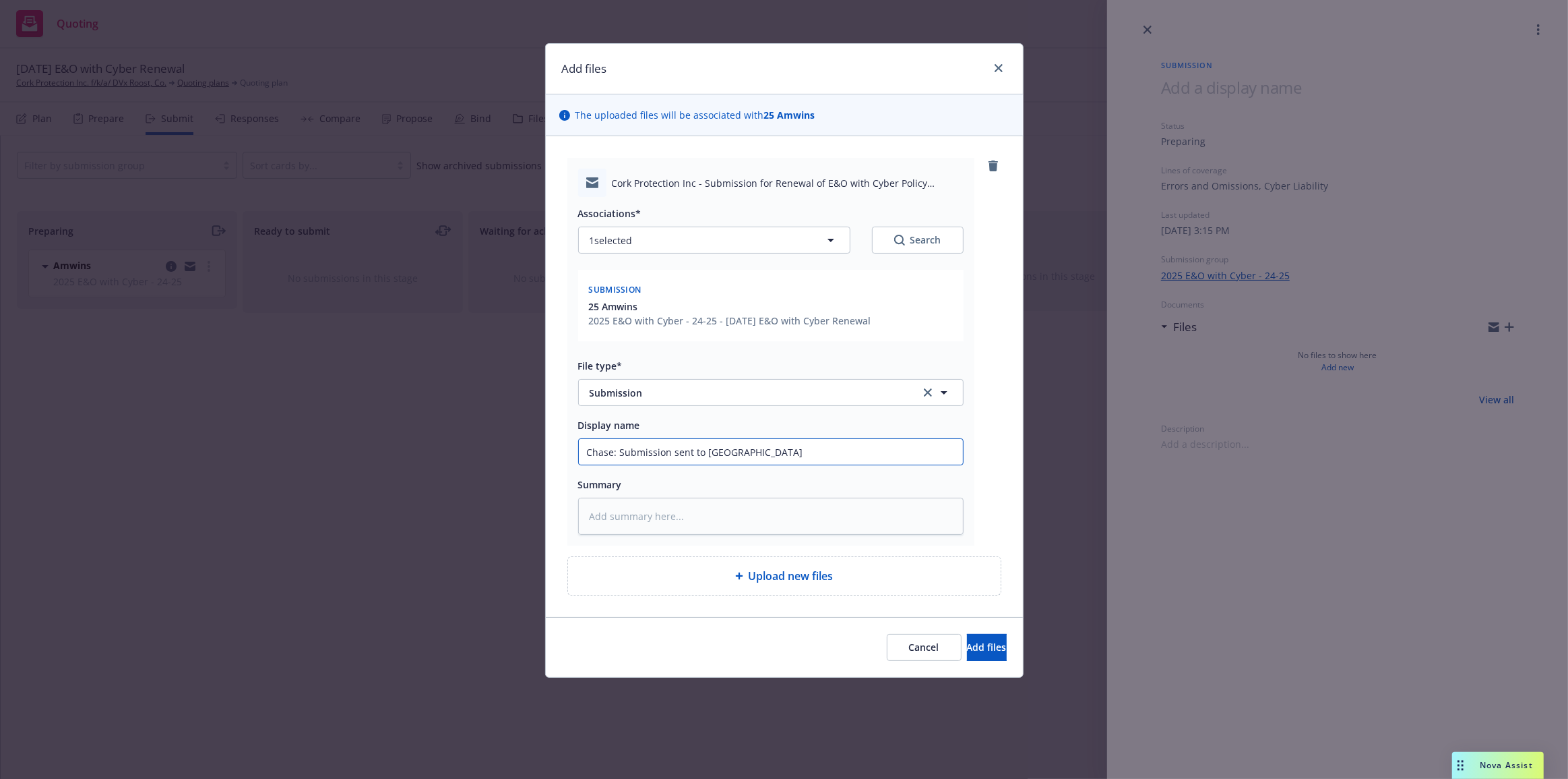
type input "Chase: Submission sent to Amwin"
type textarea "x"
type input "Chase: Submission sent to Amwins"
click at [967, 634] on button "Add files" at bounding box center [987, 647] width 40 height 27
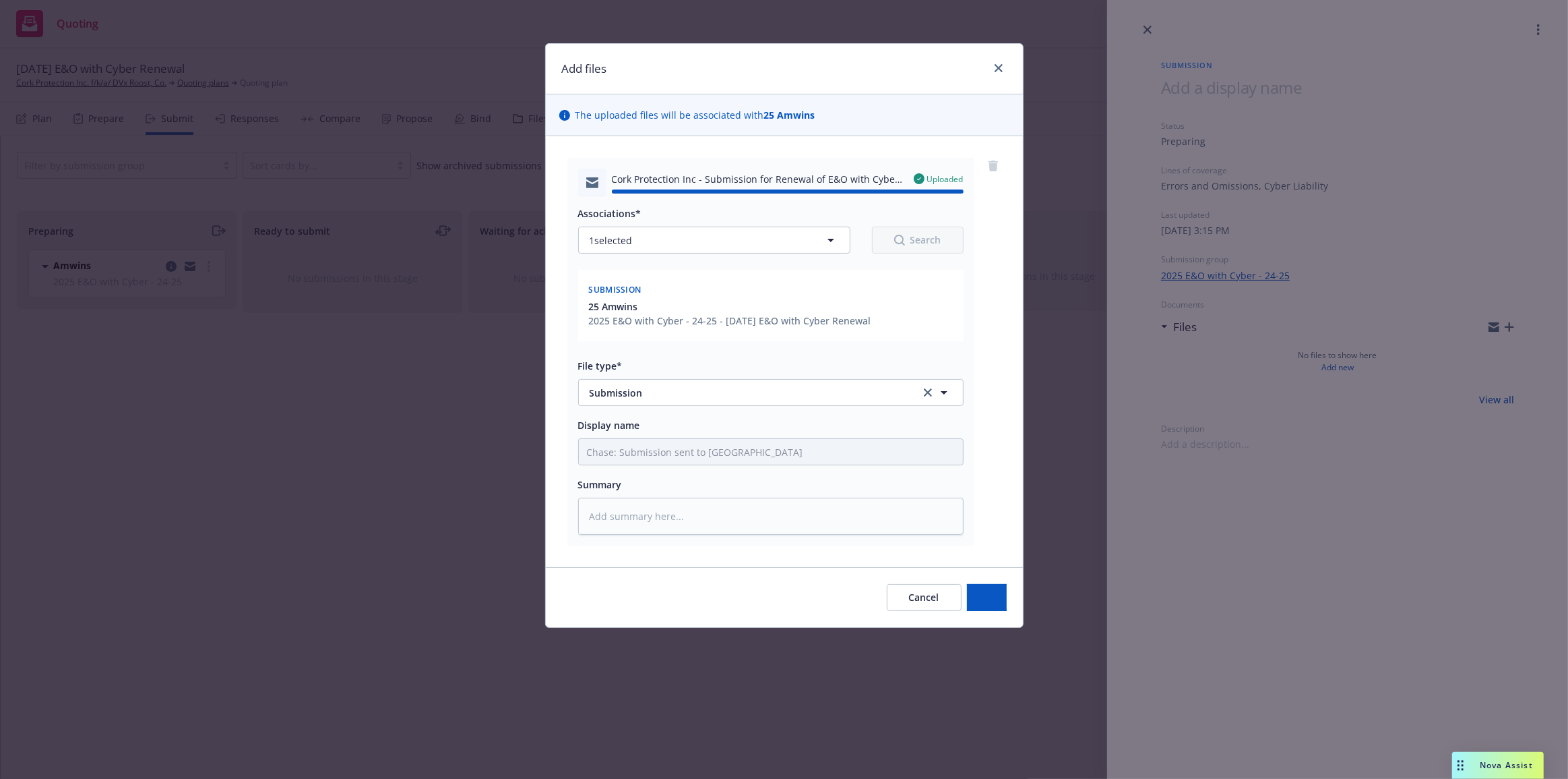
type textarea "x"
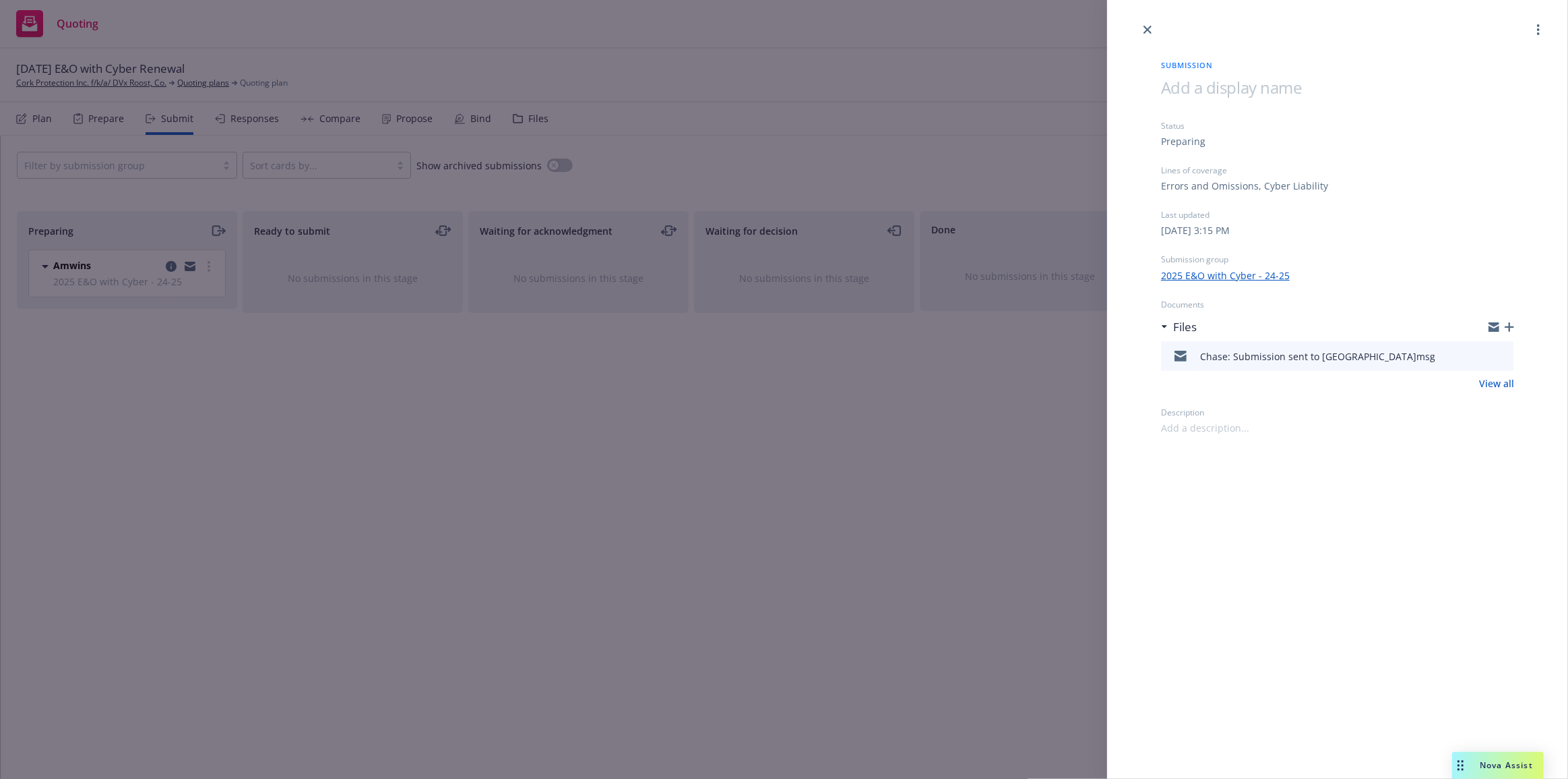
click at [562, 538] on div "Submission Status Preparing Lines of coverage Errors and Omissions, Cyber Liabi…" at bounding box center [784, 390] width 1568 height 779
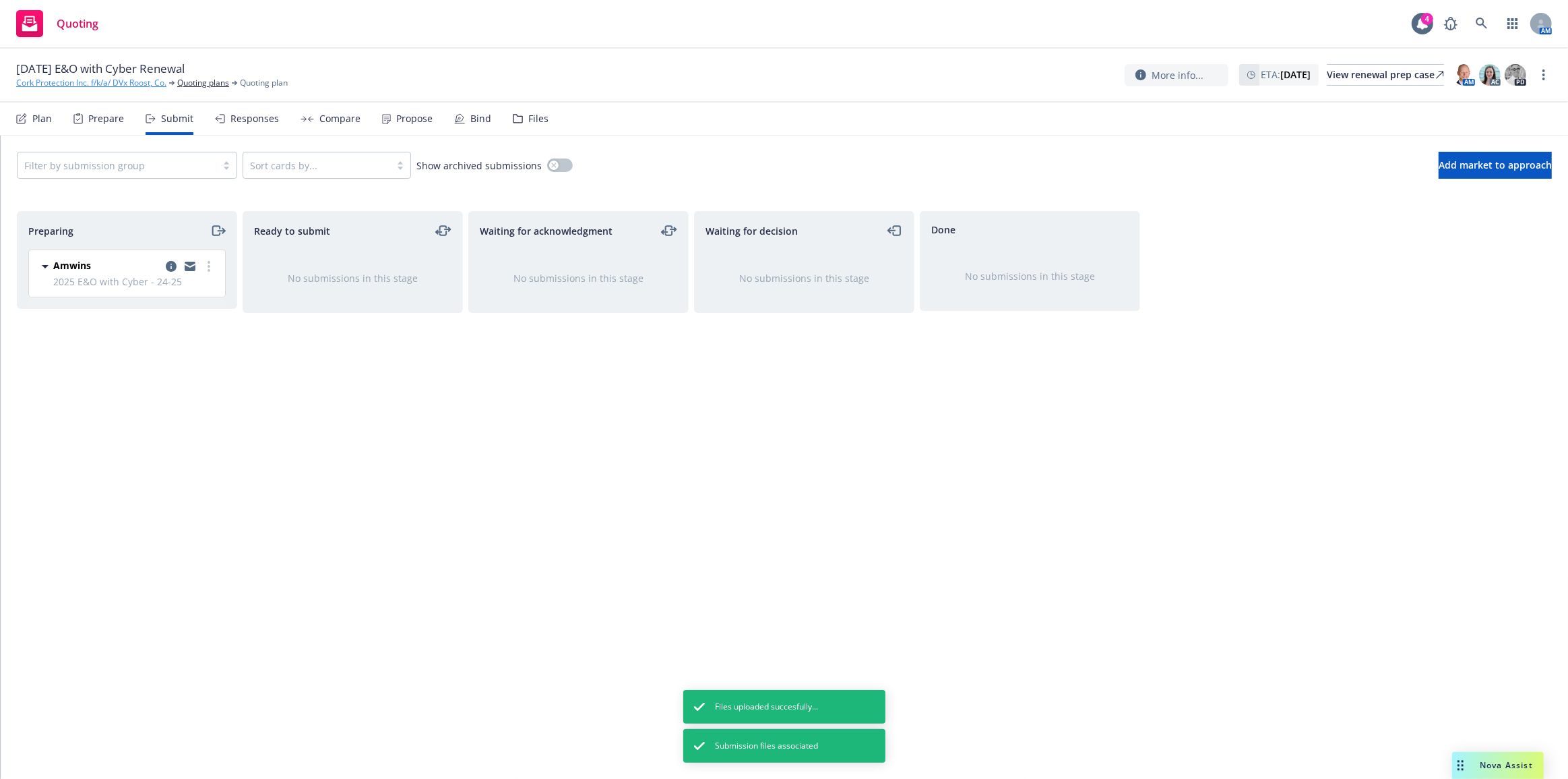
drag, startPoint x: 88, startPoint y: 82, endPoint x: 94, endPoint y: 80, distance: 6.3
click at [88, 82] on link "Cork Protection Inc. f/k/a/ DVx Roost, Co." at bounding box center [92, 83] width 151 height 12
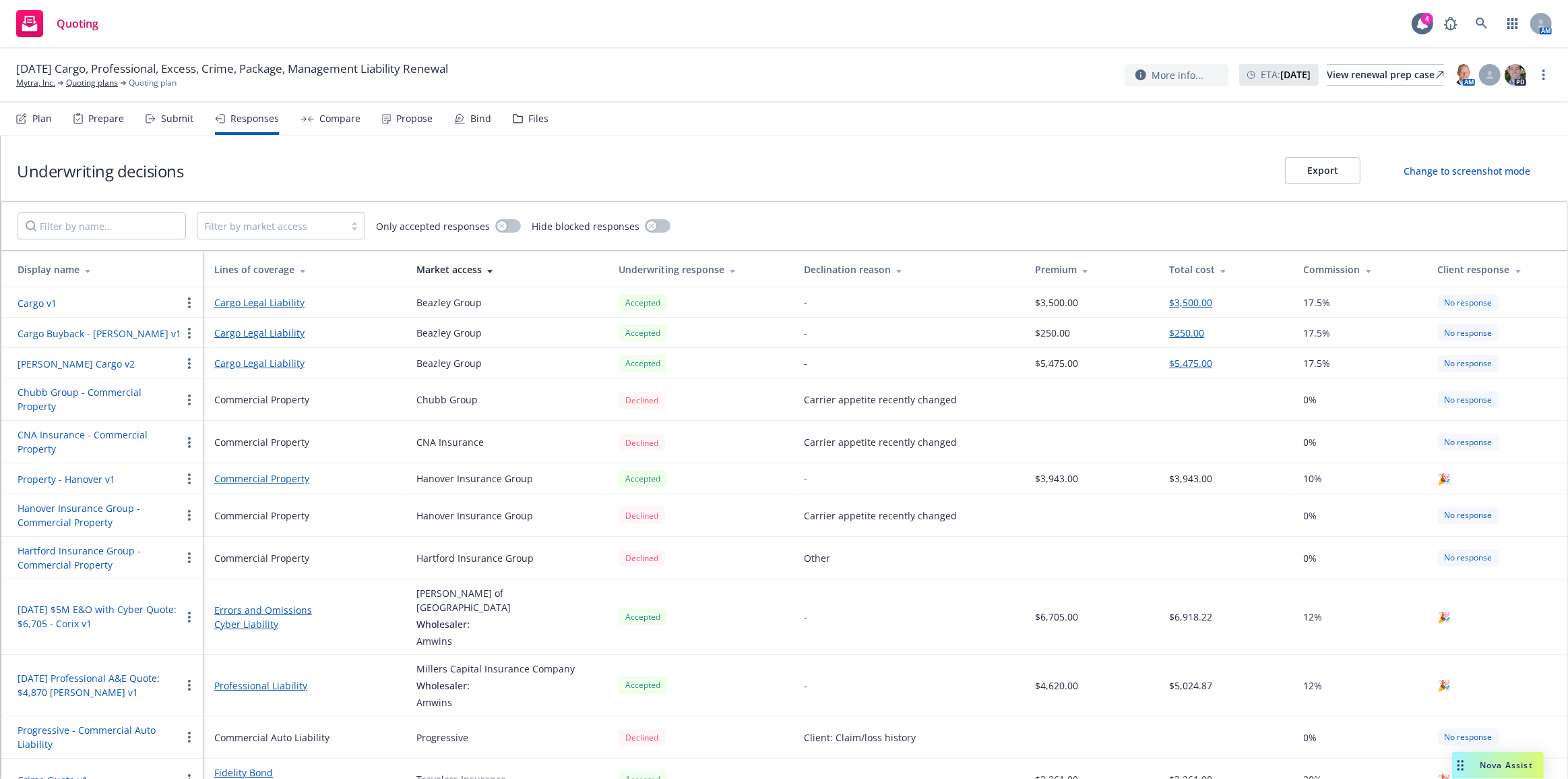
click at [120, 333] on button "Cargo Buyback - Falvey v1" at bounding box center [99, 333] width 164 height 14
click at [77, 365] on button "[PERSON_NAME] Cargo v2" at bounding box center [76, 363] width 117 height 14
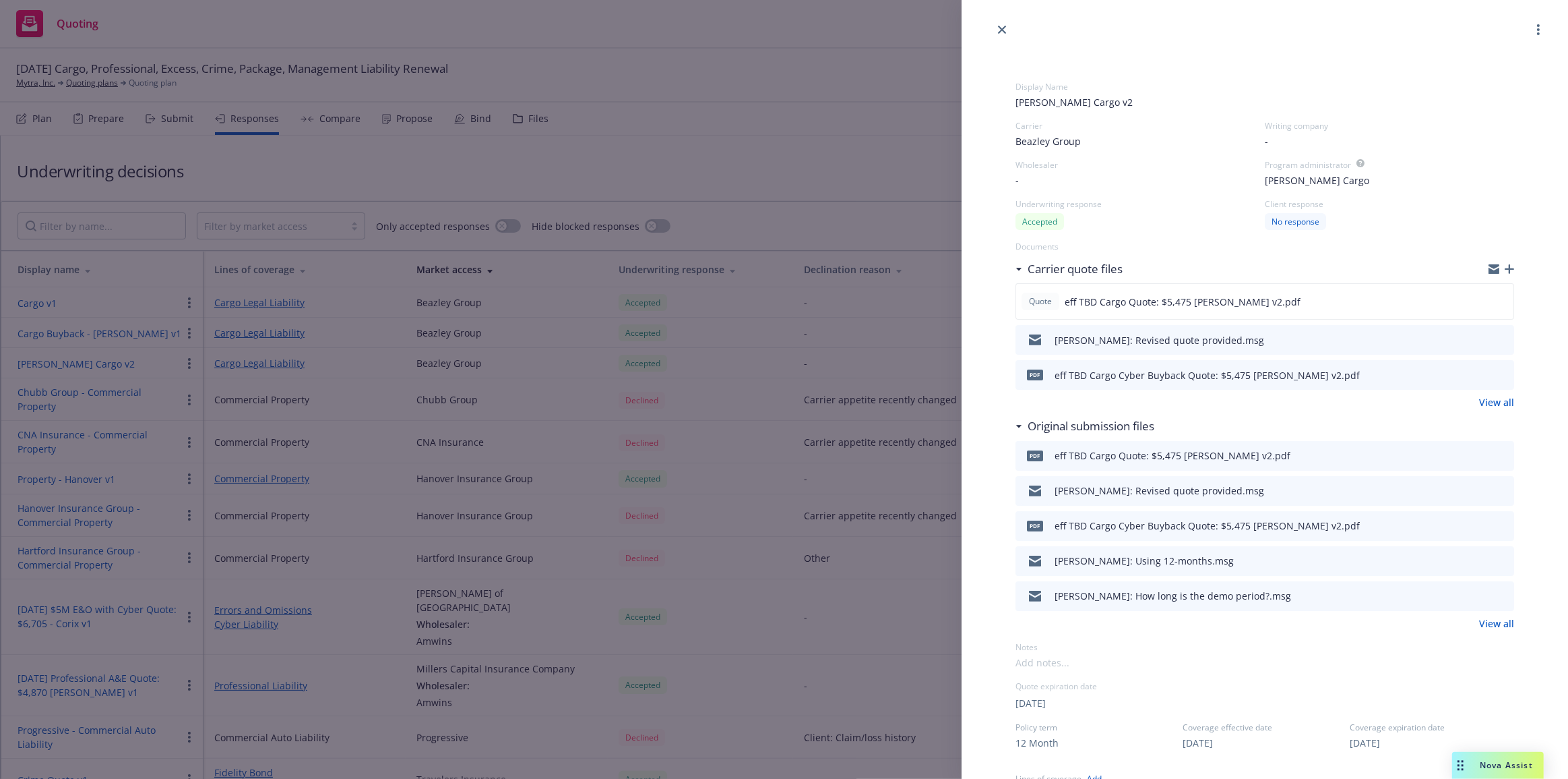
click at [1474, 372] on icon "download file" at bounding box center [1480, 374] width 11 height 11
click at [1497, 403] on link "View all" at bounding box center [1496, 402] width 35 height 14
click at [1474, 303] on icon "download file" at bounding box center [1479, 301] width 11 height 11
drag, startPoint x: 1004, startPoint y: 30, endPoint x: 1264, endPoint y: 63, distance: 262.1
click at [1004, 30] on icon "close" at bounding box center [1002, 29] width 8 height 8
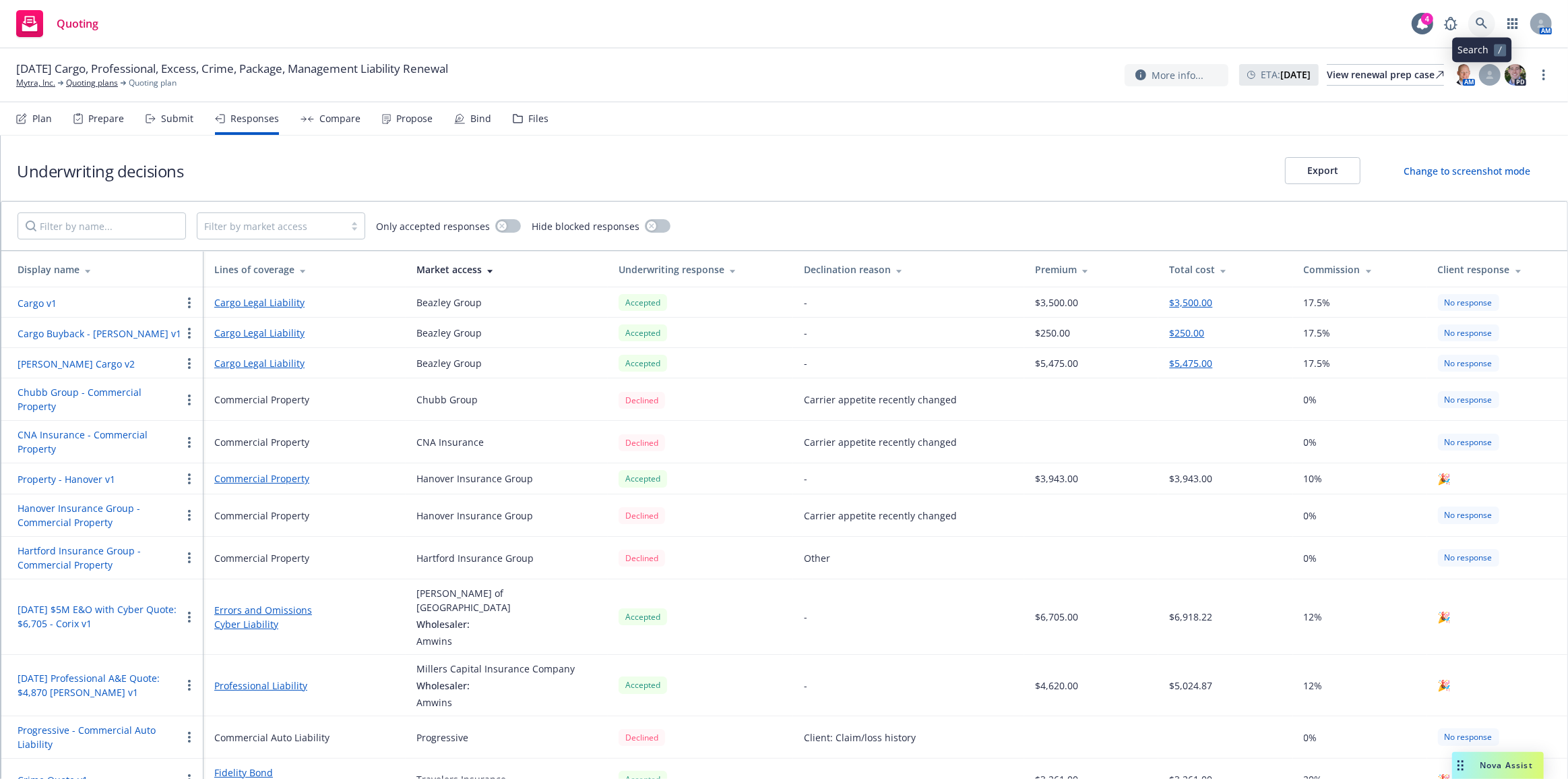
click at [1477, 21] on icon at bounding box center [1481, 23] width 12 height 12
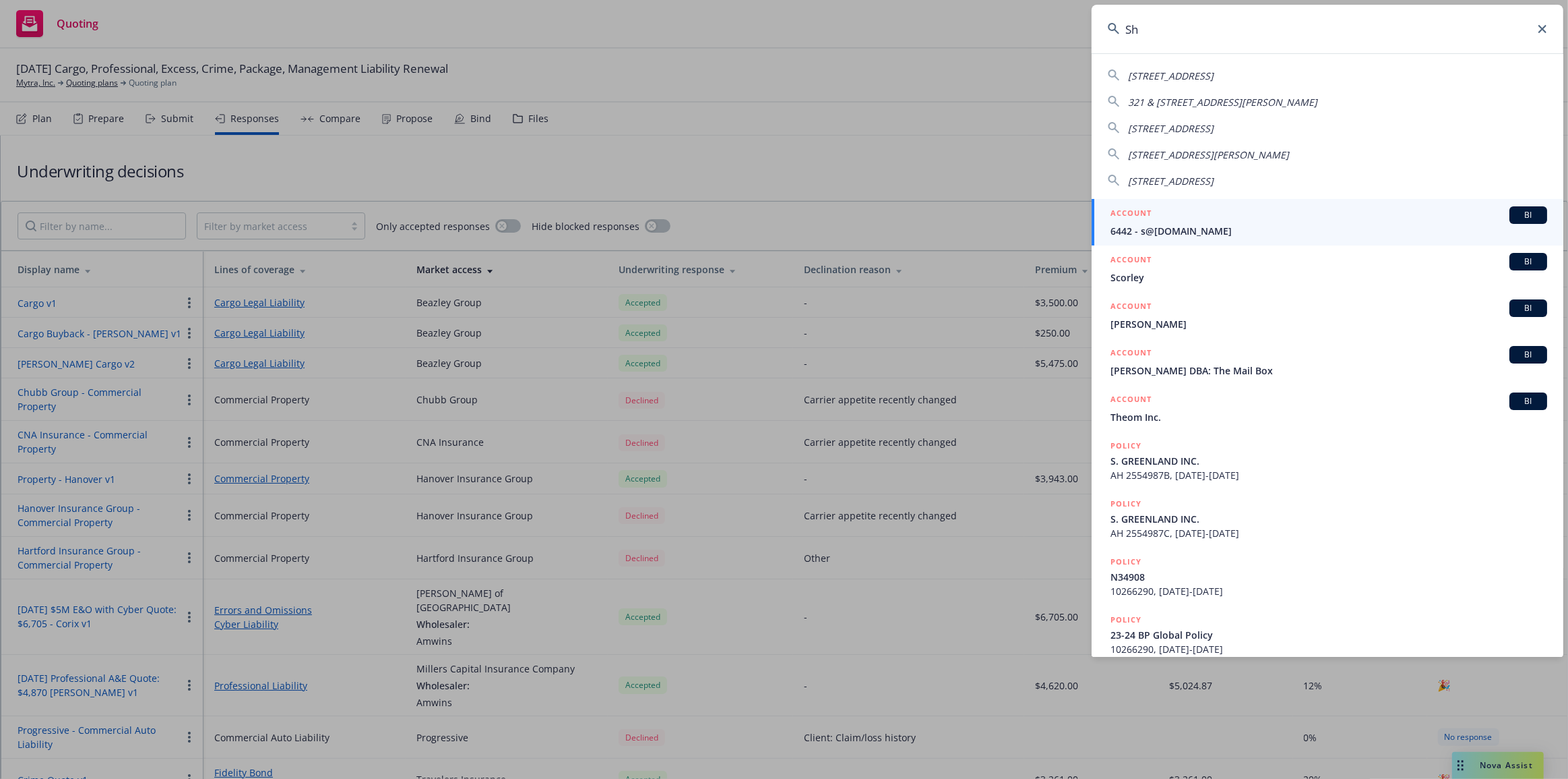
type input "She"
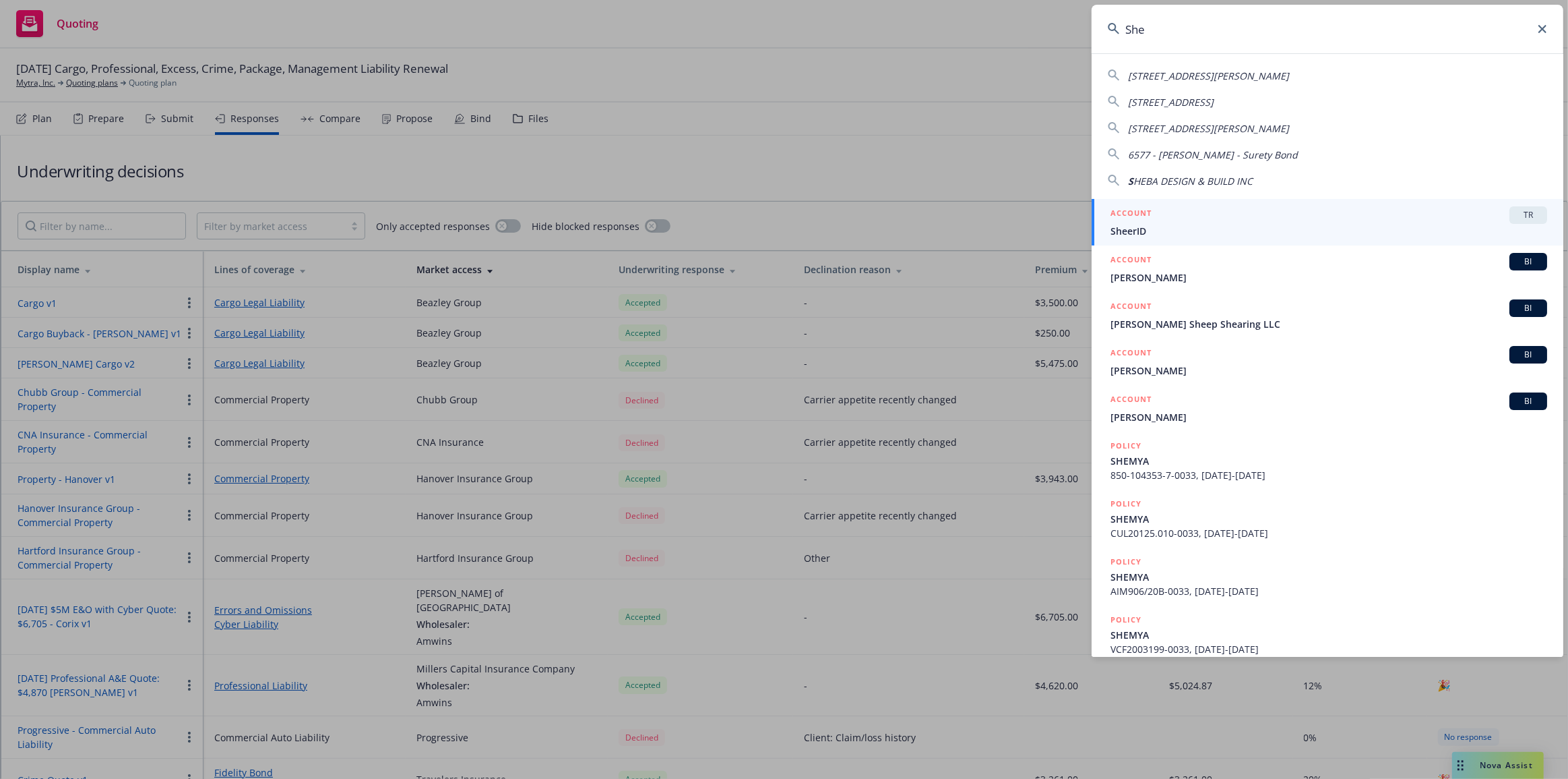
drag, startPoint x: 1112, startPoint y: 29, endPoint x: 1086, endPoint y: 27, distance: 26.1
click at [1093, 27] on input "She" at bounding box center [1328, 29] width 472 height 49
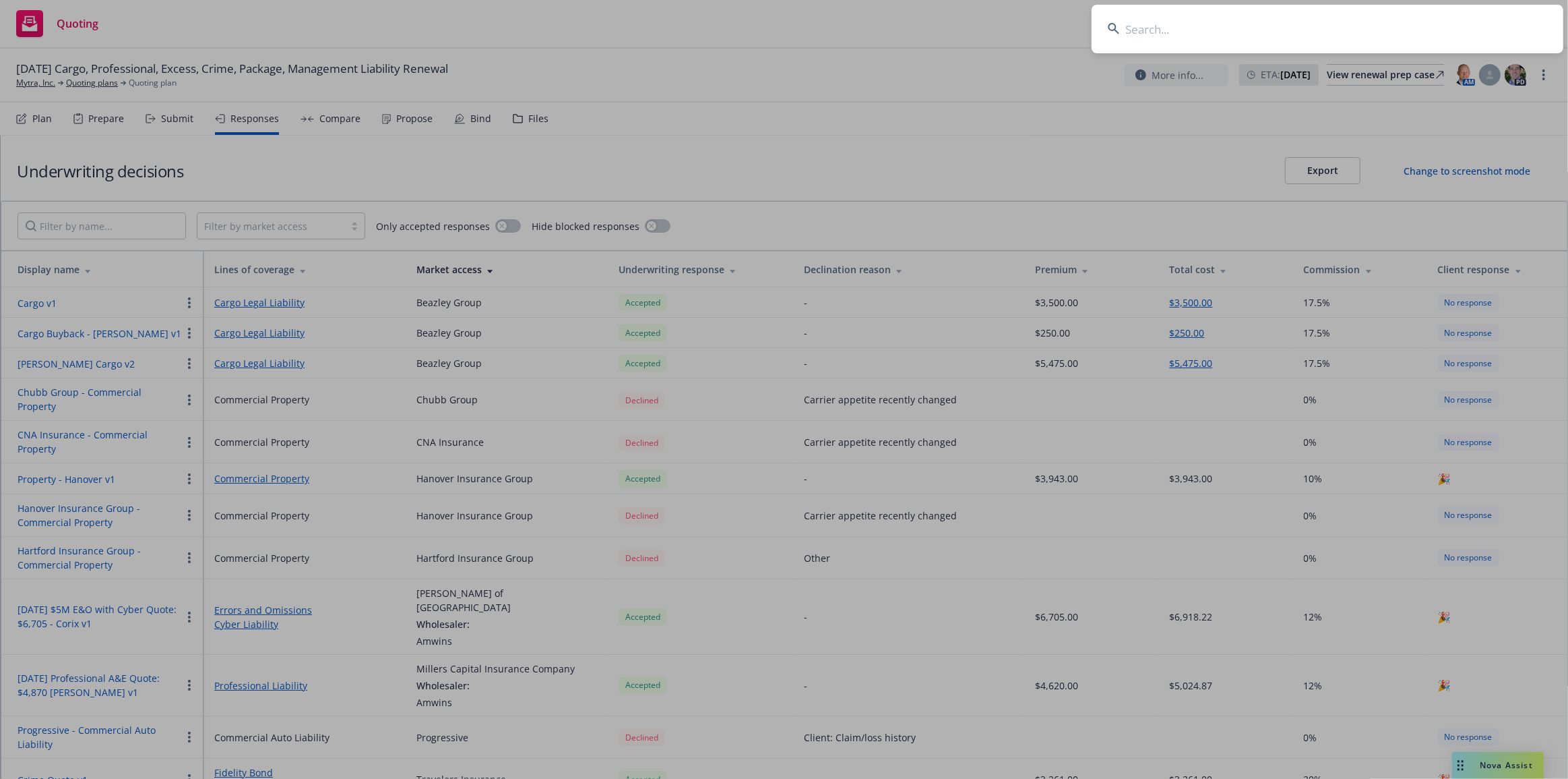
click at [1214, 36] on input at bounding box center [1328, 29] width 472 height 49
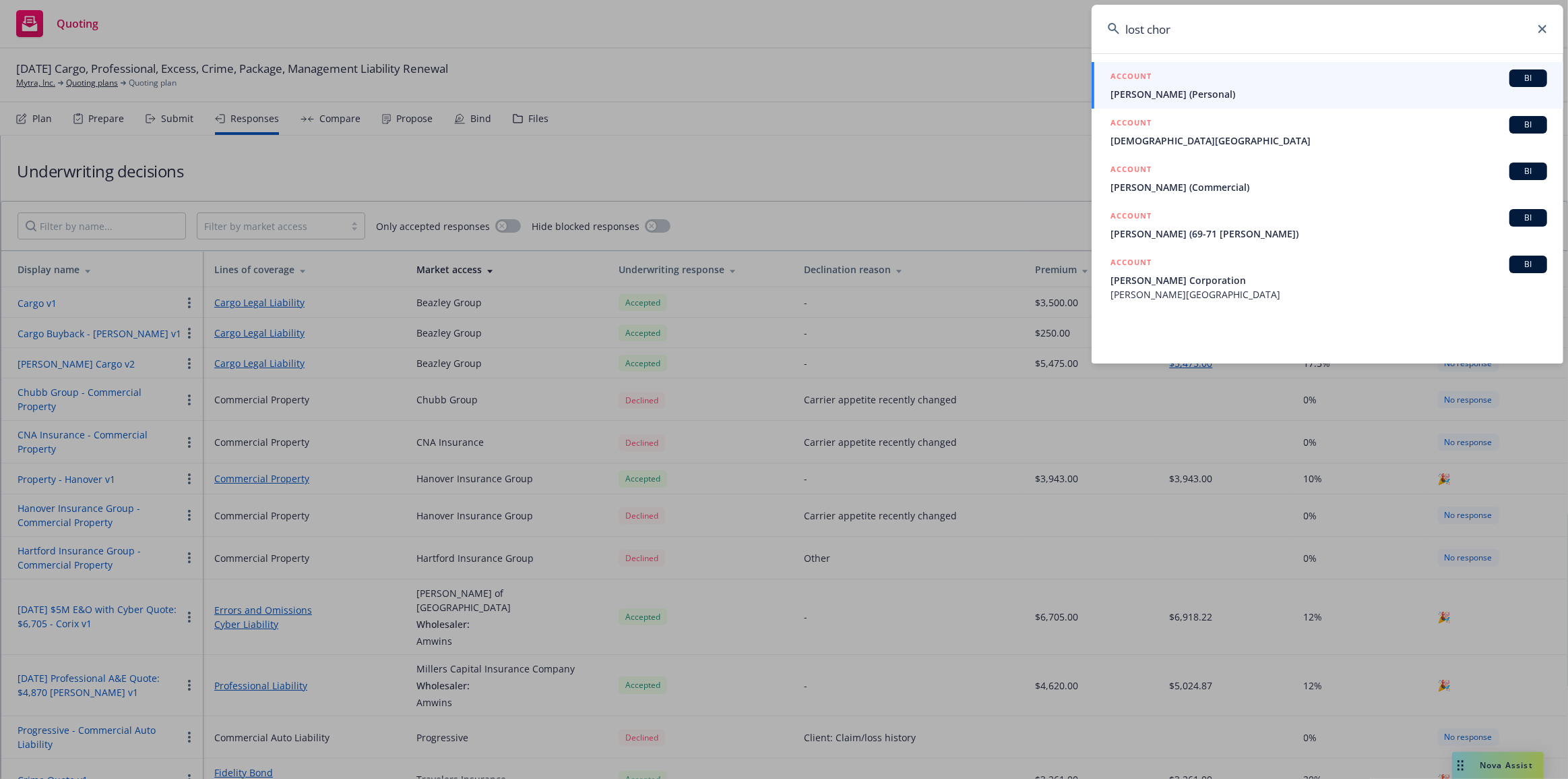
type input "lost"
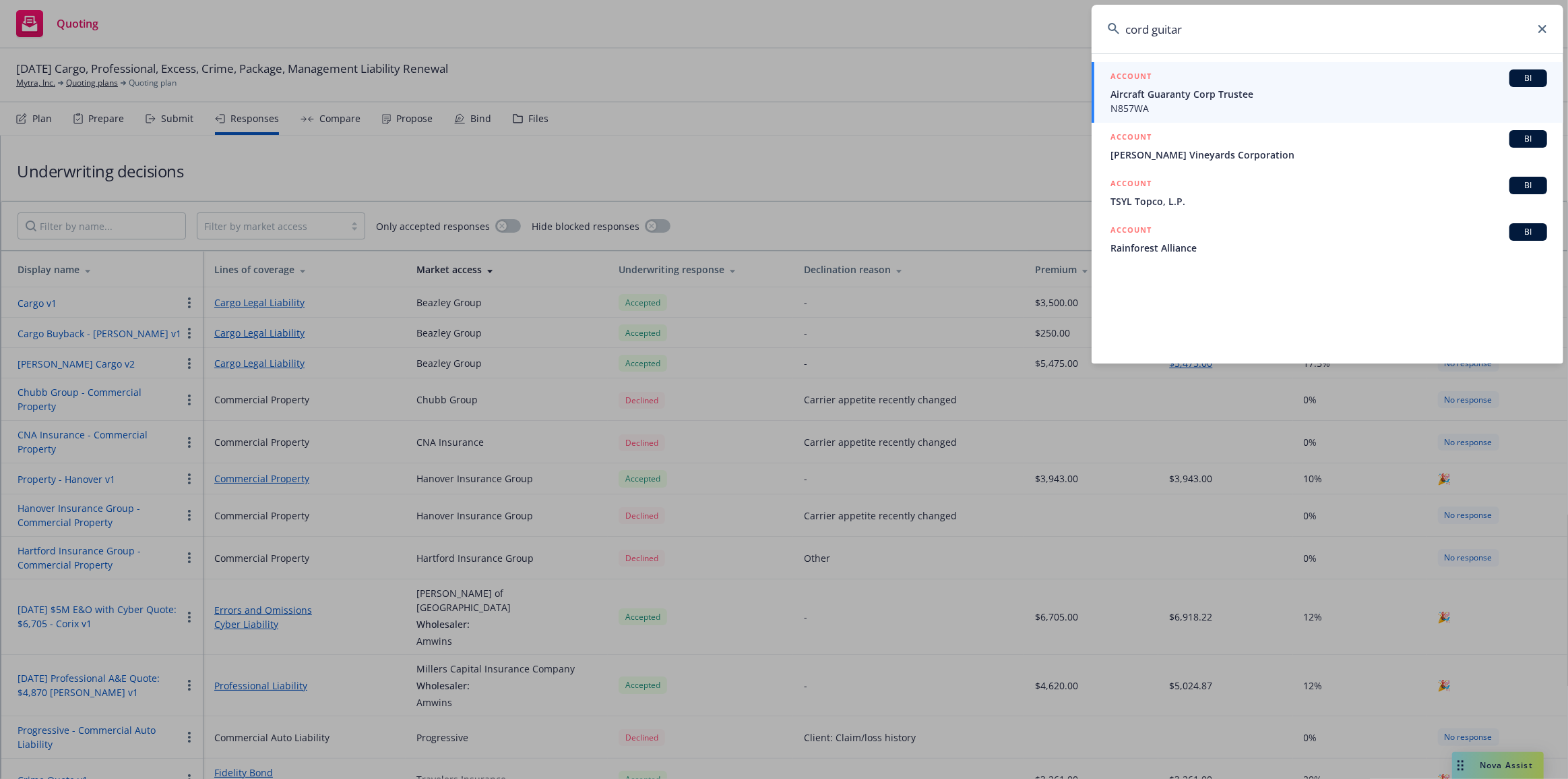
type input "cord"
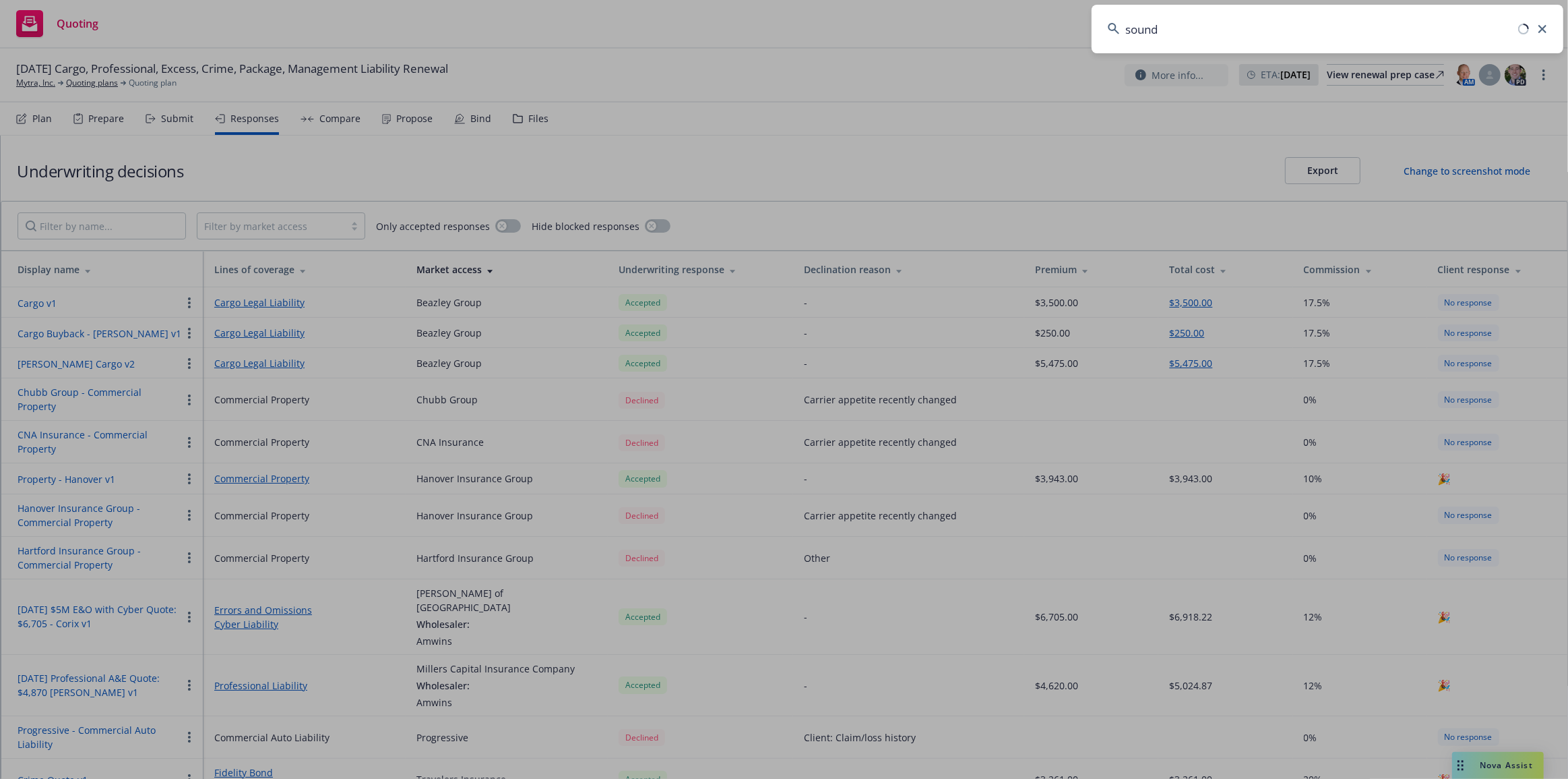
type input "sound"
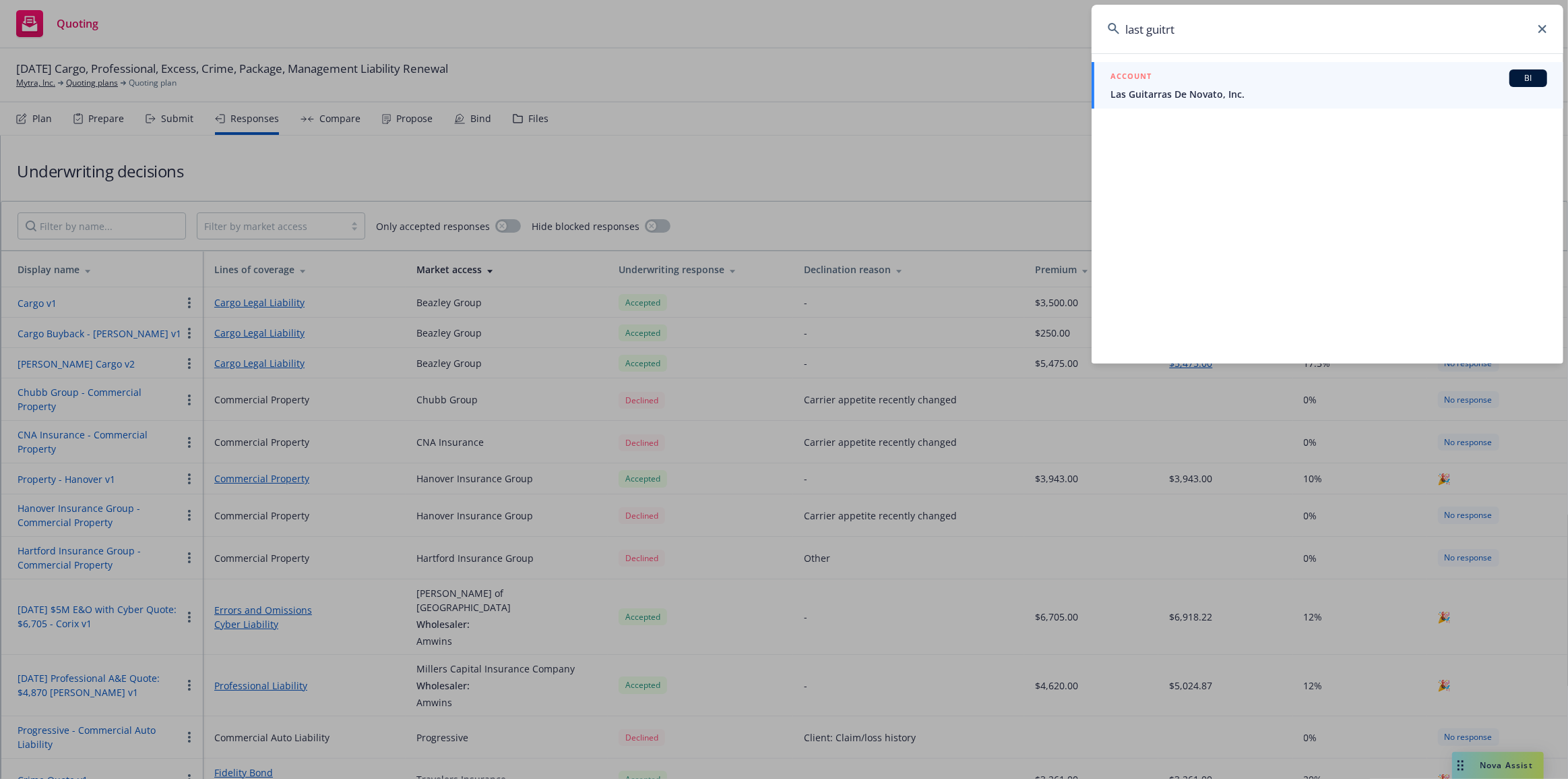
type input "last"
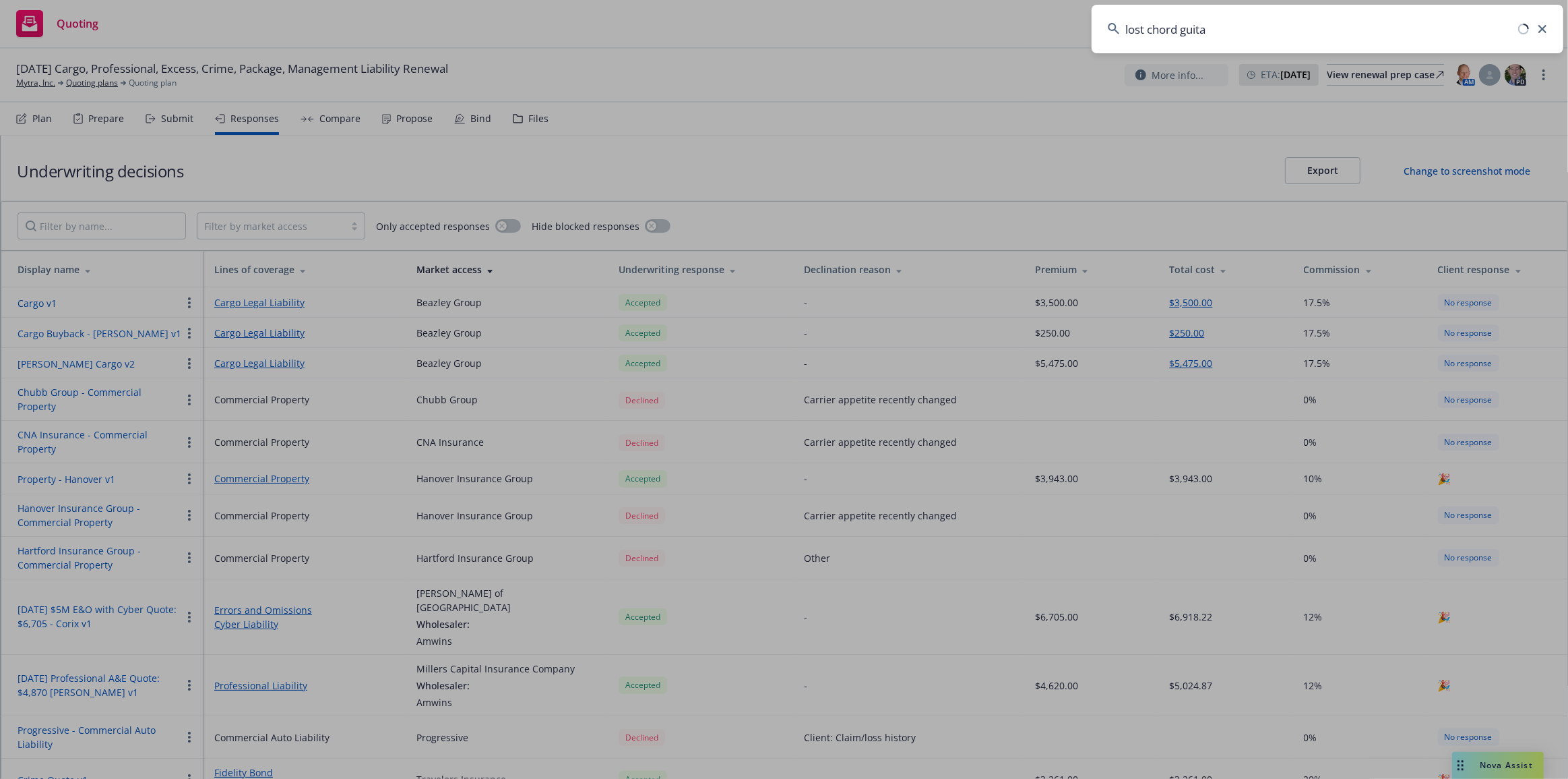
type input "lost chord guitar"
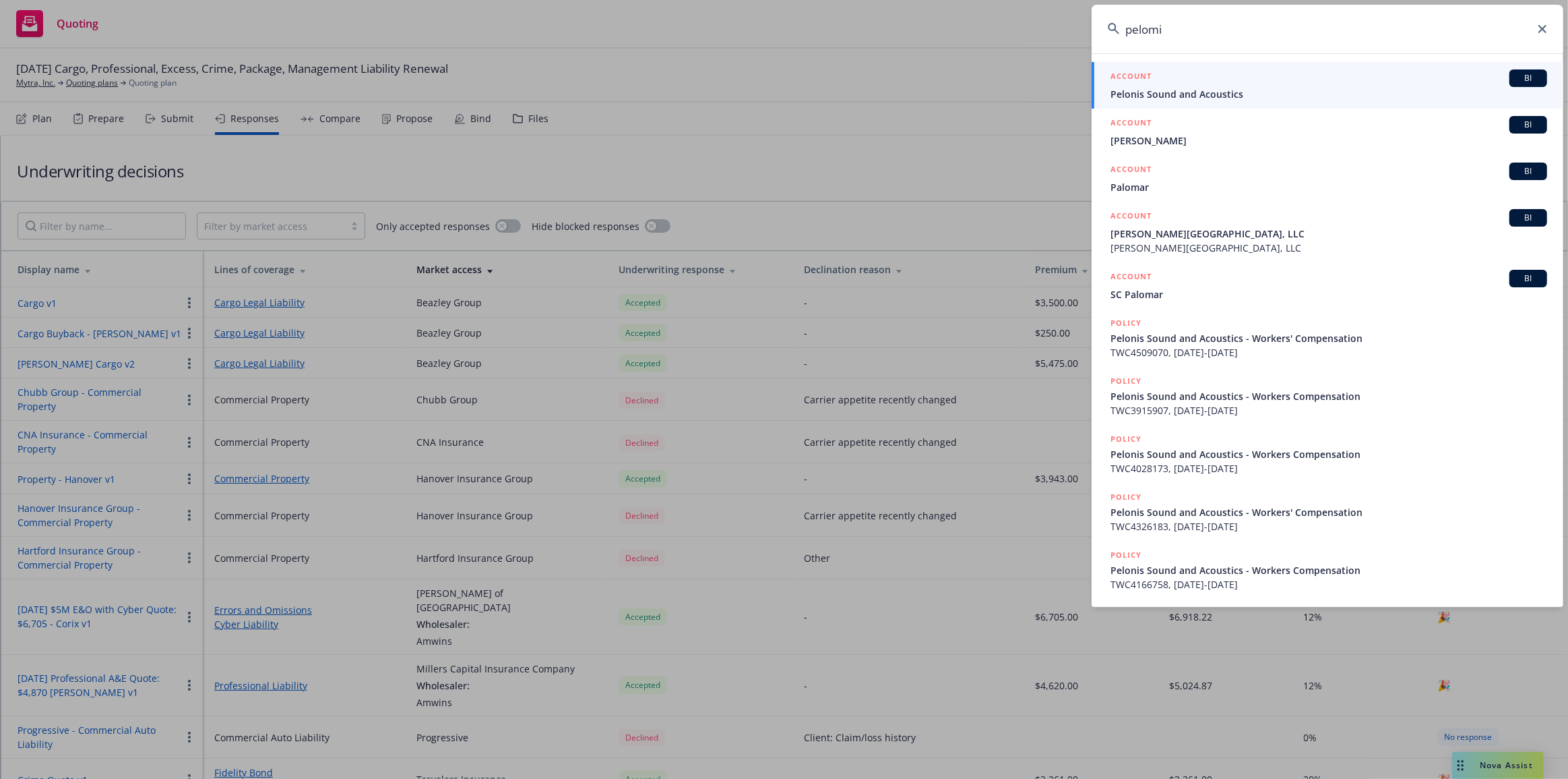
type input "pelomi"
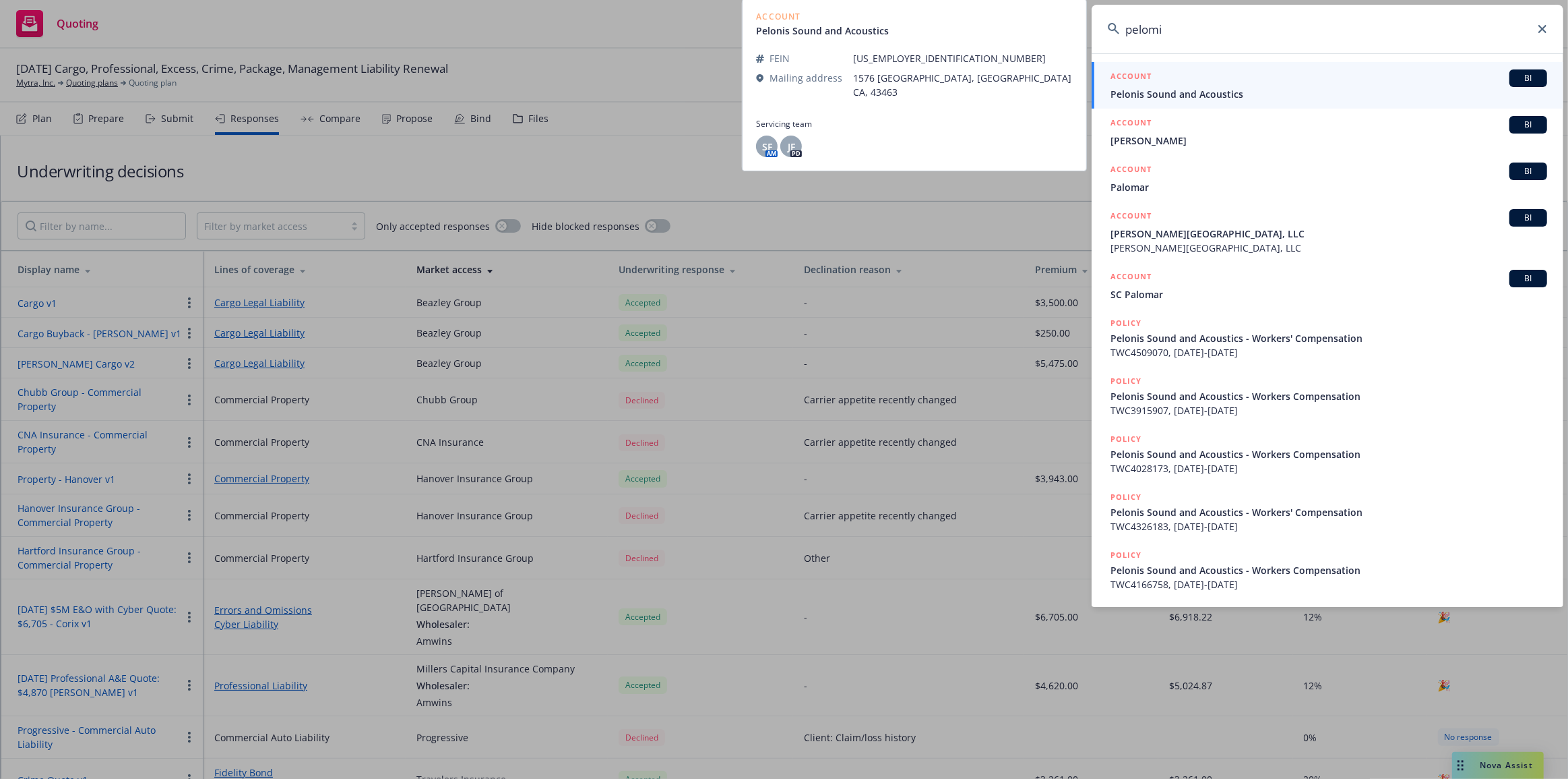
click at [1210, 81] on div "ACCOUNT BI" at bounding box center [1329, 78] width 436 height 18
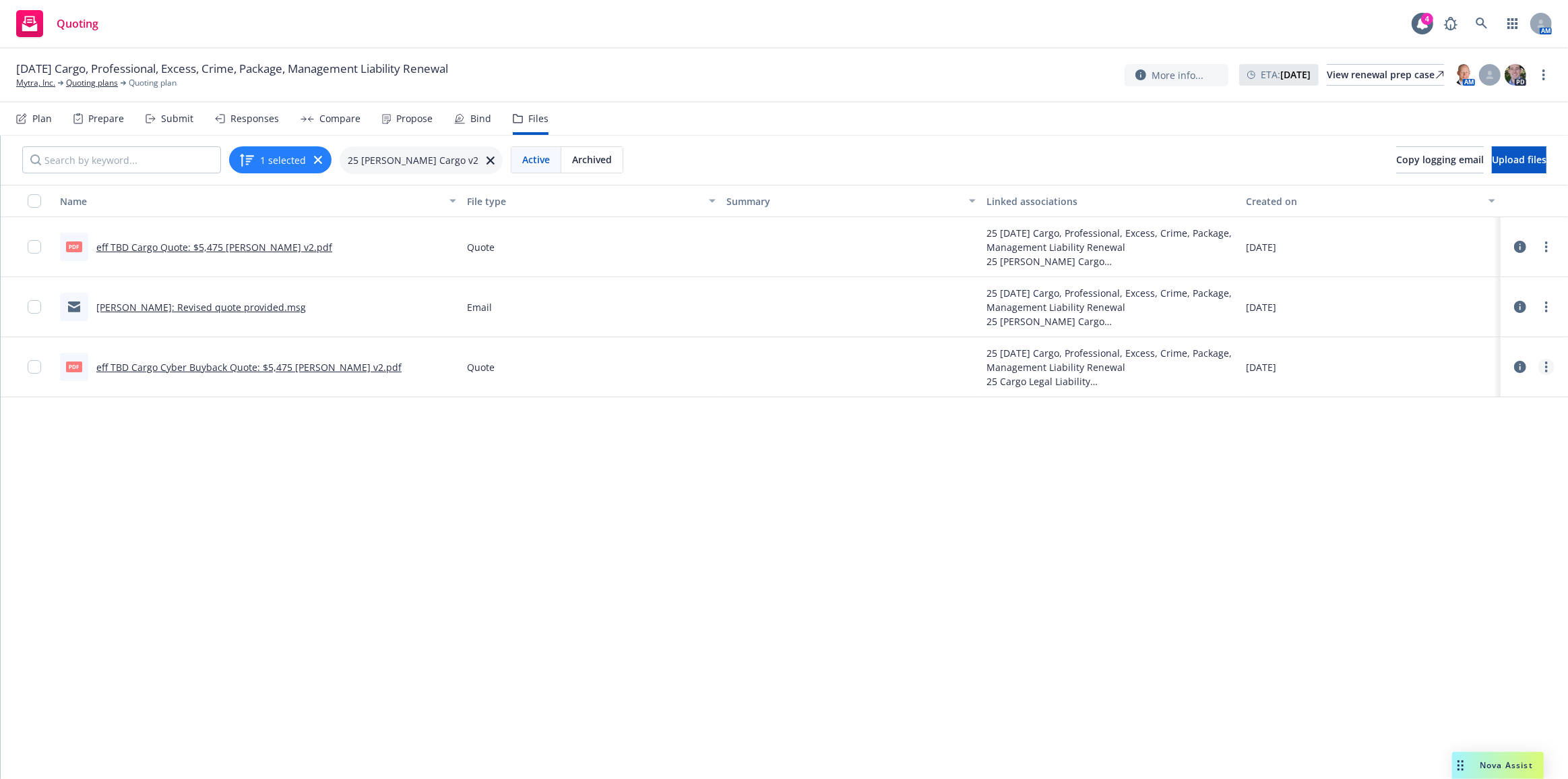
click at [1539, 366] on link "more" at bounding box center [1547, 367] width 16 height 16
click at [1483, 452] on link "Edit" at bounding box center [1478, 448] width 134 height 27
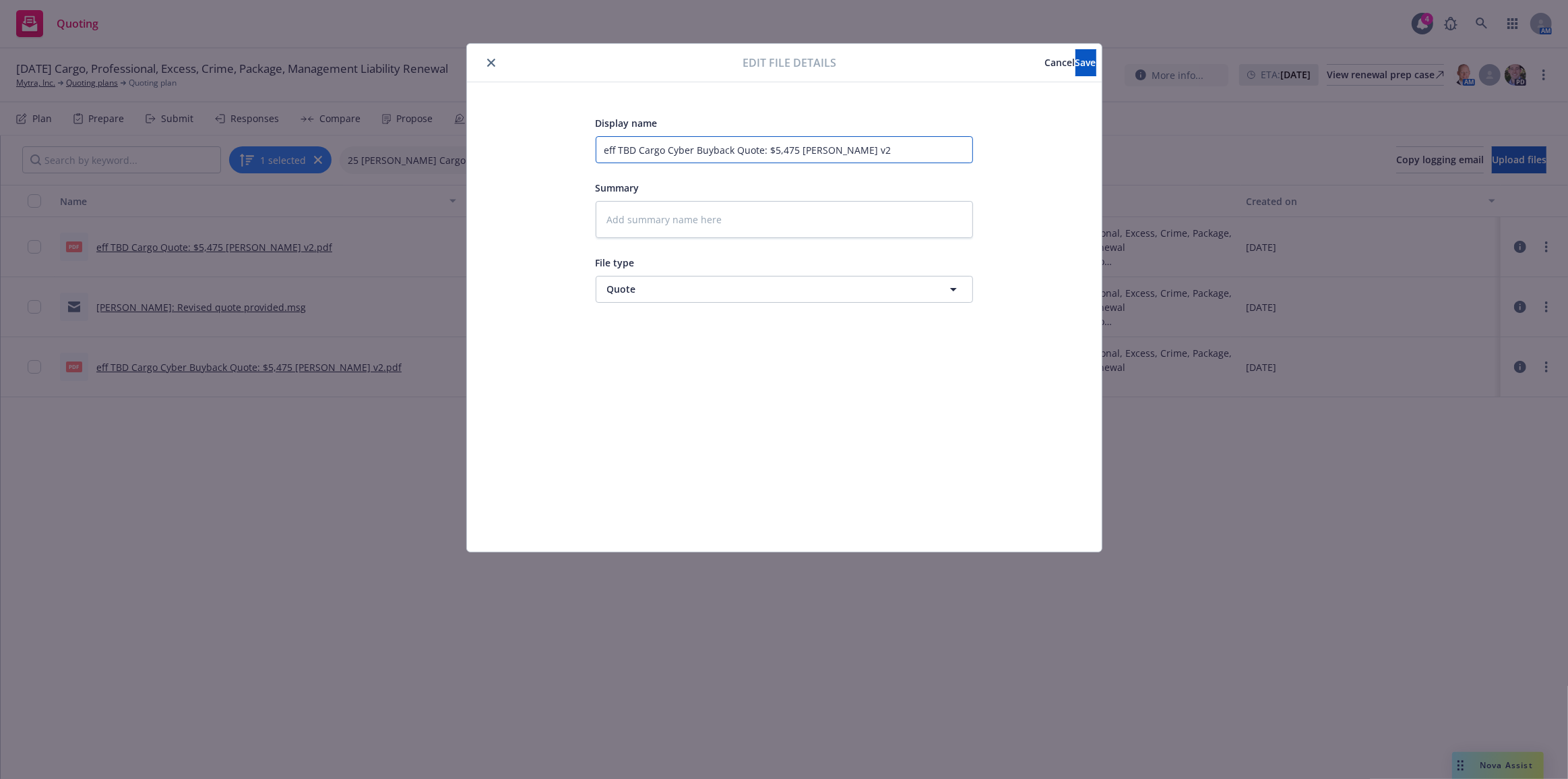
drag, startPoint x: 779, startPoint y: 147, endPoint x: 796, endPoint y: 146, distance: 17.0
click at [796, 146] on input "eff TBD Cargo Cyber Buyback Quote: $5,475 [PERSON_NAME] v2" at bounding box center [785, 149] width 378 height 27
type textarea "x"
type input "eff TBD Cargo Cyber Buyback Quote: $2 [PERSON_NAME] v2"
type textarea "x"
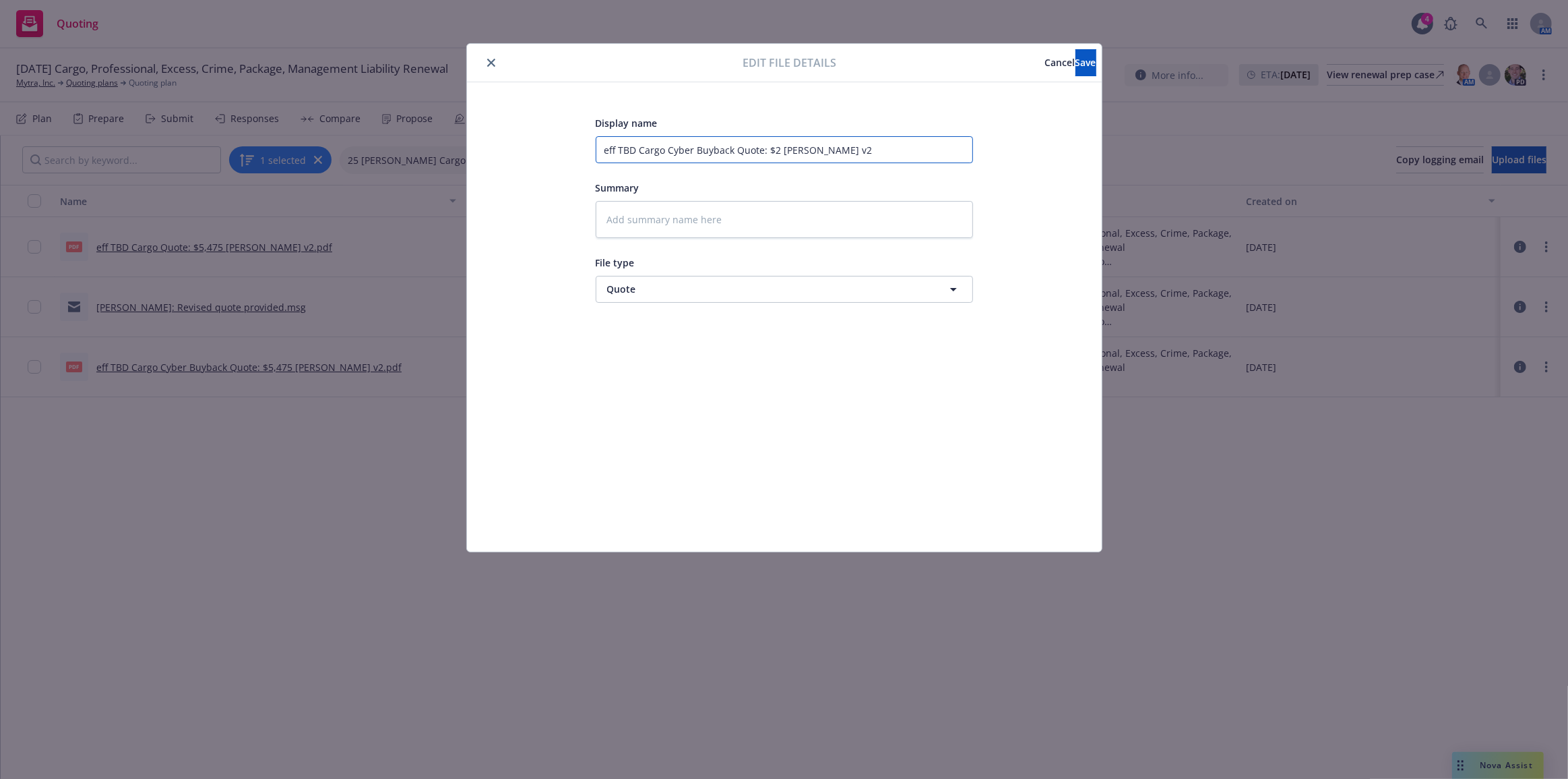
type input "eff TBD Cargo Cyber Buyback Quote: $25 [PERSON_NAME] v2"
type textarea "x"
type input "eff TBD Cargo Cyber Buyback Quote: $250 [PERSON_NAME] v2"
click at [1075, 71] on button "Save" at bounding box center [1086, 62] width 21 height 27
type textarea "x"
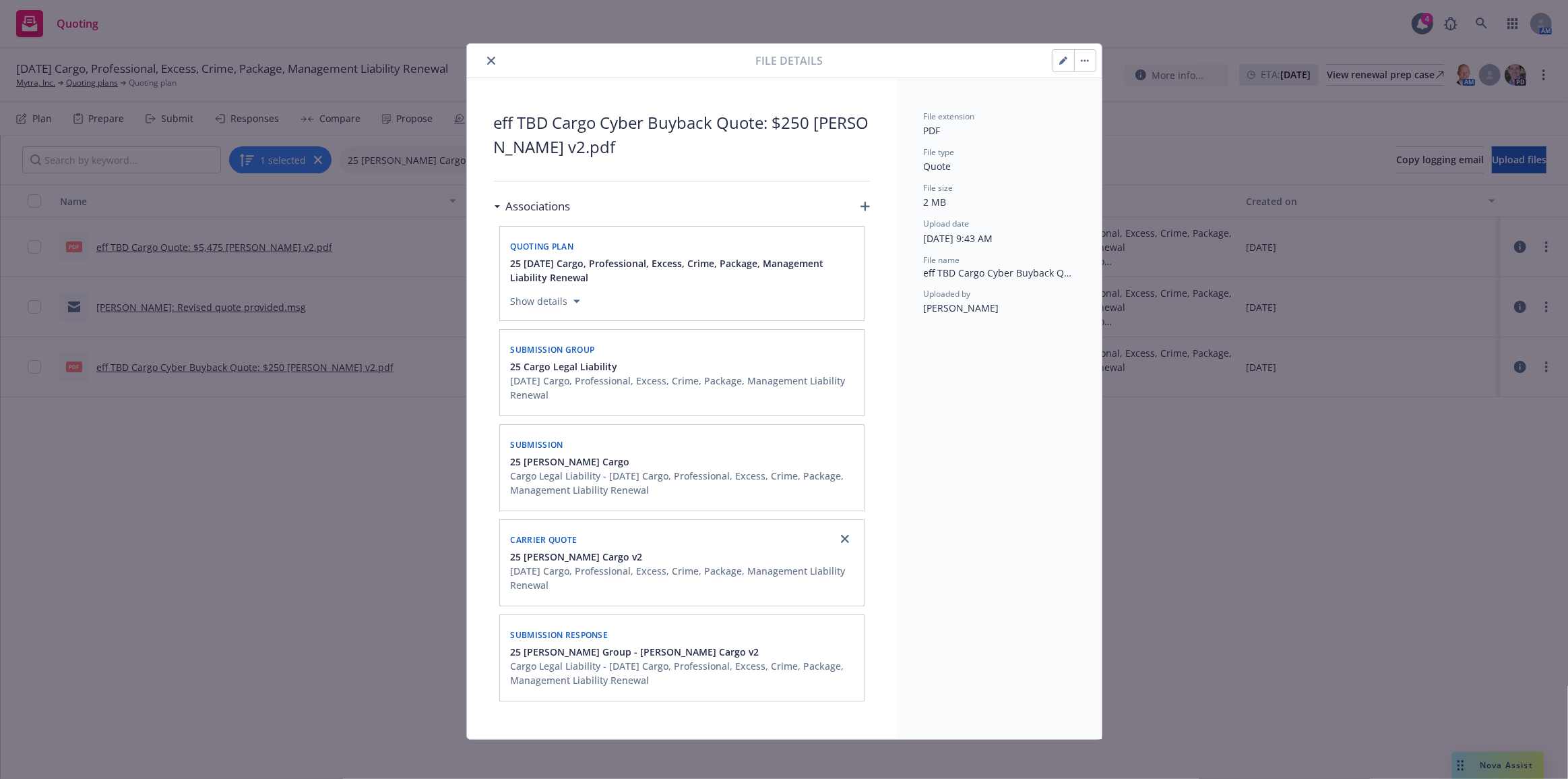
click at [483, 58] on button "close" at bounding box center [491, 61] width 16 height 16
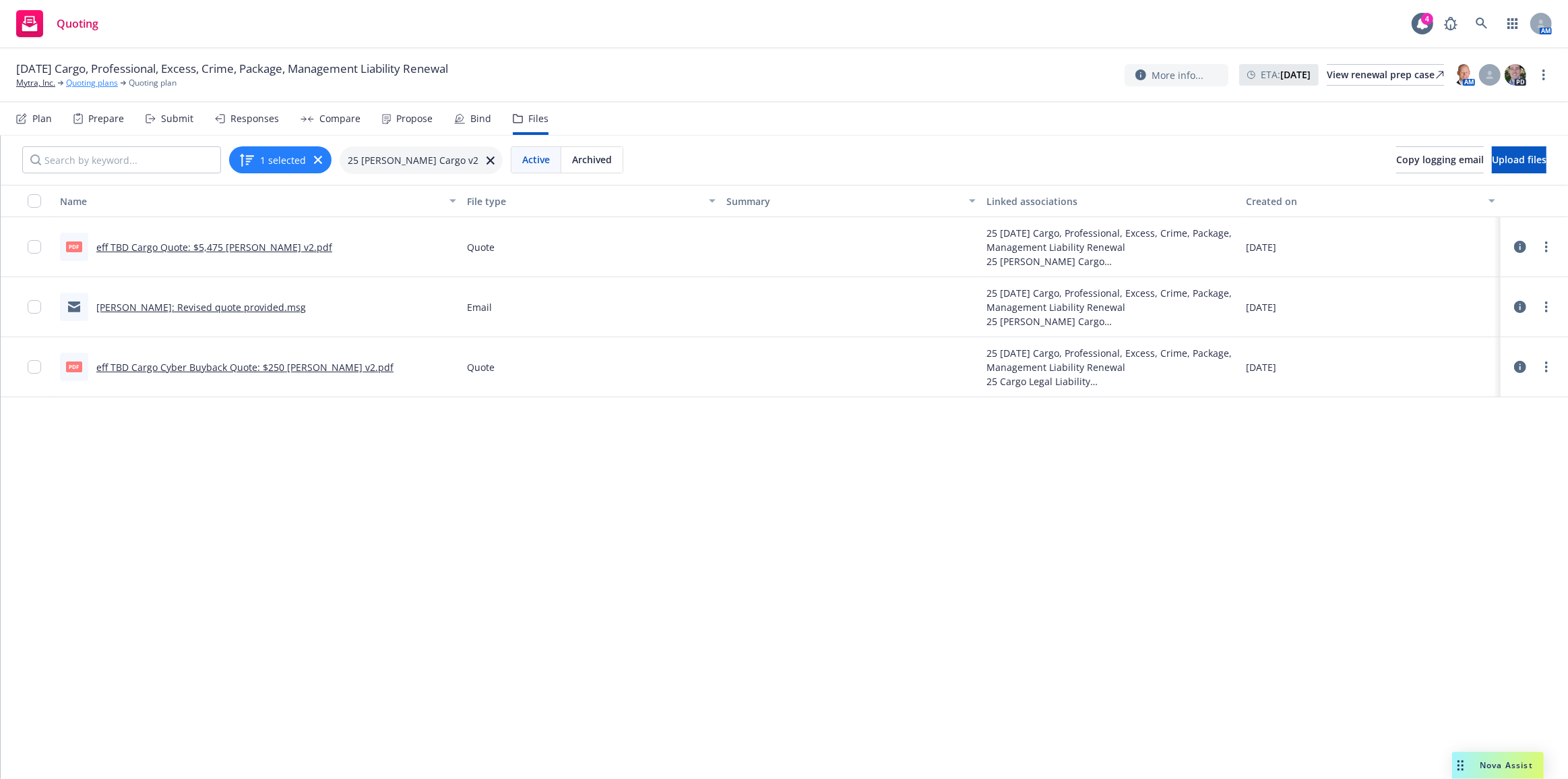
click at [100, 79] on link "Quoting plans" at bounding box center [92, 83] width 52 height 12
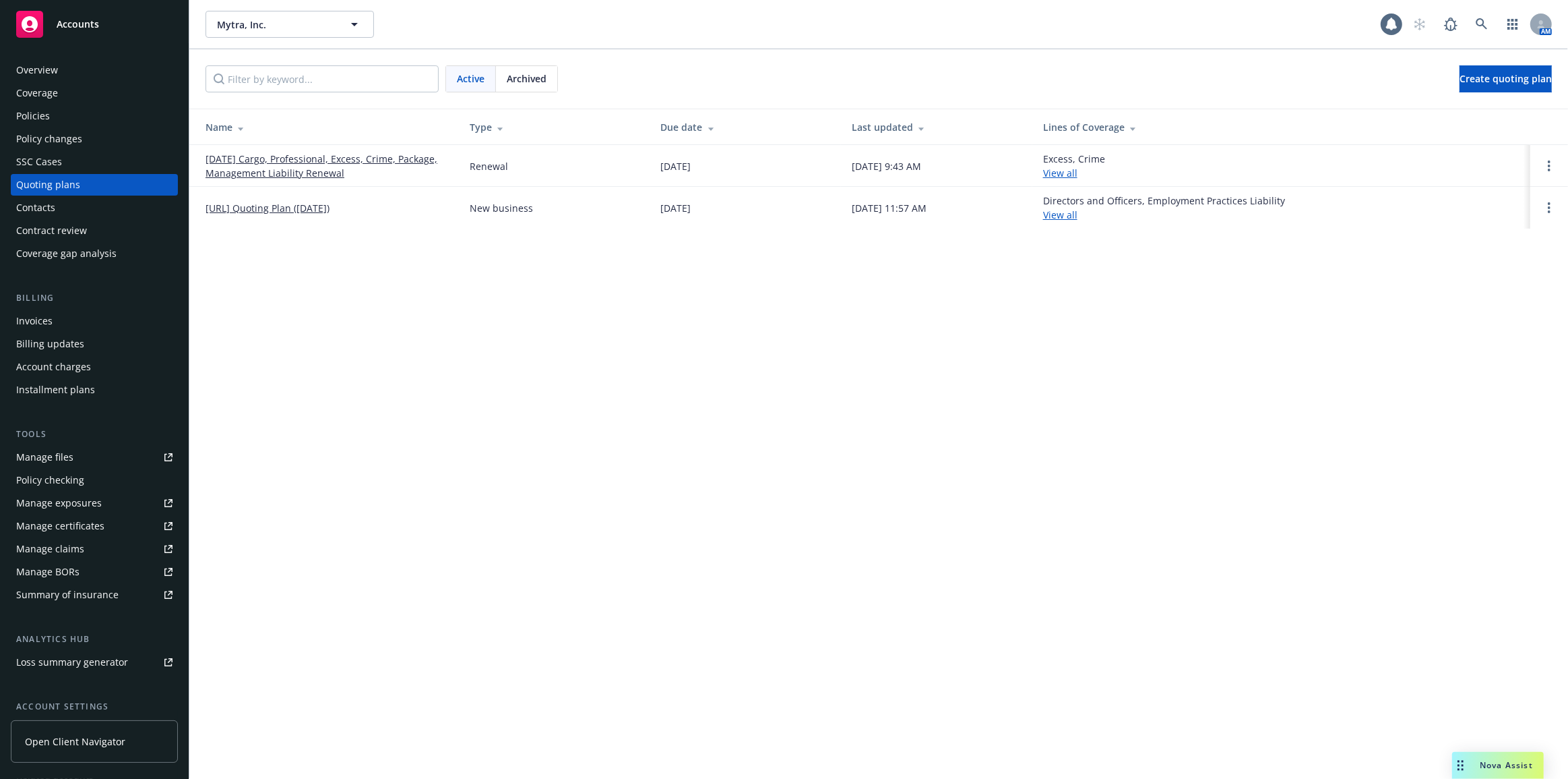
click at [77, 114] on div "Policies" at bounding box center [94, 116] width 157 height 22
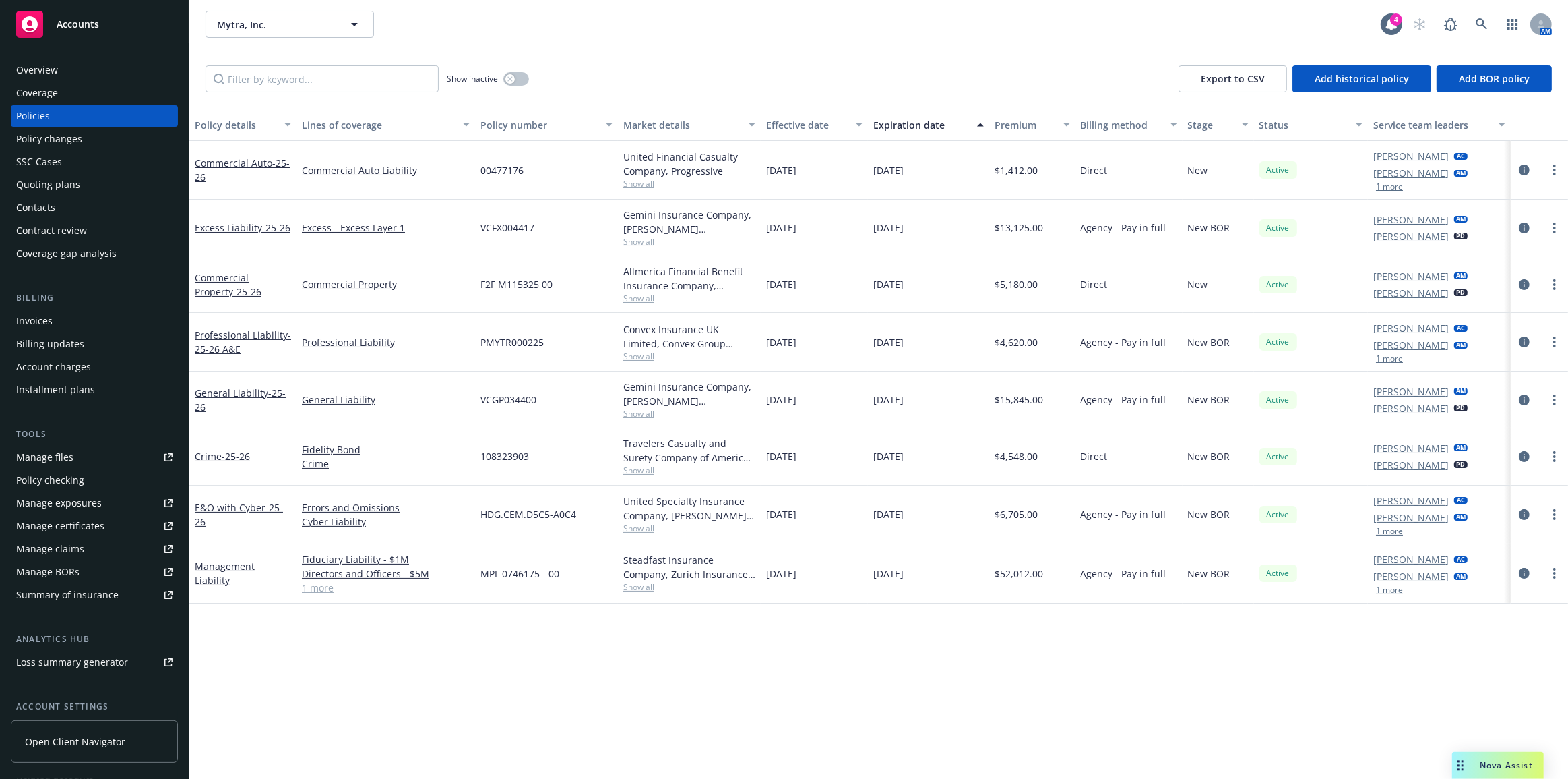
click at [107, 196] on div "Overview Coverage Policies Policy changes SSC Cases Quoting plans Contacts Cont…" at bounding box center [94, 162] width 167 height 205
click at [101, 179] on div "Quoting plans" at bounding box center [94, 185] width 157 height 22
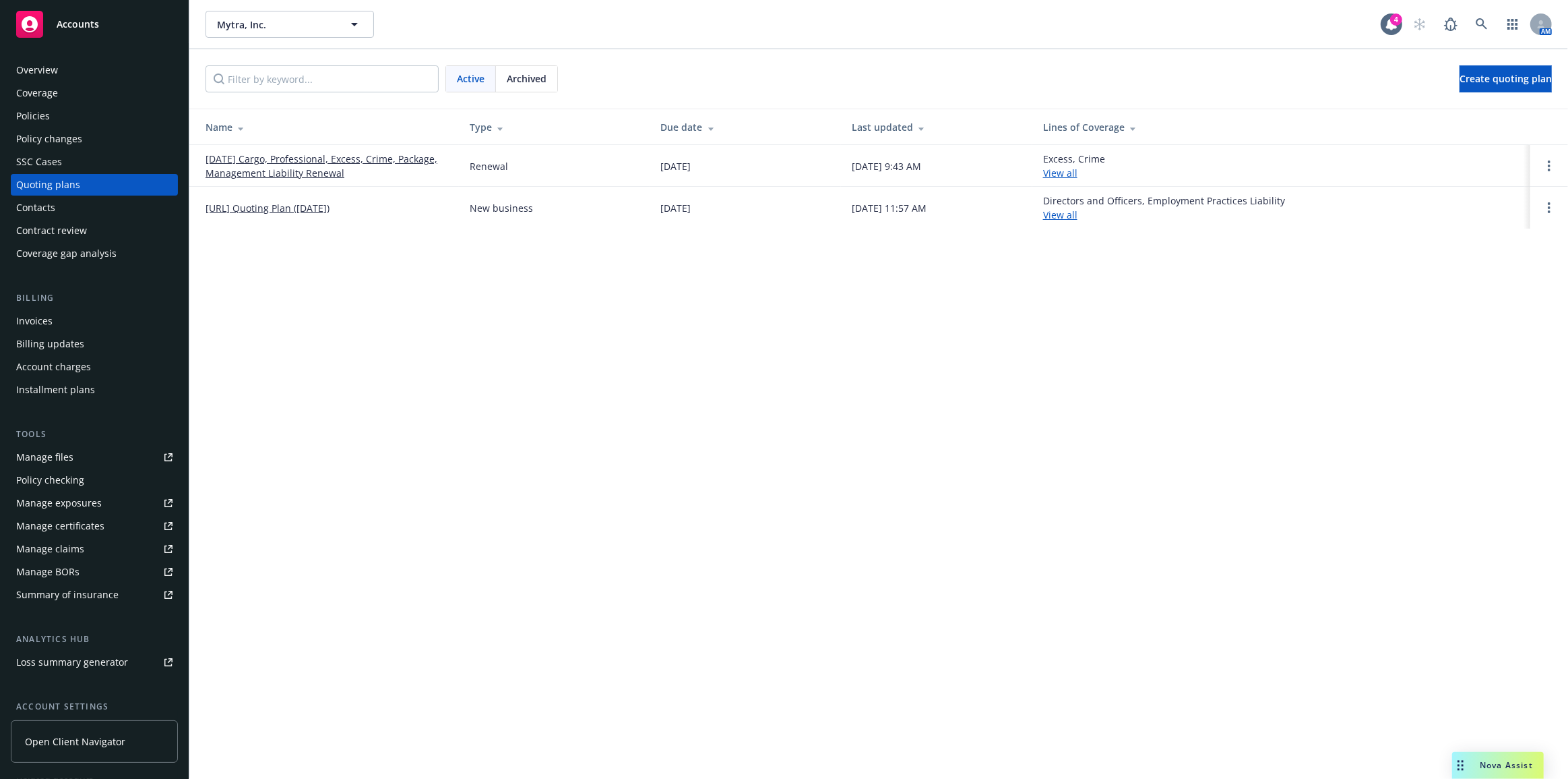
click at [226, 169] on link "[DATE] Cargo, Professional, Excess, Crime, Package, Management Liability Renewal" at bounding box center [326, 166] width 243 height 28
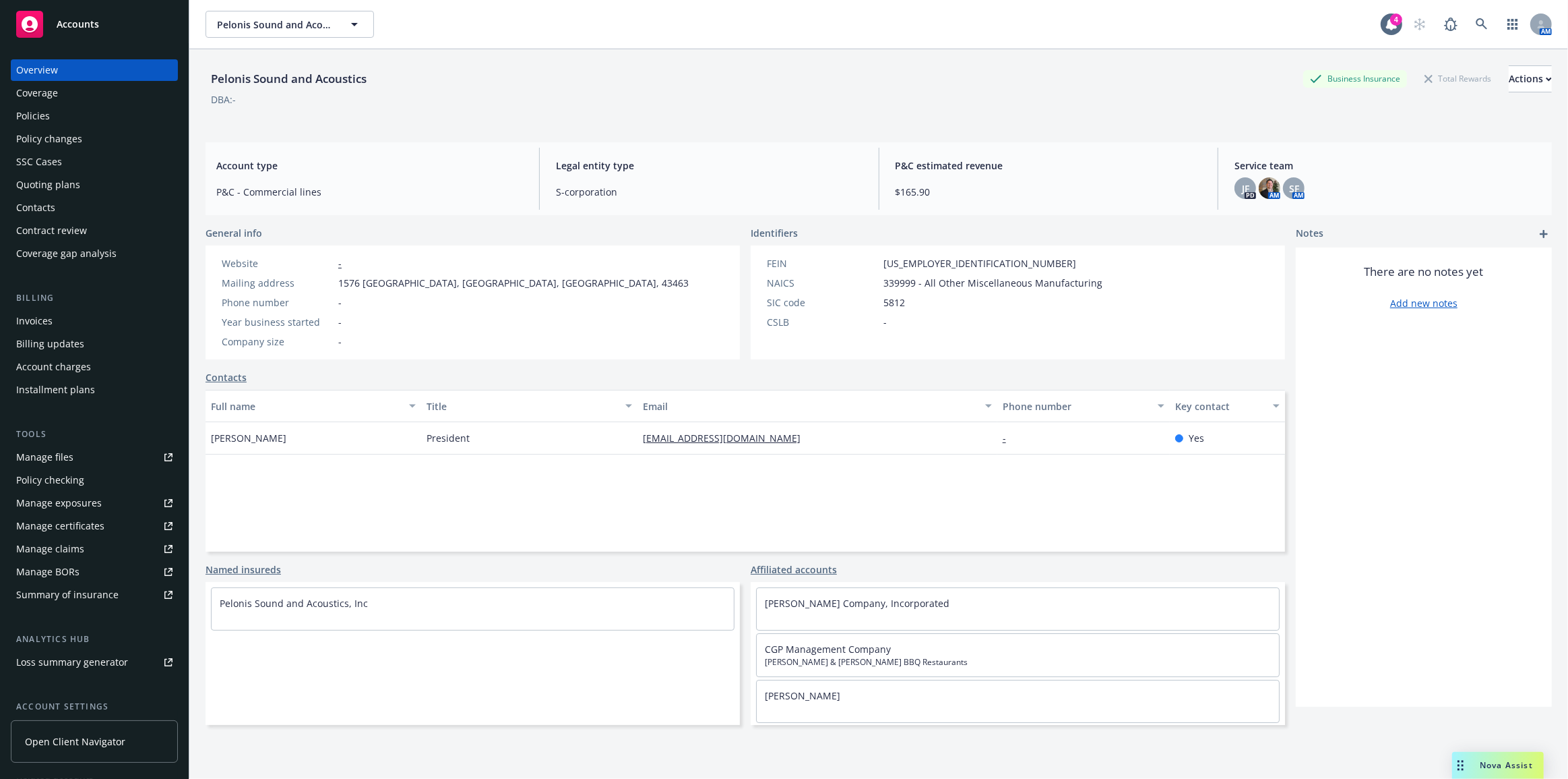
click at [57, 120] on div "Policies" at bounding box center [94, 116] width 157 height 22
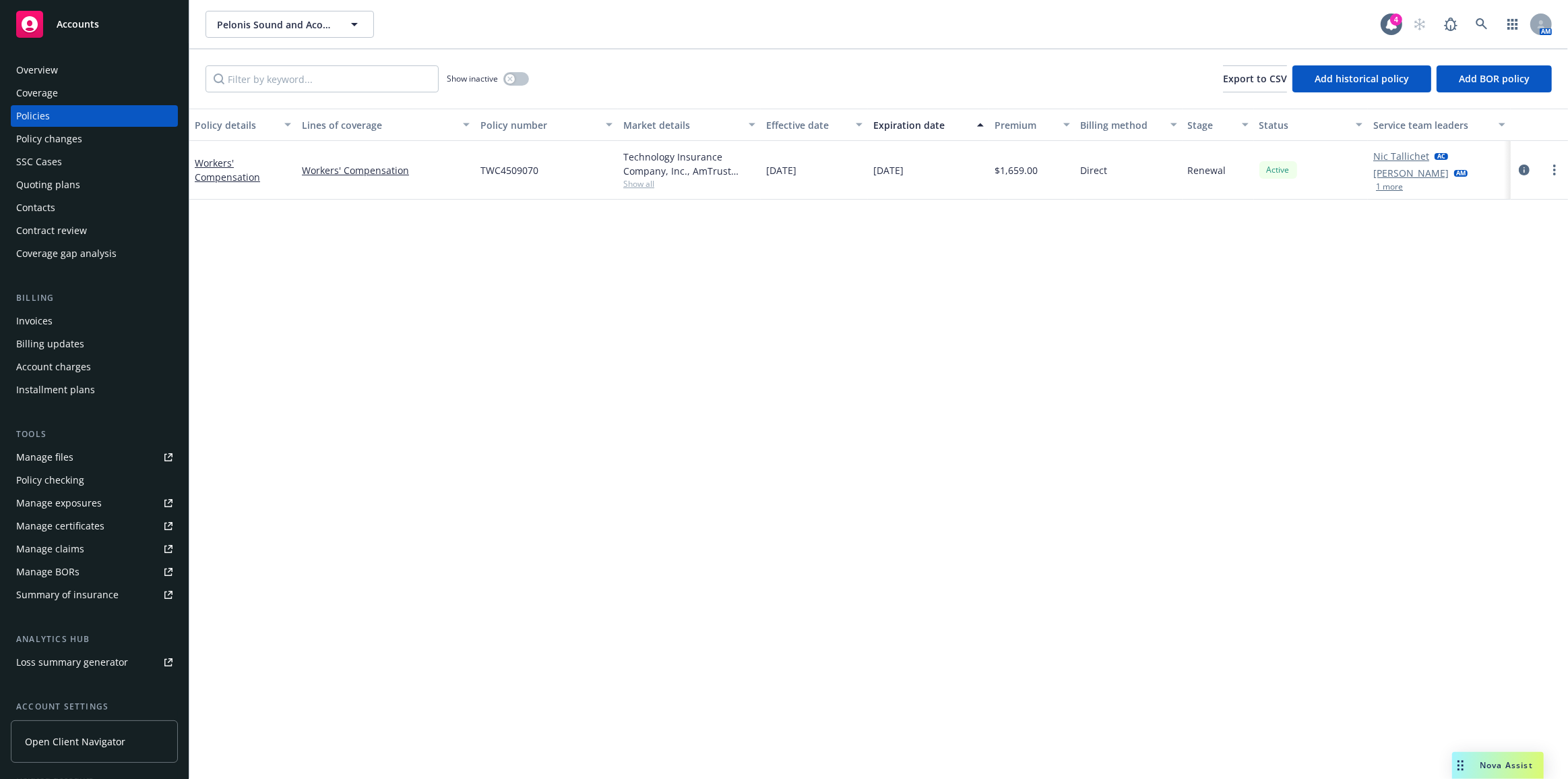
click at [1395, 189] on button "1 more" at bounding box center [1389, 187] width 27 height 8
click at [1403, 205] on button "Show less" at bounding box center [1395, 204] width 37 height 8
click at [1399, 189] on button "1 more" at bounding box center [1389, 187] width 27 height 8
click at [1417, 188] on link "[PERSON_NAME]" at bounding box center [1411, 190] width 75 height 14
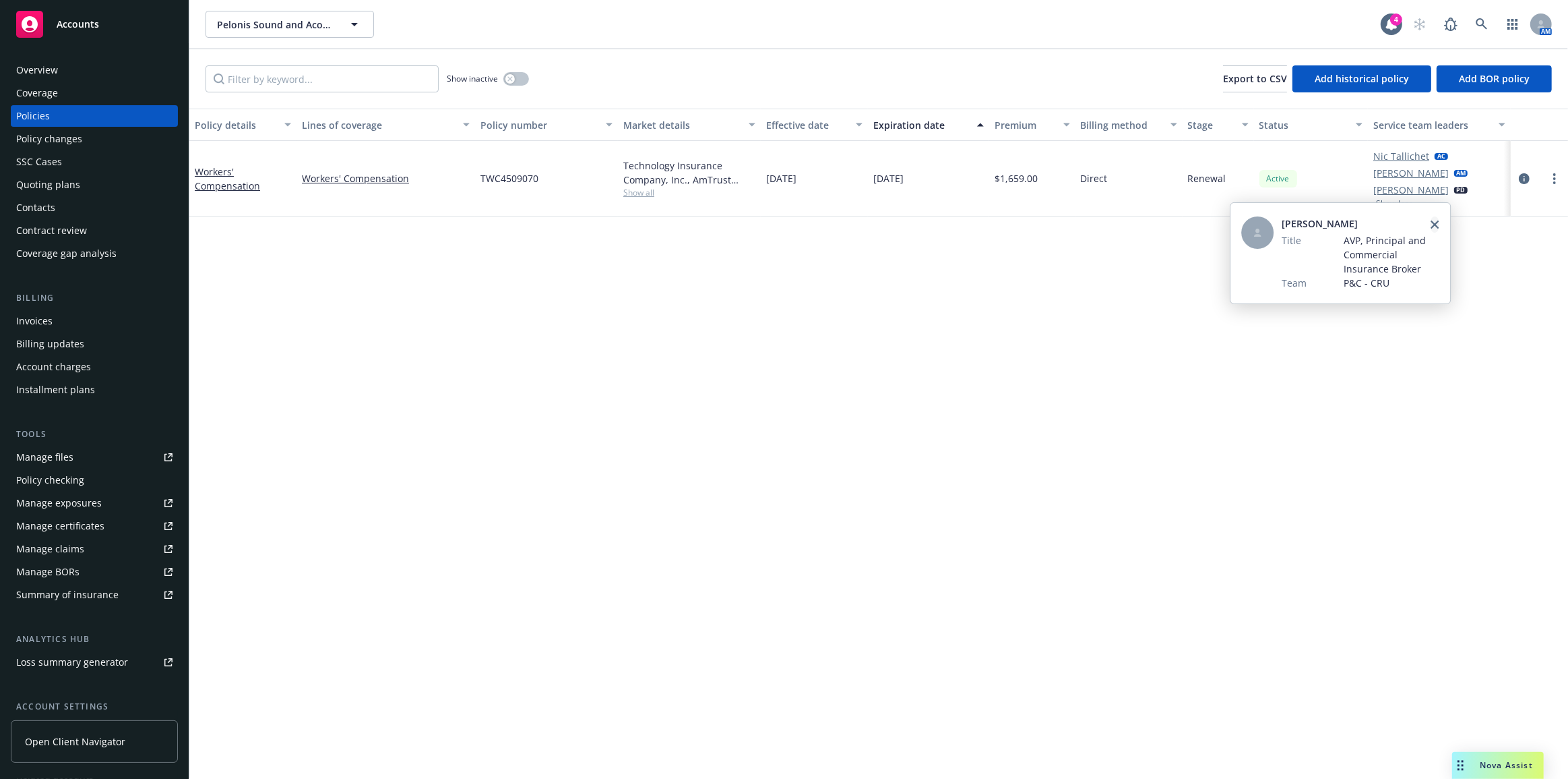
click at [1435, 227] on icon "close" at bounding box center [1435, 225] width 8 height 8
click at [1412, 155] on link "Nic Tallichet" at bounding box center [1402, 156] width 56 height 14
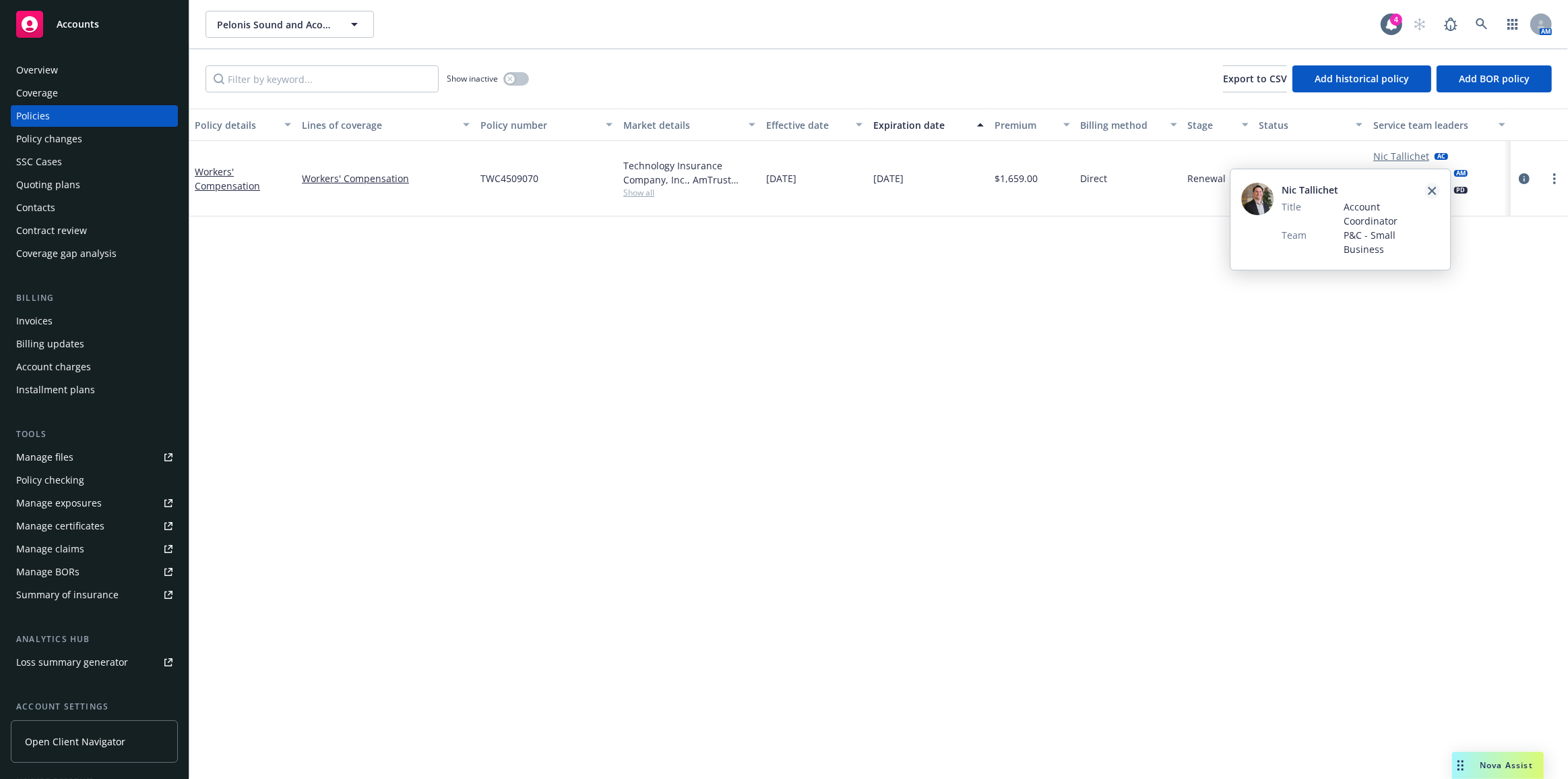
click at [1430, 192] on icon "close" at bounding box center [1433, 191] width 8 height 8
click at [1417, 172] on link "[PERSON_NAME]" at bounding box center [1411, 173] width 75 height 14
click at [1296, 205] on span "[PERSON_NAME]" at bounding box center [1353, 207] width 143 height 14
click at [1252, 214] on div at bounding box center [1257, 216] width 32 height 32
click at [1435, 207] on icon "close" at bounding box center [1433, 208] width 8 height 8
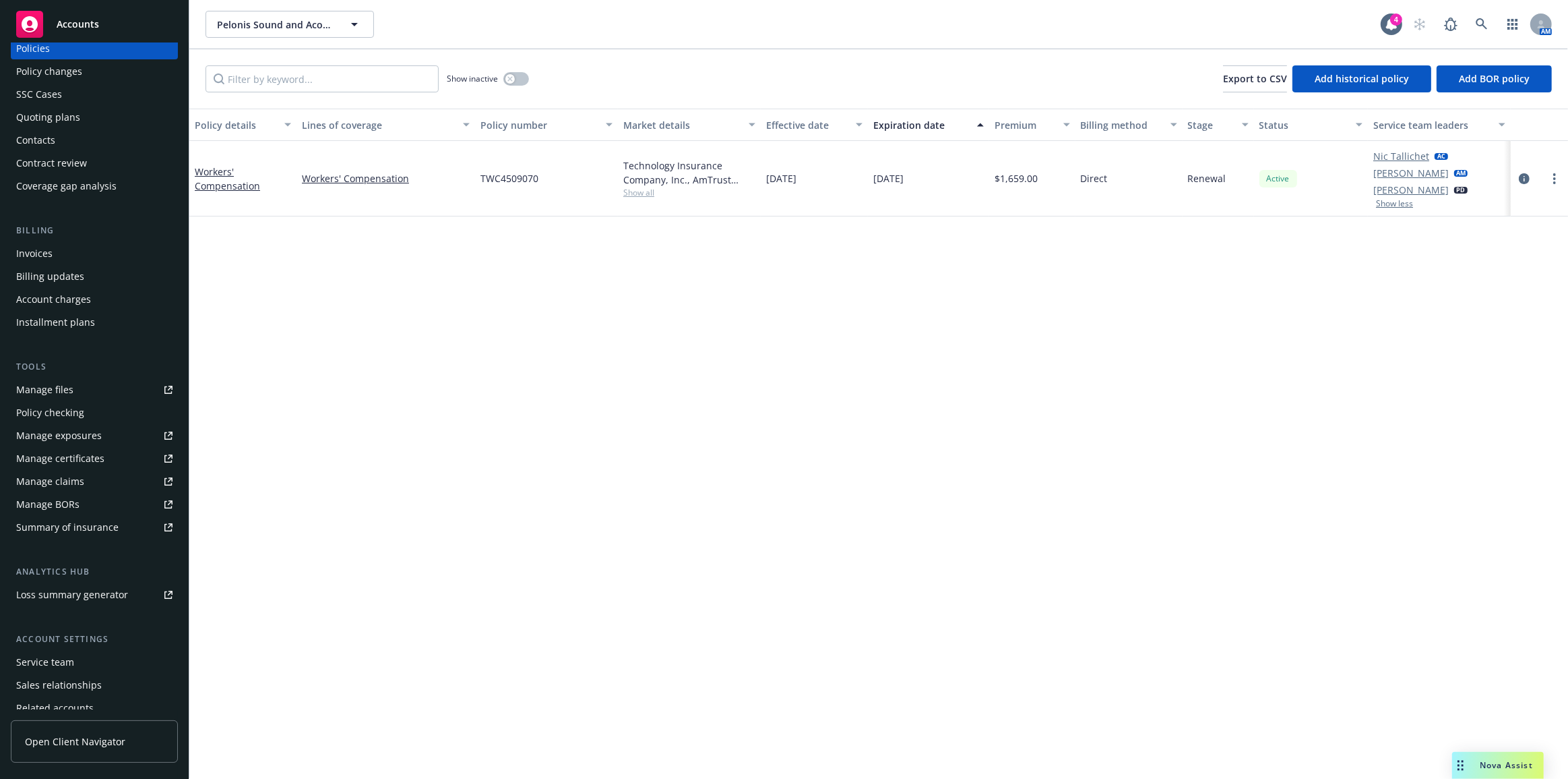
scroll to position [121, 0]
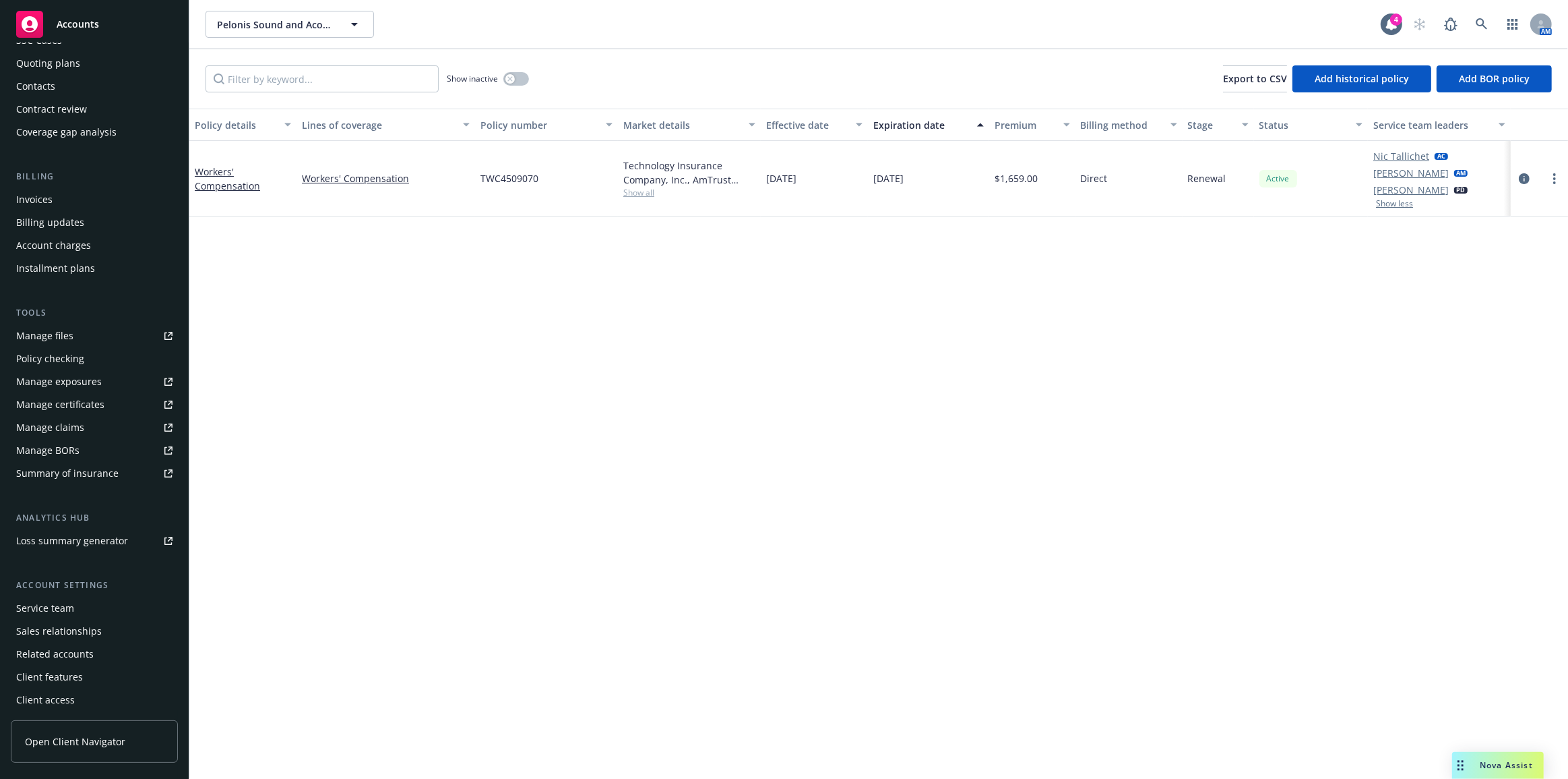
drag, startPoint x: 83, startPoint y: 603, endPoint x: 94, endPoint y: 596, distance: 13.0
click at [83, 603] on div "Service team" at bounding box center [94, 609] width 157 height 22
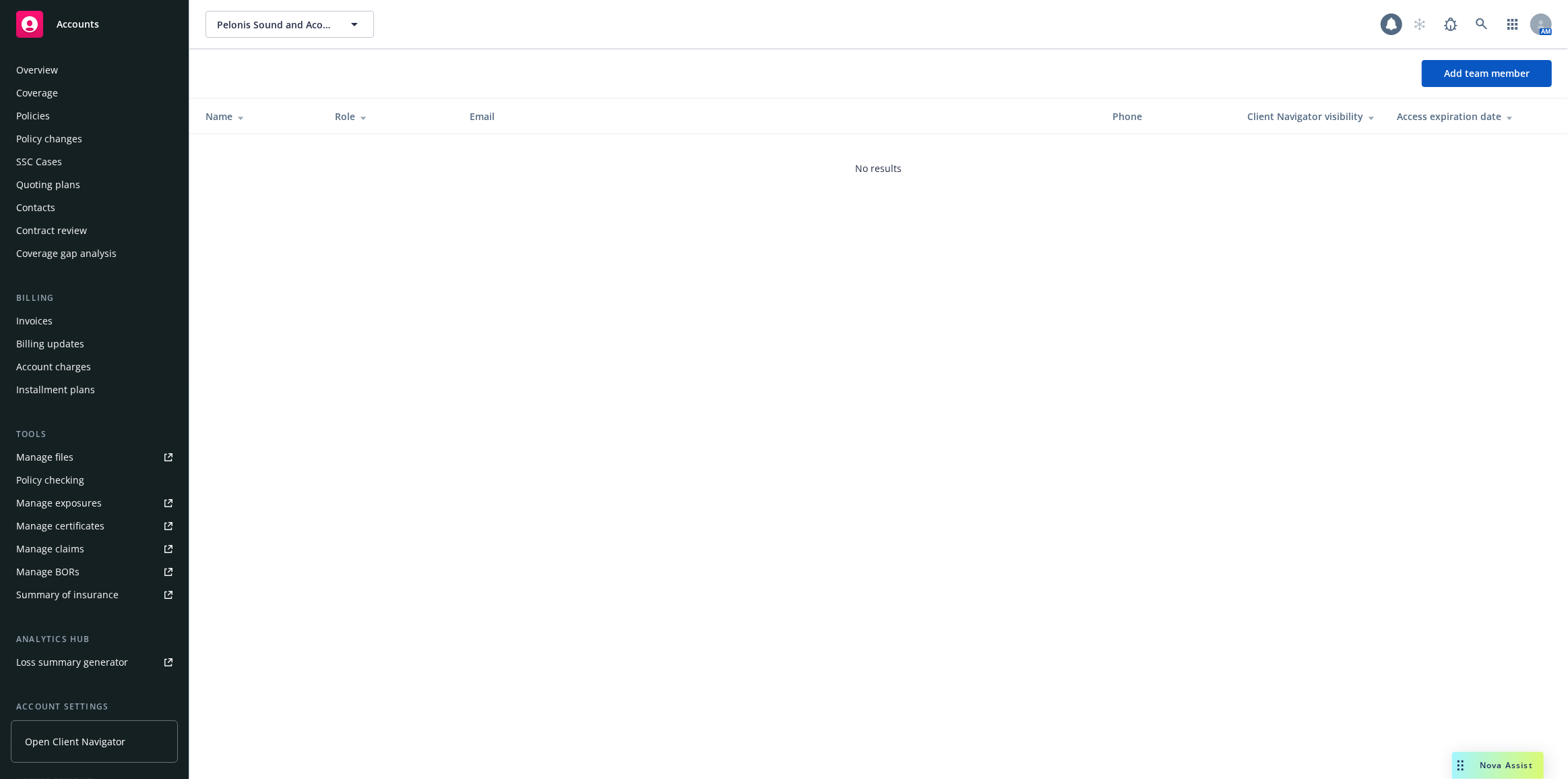
scroll to position [121, 0]
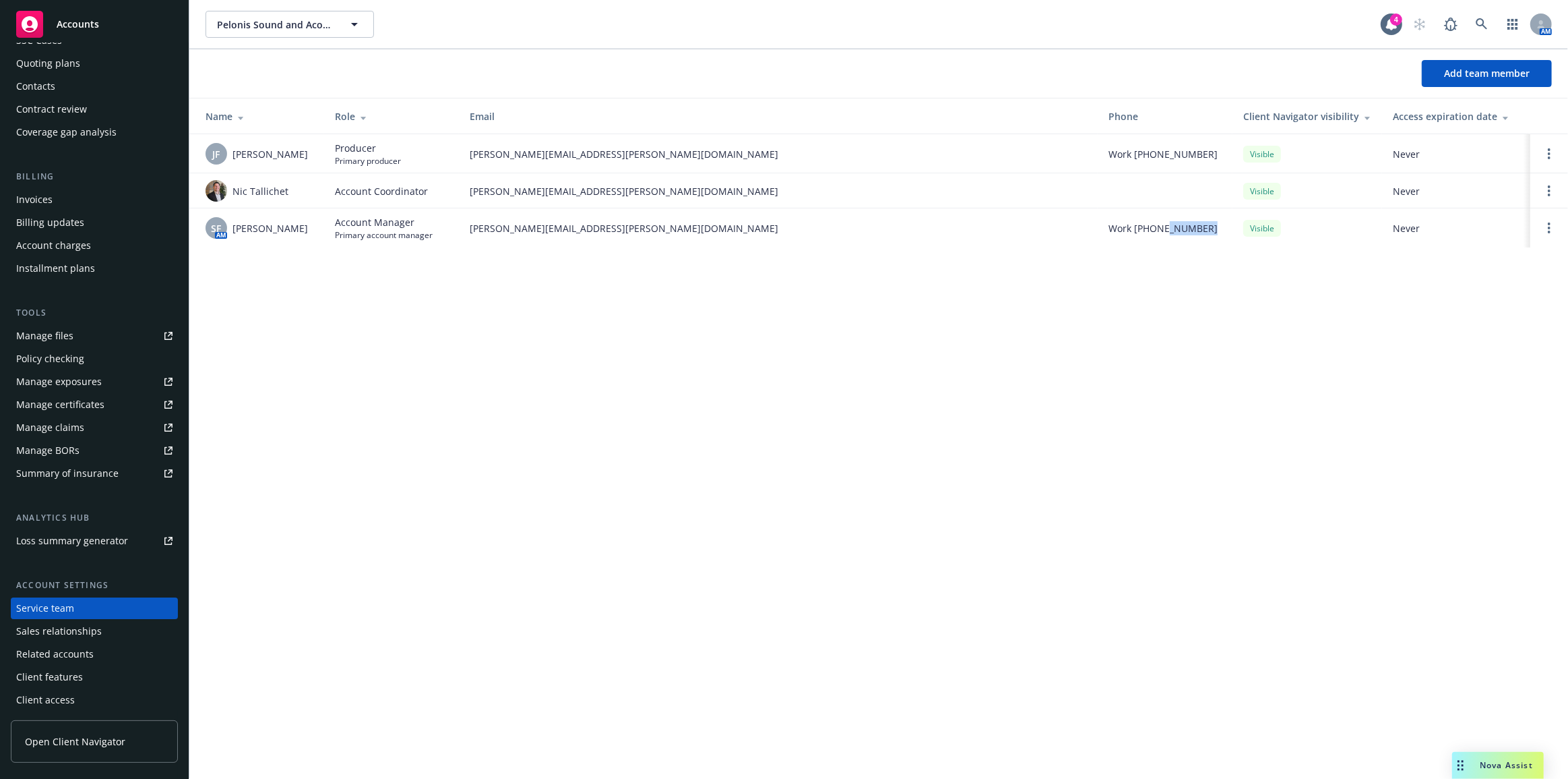
drag, startPoint x: 1179, startPoint y: 227, endPoint x: 1162, endPoint y: 229, distance: 17.1
click at [1162, 229] on div "Work [PHONE_NUMBER]" at bounding box center [1166, 228] width 114 height 14
drag, startPoint x: 469, startPoint y: 189, endPoint x: 623, endPoint y: 192, distance: 154.0
click at [623, 192] on span "[PERSON_NAME][EMAIL_ADDRESS][PERSON_NAME][DOMAIN_NAME]" at bounding box center [779, 191] width 617 height 14
click at [632, 195] on span "[PERSON_NAME][EMAIL_ADDRESS][PERSON_NAME][DOMAIN_NAME]" at bounding box center [779, 191] width 617 height 14
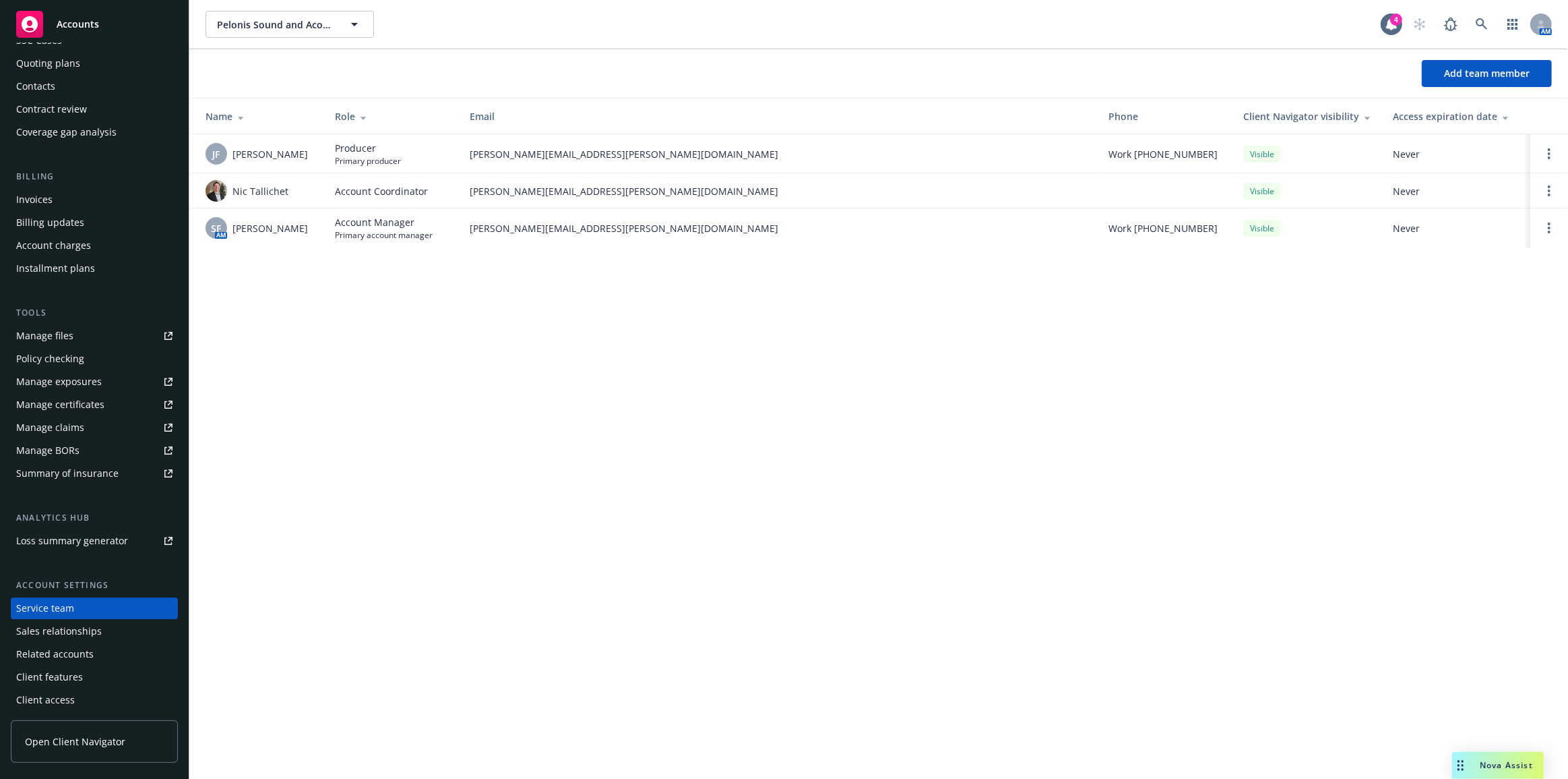
click at [1240, 53] on div "Add team member" at bounding box center [879, 73] width 1379 height 49
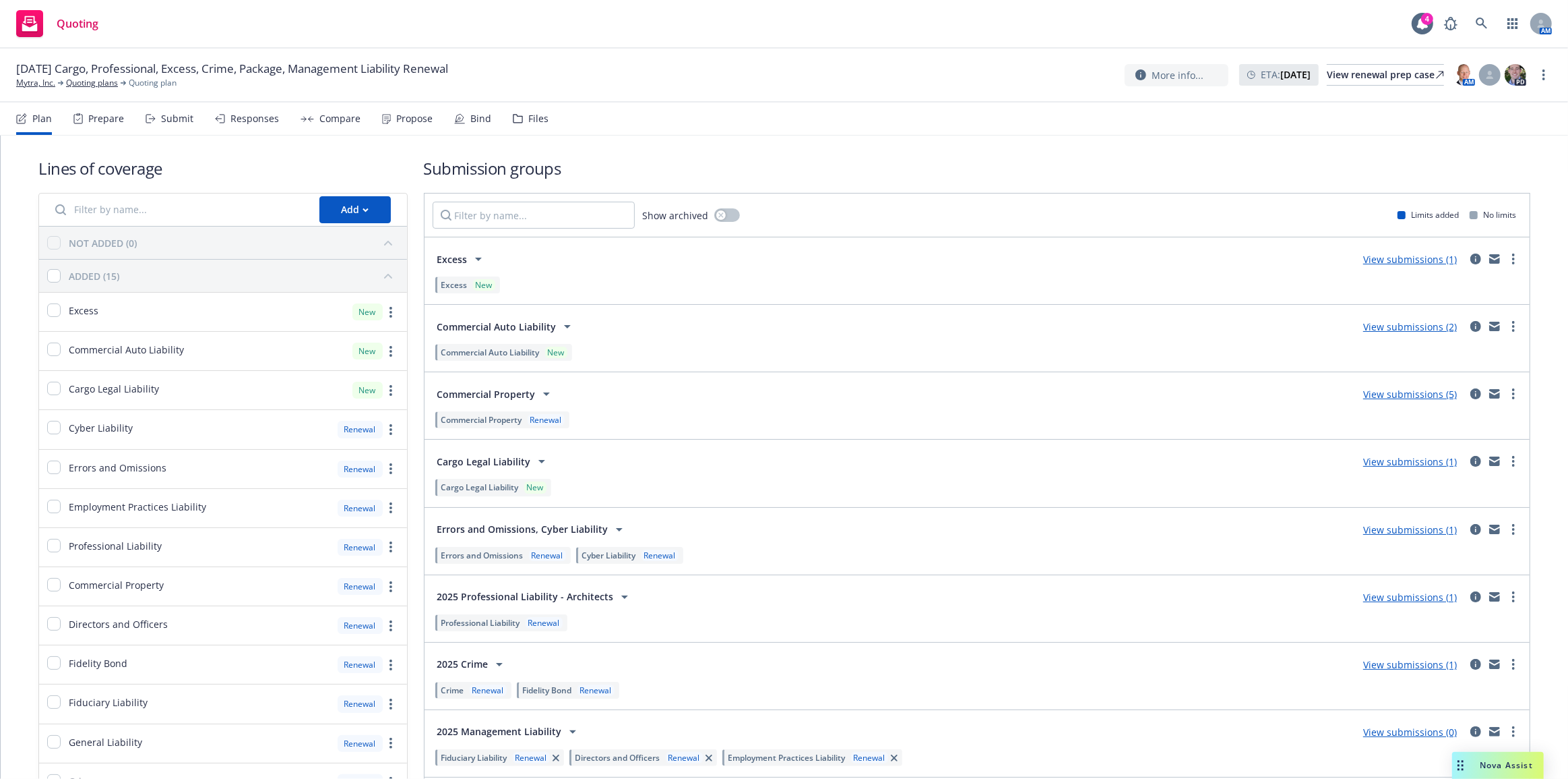
drag, startPoint x: 270, startPoint y: 116, endPoint x: 289, endPoint y: 117, distance: 19.0
click at [270, 116] on div "Responses" at bounding box center [254, 119] width 49 height 11
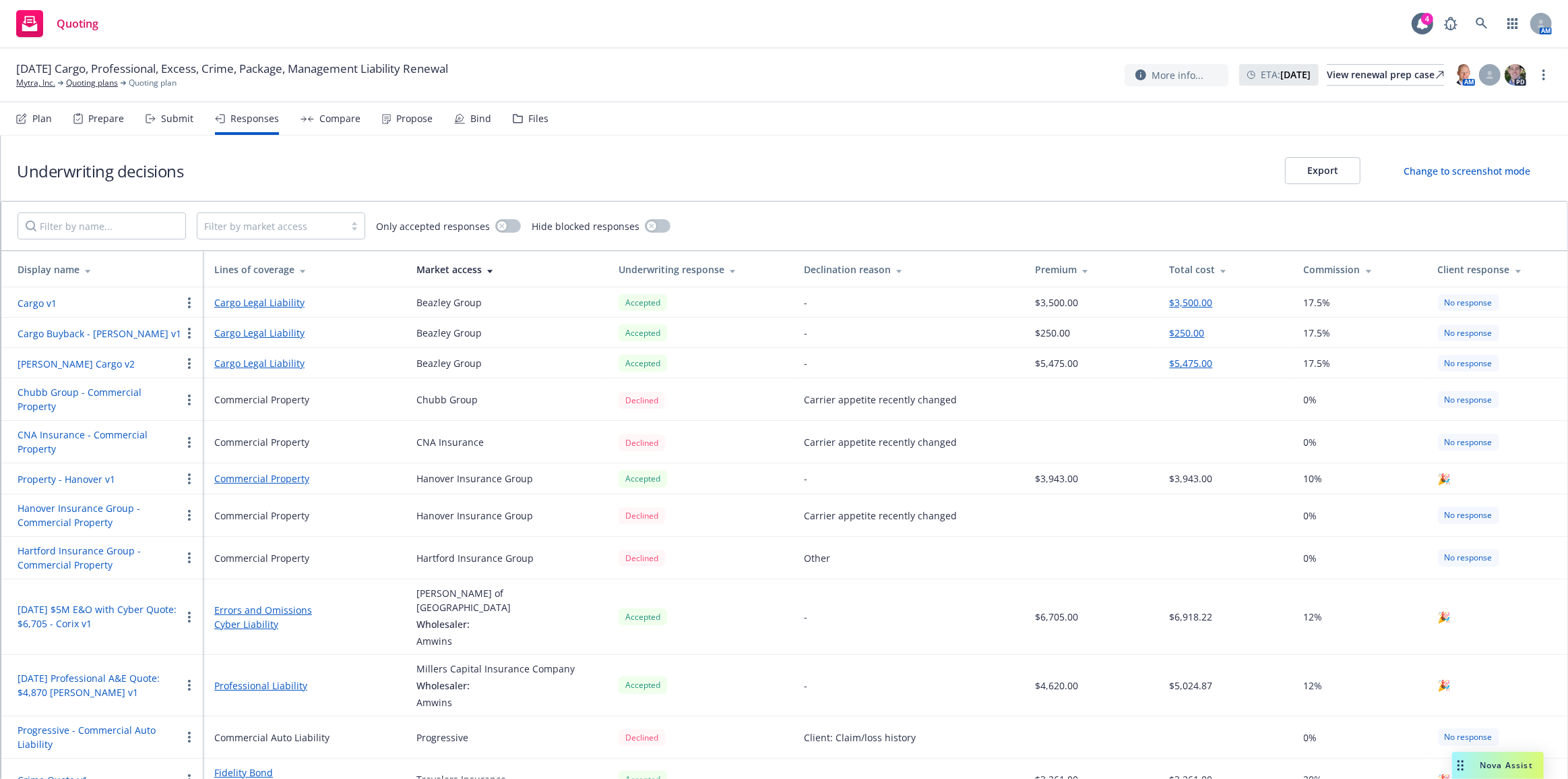
click at [49, 362] on button "[PERSON_NAME] Cargo v2" at bounding box center [76, 363] width 117 height 14
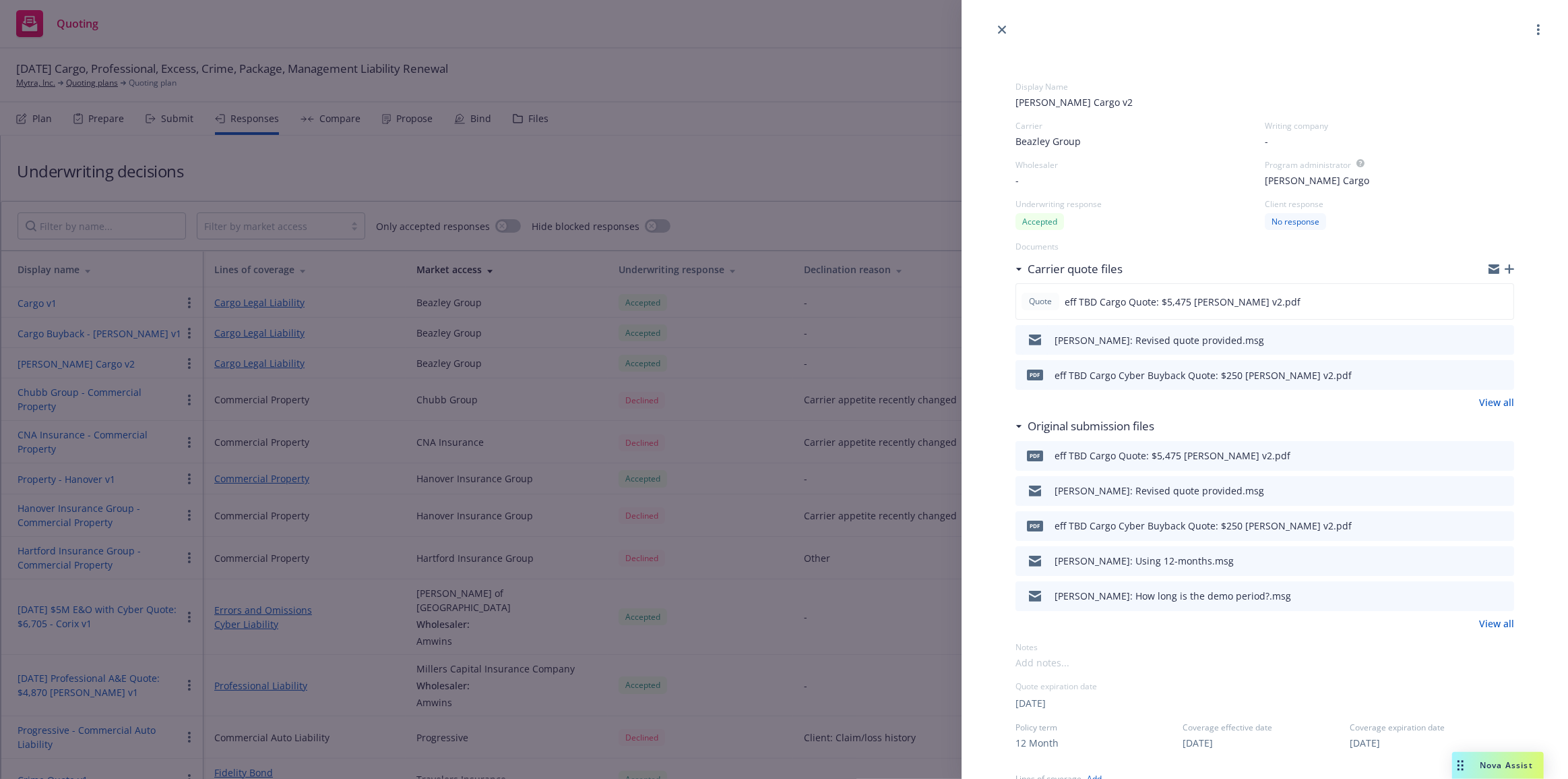
click at [1474, 376] on icon "download file" at bounding box center [1480, 374] width 11 height 11
click at [1002, 32] on icon "close" at bounding box center [1002, 29] width 8 height 8
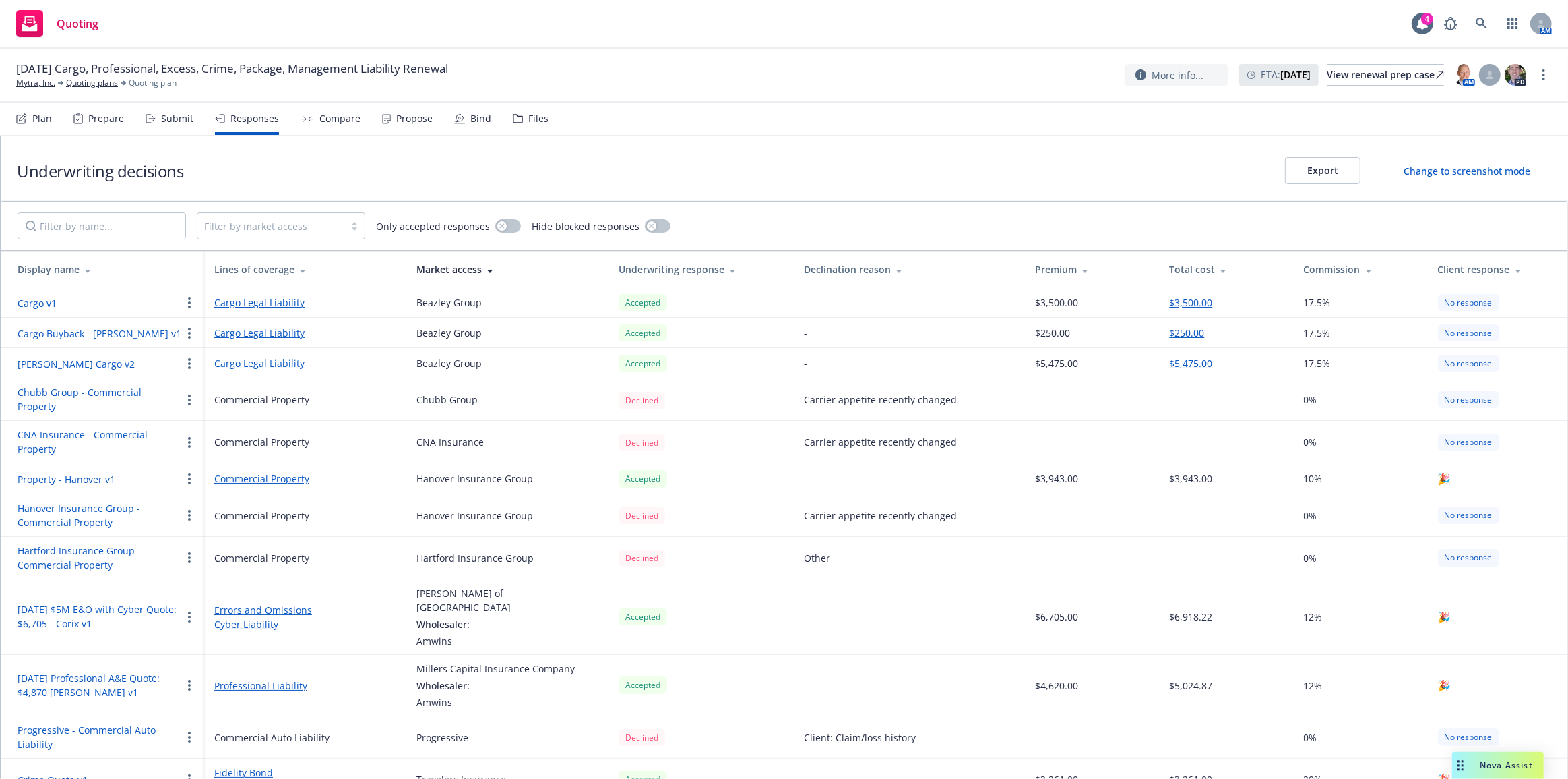
click at [833, 112] on nav "Plan Prepare Submit Responses Compare Propose Bind Files" at bounding box center [784, 118] width 1536 height 32
click at [34, 121] on div "Plan" at bounding box center [42, 119] width 20 height 11
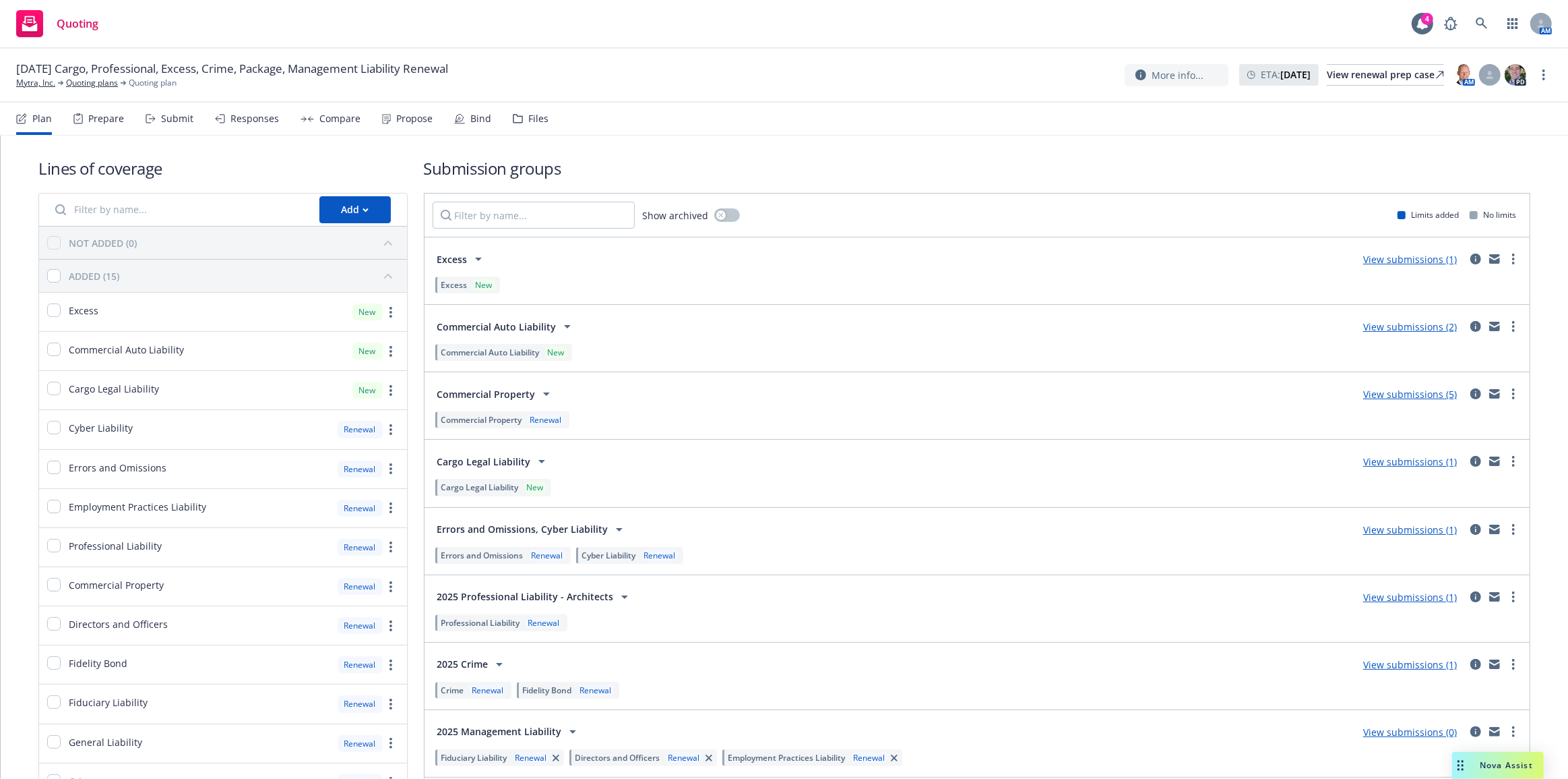
click at [247, 124] on div "Responses" at bounding box center [254, 119] width 49 height 11
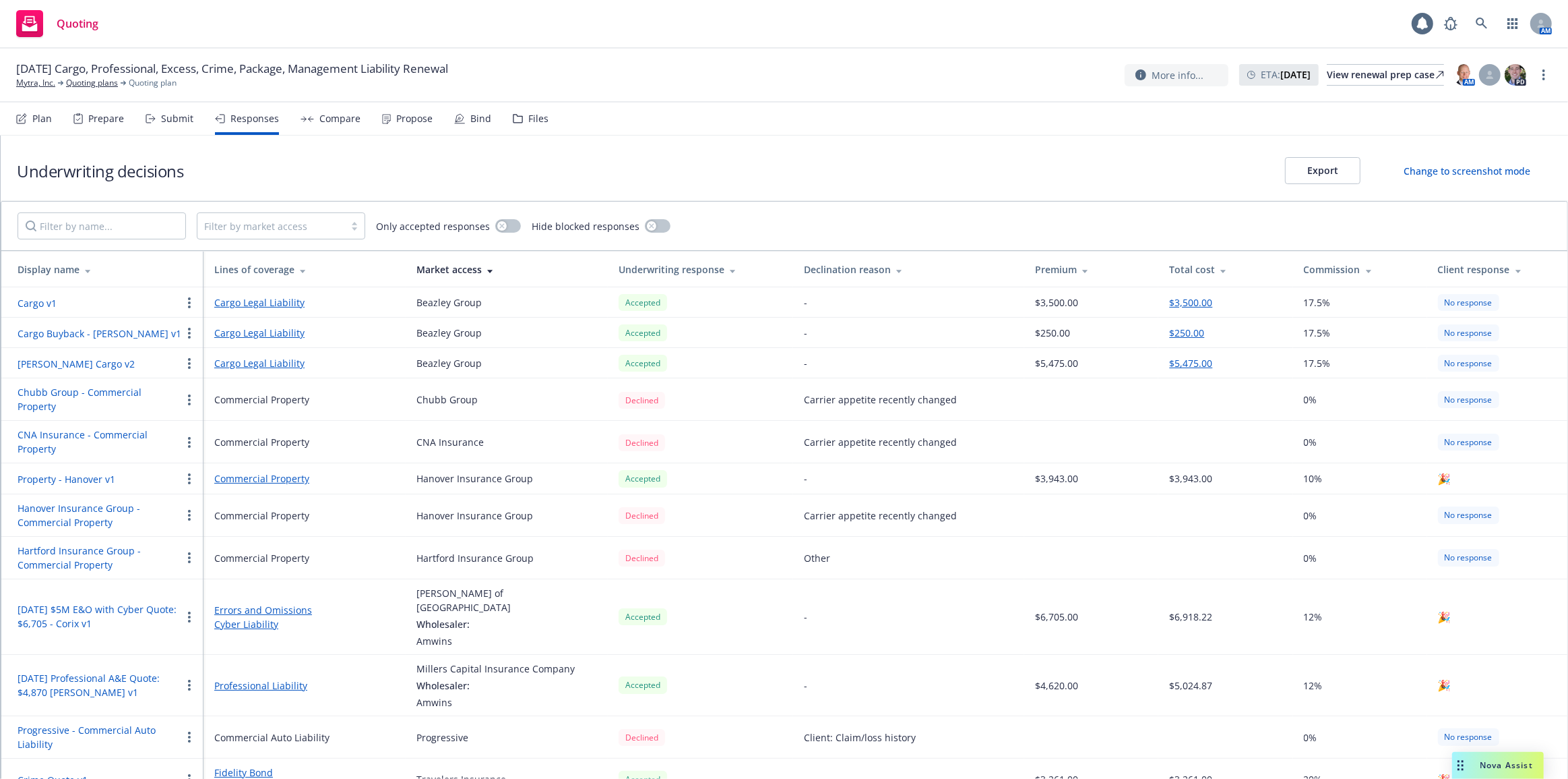
click at [386, 121] on div "Propose" at bounding box center [408, 118] width 51 height 32
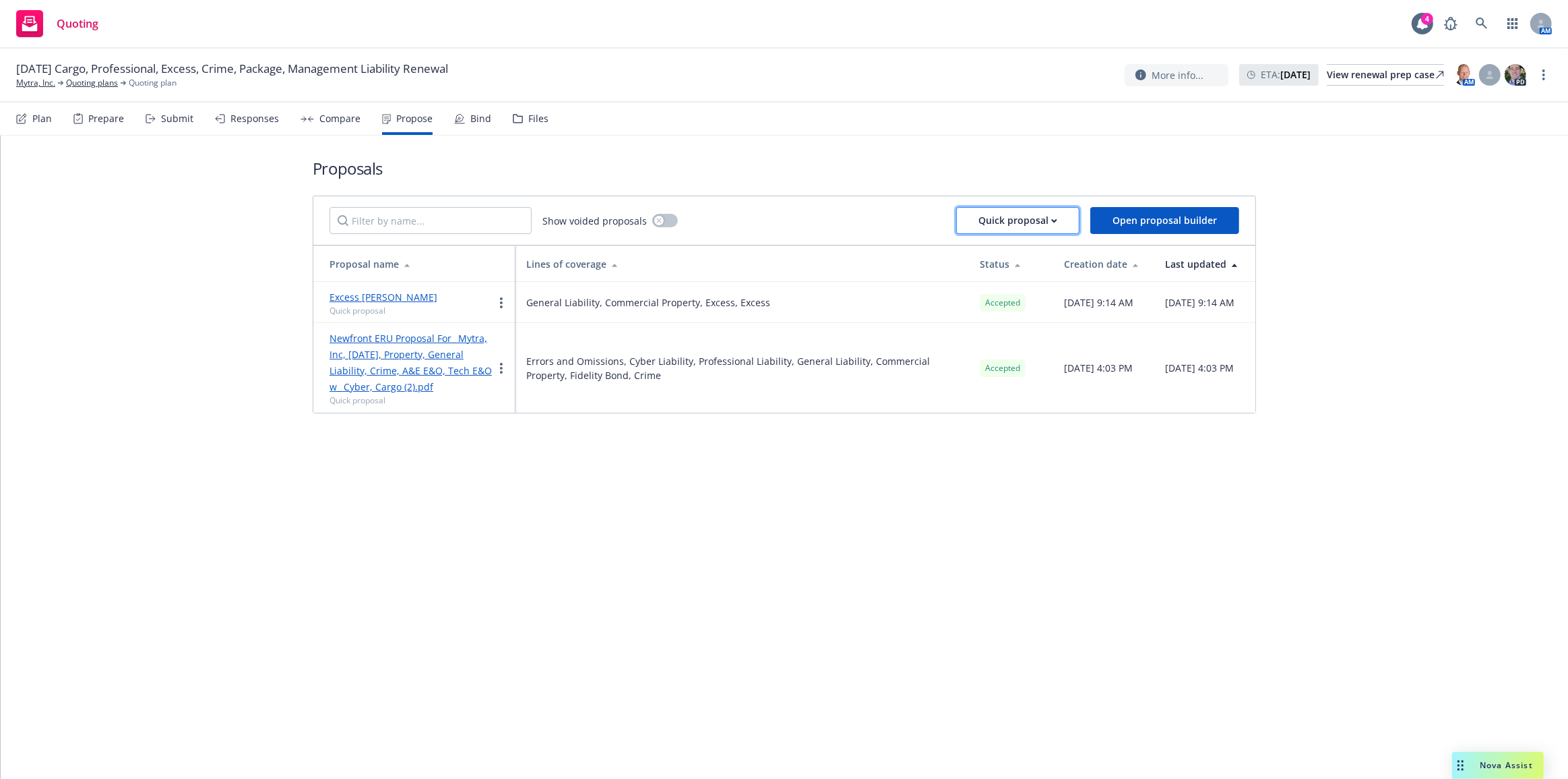
click at [1021, 210] on div "Quick proposal" at bounding box center [1017, 220] width 79 height 25
click at [1018, 255] on span "Upload quick proposal" at bounding box center [1028, 255] width 134 height 13
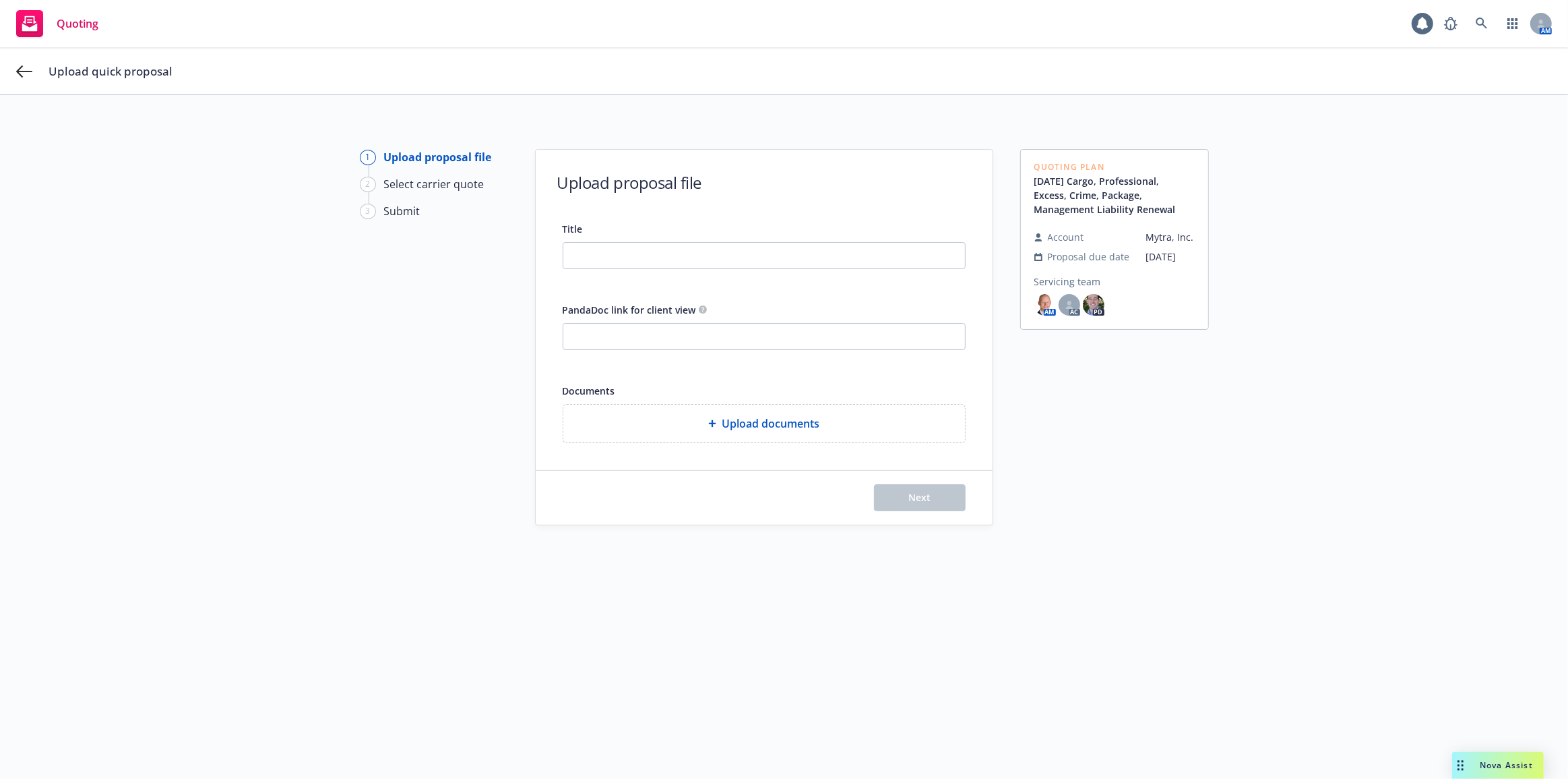
click at [840, 268] on div at bounding box center [764, 255] width 403 height 27
click at [832, 257] on input "Title" at bounding box center [764, 255] width 402 height 25
type input "F"
type input "Cargo / Cyber Buyback Proposal"
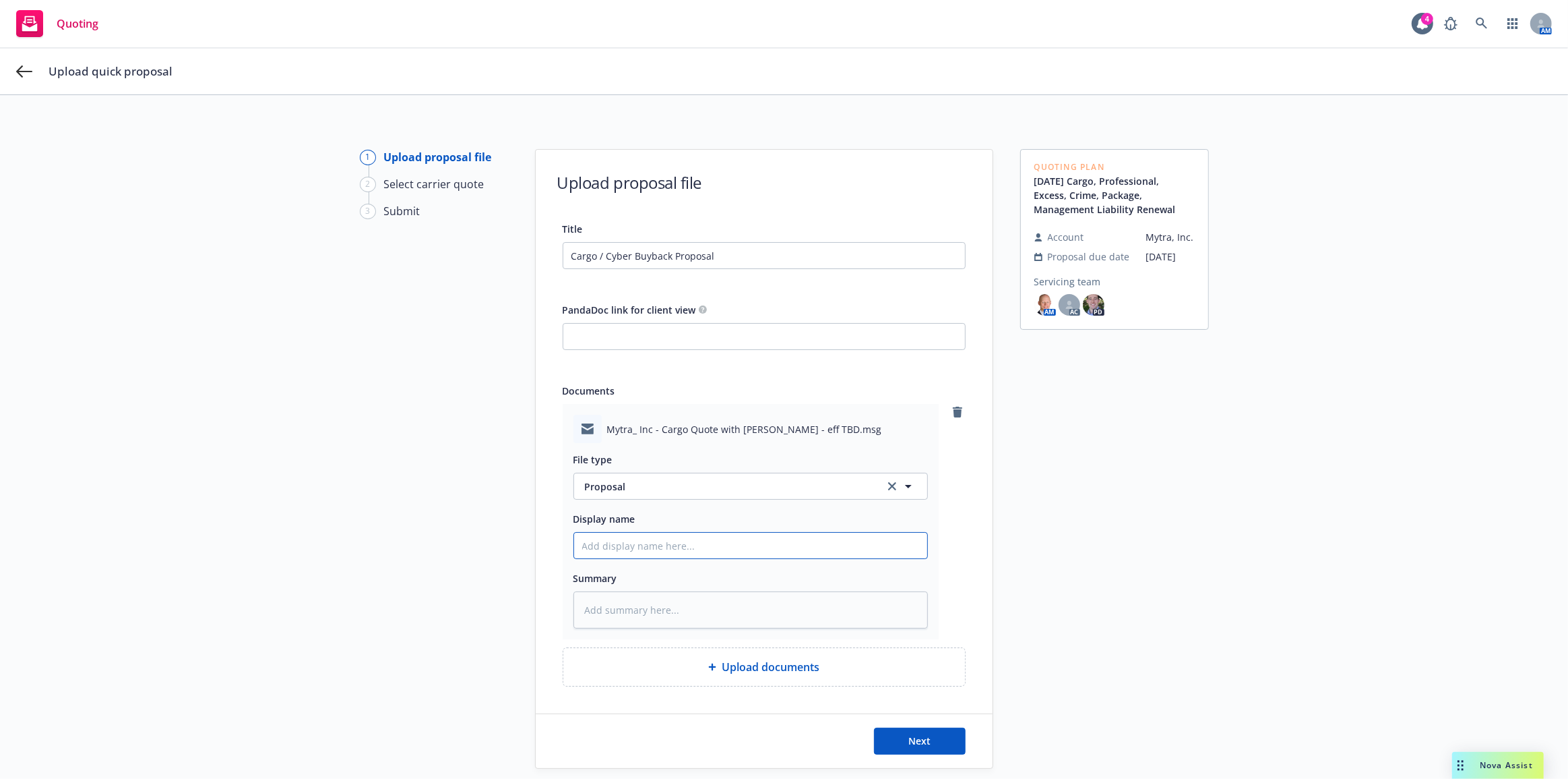
click at [818, 550] on input "Display name" at bounding box center [750, 545] width 353 height 25
type textarea "x"
type input "C"
type textarea "x"
type input "Ch"
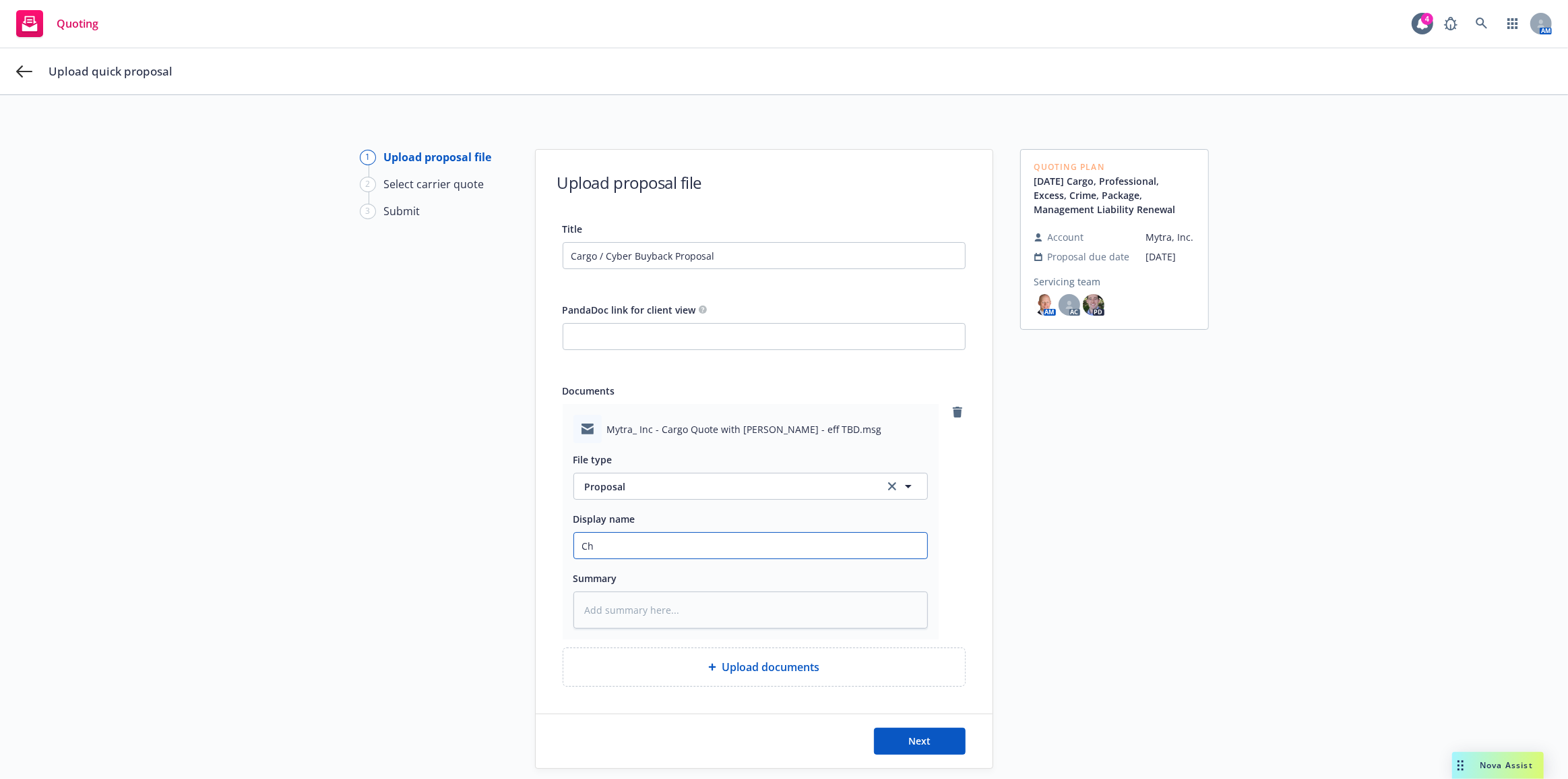
type textarea "x"
type input "Cha"
type textarea "x"
type input "[PERSON_NAME]"
type textarea "x"
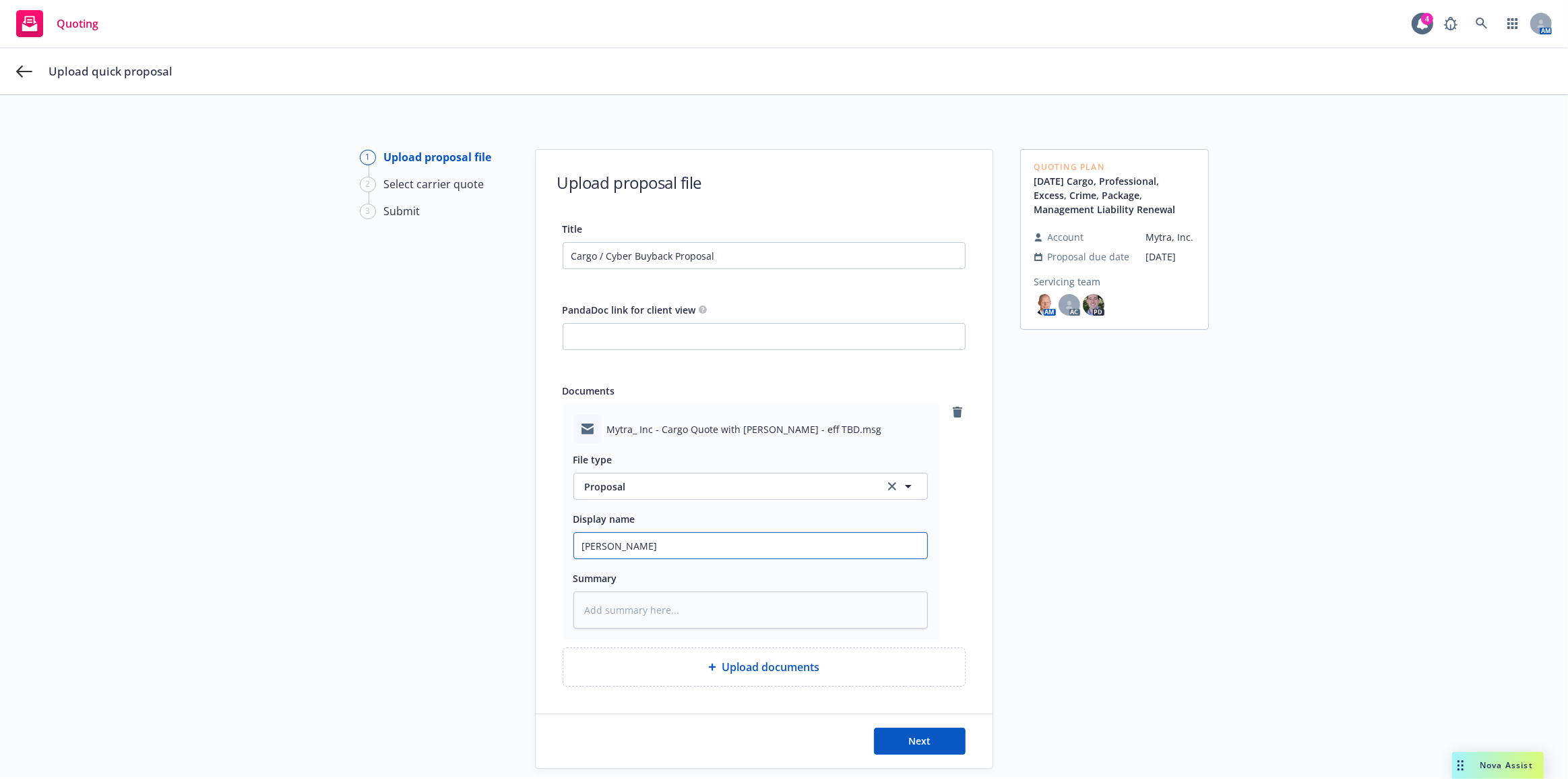
type input "Chase"
type textarea "x"
type input "Chase"
type textarea "x"
type input "Chase"
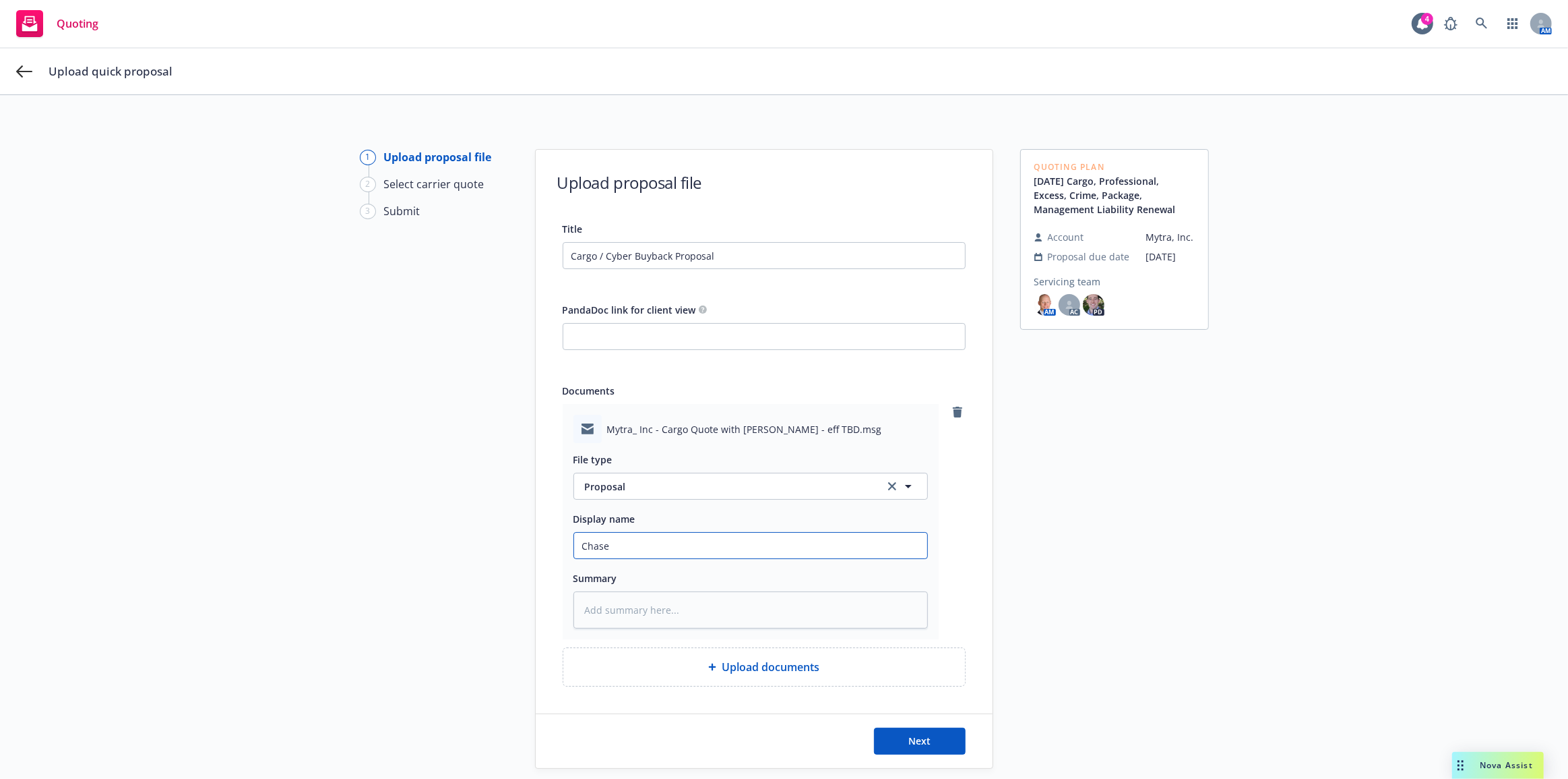
type textarea "x"
type input "Chase:"
type textarea "x"
type input "[PERSON_NAME]: proposal sent to client"
click at [946, 737] on button "Next" at bounding box center [920, 741] width 92 height 27
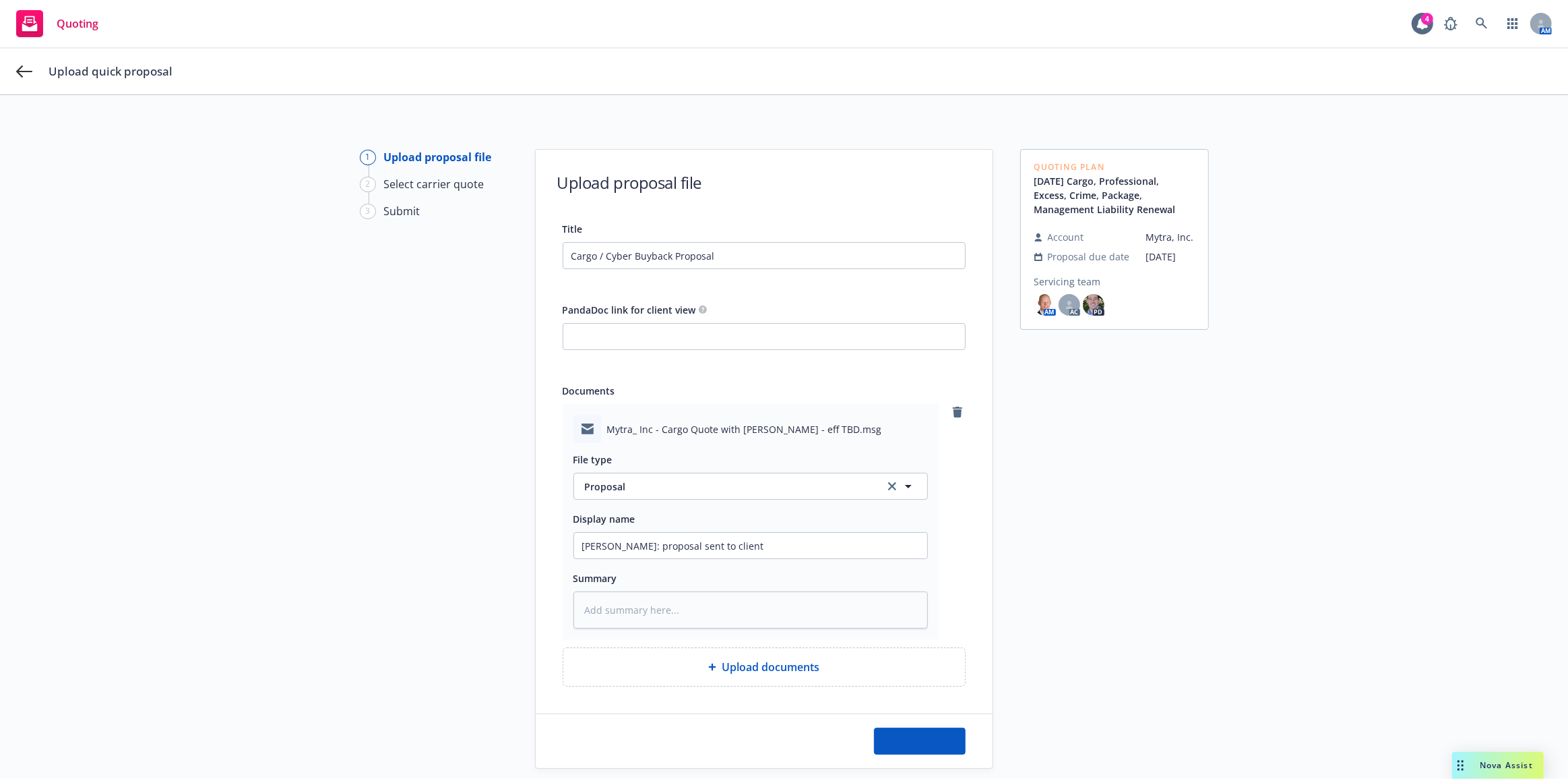
type textarea "x"
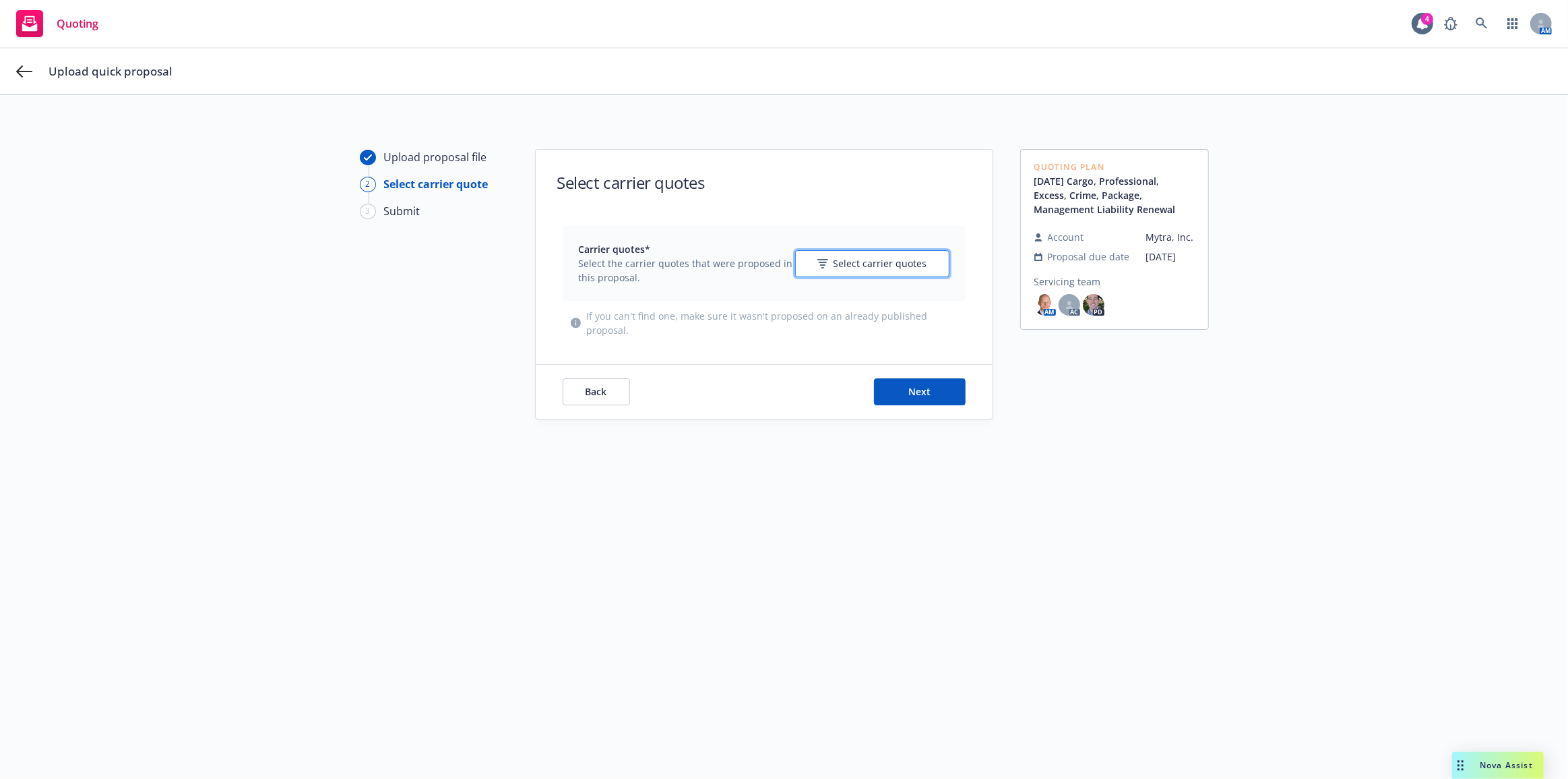
click at [887, 265] on span "Select carrier quotes" at bounding box center [880, 263] width 94 height 14
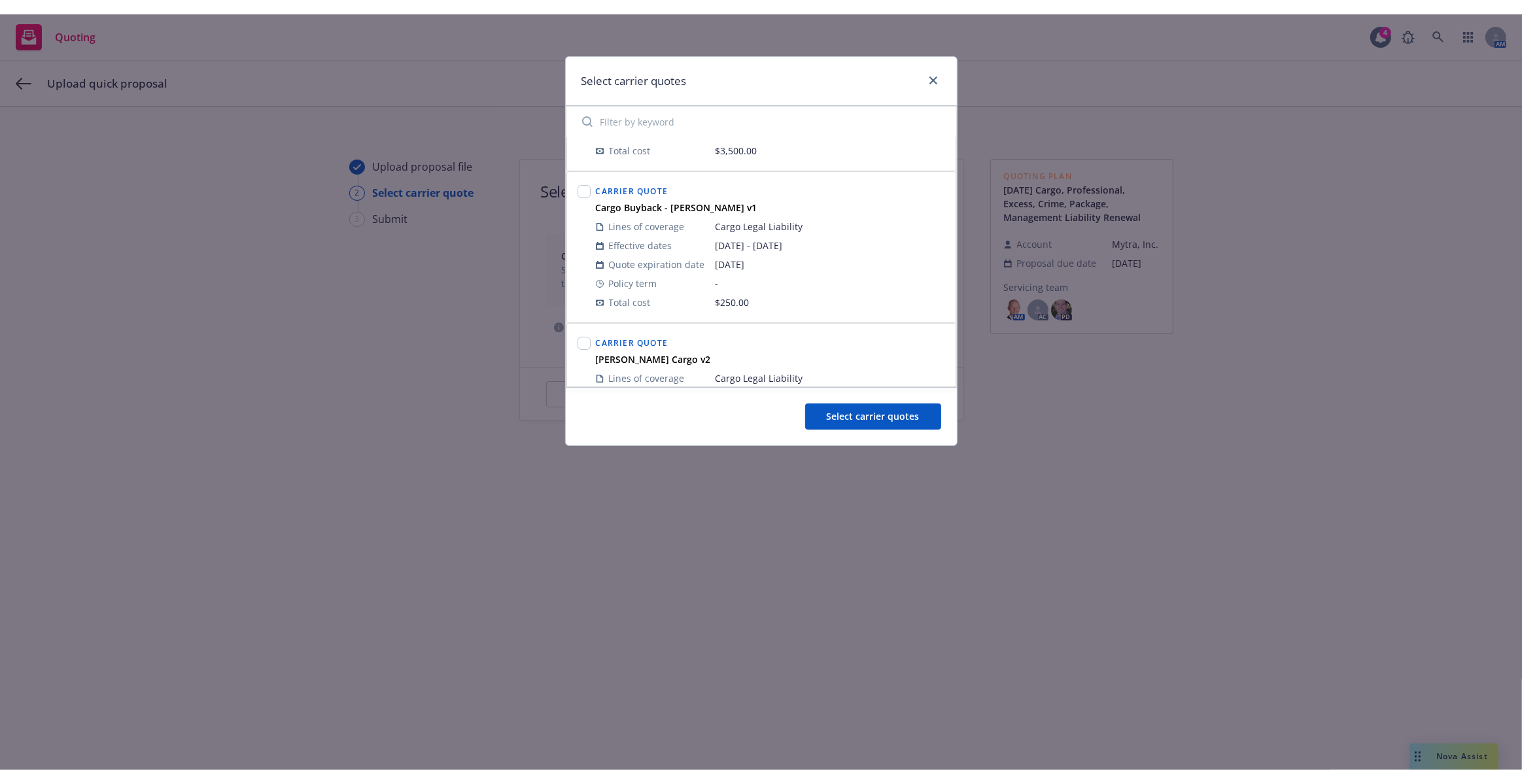
scroll to position [206, 0]
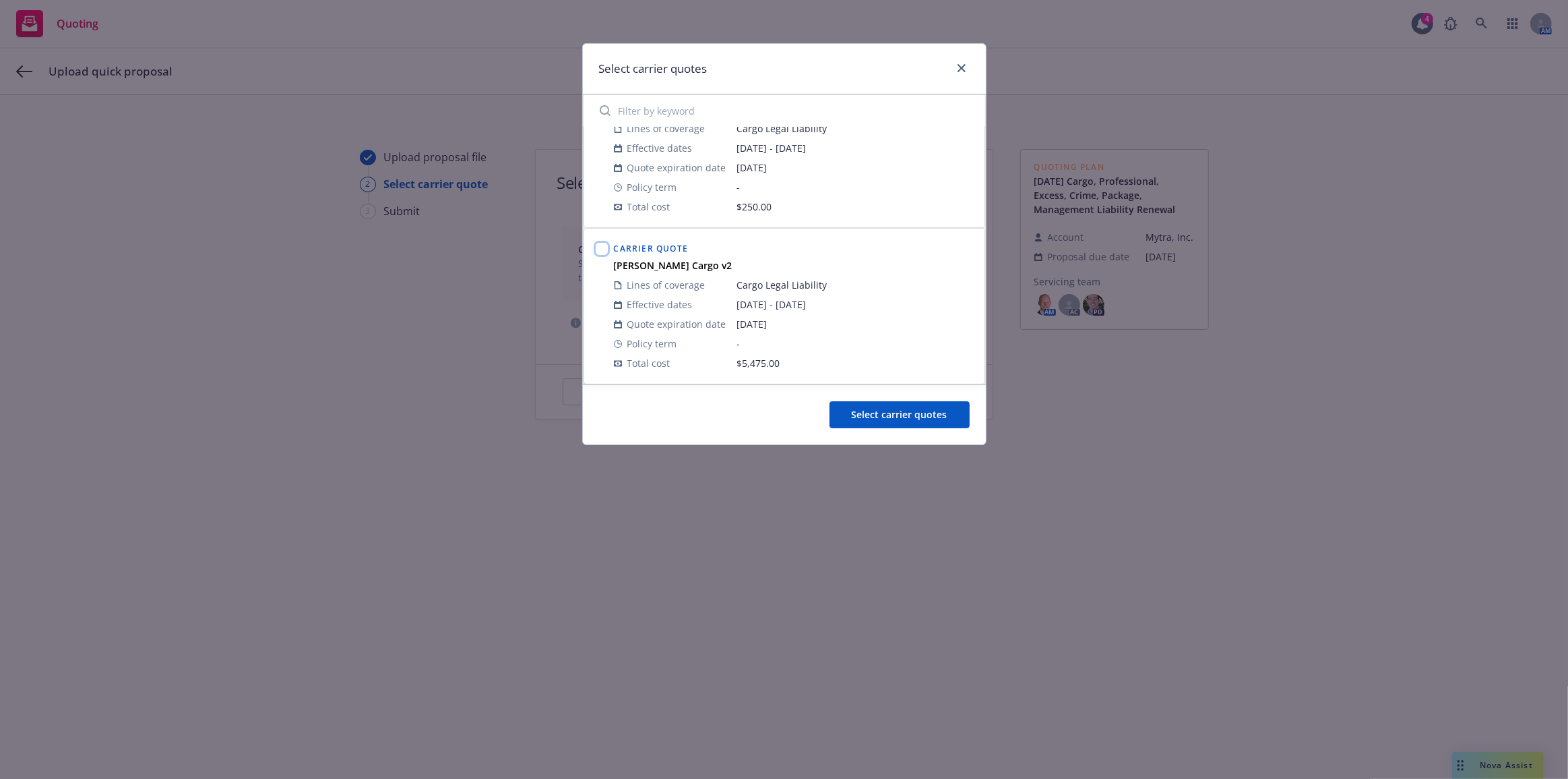
click at [599, 250] on input "checkbox" at bounding box center [602, 249] width 14 height 14
checkbox input "true"
click at [950, 405] on button "Select carrier quotes" at bounding box center [900, 414] width 140 height 27
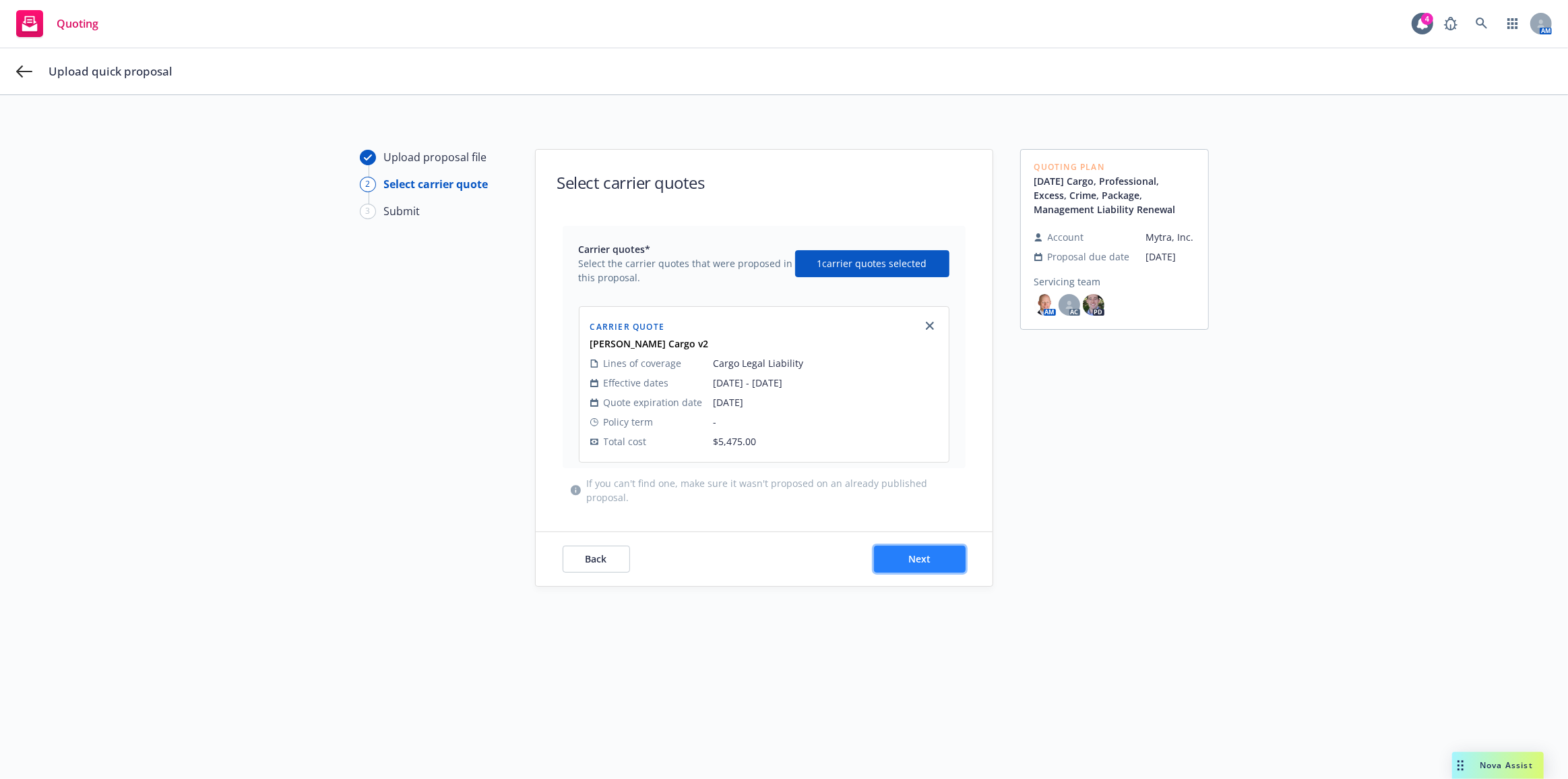
click at [924, 556] on span "Next" at bounding box center [919, 559] width 23 height 13
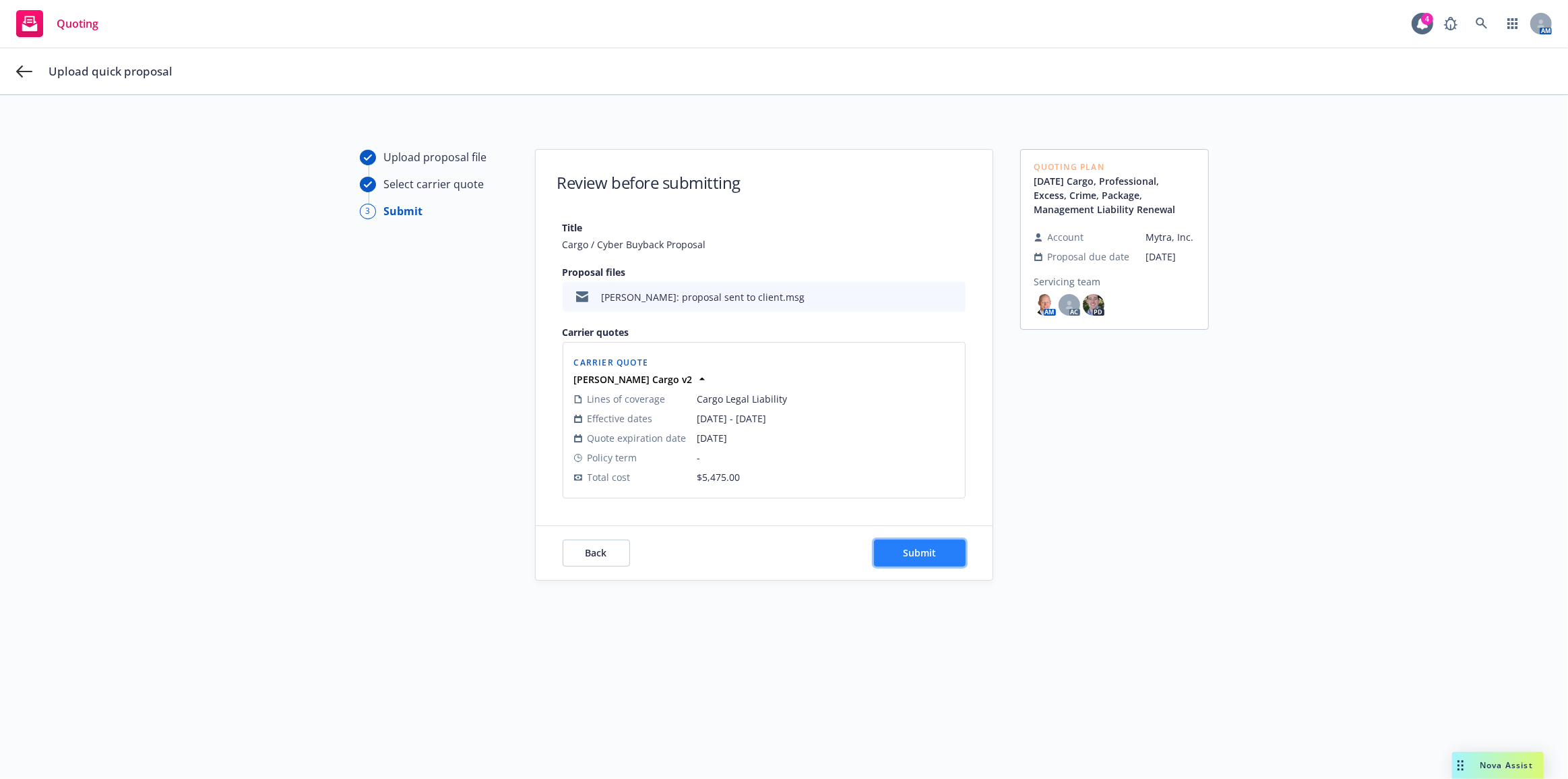
click at [920, 555] on span "Submit" at bounding box center [919, 552] width 33 height 13
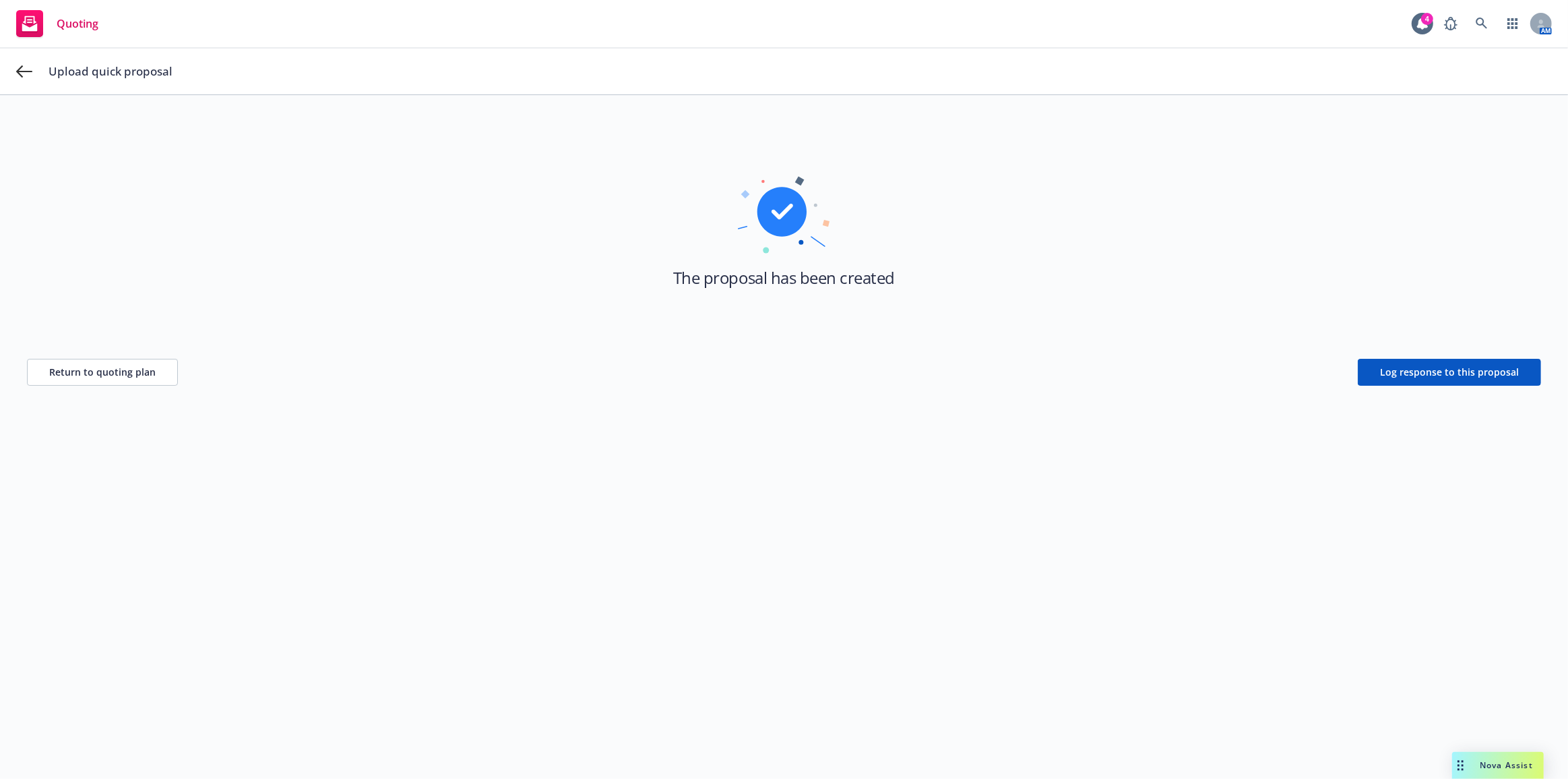
click at [989, 541] on div "The proposal has been created Return to quoting plan Log response to this propo…" at bounding box center [784, 461] width 1568 height 732
click at [64, 372] on span "Return to quoting plan" at bounding box center [103, 372] width 107 height 13
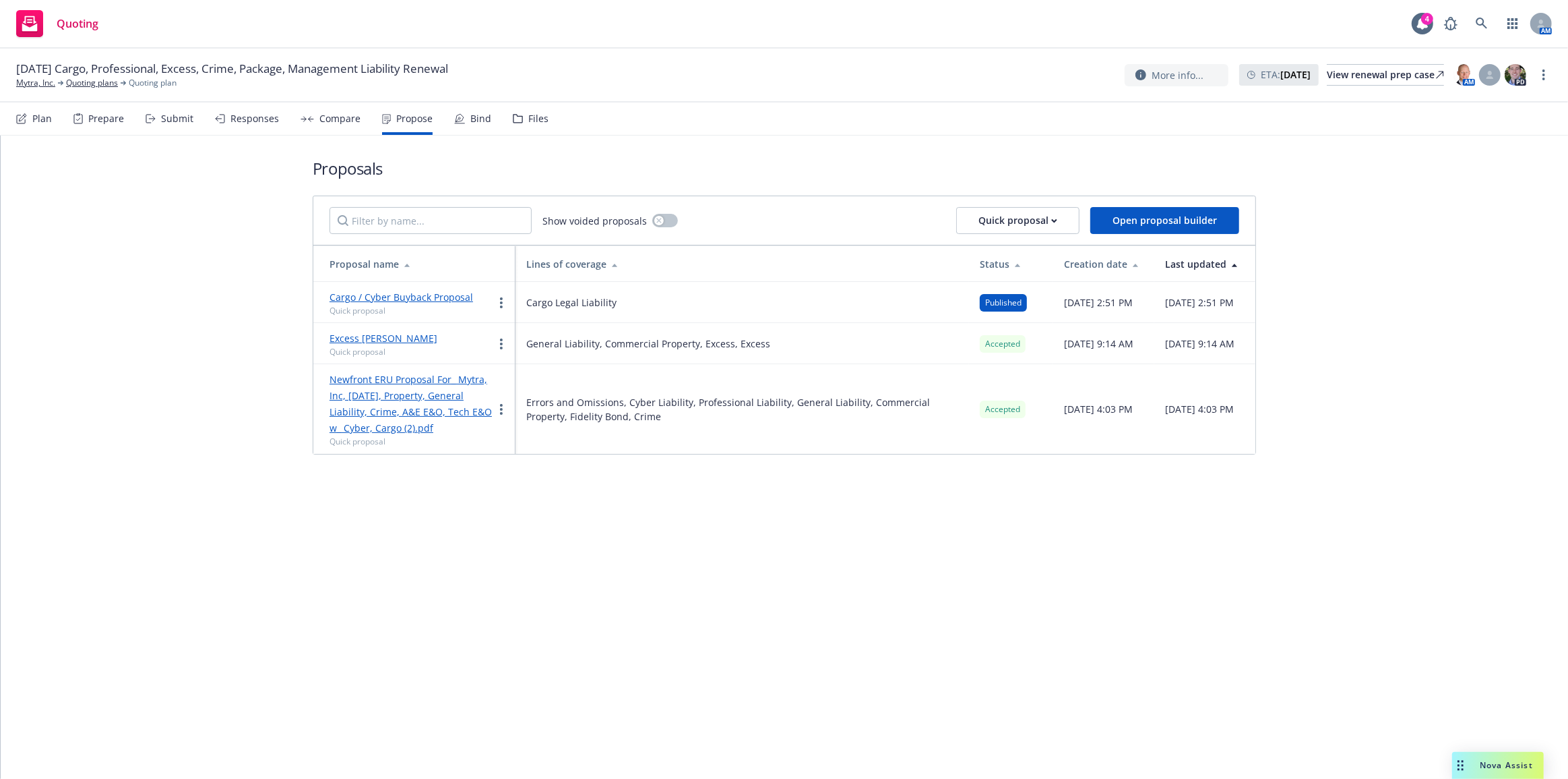
drag, startPoint x: 748, startPoint y: 559, endPoint x: 842, endPoint y: 551, distance: 94.3
click at [748, 559] on div "Proposals Show voided proposals Quick proposal Open proposal builder Proposal n…" at bounding box center [784, 457] width 1567 height 643
drag, startPoint x: 1379, startPoint y: 730, endPoint x: 1363, endPoint y: 644, distance: 87.5
click at [1379, 730] on div "Proposals Show voided proposals Quick proposal Open proposal builder Proposal n…" at bounding box center [784, 457] width 1567 height 643
